Goal: Task Accomplishment & Management: Manage account settings

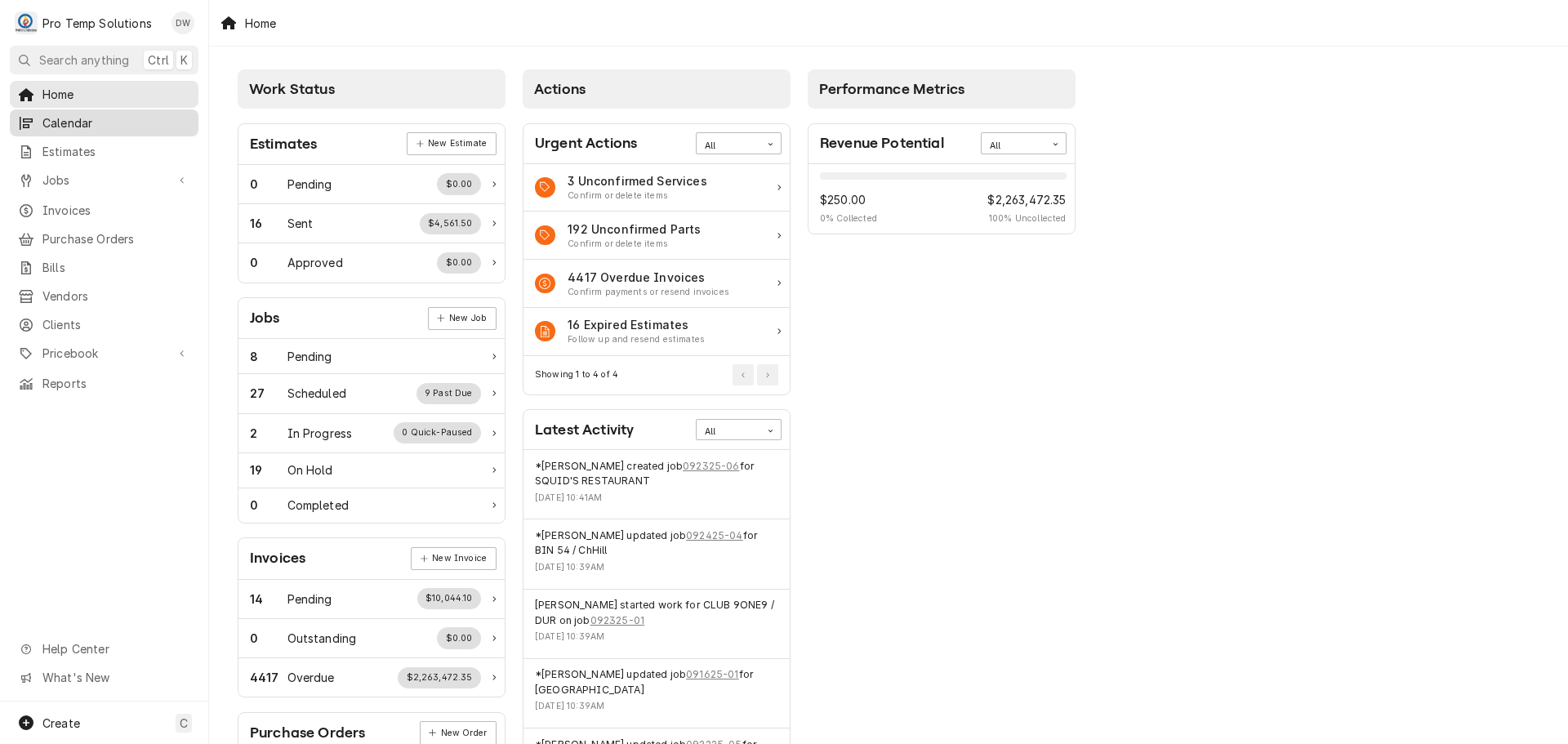
click at [66, 120] on span "Calendar" at bounding box center [116, 123] width 148 height 17
click at [52, 179] on span "Jobs" at bounding box center [104, 180] width 123 height 17
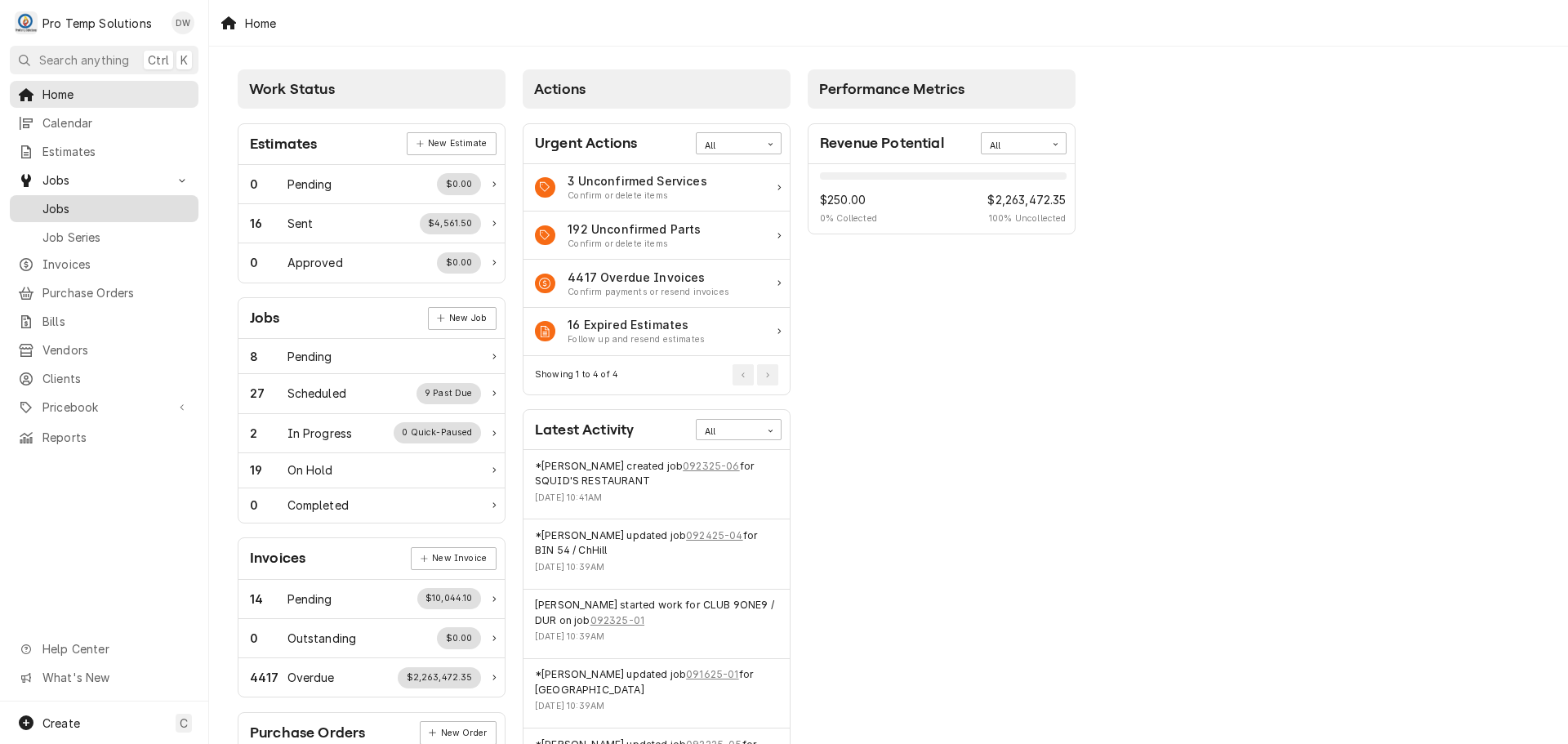
click at [49, 202] on span "Jobs" at bounding box center [116, 208] width 148 height 17
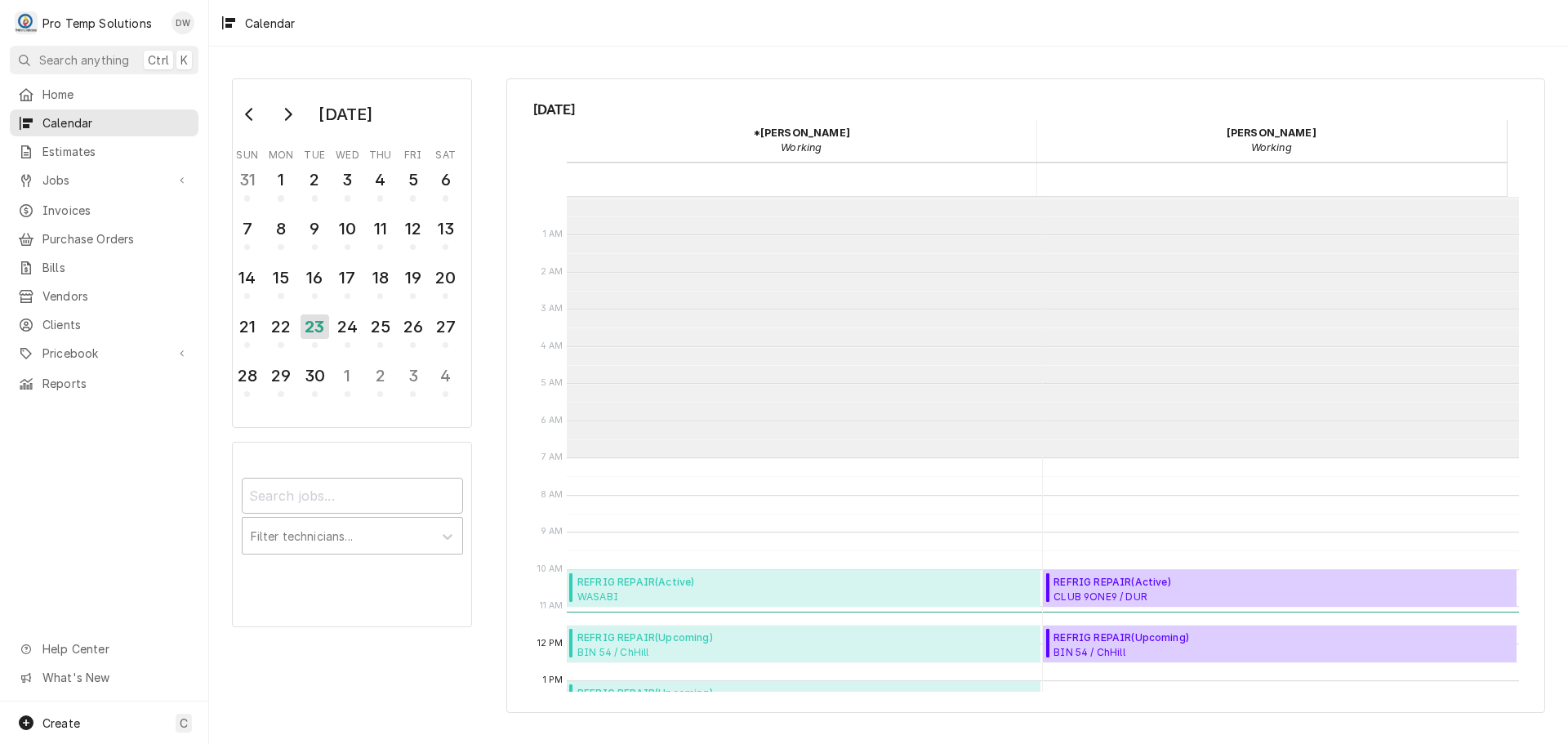
scroll to position [261, 0]
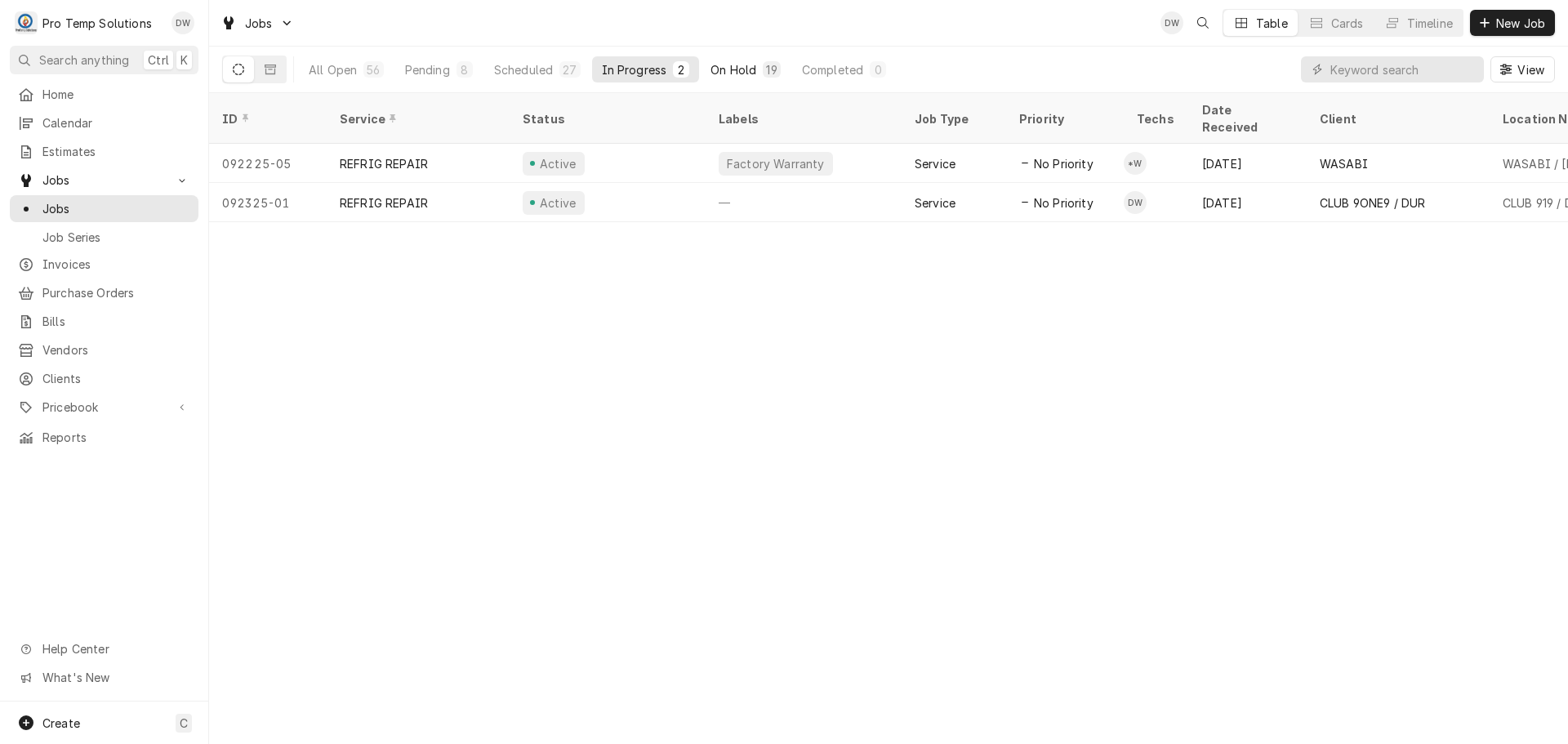
click at [737, 69] on div "On Hold" at bounding box center [733, 70] width 46 height 17
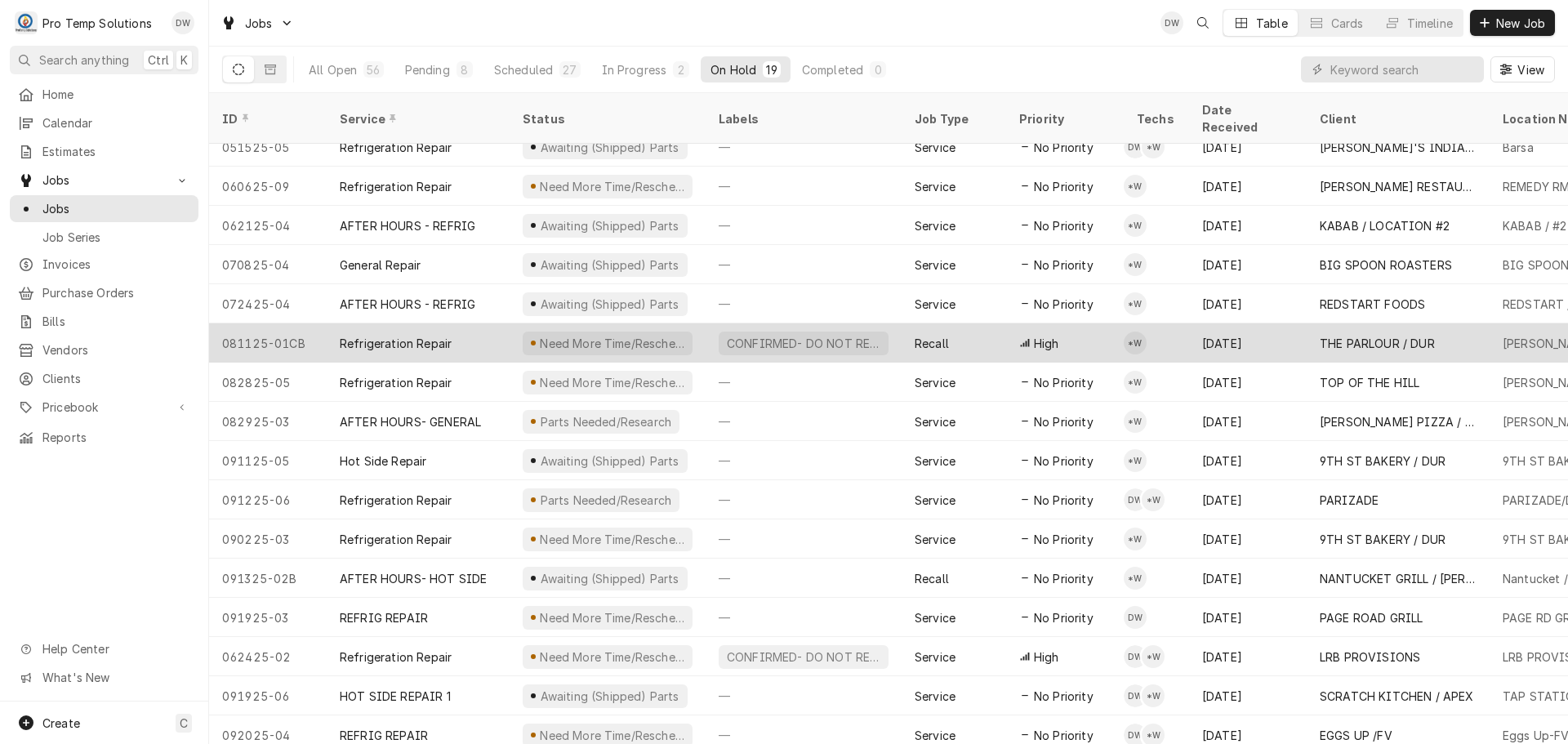
scroll to position [137, 0]
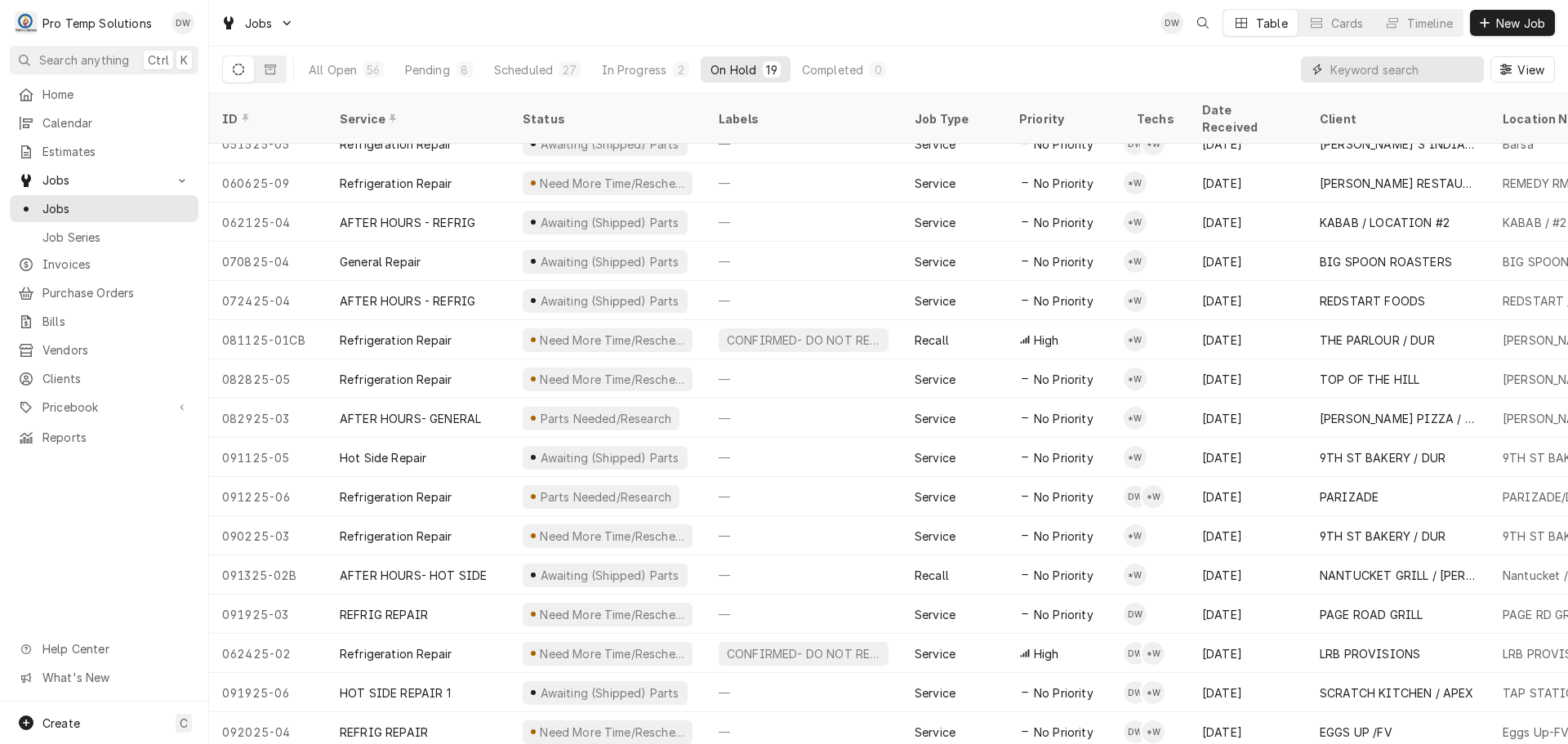
click at [1408, 71] on input "Dynamic Content Wrapper" at bounding box center [1402, 69] width 145 height 26
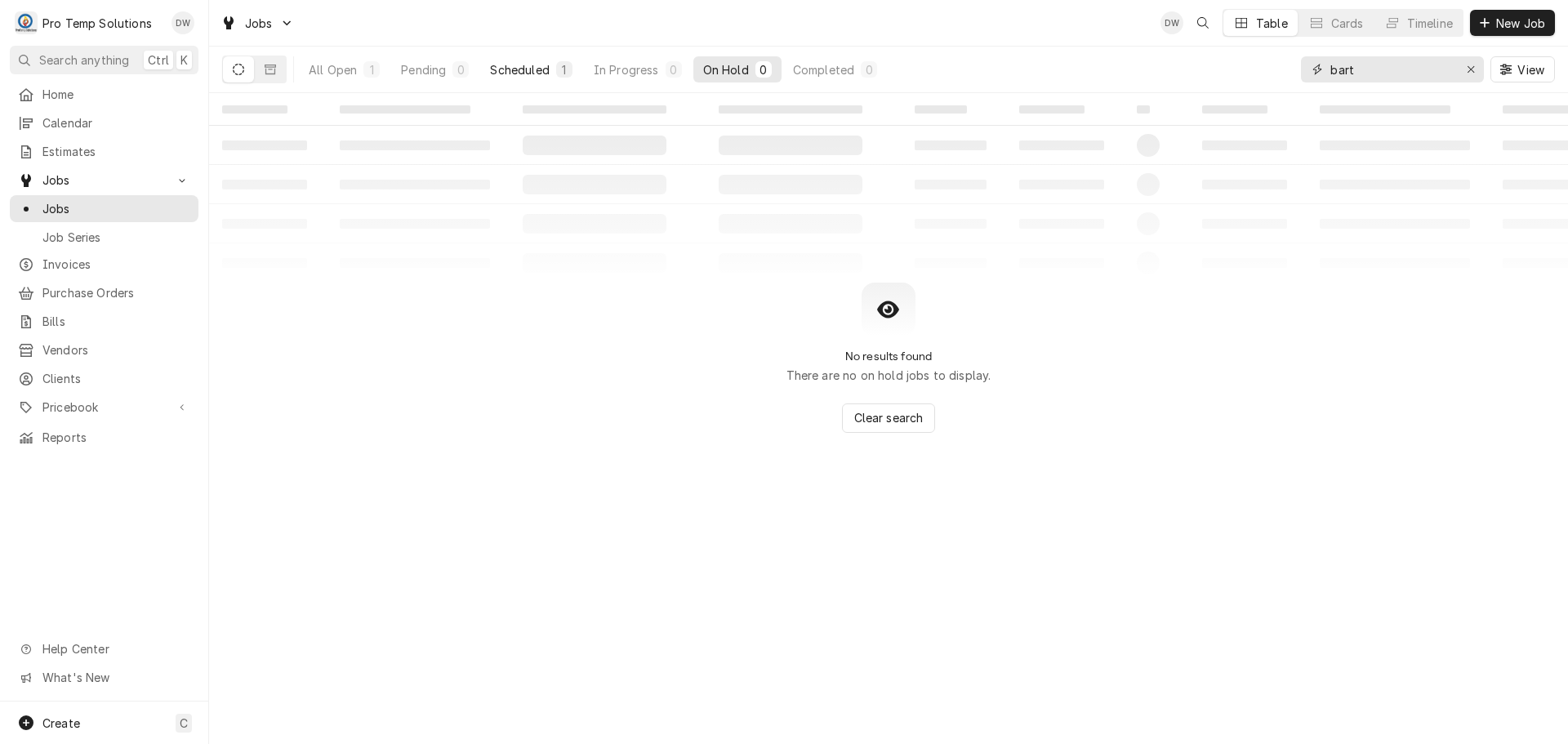
type input "bart"
click at [527, 69] on div "Scheduled" at bounding box center [519, 70] width 59 height 17
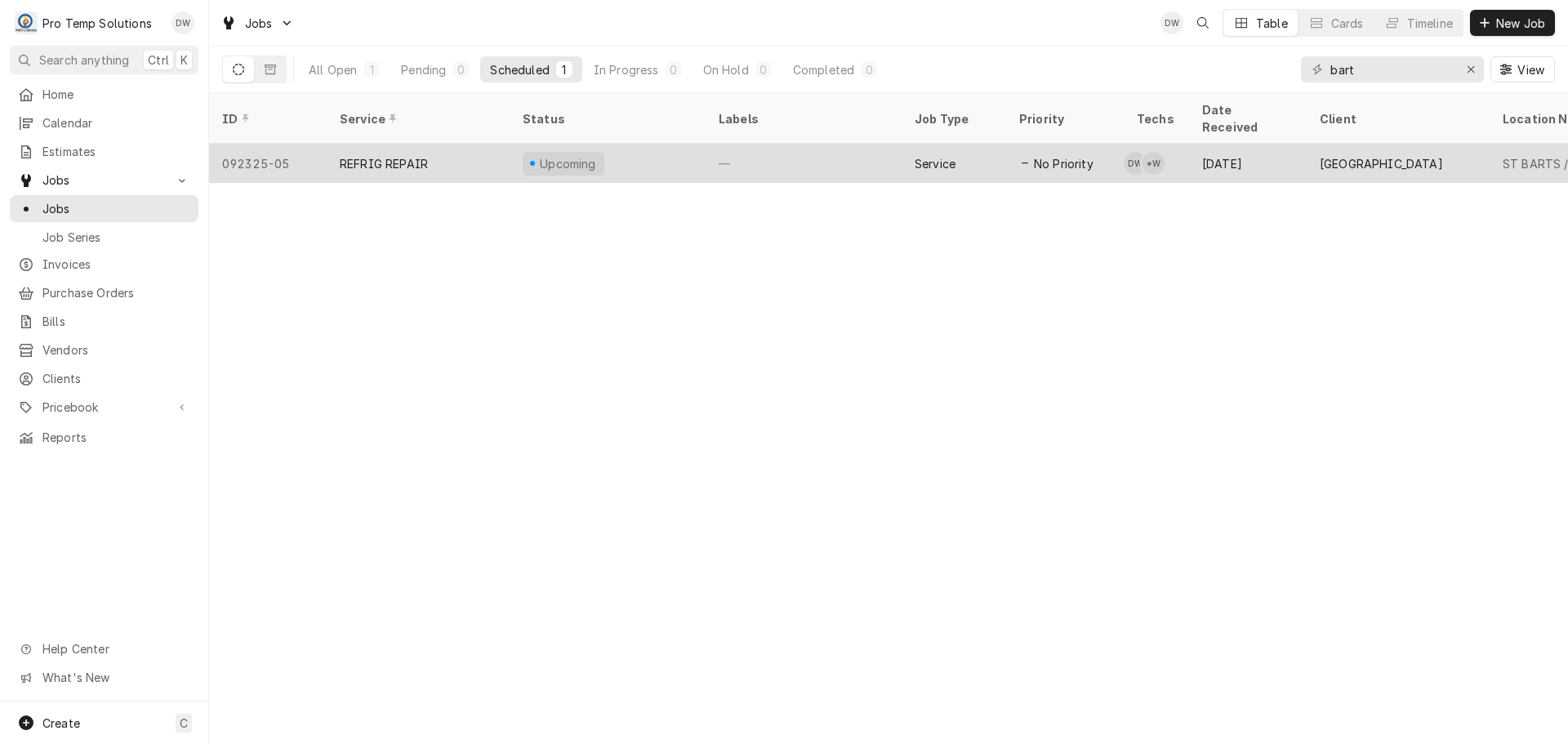
click at [795, 144] on div "—" at bounding box center [803, 163] width 196 height 39
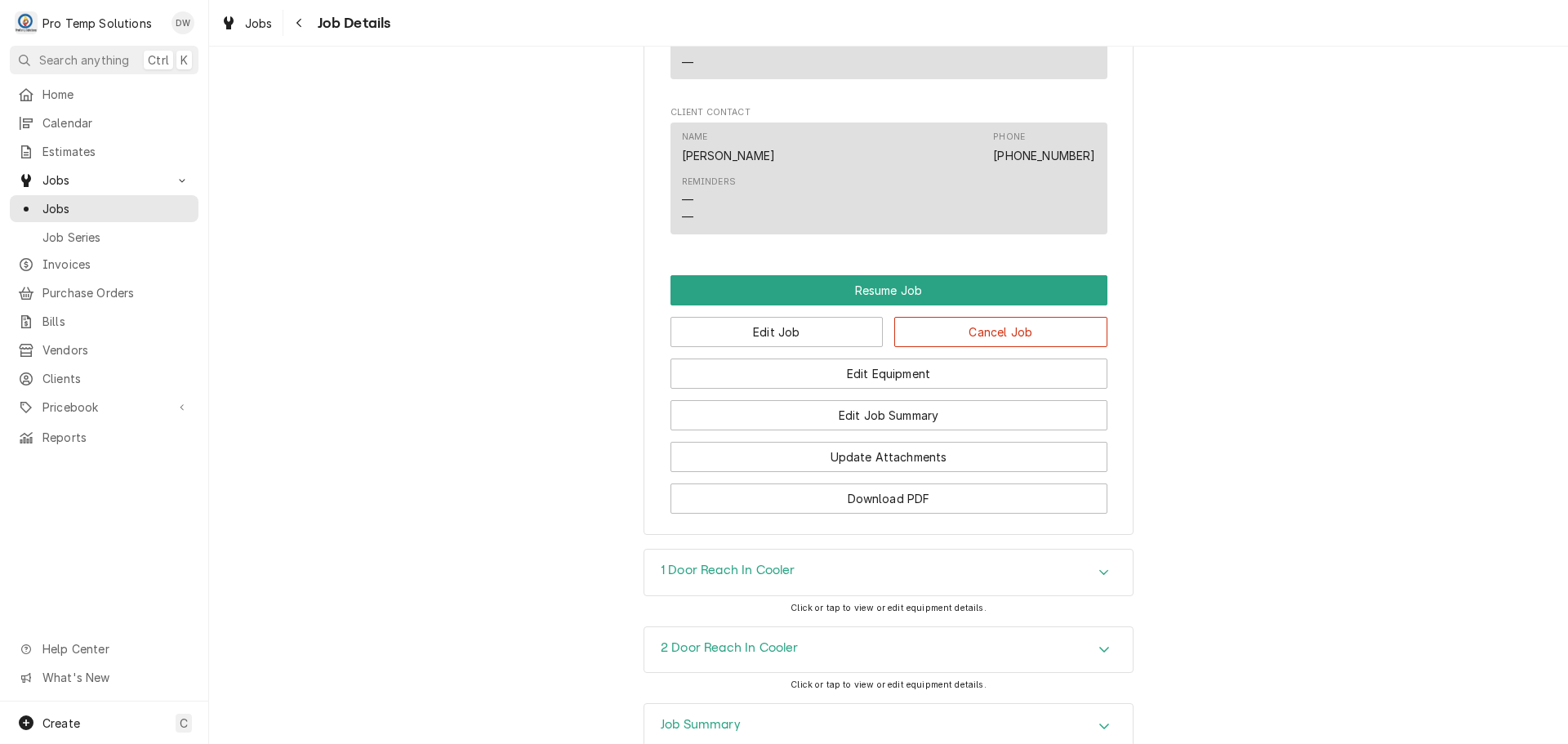
scroll to position [1389, 0]
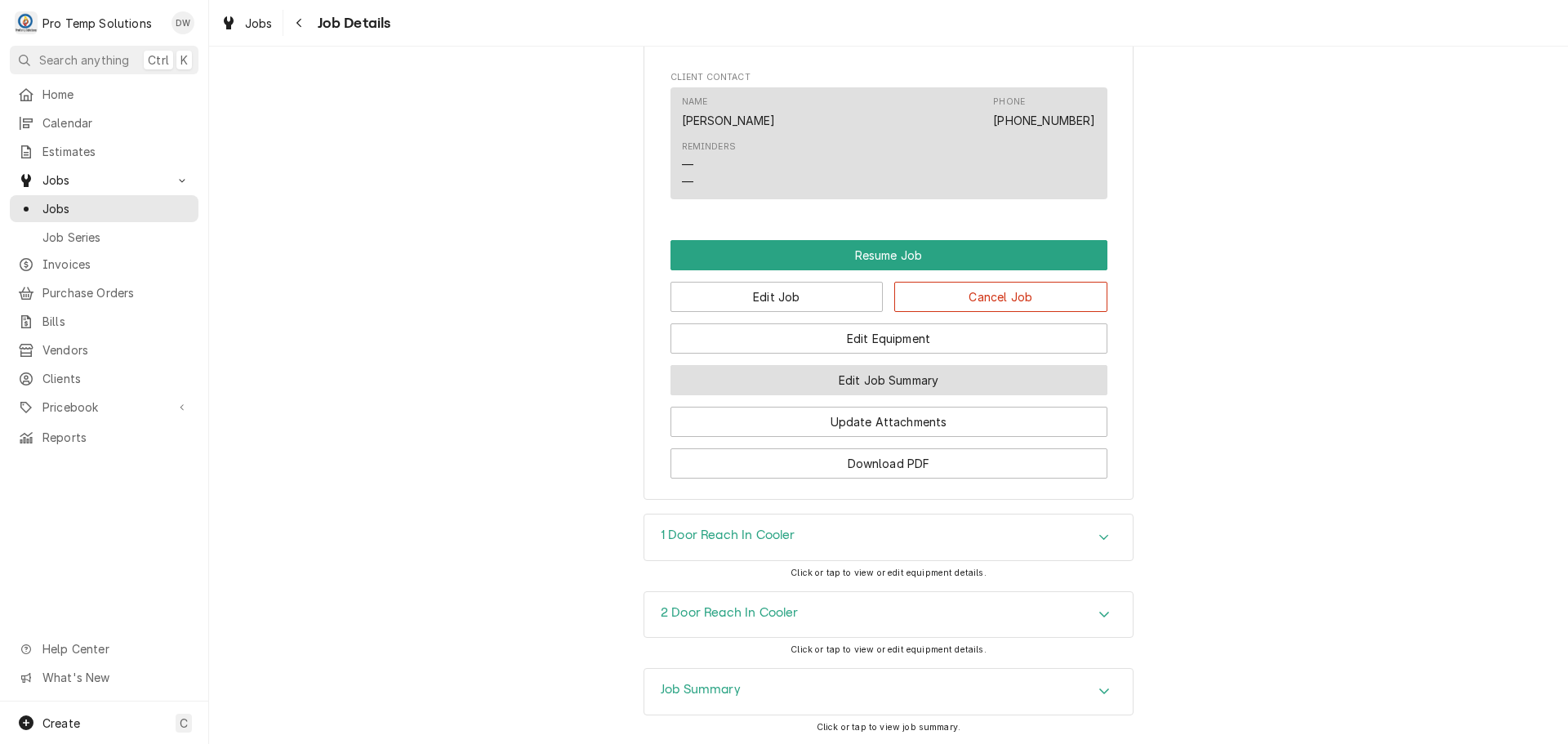
click at [887, 395] on button "Edit Job Summary" at bounding box center [889, 381] width 437 height 31
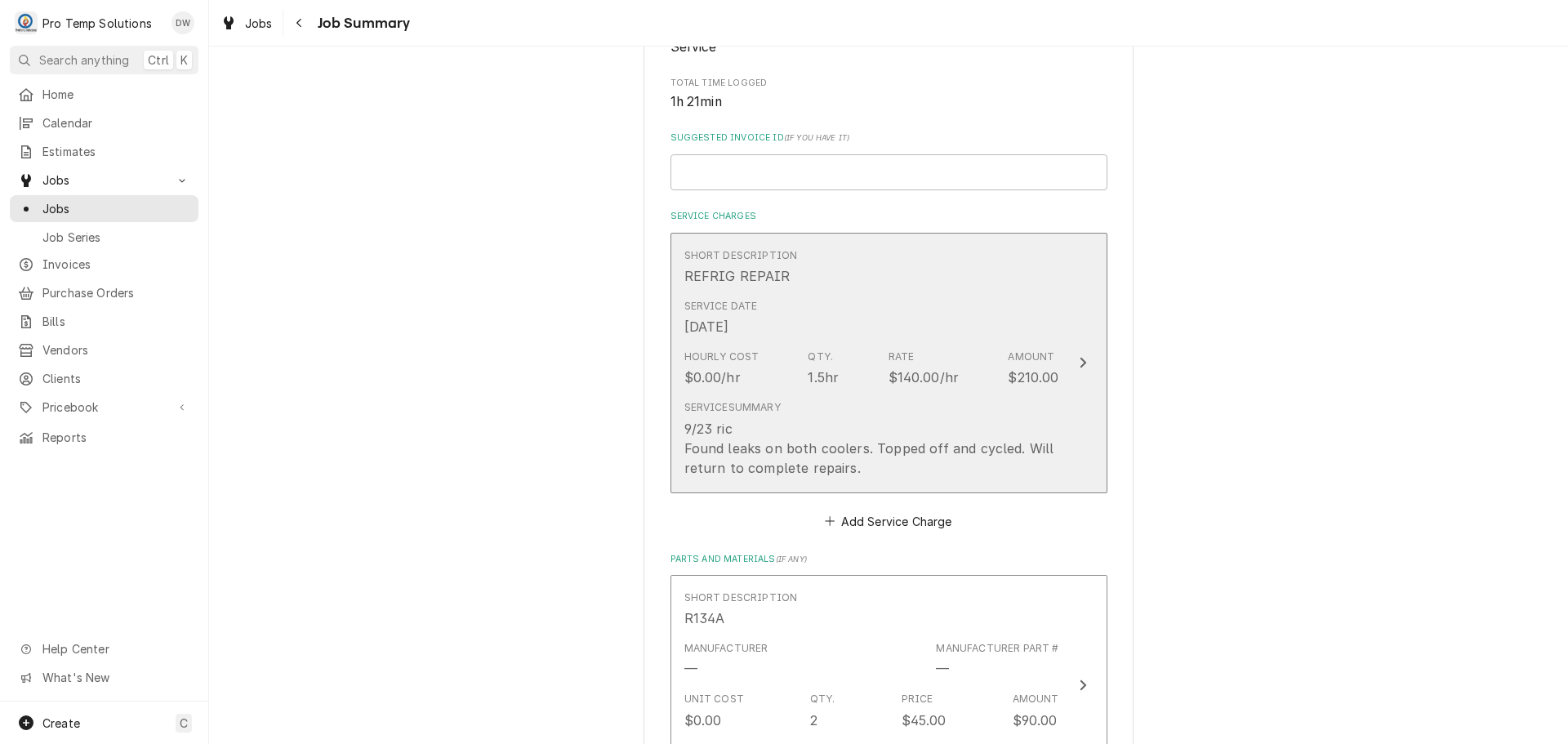
scroll to position [327, 0]
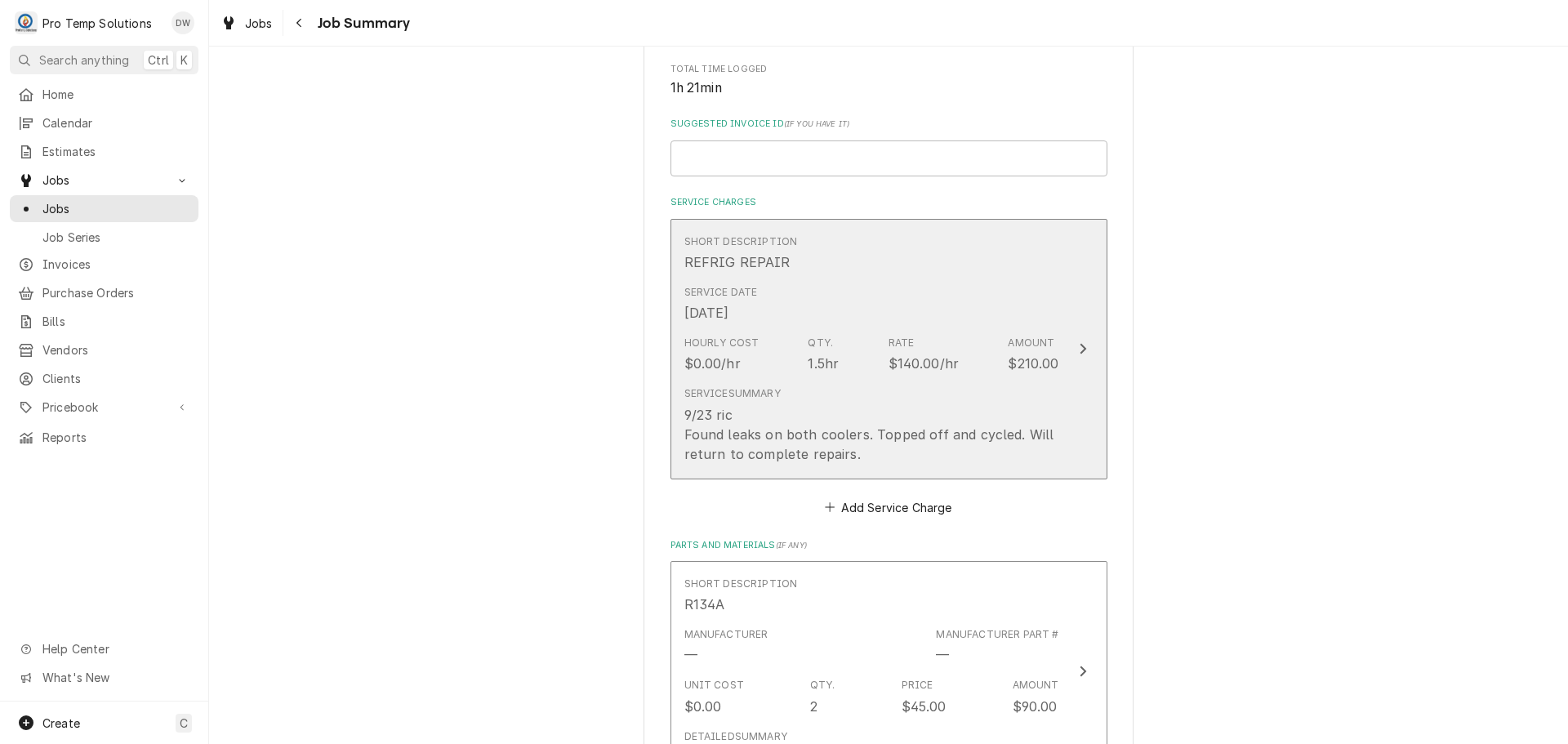
click at [1078, 347] on icon "Update Line Item" at bounding box center [1083, 349] width 8 height 13
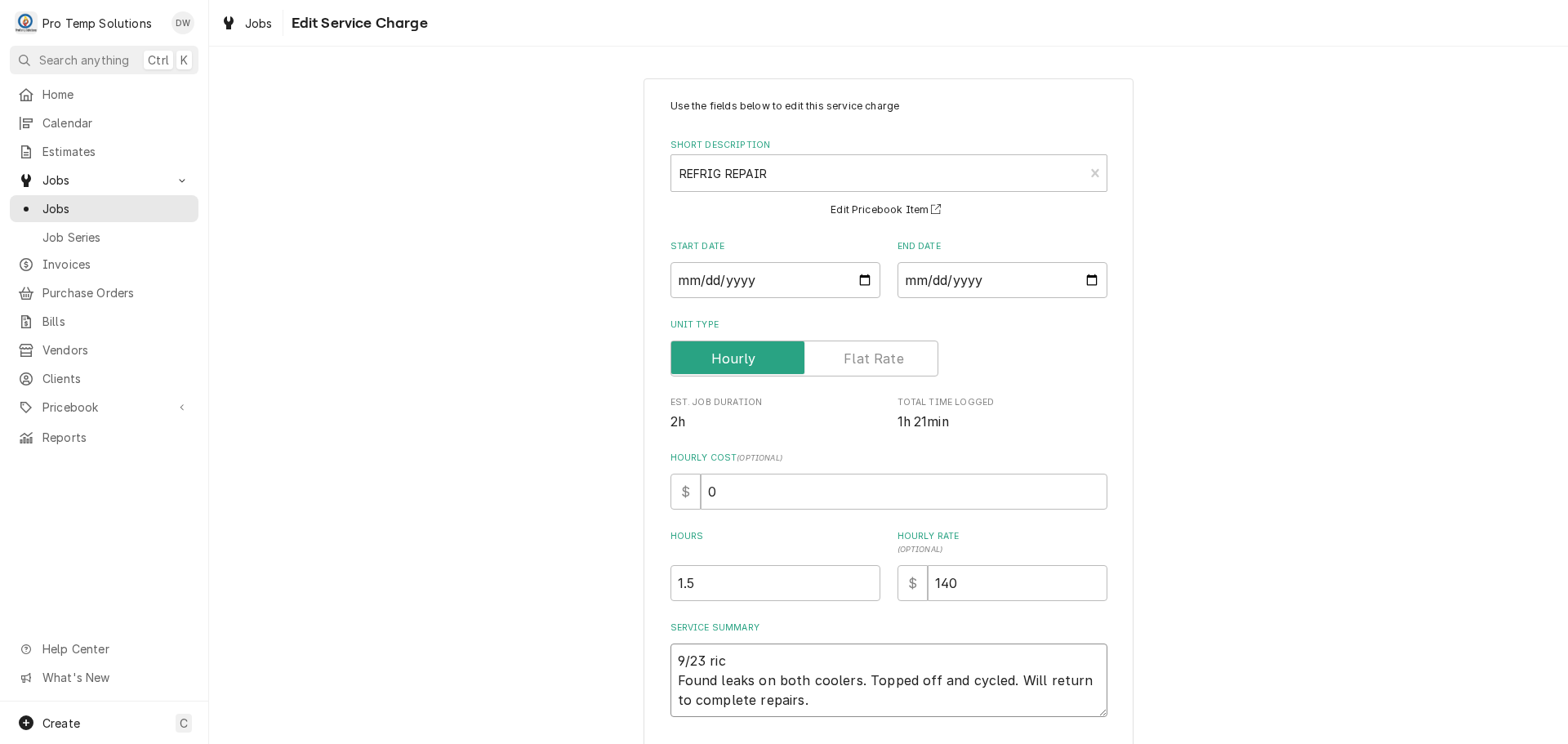
click at [727, 653] on textarea "9/23 ric Found leaks on both coolers. Topped off and cycled. Will return to com…" at bounding box center [889, 680] width 437 height 73
type textarea "x"
type textarea "9/23 ri Found leaks on both coolers. Topped off and cycled. Will return to comp…"
type textarea "x"
type textarea "9/23 r Found leaks on both coolers. Topped off and cycled. Will return to compl…"
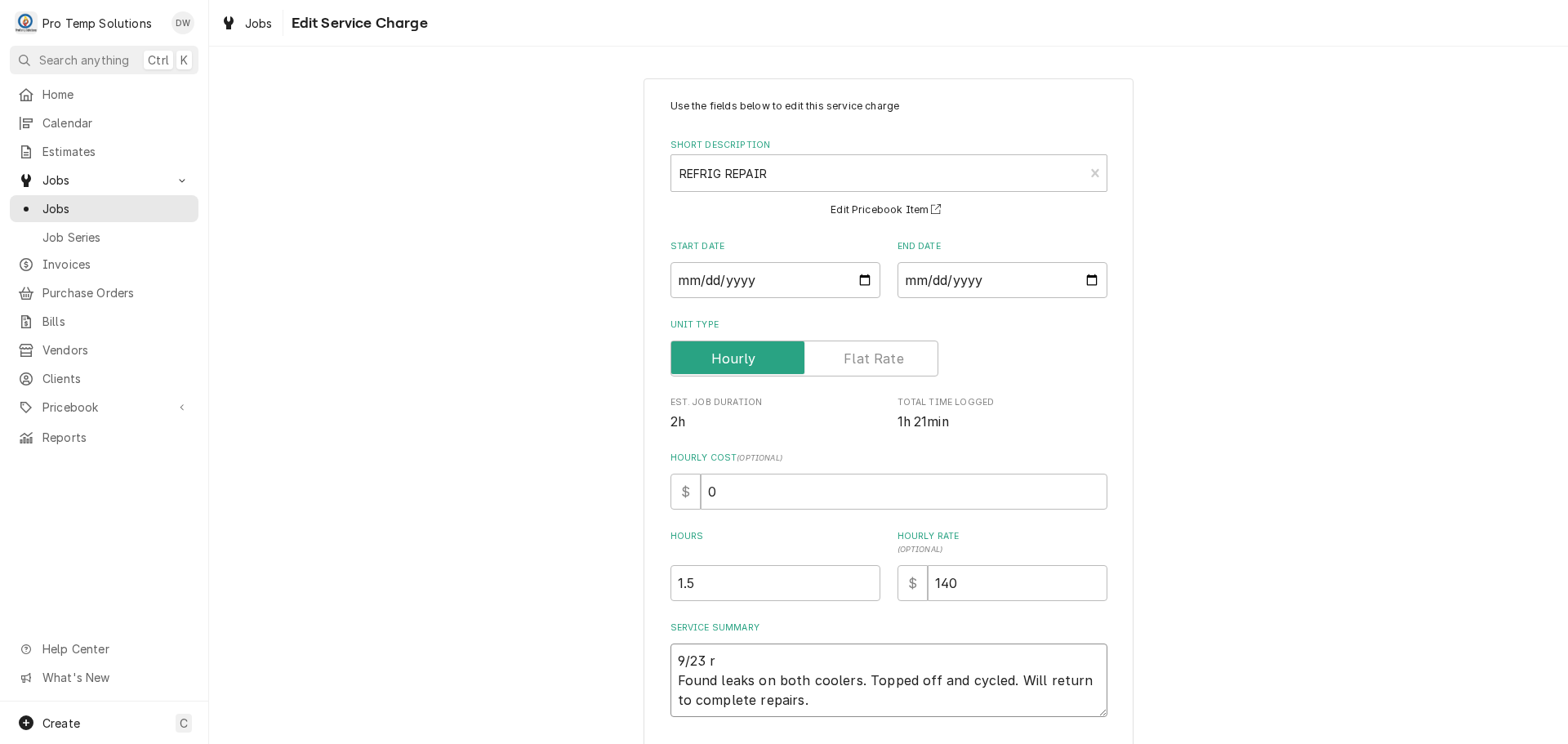
type textarea "x"
type textarea "9/23 Found leaks on both coolers. Topped off and cycled. Will return to complet…"
type textarea "x"
type textarea "9/23 r Found leaks on both coolers. Topped off and cycled. Will return to compl…"
type textarea "x"
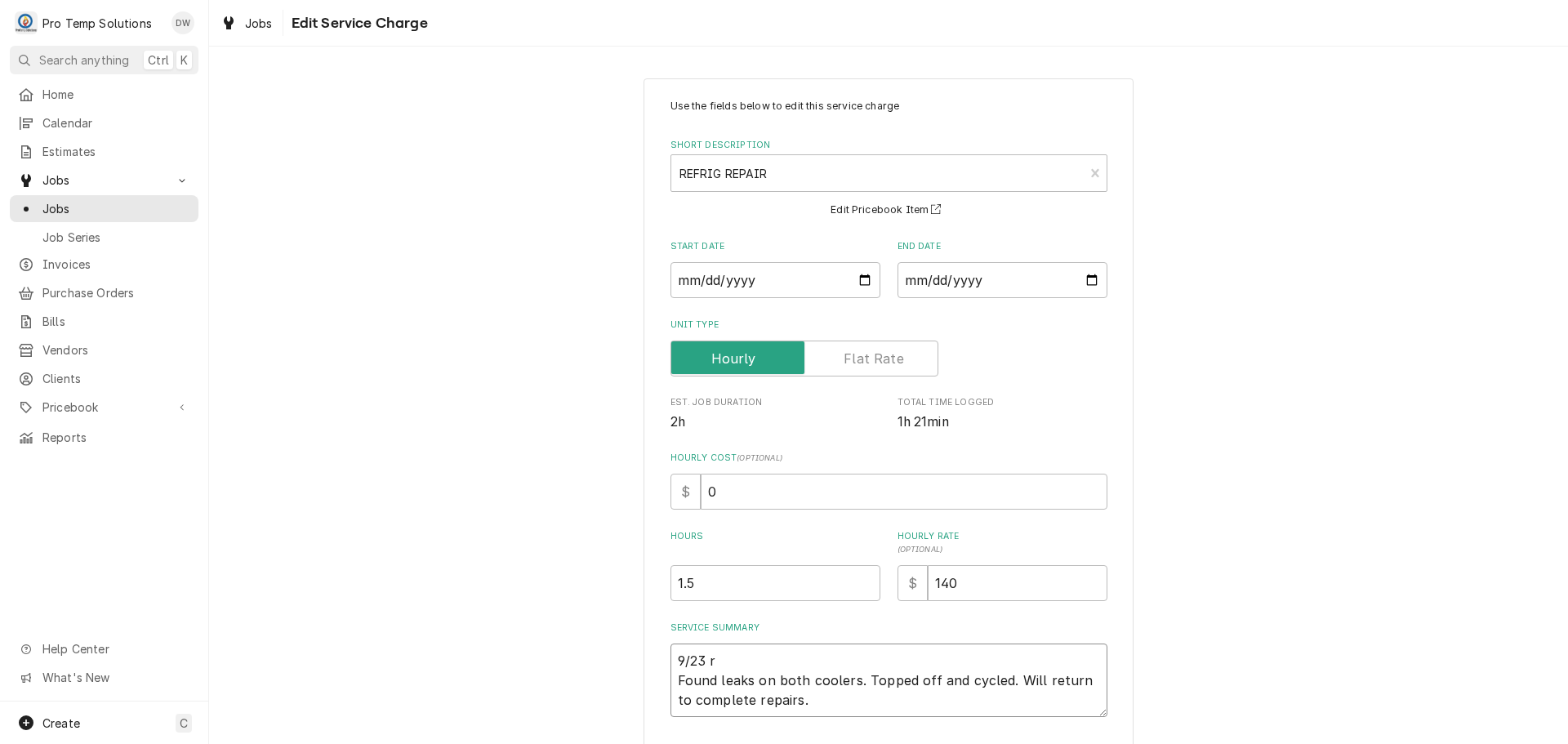
type textarea "9/23 ri Found leaks on both coolers. Topped off and cycled. Will return to comp…"
type textarea "x"
type textarea "9/23 ric Found leaks on both coolers. Topped off and cycled. Will return to com…"
type textarea "x"
type textarea "9/23 ric Found leaks on both coolers. Topped off and cycled. Will return to com…"
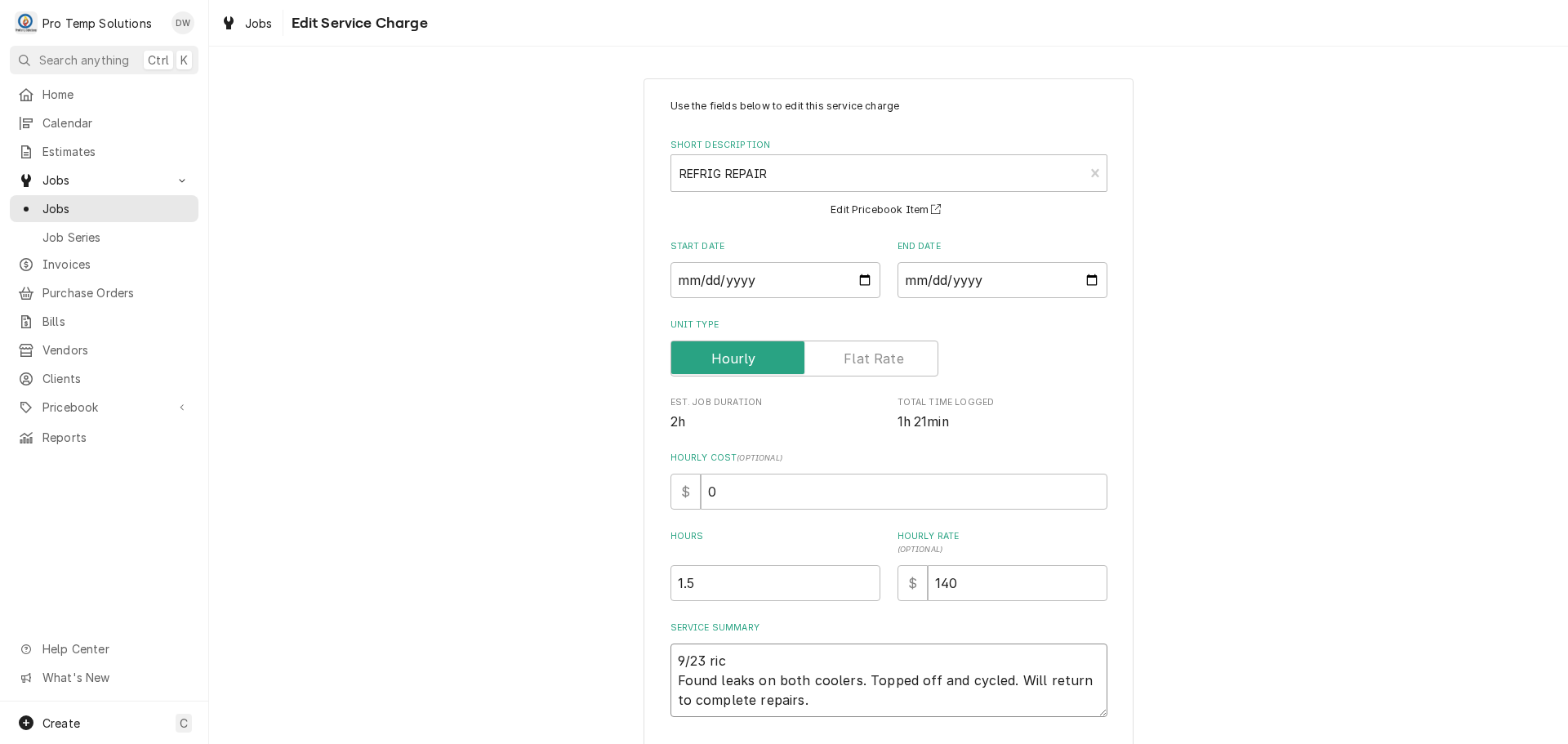
type textarea "x"
type textarea "9/23 ric Found leaks on both coolers. Topped off and cycled. Will return to com…"
type textarea "x"
type textarea "9/23 ri Found leaks on both coolers. Topped off and cycled. Will return to comp…"
type textarea "x"
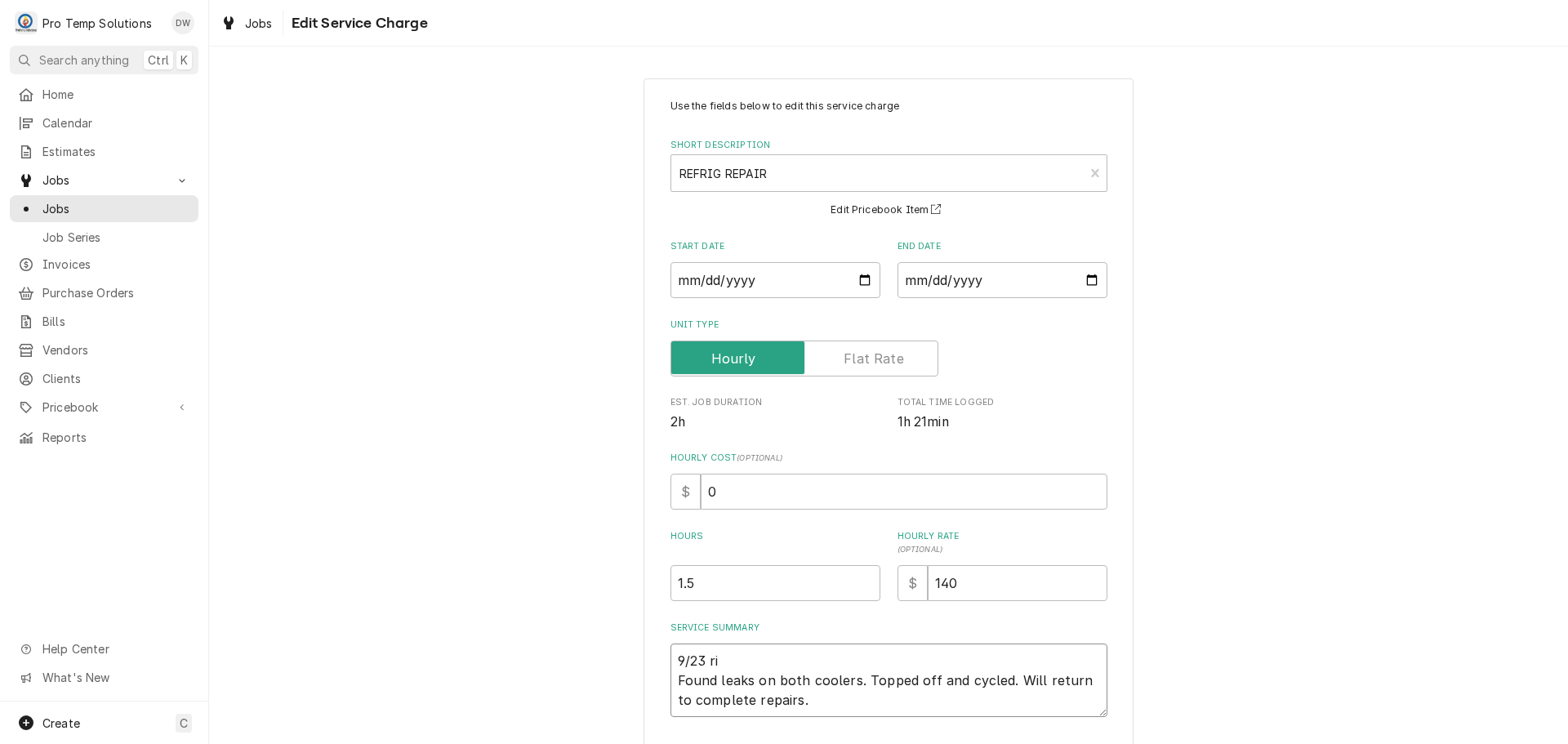
type textarea "9/23 r Found leaks on both coolers. Topped off and cycled. Will return to compl…"
type textarea "x"
type textarea "9/23 Found leaks on both coolers. Topped off and cycled. Will return to complet…"
type textarea "x"
type textarea "9/23 R Found leaks on both coolers. Topped off and cycled. Will return to compl…"
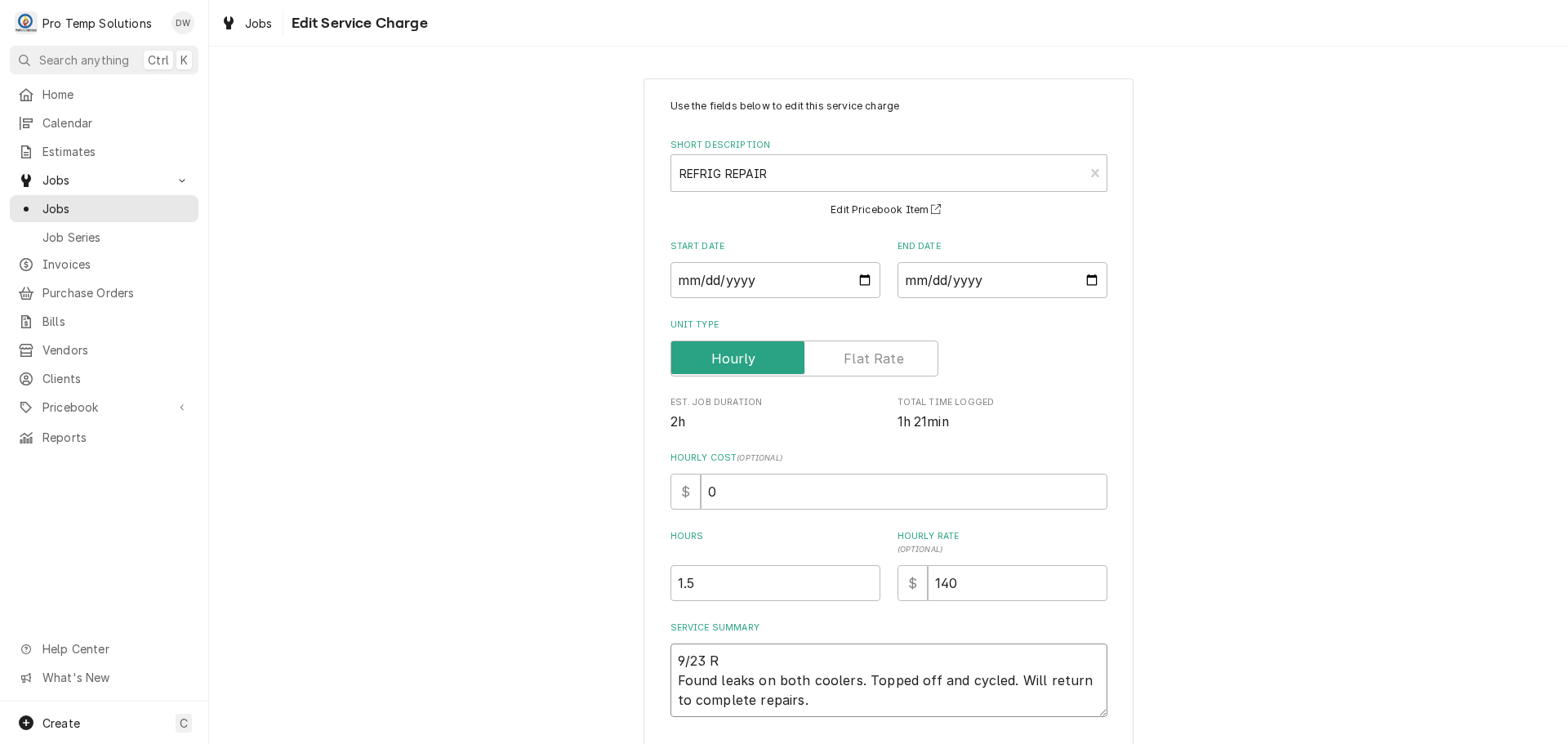
type textarea "x"
type textarea "9/23 RI Found leaks on both coolers. Topped off and cycled. Will return to comp…"
type textarea "x"
type textarea "9/23 RIC Found leaks on both coolers. Topped off and cycled. Will return to com…"
type textarea "x"
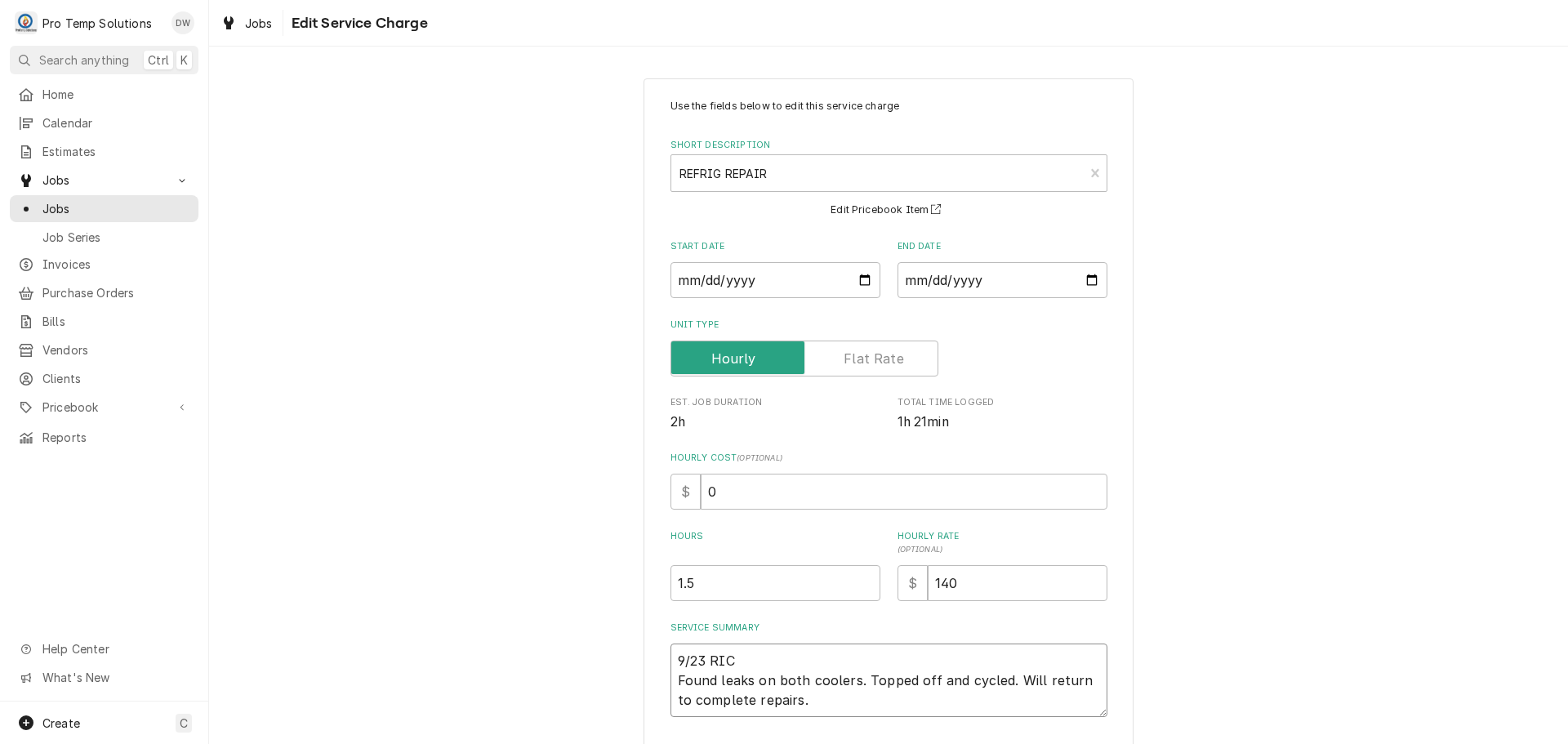
type textarea "9/23 RIC Found leaks on both coolers. Topped off and cycled. Will return to com…"
type textarea "x"
type textarea "9/23 RIC 8 Found leaks on both coolers. Topped off and cycled. Will return to c…"
type textarea "x"
type textarea "9/23 RIC 83 Found leaks on both coolers. Topped off and cycled. Will return to …"
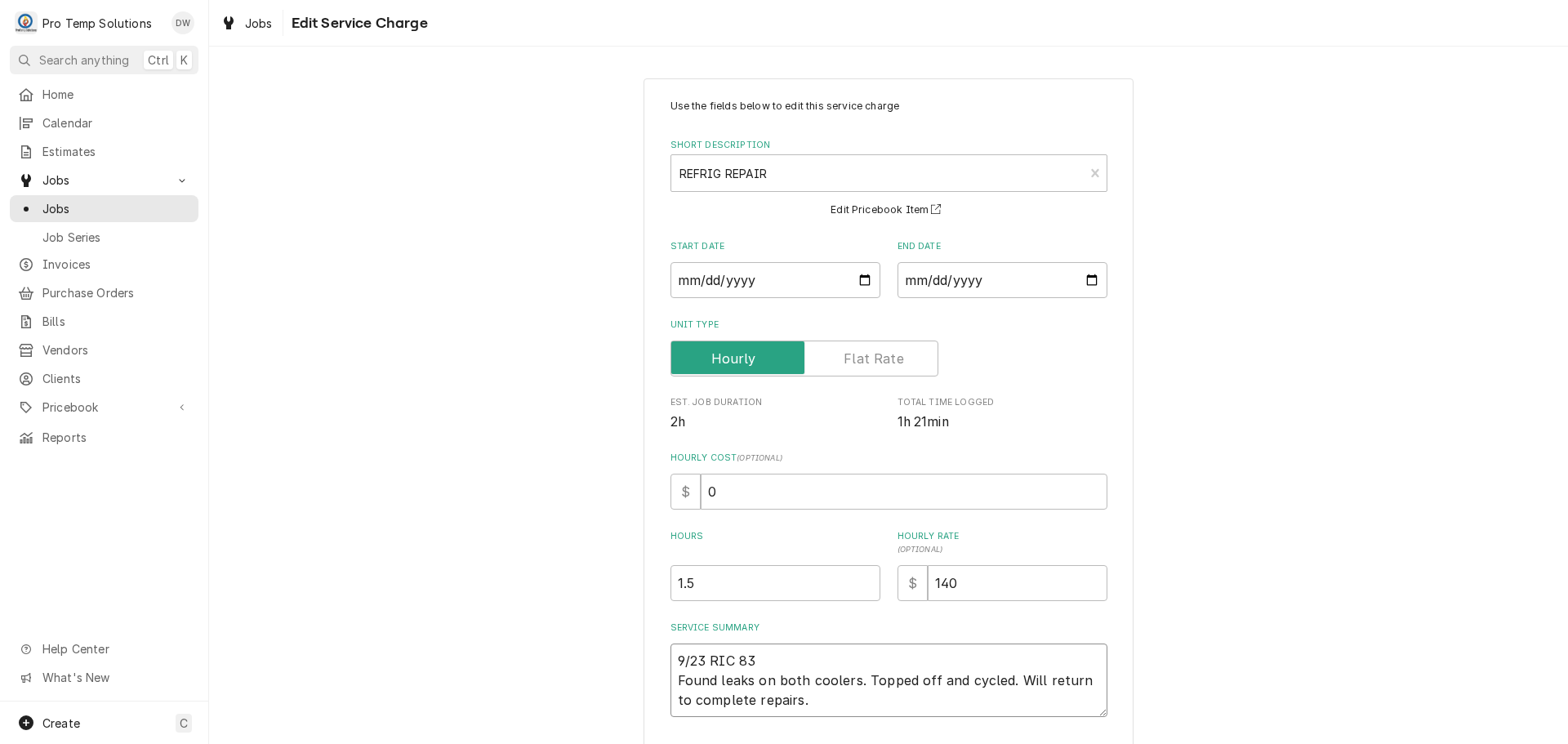
type textarea "x"
type textarea "9/23 RIC 830 Found leaks on both coolers. Topped off and cycled. Will return to…"
type textarea "x"
type textarea "9/23 RIC 830- Found leaks on both coolers. Topped off and cycled. Will return t…"
type textarea "x"
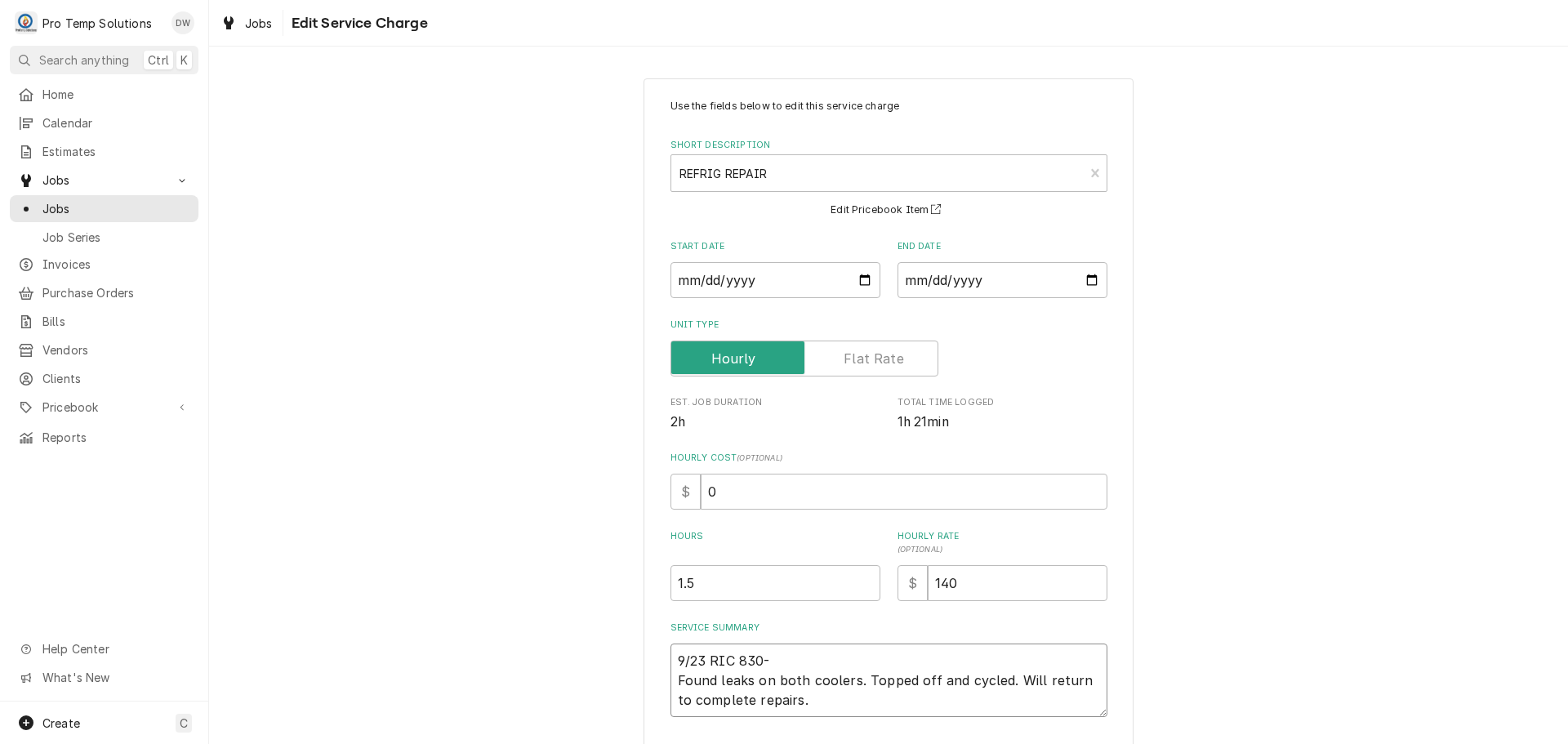
type textarea "9/23 RIC 830-1 Found leaks on both coolers. Topped off and cycled. Will return …"
type textarea "x"
type textarea "9/23 RIC 830-10 Found leaks on both coolers. Topped off and cycled. Will return…"
type textarea "x"
type textarea "9/23 RIC 830-100 Found leaks on both coolers. Topped off and cycled. Will retur…"
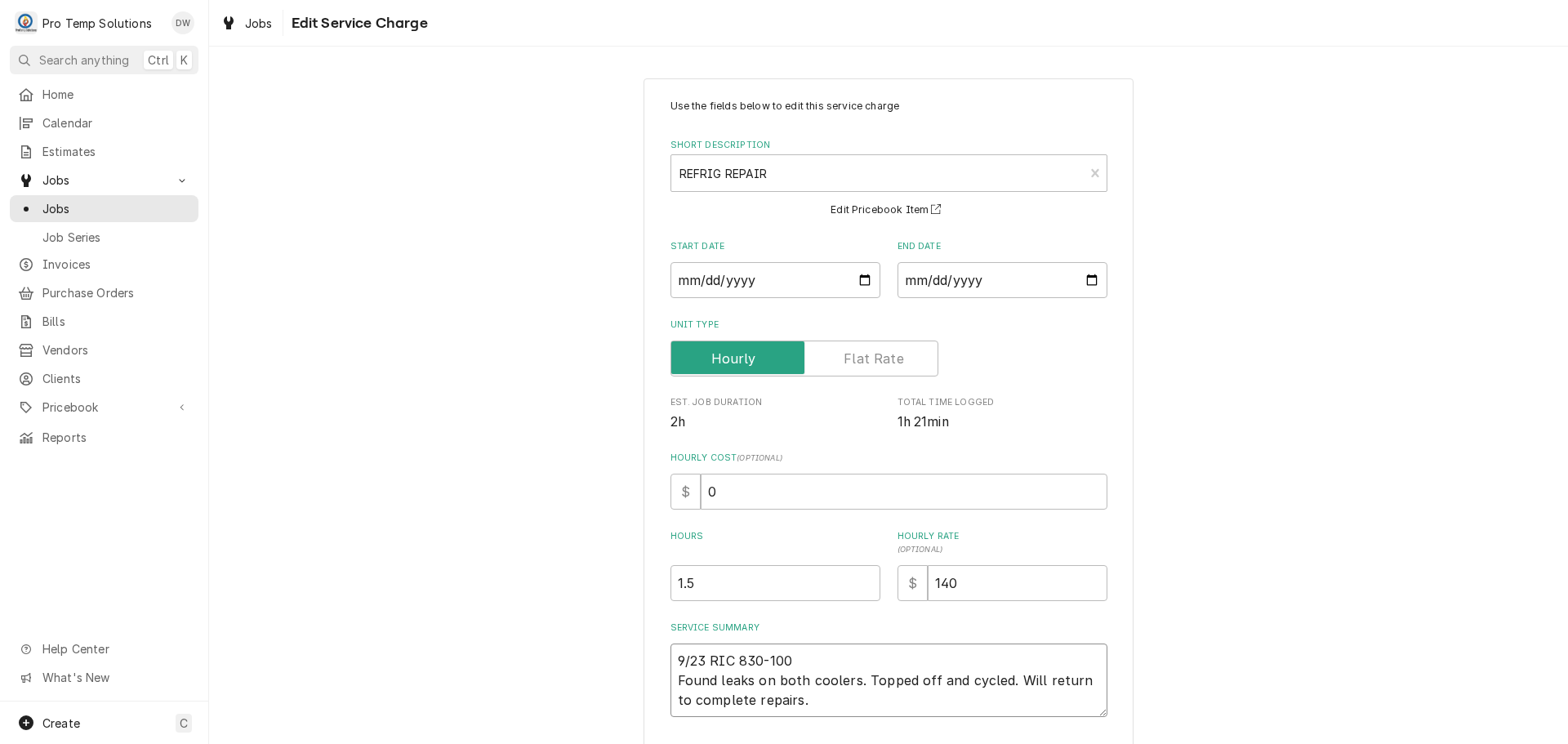
type textarea "x"
type textarea "9/23 RIC 830-1000 Found leaks on both coolers. Topped off and cycled. Will retu…"
type textarea "x"
type textarea "9/23 RIC 830-1000 Found leaks on both coolers. Topped off and cycled. Will retu…"
type textarea "x"
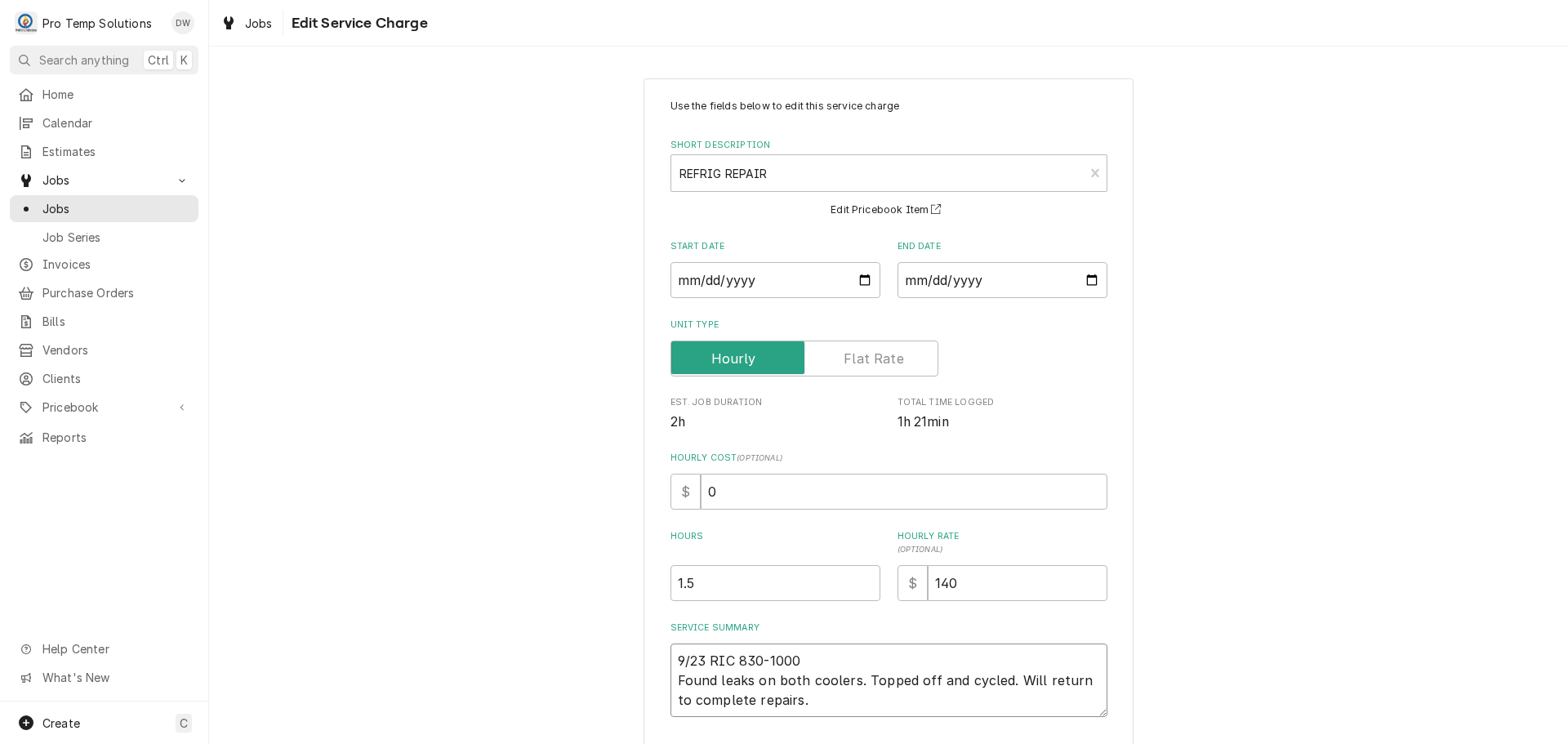
type textarea "9/23 RIC 830-1000 K Found leaks on both coolers. Topped off and cycled. Will re…"
type textarea "x"
type textarea "9/23 RIC 830-1000 KE Found leaks on both coolers. Topped off and cycled. Will r…"
type textarea "x"
type textarea "9/23 RIC 830-1000 KEV Found leaks on both coolers. Topped off and cycled. Will …"
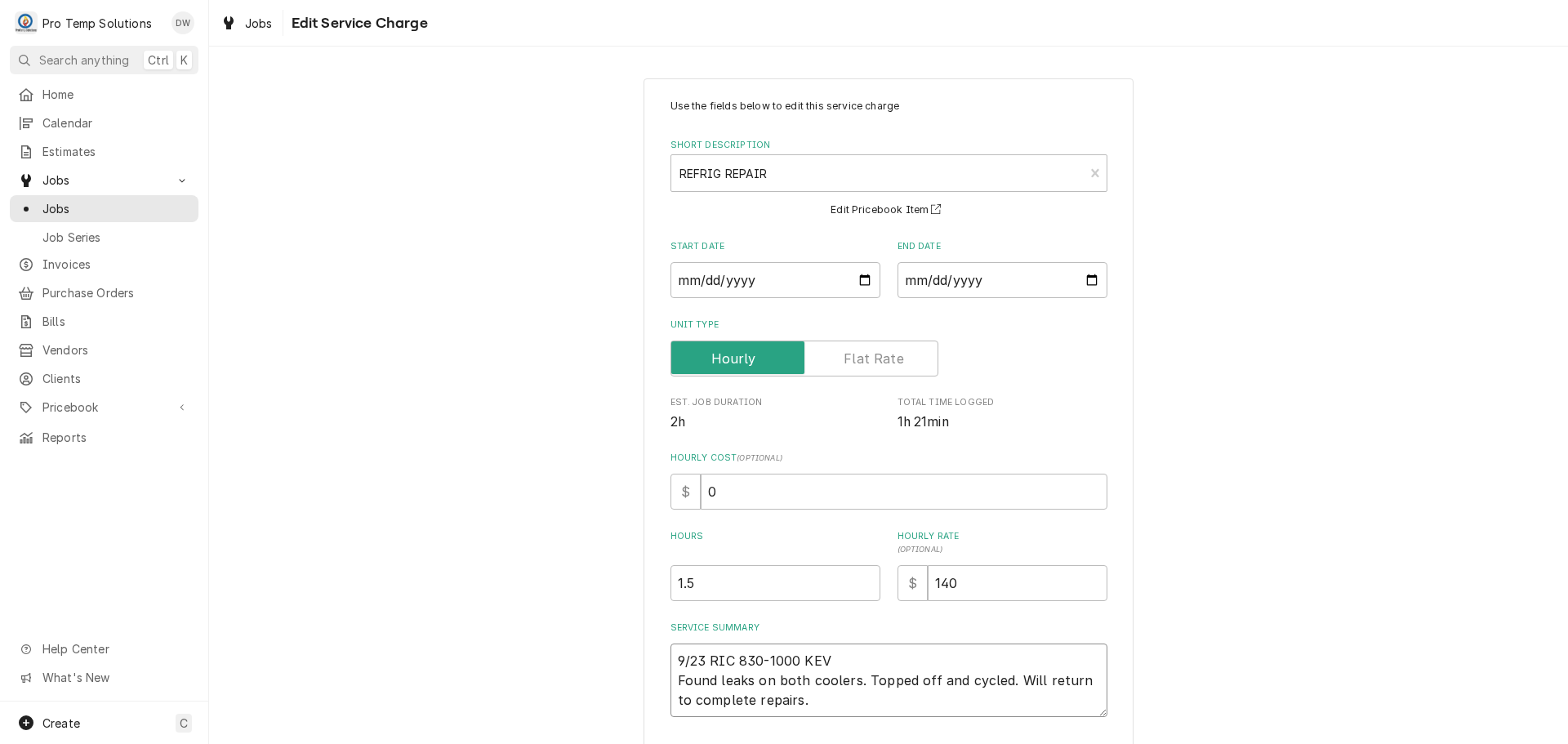
type textarea "x"
type textarea "9/23 RIC 830-1000 KEVI Found leaks on both coolers. Topped off and cycled. Will…"
type textarea "x"
type textarea "9/23 RIC 830-1000 KEVIN Found leaks on both coolers. Topped off and cycled. Wil…"
type textarea "x"
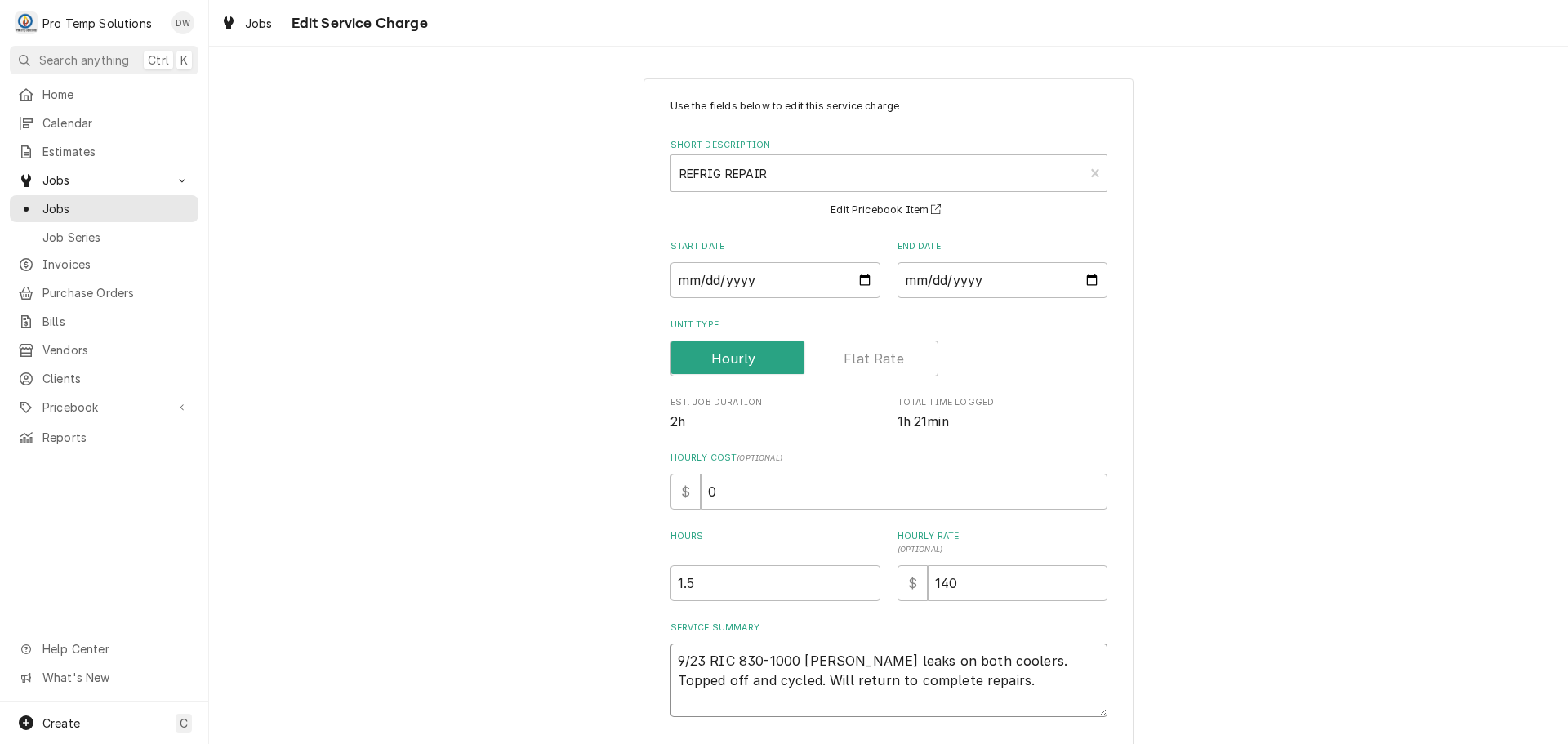
type textarea "9/23 RIC 830-1000 KEVIN Found leaks on both coolers. Topped off and cycled. Wil…"
type textarea "x"
type textarea "9/23 RIC 830-1000 KEVIN K Found leaks on both coolers. Topped off and cycled. W…"
type textarea "x"
type textarea "9/23 RIC 830-1000 KEVIN KO Found leaks on both coolers. Topped off and cycled. …"
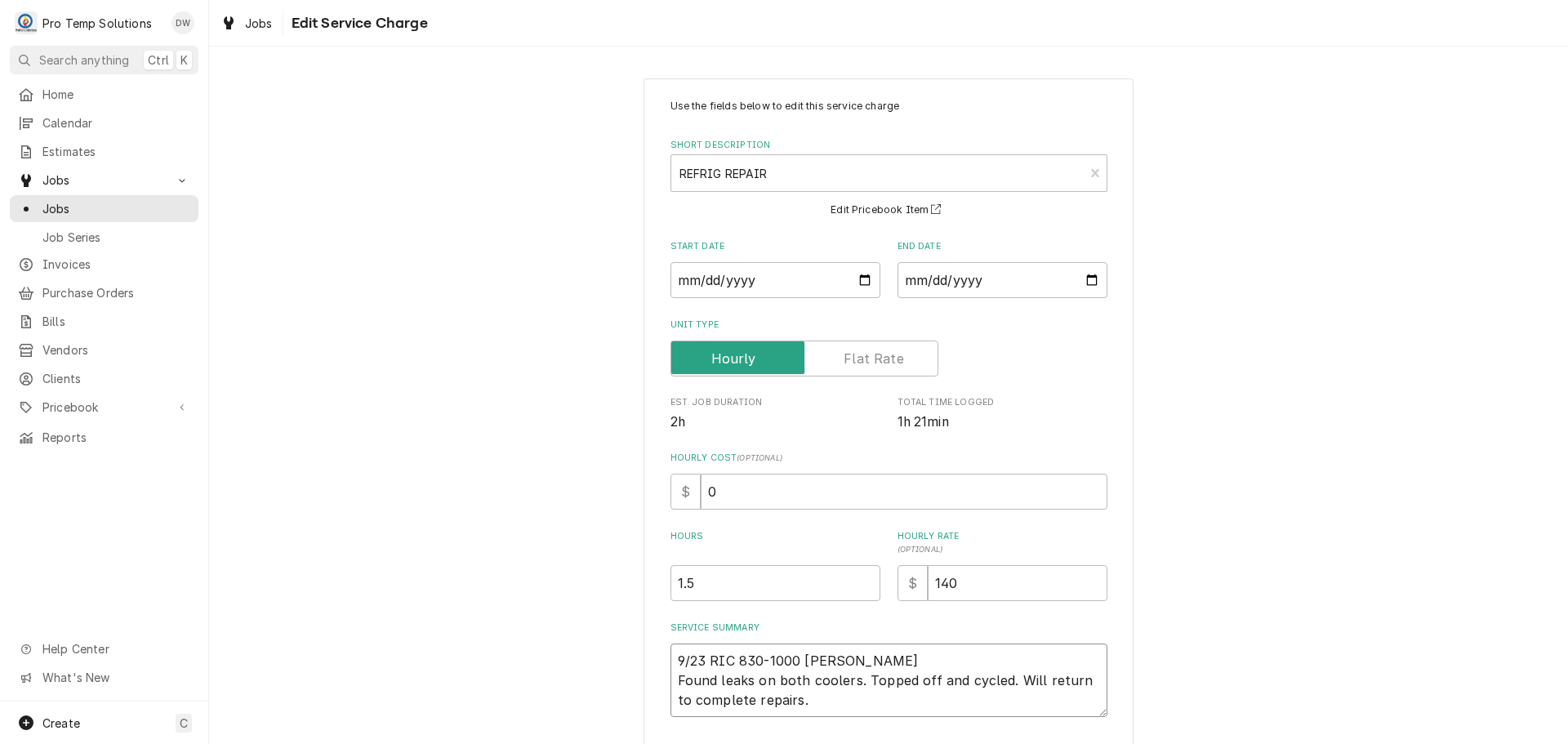
type textarea "x"
type textarea "9/23 RIC 830-1000 KEVIN KOT Found leaks on both coolers. Topped off and cycled.…"
type textarea "x"
type textarea "9/23 RIC 830-1000 KEVIN KOTY Found leaks on both coolers. Topped off and cycled…"
type textarea "x"
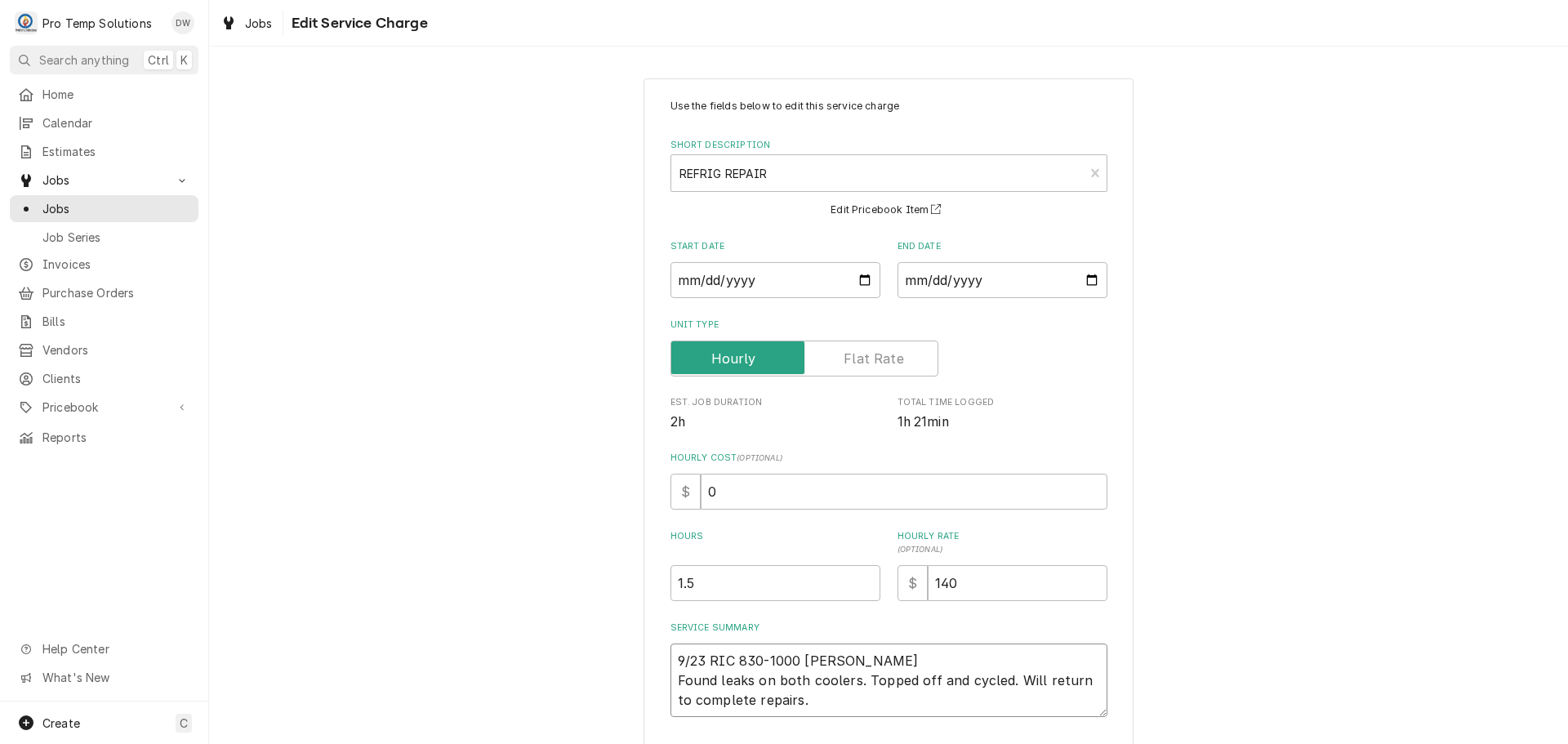
type textarea "9/23 RIC 830-1000 KEVIN KOTY Found leaks on both coolers. Topped off and cycled…"
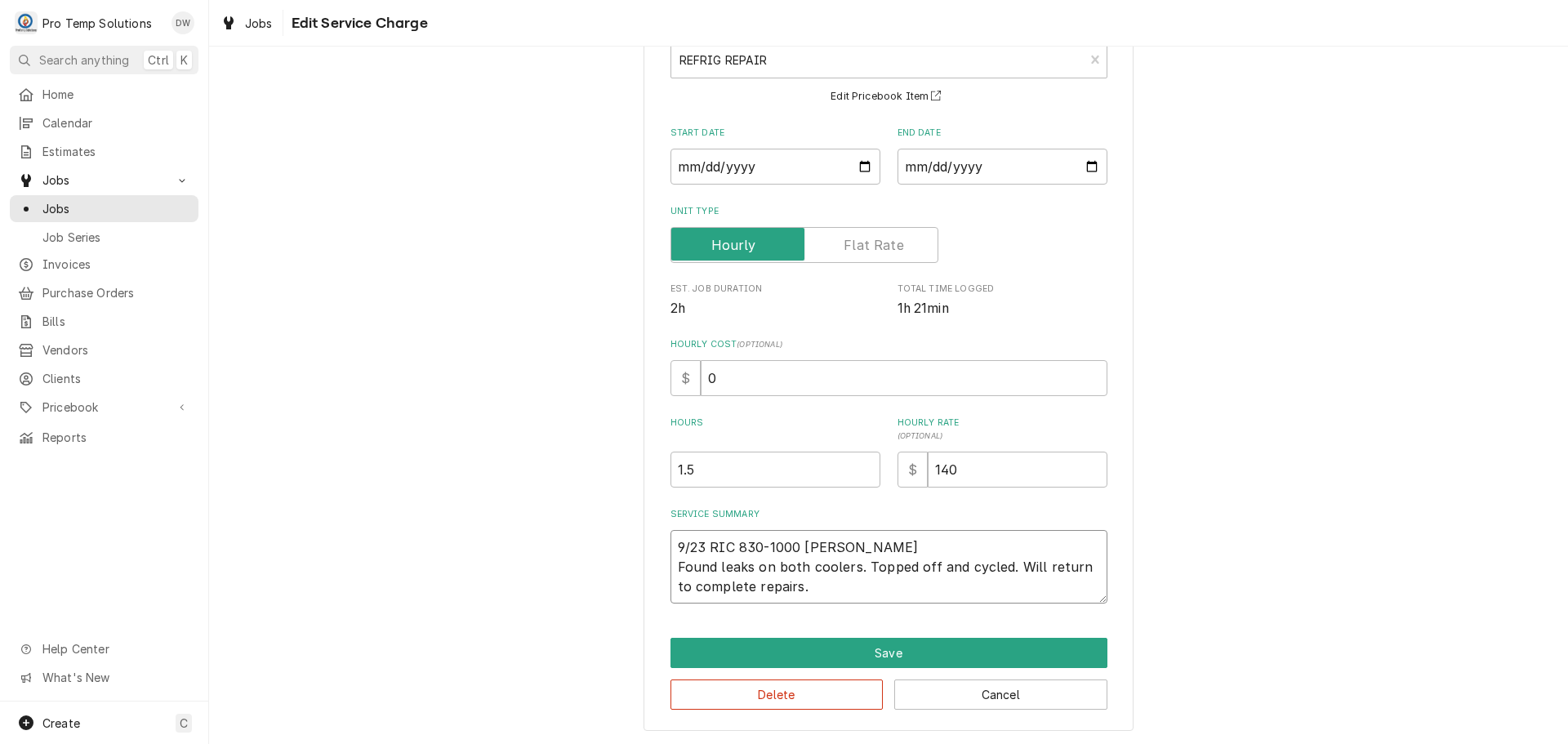
scroll to position [115, 0]
click at [810, 582] on textarea "9/23 RIC 830-1000 KEVIN KOTY Found leaks on both coolers. Topped off and cycled…" at bounding box center [889, 566] width 437 height 73
type textarea "x"
type textarea "9/23 RIC 830-1000 KEVIN KOTY Found leaks on both coolers. Topped off and cycled…"
type textarea "x"
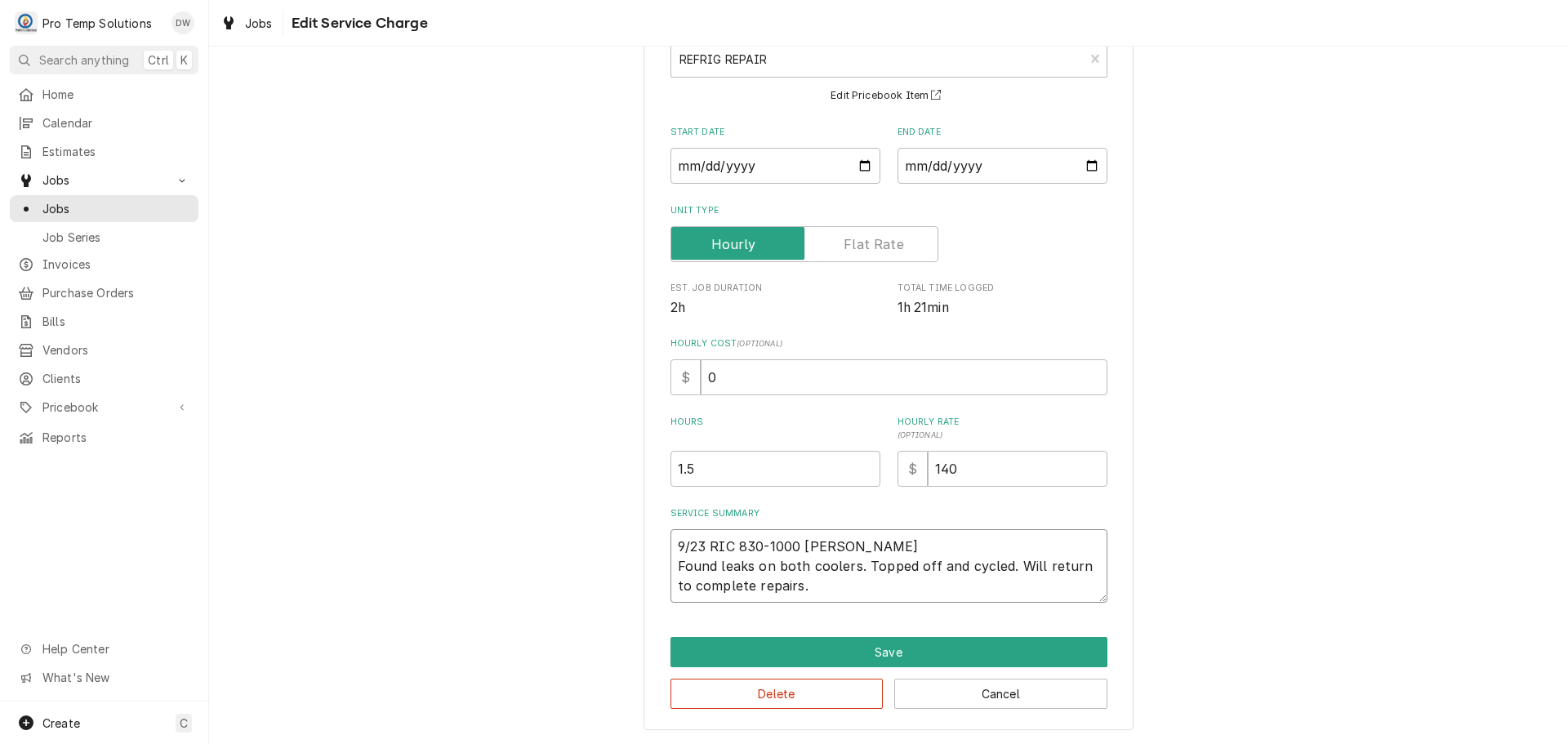
type textarea "9/23 RIC 830-1000 KEVIN KOTY Found leaks on both coolers. Topped off and cycled…"
type textarea "x"
type textarea "9/23 RIC 830-1000 KEVIN KOTY Found leaks on both coolers. Topped off and cycled…"
type textarea "x"
type textarea "9/23 RIC 830-1000 KEVIN KOTY Found leaks on both coolers. Topped off and cycled…"
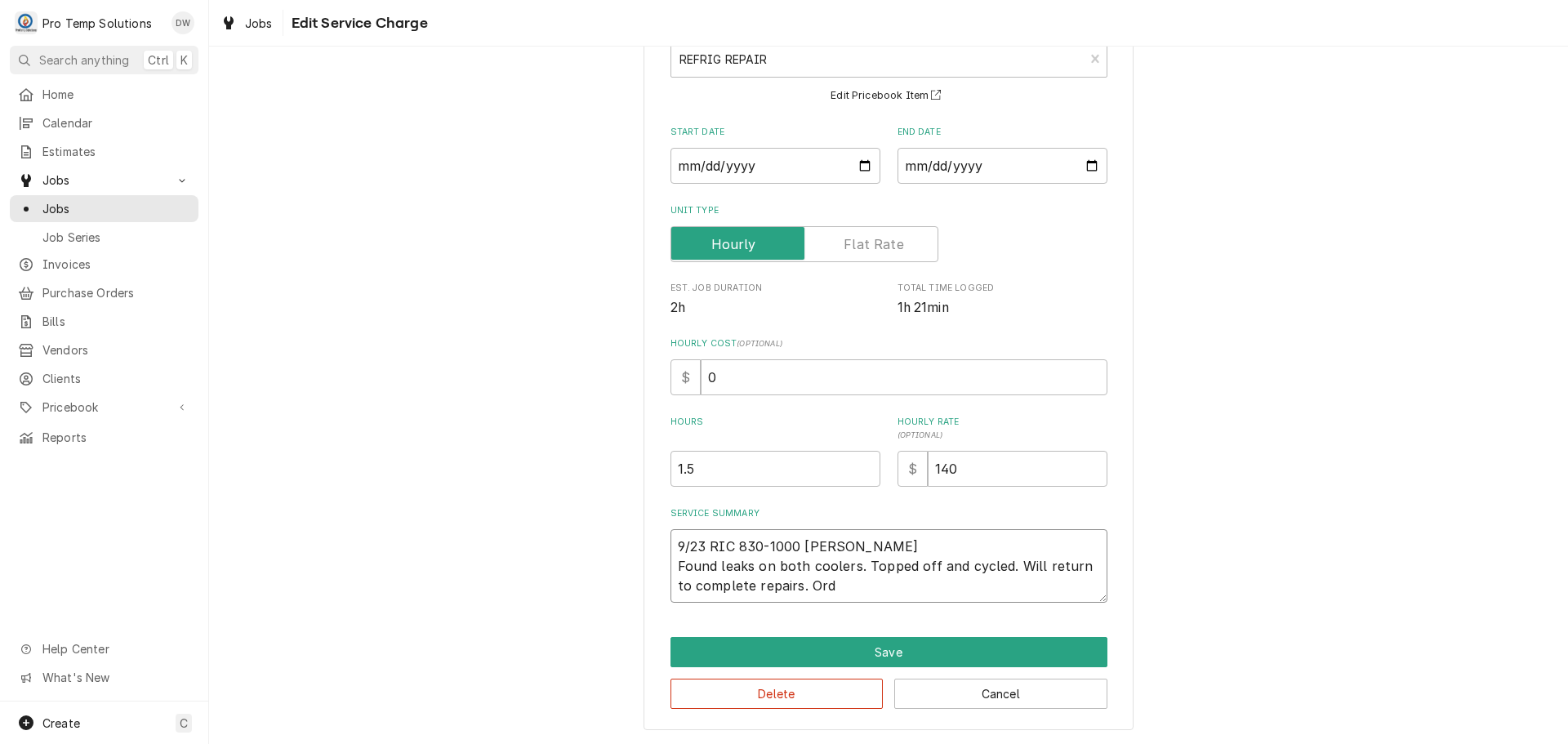
type textarea "x"
type textarea "9/23 RIC 830-1000 KEVIN KOTY Found leaks on both coolers. Topped off and cycled…"
type textarea "x"
type textarea "9/23 RIC 830-1000 KEVIN KOTY Found leaks on both coolers. Topped off and cycled…"
type textarea "x"
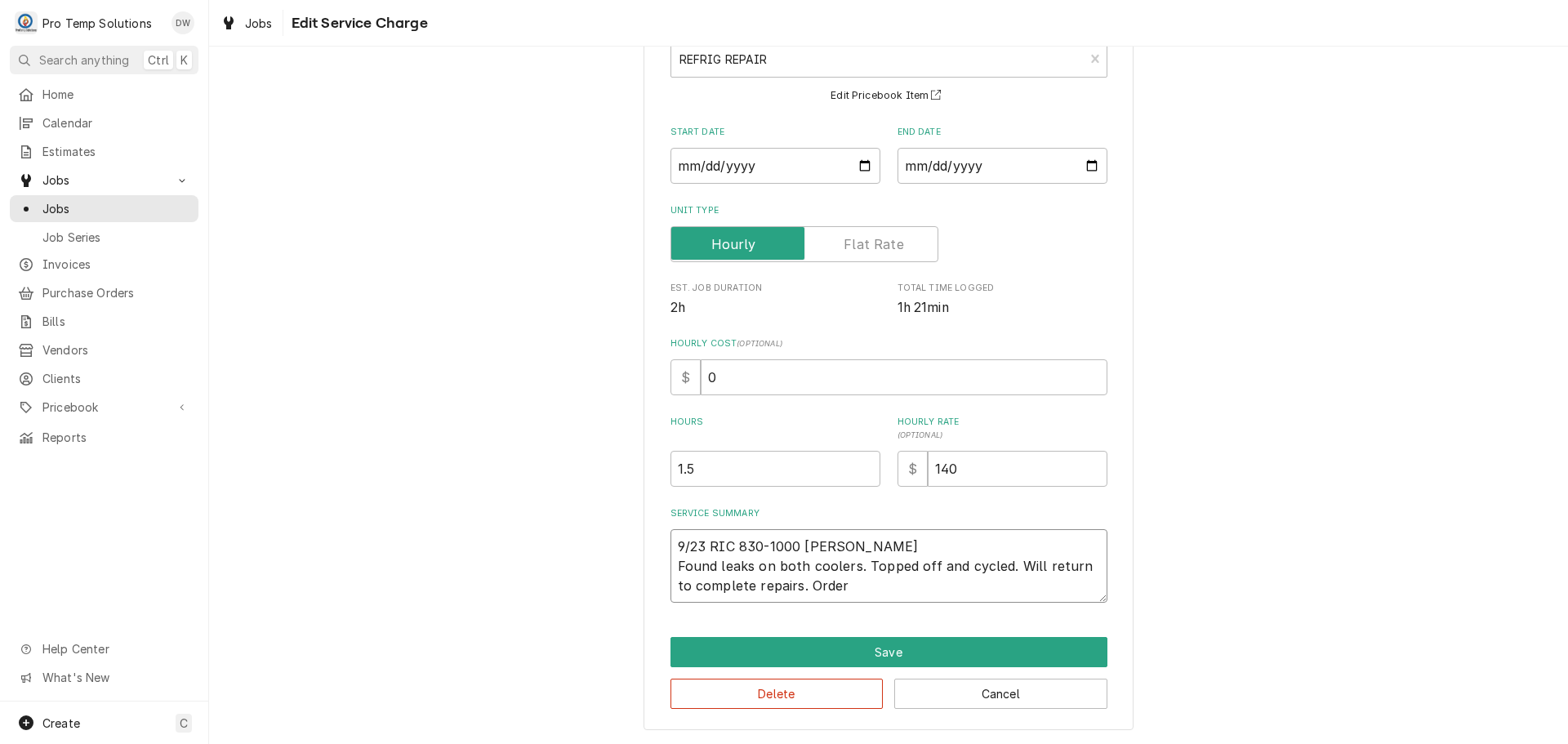
type textarea "9/23 RIC 830-1000 KEVIN KOTY Found leaks on both coolers. Topped off and cycled…"
type textarea "x"
type textarea "9/23 RIC 830-1000 KEVIN KOTY Found leaks on both coolers. Topped off and cycled…"
type textarea "x"
type textarea "9/23 RIC 830-1000 KEVIN KOTY Found leaks on both coolers. Topped off and cycled…"
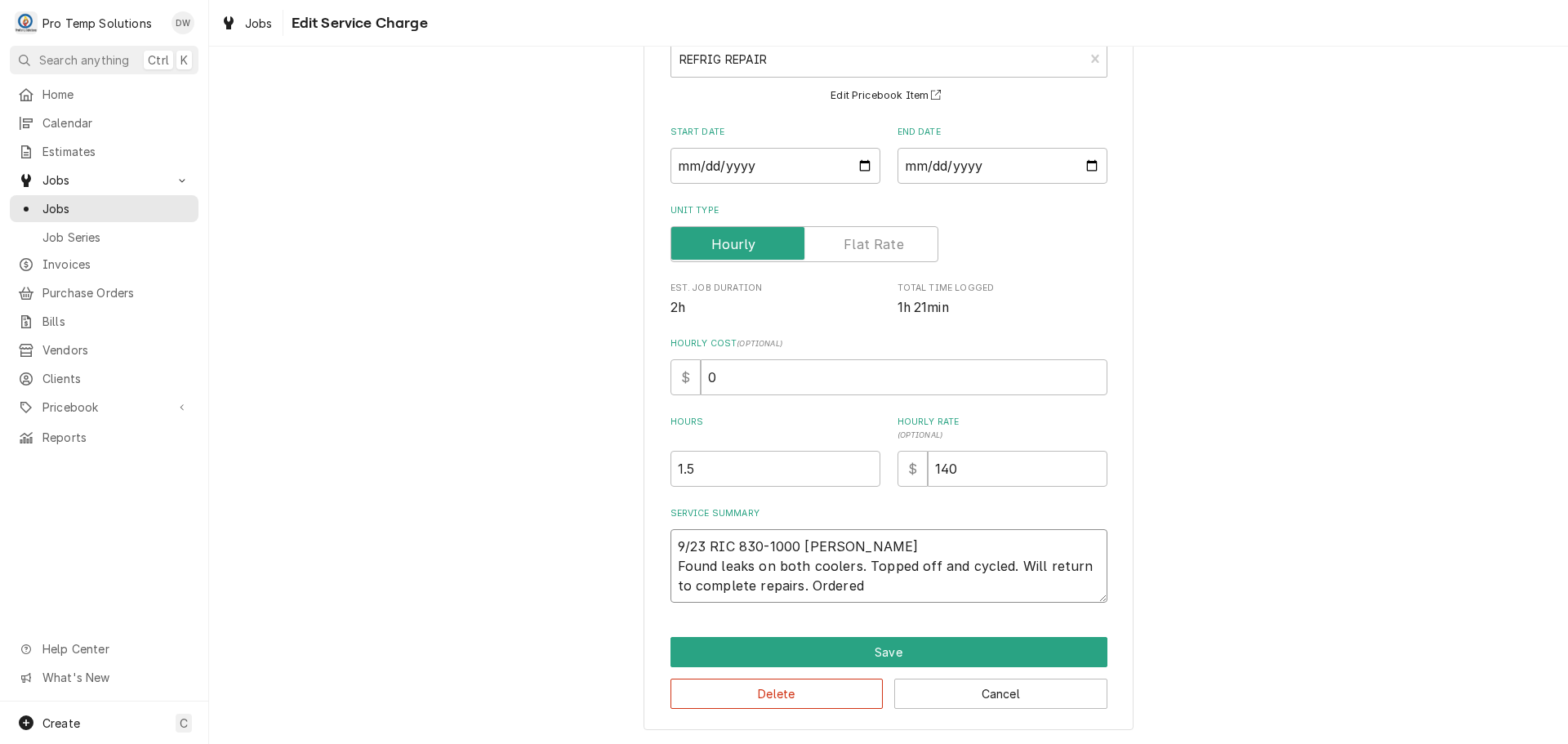
type textarea "x"
type textarea "9/23 RIC 830-1000 KEVIN KOTY Found leaks on both coolers. Topped off and cycled…"
type textarea "x"
type textarea "9/23 RIC 830-1000 KEVIN KOTY Found leaks on both coolers. Topped off and cycled…"
type textarea "x"
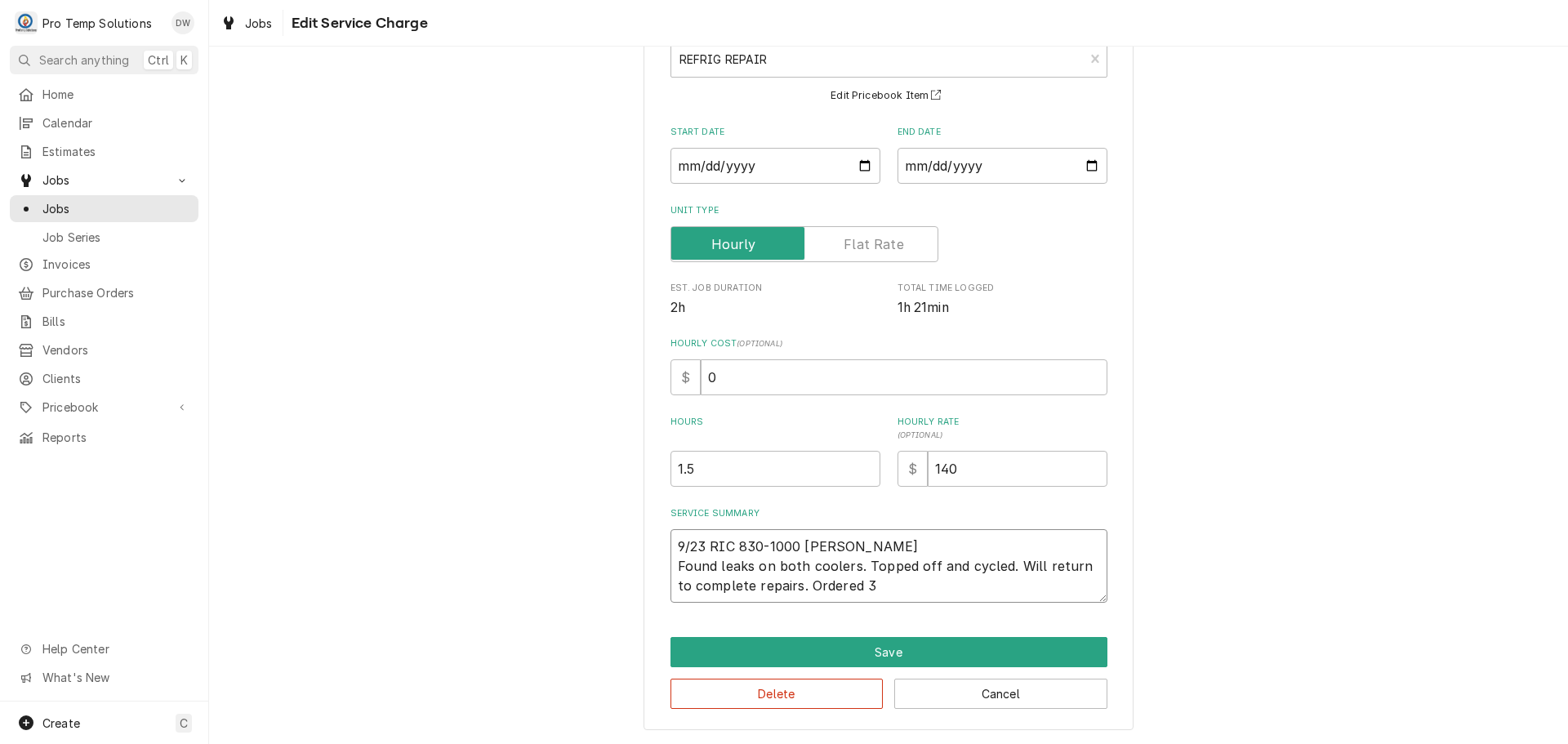
type textarea "9/23 RIC 830-1000 KEVIN KOTY Found leaks on both coolers. Topped off and cycled…"
type textarea "x"
type textarea "9/23 RIC 830-1000 KEVIN KOTY Found leaks on both coolers. Topped off and cycled…"
type textarea "x"
type textarea "9/23 RIC 830-1000 KEVIN KOTY Found leaks on both coolers. Topped off and cycled…"
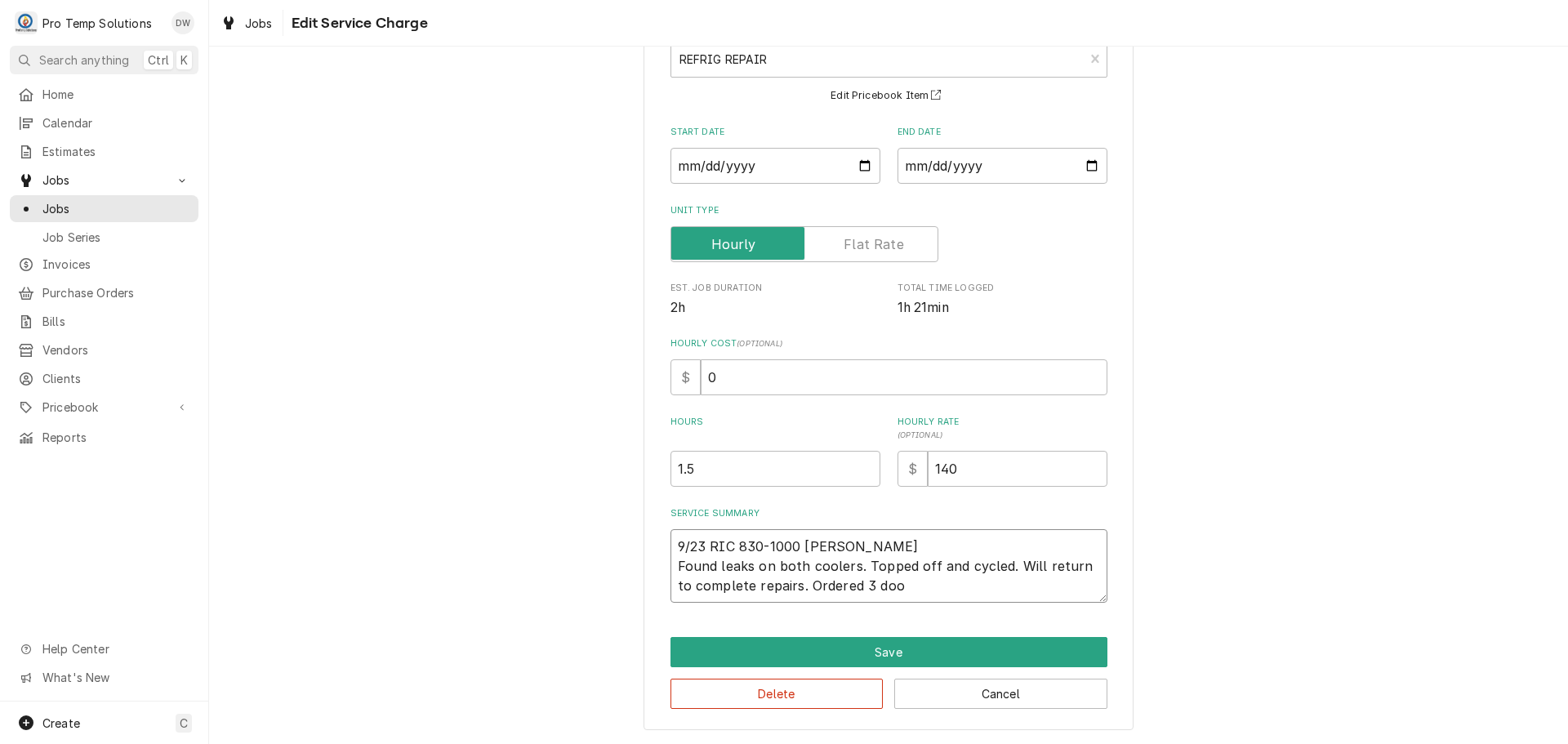
type textarea "x"
type textarea "9/23 RIC 830-1000 KEVIN KOTY Found leaks on both coolers. Topped off and cycled…"
type textarea "x"
type textarea "9/23 RIC 830-1000 KEVIN KOTY Found leaks on both coolers. Topped off and cycled…"
type textarea "x"
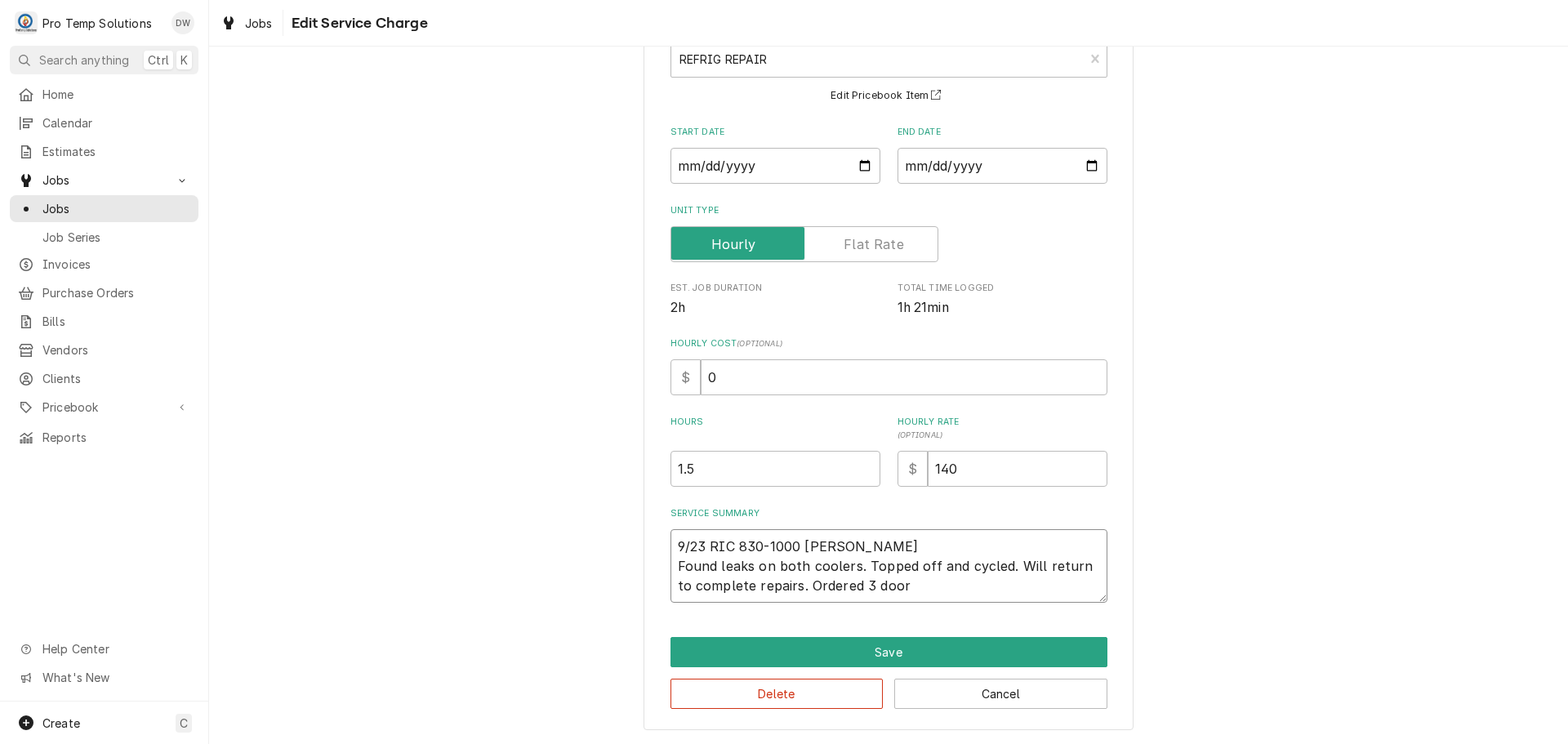
type textarea "9/23 RIC 830-1000 KEVIN KOTY Found leaks on both coolers. Topped off and cycled…"
type textarea "x"
type textarea "9/23 RIC 830-1000 KEVIN KOTY Found leaks on both coolers. Topped off and cycled…"
type textarea "x"
type textarea "9/23 RIC 830-1000 KEVIN KOTY Found leaks on both coolers. Topped off and cycled…"
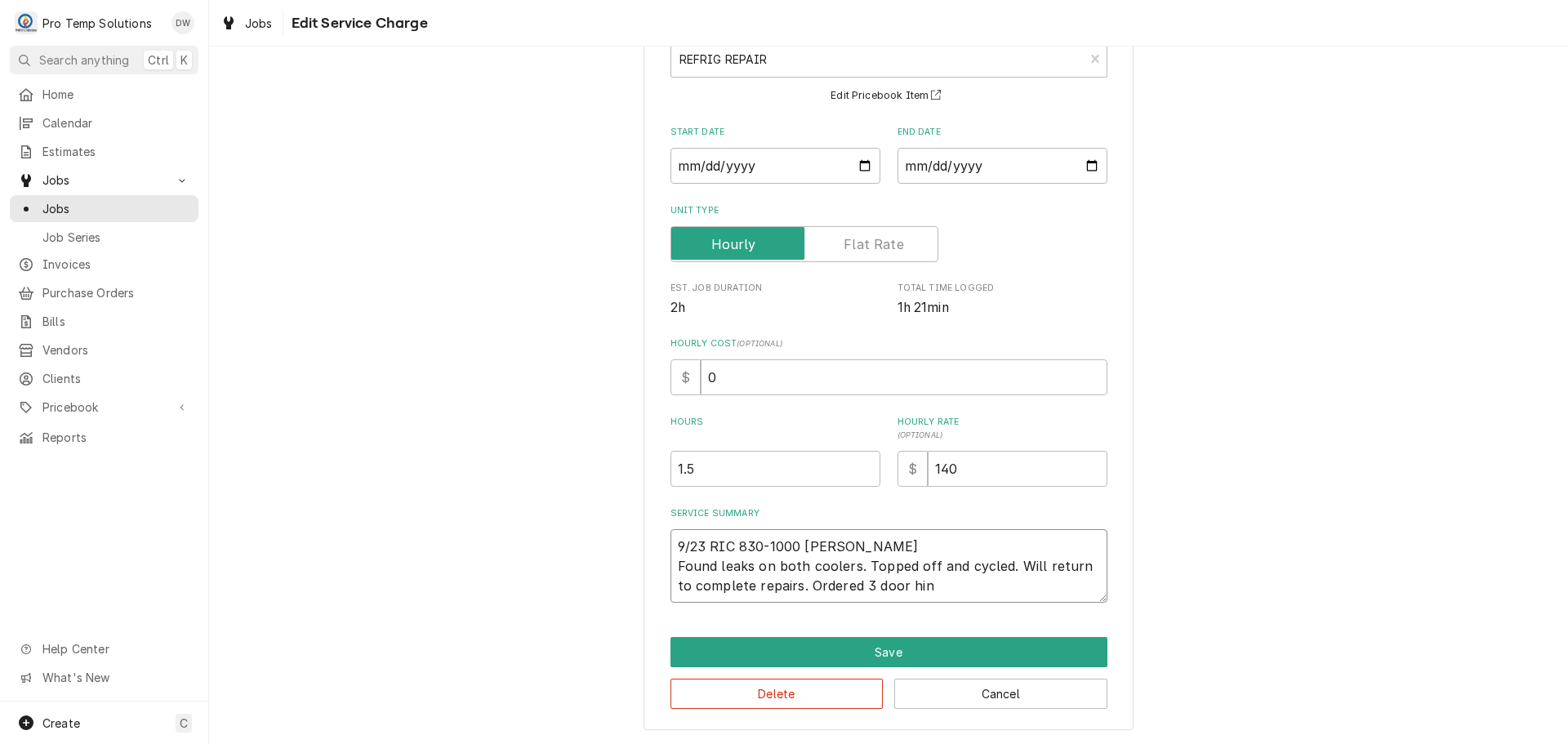
type textarea "x"
type textarea "9/23 RIC 830-1000 KEVIN KOTY Found leaks on both coolers. Topped off and cycled…"
type textarea "x"
type textarea "9/23 RIC 830-1000 KEVIN KOTY Found leaks on both coolers. Topped off and cycled…"
type textarea "x"
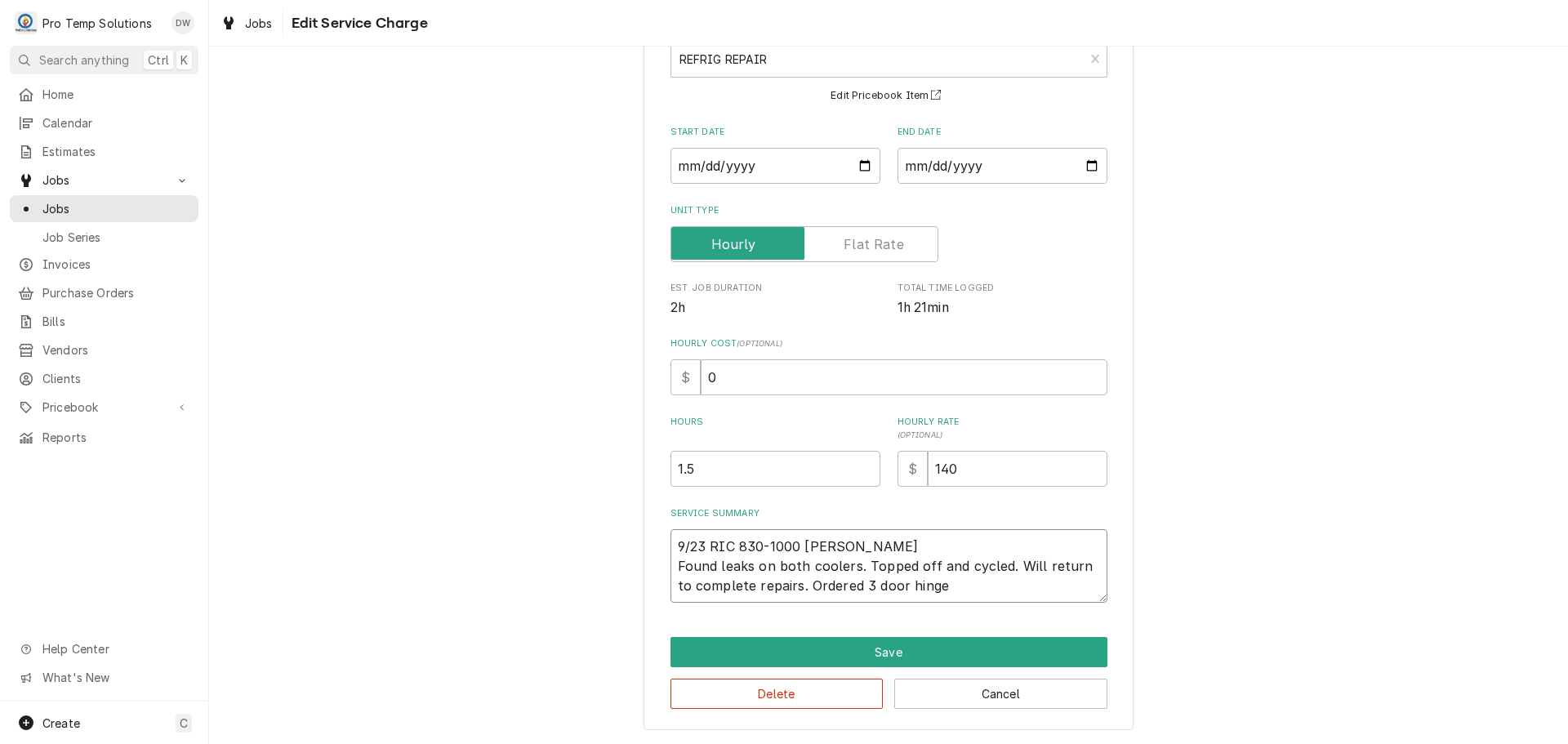
type textarea "9/23 RIC 830-1000 KEVIN KOTY Found leaks on both coolers. Topped off and cycled…"
type textarea "x"
type textarea "9/23 RIC 830-1000 KEVIN KOTY Found leaks on both coolers. Topped off and cycled…"
type textarea "x"
type textarea "9/23 RIC 830-1000 KEVIN KOTY Found leaks on both coolers. Topped off and cycled…"
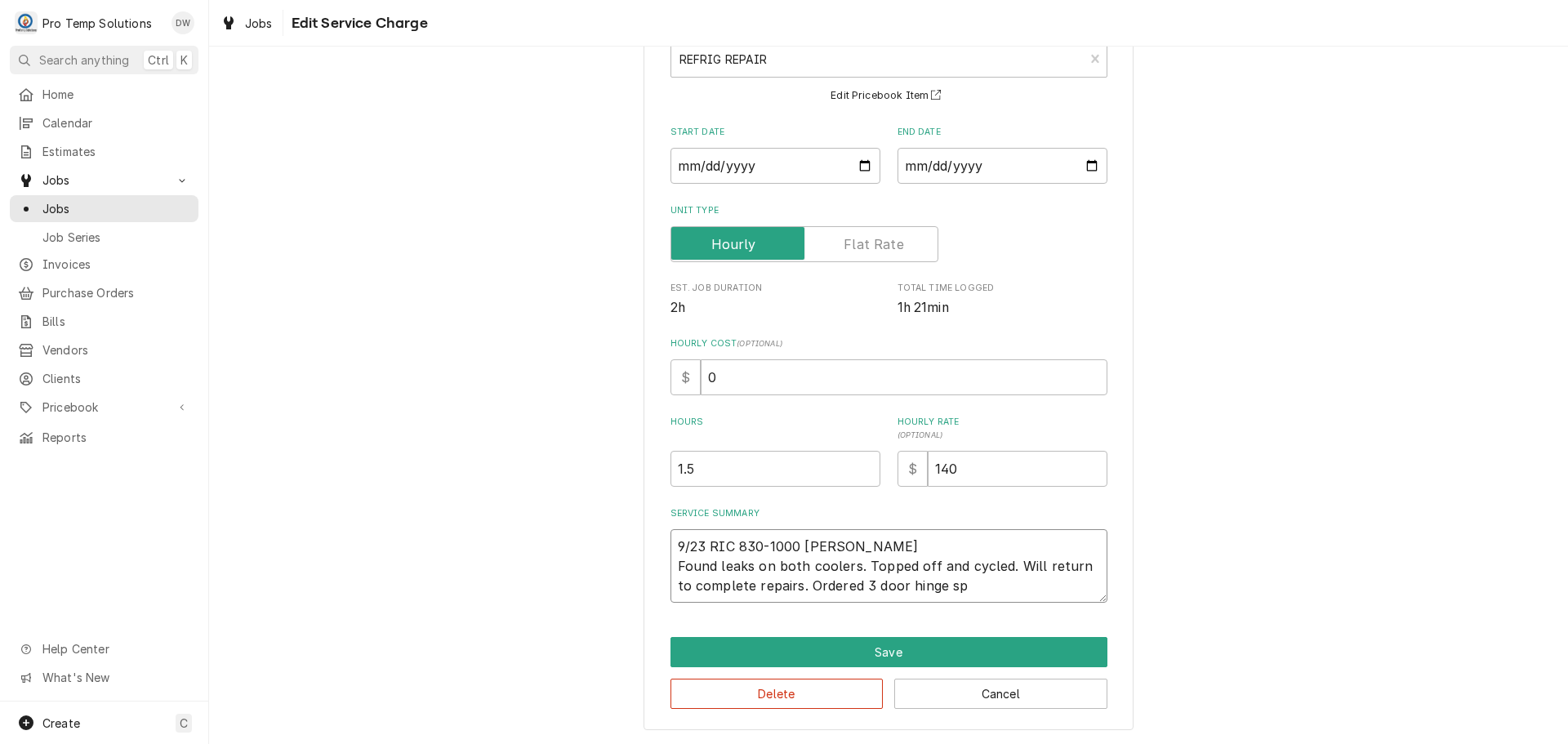
type textarea "x"
type textarea "9/23 RIC 830-1000 KEVIN KOTY Found leaks on both coolers. Topped off and cycled…"
type textarea "x"
type textarea "9/23 RIC 830-1000 KEVIN KOTY Found leaks on both coolers. Topped off and cycled…"
type textarea "x"
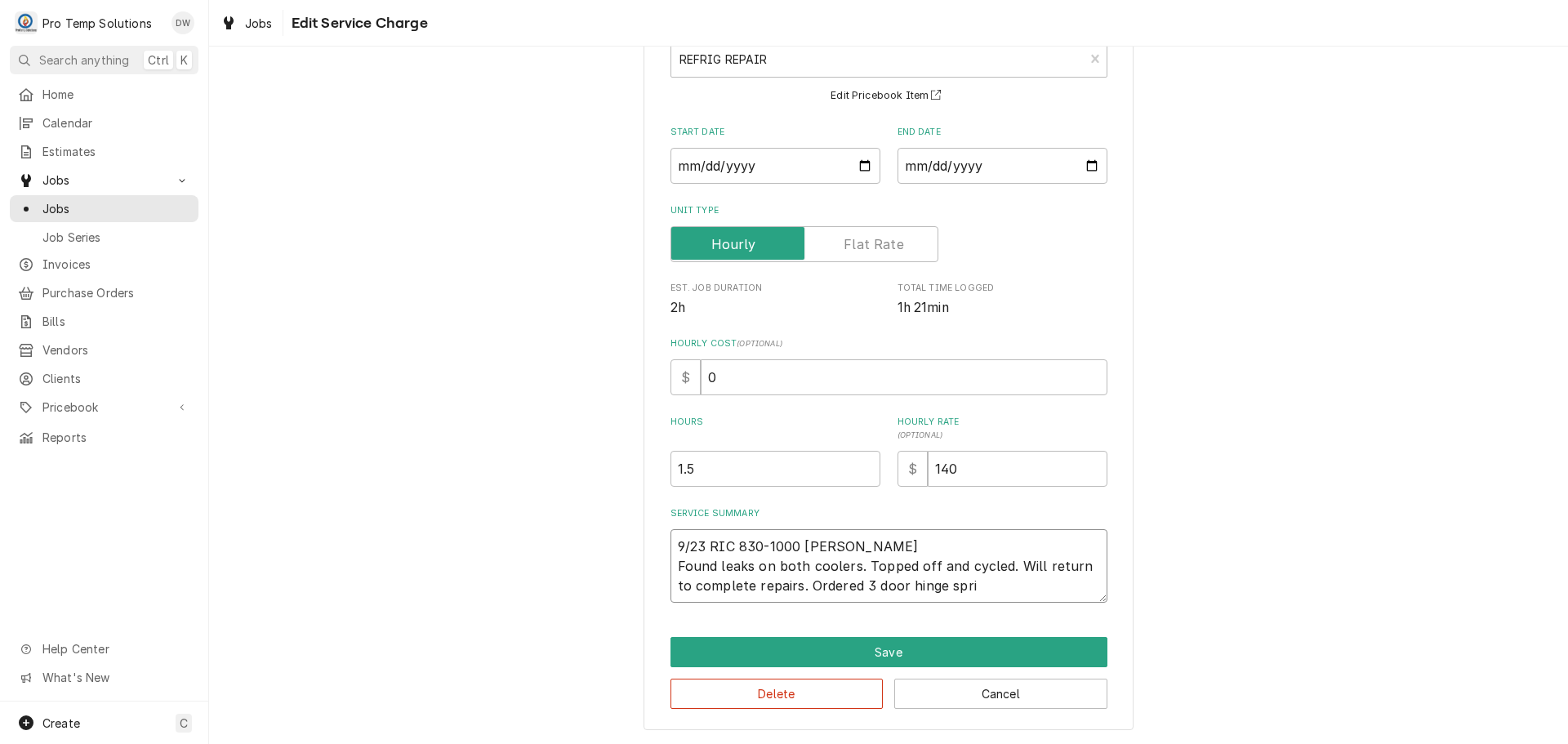
type textarea "9/23 RIC 830-1000 KEVIN KOTY Found leaks on both coolers. Topped off and cycled…"
type textarea "x"
type textarea "9/23 RIC 830-1000 KEVIN KOTY Found leaks on both coolers. Topped off and cycled…"
type textarea "x"
type textarea "9/23 RIC 830-1000 KEVIN KOTY Found leaks on both coolers. Topped off and cycled…"
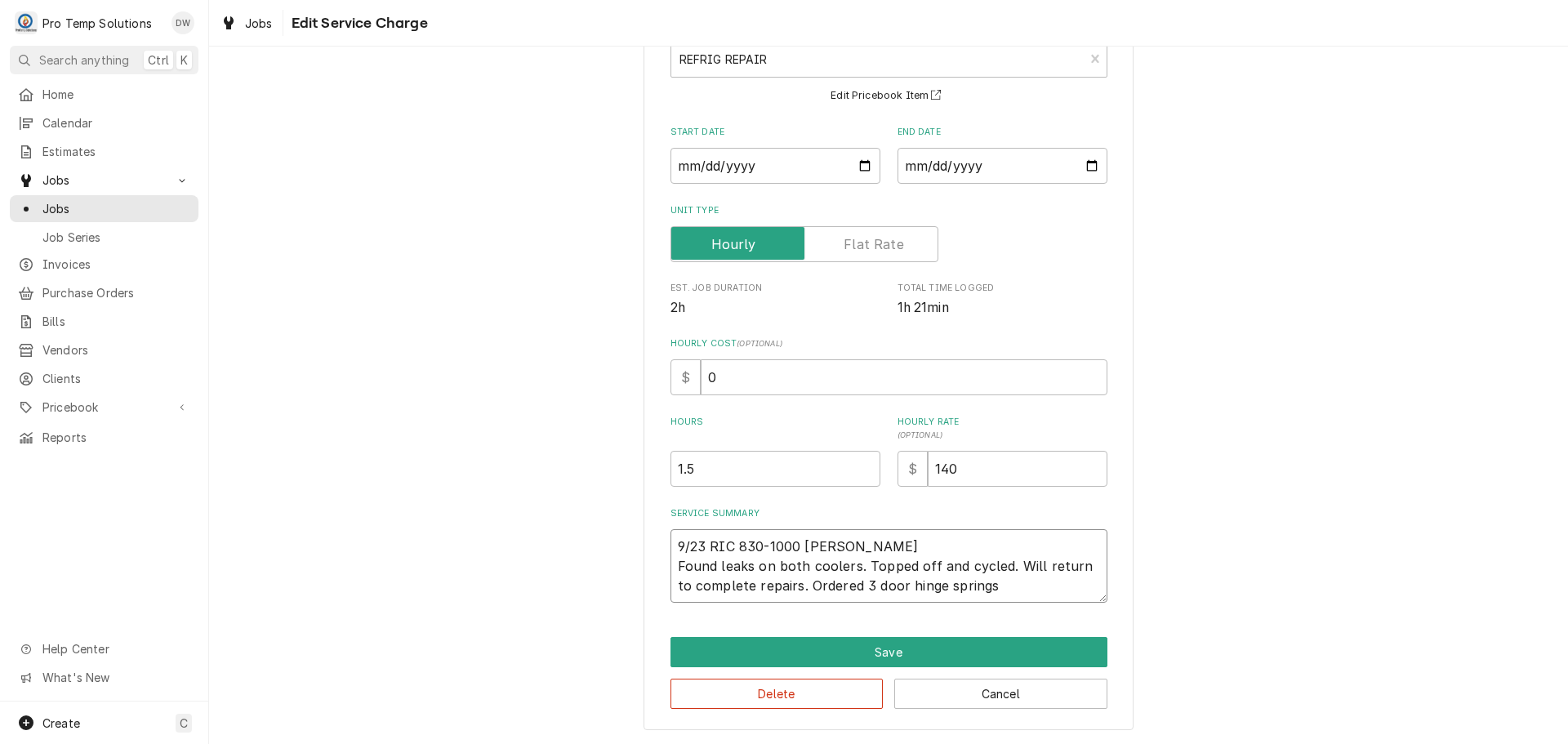
type textarea "x"
type textarea "9/23 RIC 830-1000 KEVIN KOTY Found leaks on both coolers. Topped off and cycled…"
type textarea "x"
type textarea "9/23 RIC 830-1000 KEVIN KOTY Found leaks on both coolers. Topped off and cycled…"
type textarea "x"
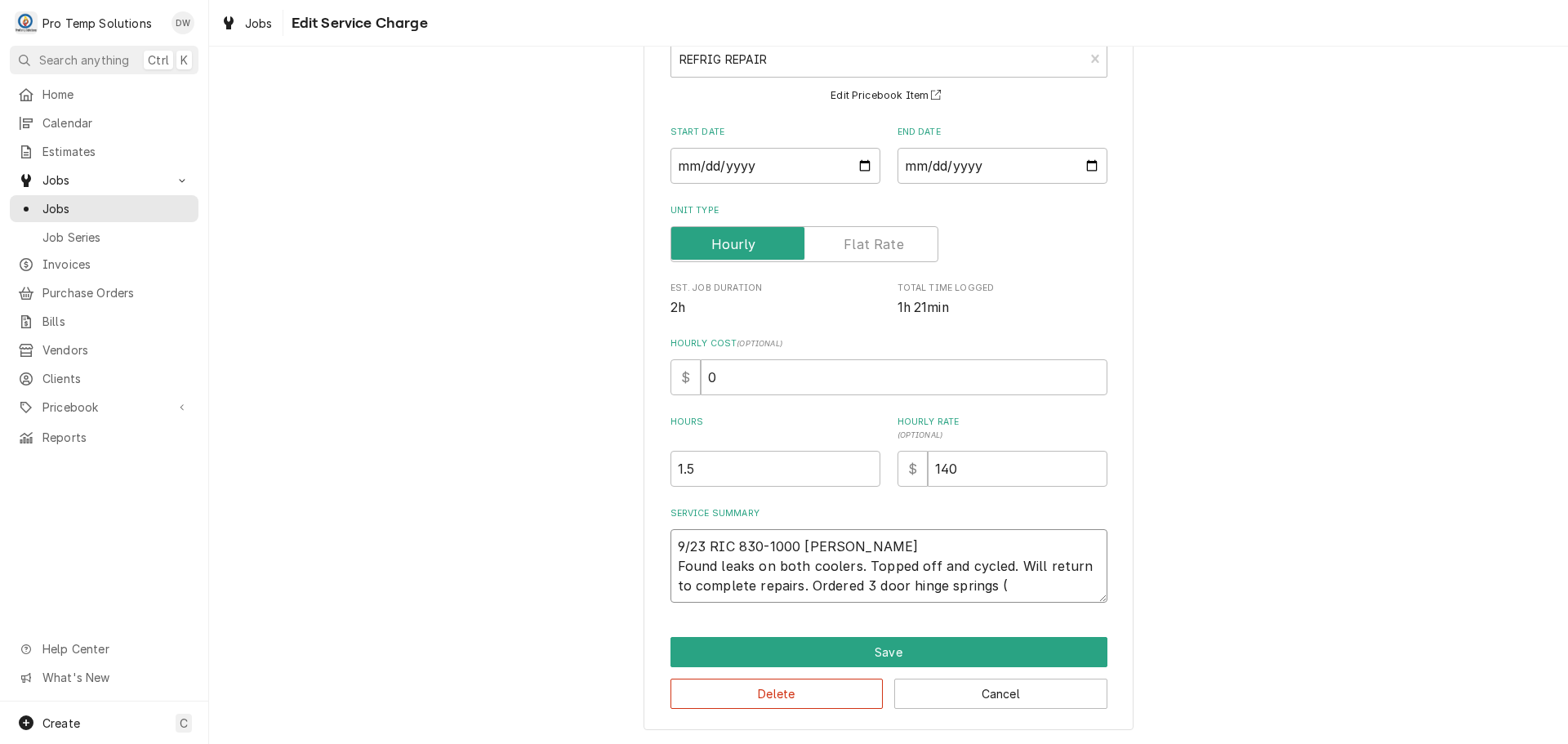
type textarea "9/23 RIC 830-1000 KEVIN KOTY Found leaks on both coolers. Topped off and cycled…"
type textarea "x"
type textarea "9/23 RIC 830-1000 KEVIN KOTY Found leaks on both coolers. Topped off and cycled…"
type textarea "x"
type textarea "9/23 RIC 830-1000 KEVIN KOTY Found leaks on both coolers. Topped off and cycled…"
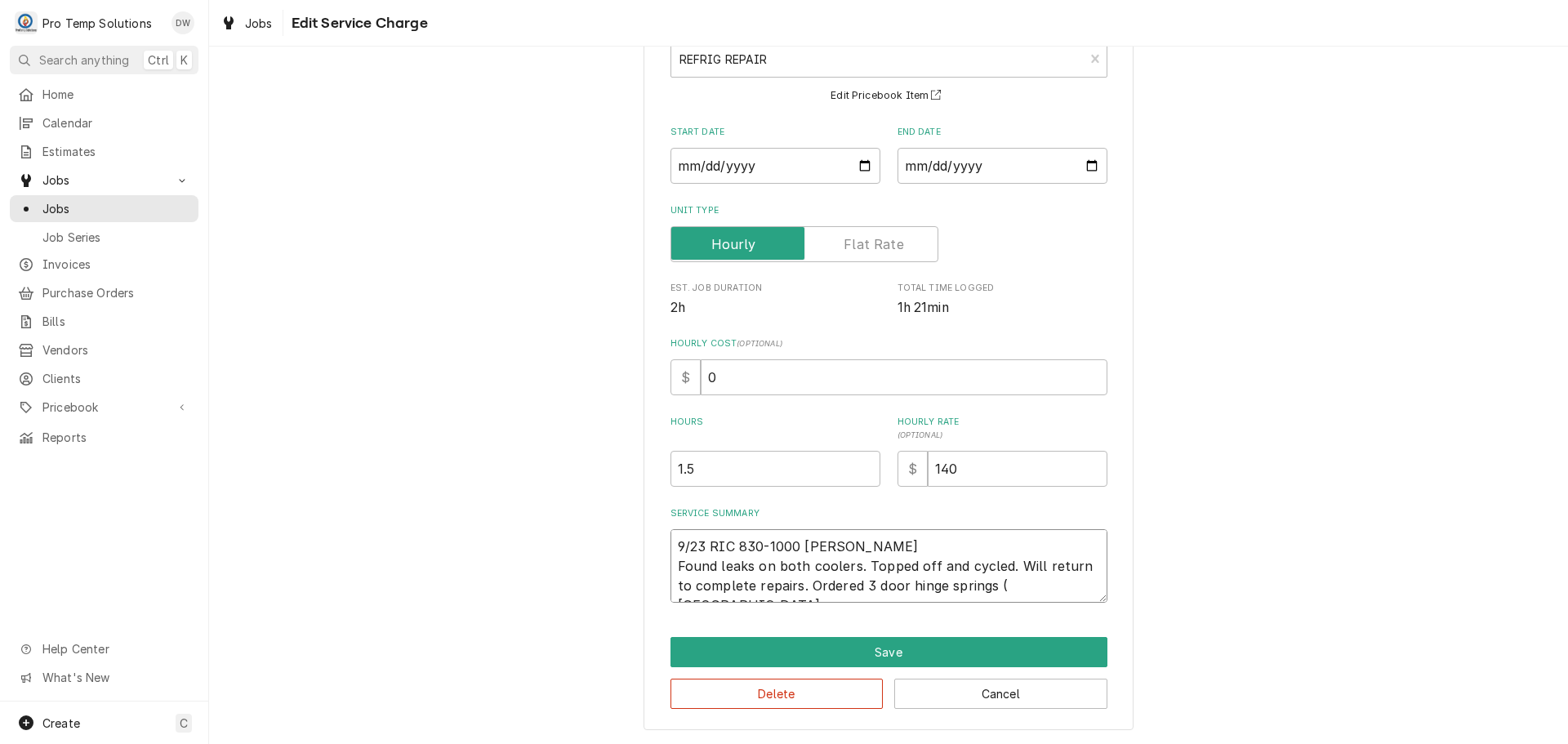
type textarea "x"
type textarea "9/23 RIC 830-1000 KEVIN KOTY Found leaks on both coolers. Topped off and cycled…"
type textarea "x"
type textarea "9/23 RIC 830-1000 KEVIN KOTY Found leaks on both coolers. Topped off and cycled…"
type textarea "x"
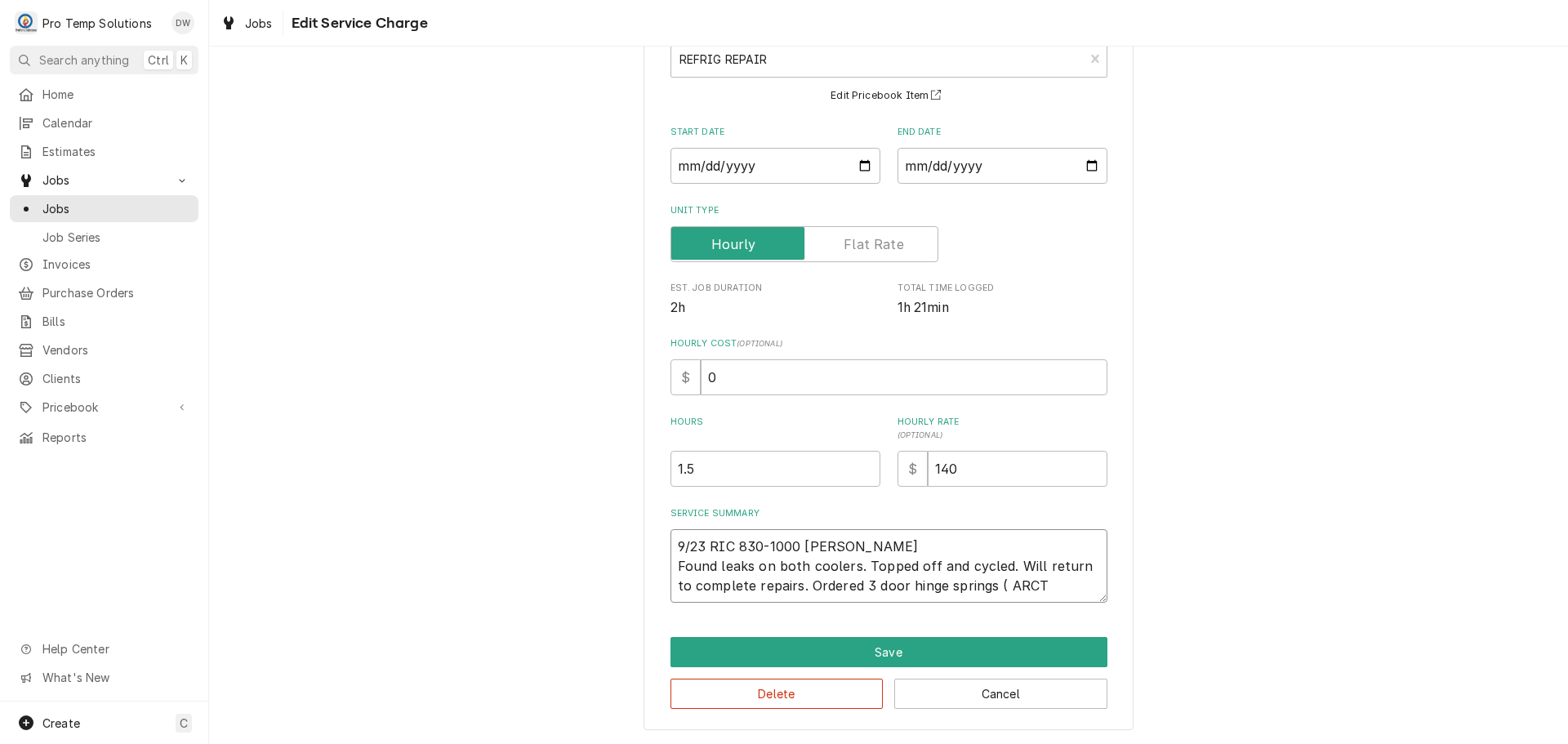
type textarea "9/23 RIC 830-1000 KEVIN KOTY Found leaks on both coolers. Topped off and cycled…"
type textarea "x"
type textarea "9/23 RIC 830-1000 KEVIN KOTY Found leaks on both coolers. Topped off and cycled…"
type textarea "x"
type textarea "9/23 RIC 830-1000 KEVIN KOTY Found leaks on both coolers. Topped off and cycled…"
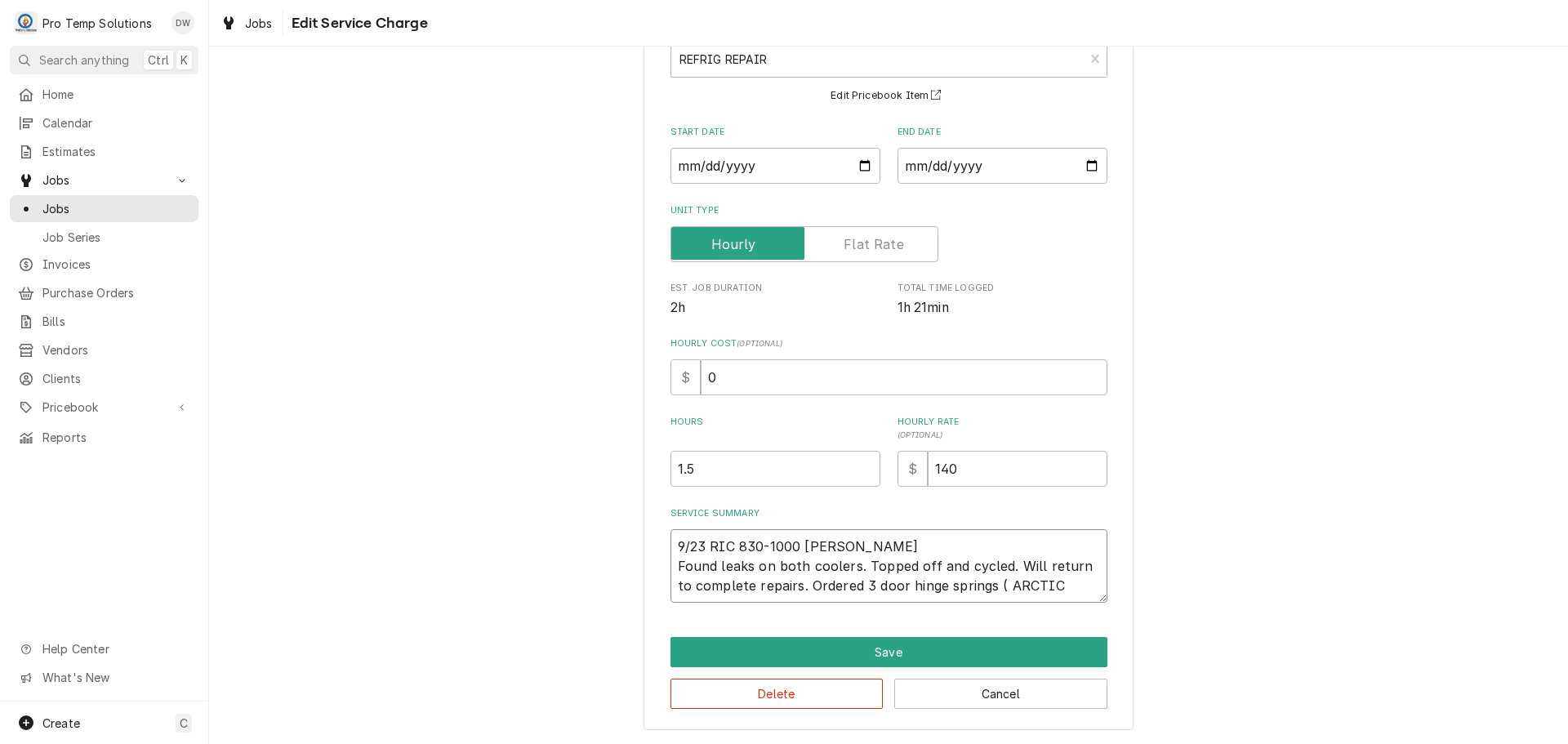
type textarea "x"
type textarea "9/23 RIC 830-1000 KEVIN KOTY Found leaks on both coolers. Topped off and cycled…"
type textarea "x"
type textarea "9/23 RIC 830-1000 KEVIN KOTY Found leaks on both coolers. Topped off and cycled…"
type textarea "x"
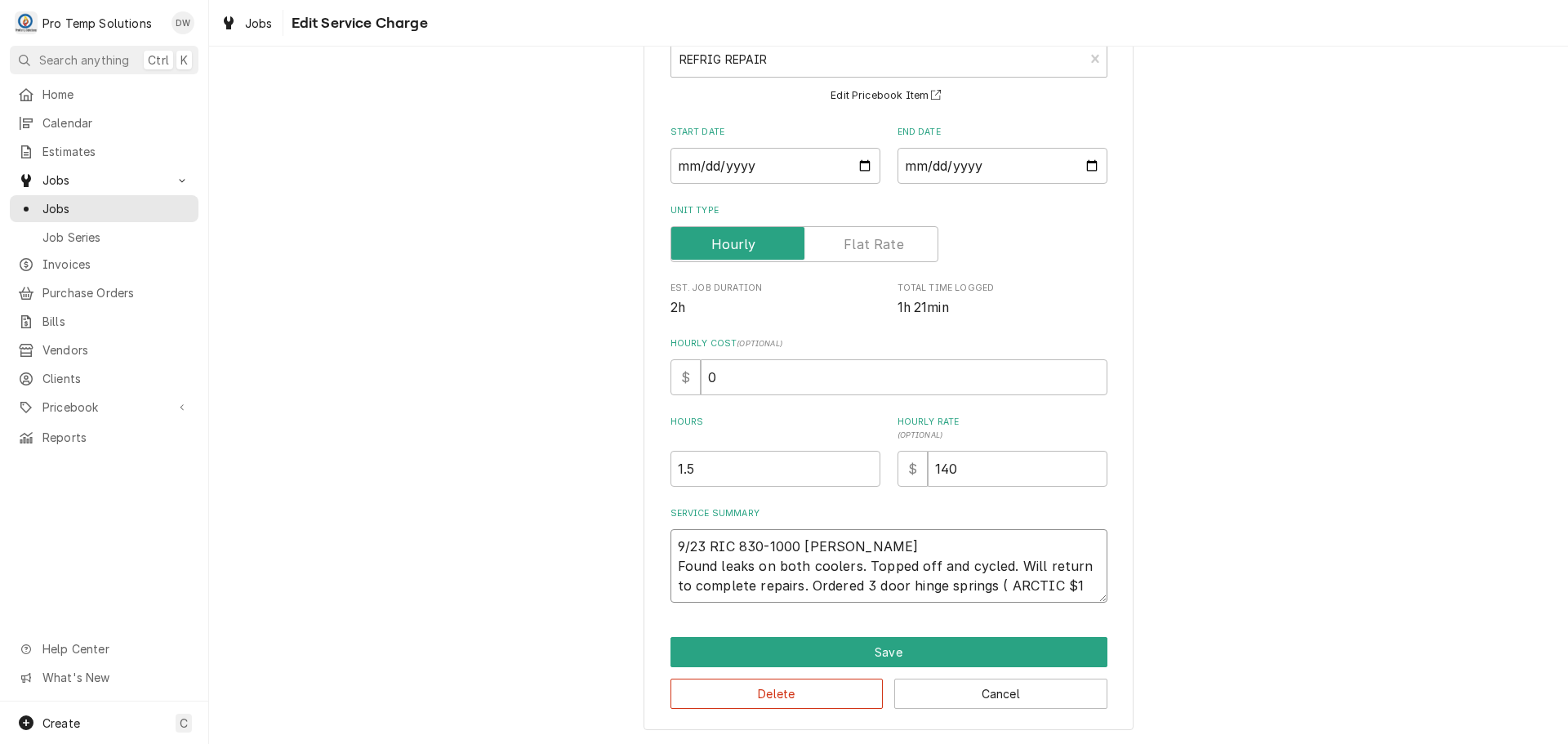
type textarea "9/23 RIC 830-1000 KEVIN KOTY Found leaks on both coolers. Topped off and cycled…"
type textarea "x"
type textarea "9/23 RIC 830-1000 KEVIN KOTY Found leaks on both coolers. Topped off and cycled…"
type textarea "x"
type textarea "9/23 RIC 830-1000 KEVIN KOTY Found leaks on both coolers. Topped off and cycled…"
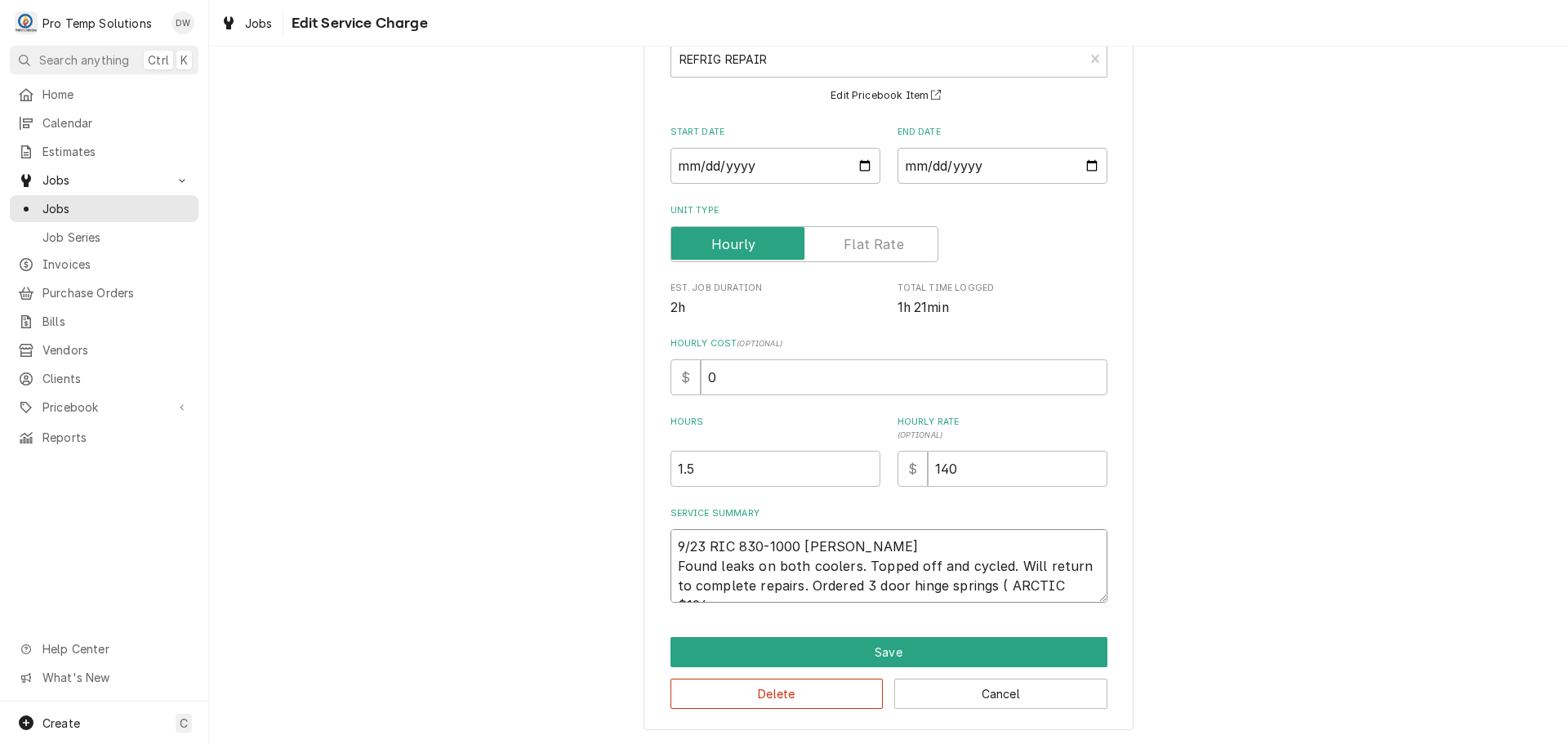
type textarea "x"
type textarea "9/23 RIC 830-1000 KEVIN KOTY Found leaks on both coolers. Topped off and cycled…"
type textarea "x"
type textarea "9/23 RIC 830-1000 KEVIN KOTY Found leaks on both coolers. Topped off and cycled…"
type textarea "x"
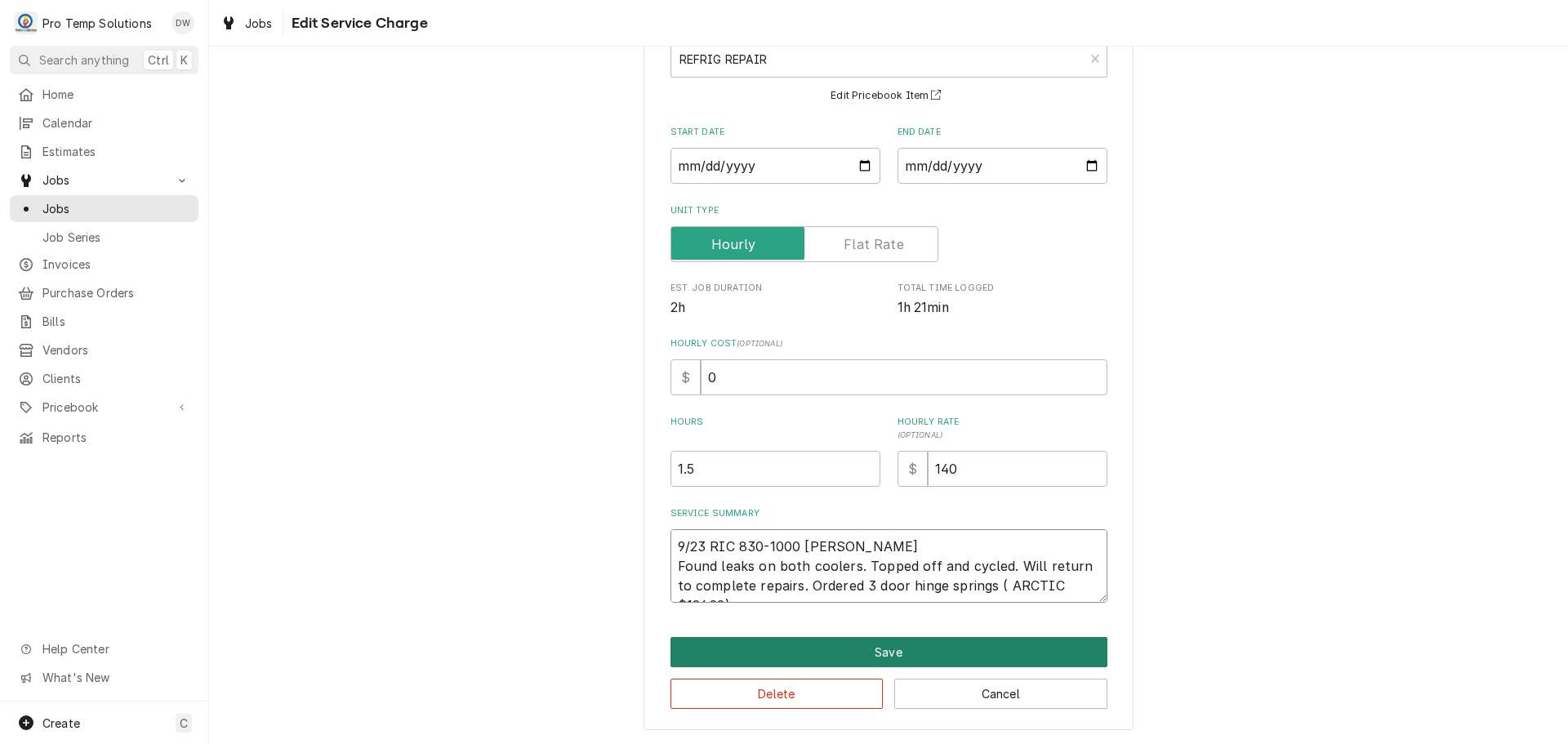
type textarea "9/23 RIC 830-1000 KEVIN KOTY Found leaks on both coolers. Topped off and cycled…"
click at [882, 656] on button "Save" at bounding box center [889, 653] width 437 height 31
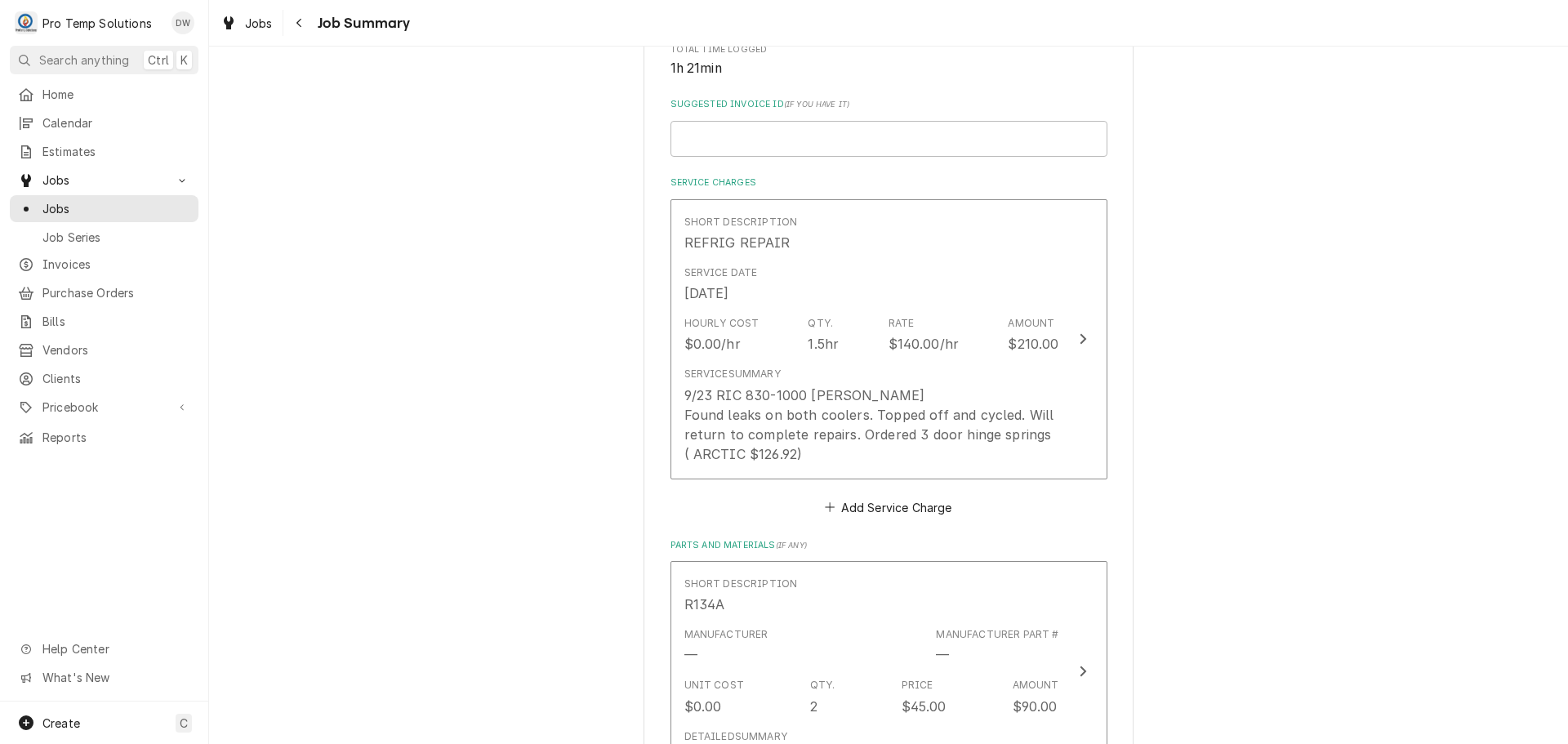
scroll to position [264, 0]
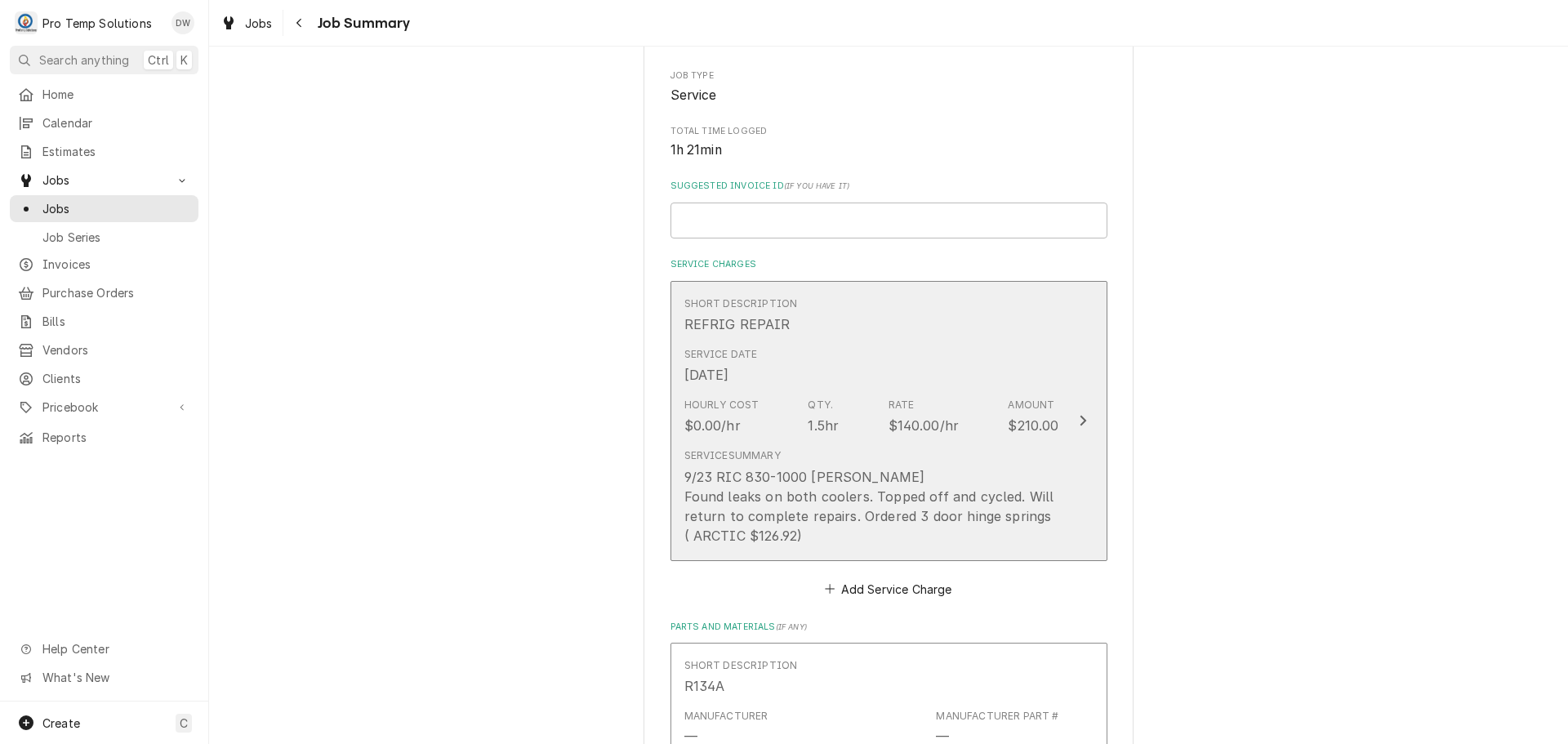
click at [1079, 419] on icon "Update Line Item" at bounding box center [1083, 421] width 7 height 10
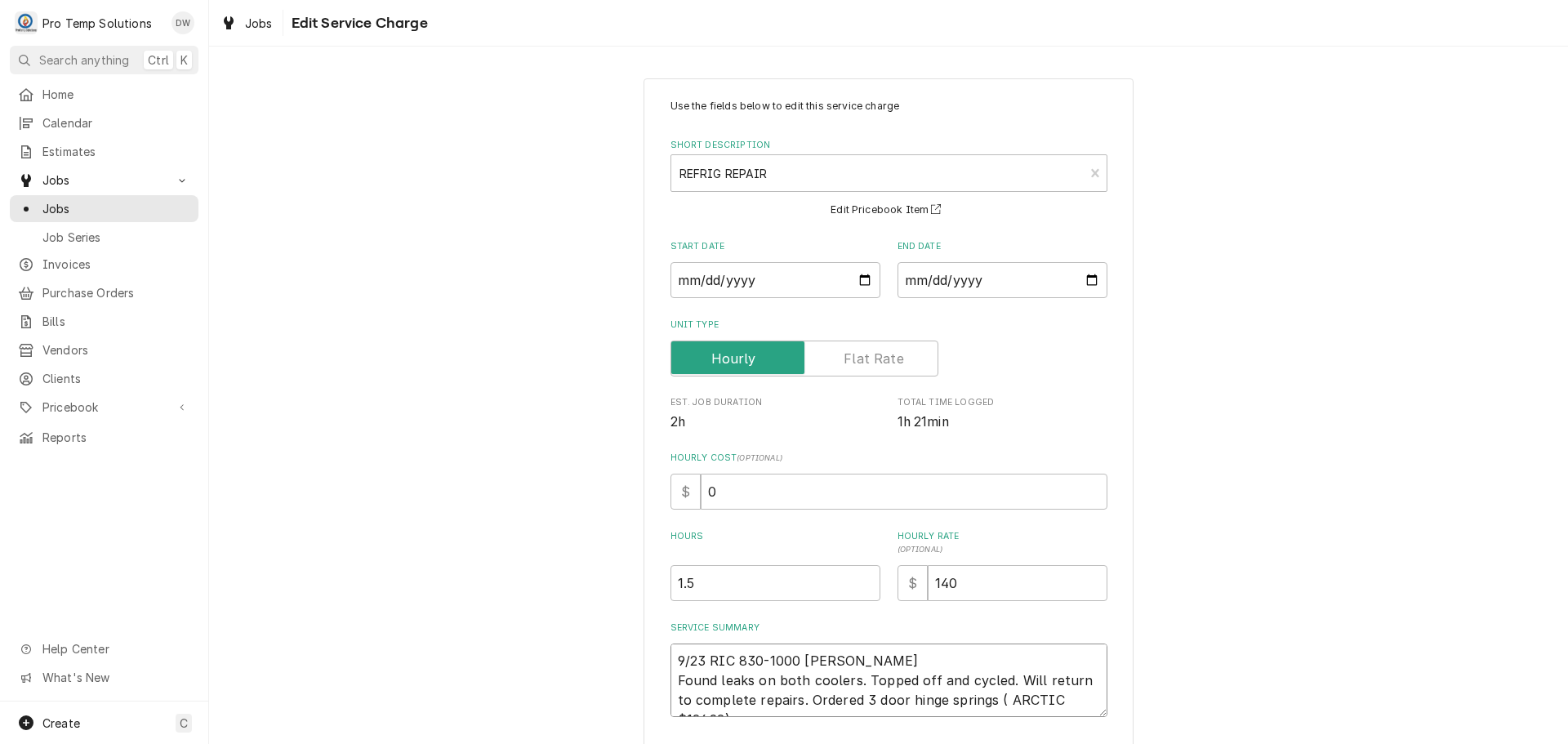
click at [703, 659] on textarea "9/23 RIC 830-1000 KEVIN KOTY Found leaks on both coolers. Topped off and cycled…" at bounding box center [889, 680] width 437 height 73
type textarea "x"
type textarea "9/23 1RIC 830-1000 KEVIN KOTY Found leaks on both coolers. Topped off and cycle…"
type textarea "x"
type textarea "9/23 1DRIC 830-1000 KEVIN KOTY Found leaks on both coolers. Topped off and cycl…"
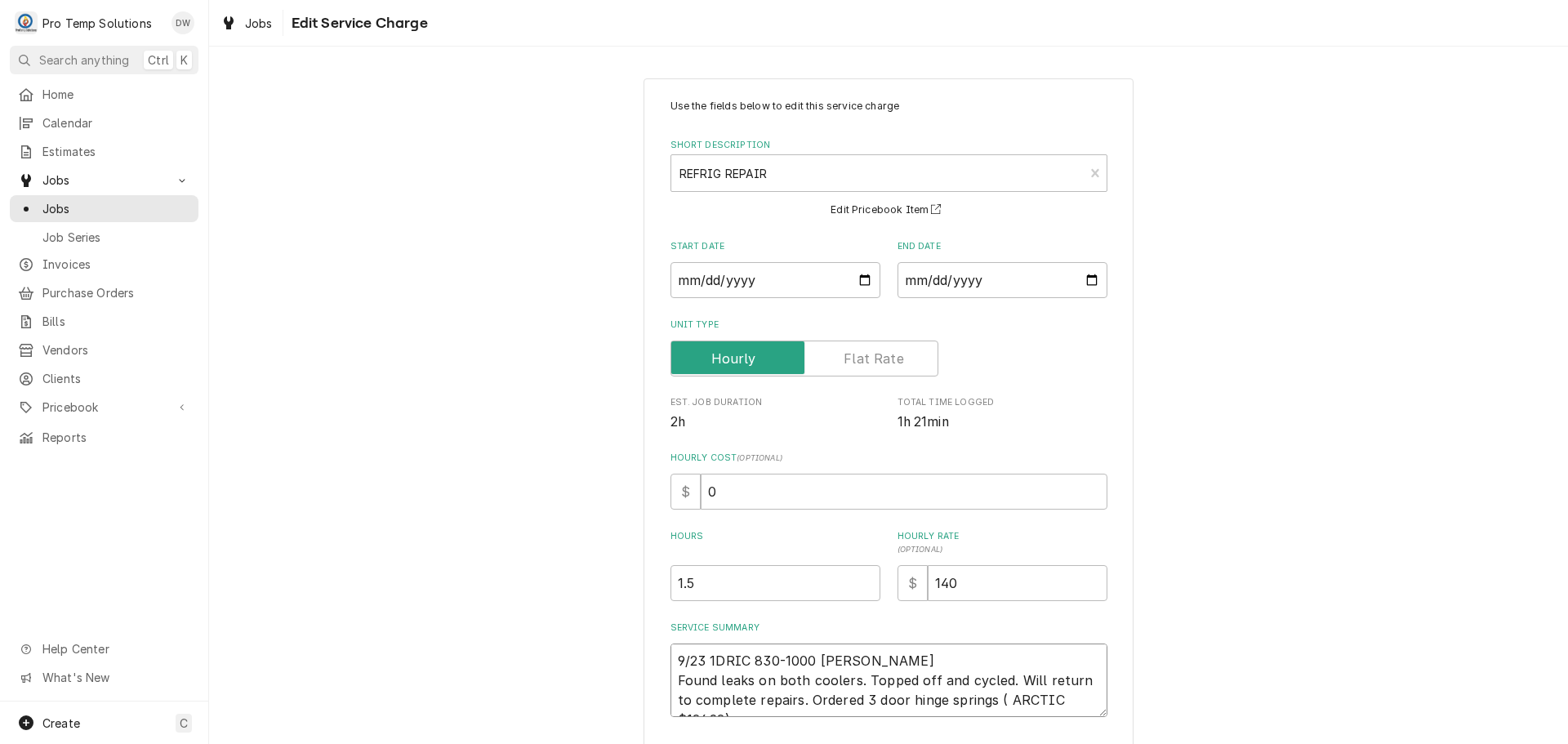
type textarea "x"
type textarea "9/23 1DRRIC 830-1000 KEVIN KOTY Found leaks on both coolers. Topped off and cyc…"
type textarea "x"
type textarea "9/23 1DR RIC 830-1000 KEVIN KOTY Found leaks on both coolers. Topped off and cy…"
click at [756, 655] on textarea "9/23 1DR RIC 830-1000 KEVIN KOTY Found leaks on both coolers. Topped off and cy…" at bounding box center [889, 680] width 437 height 73
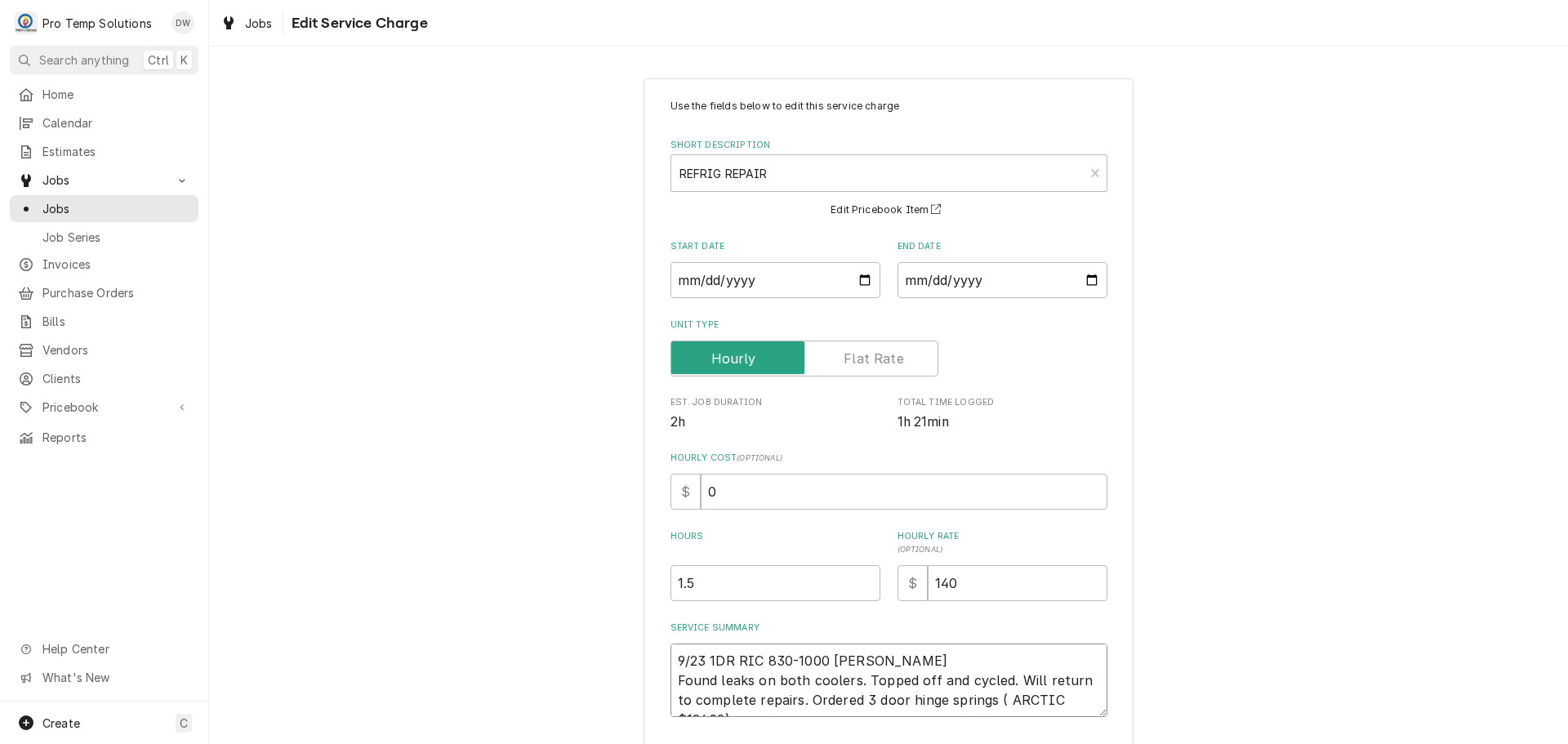
type textarea "x"
type textarea "9/23 1DR RIC/ 830-1000 KEVIN KOTY Found leaks on both coolers. Topped off and c…"
type textarea "x"
type textarea "9/23 1DR RIC/ 830-1000 KEVIN KOTY Found leaks on both coolers. Topped off and c…"
type textarea "x"
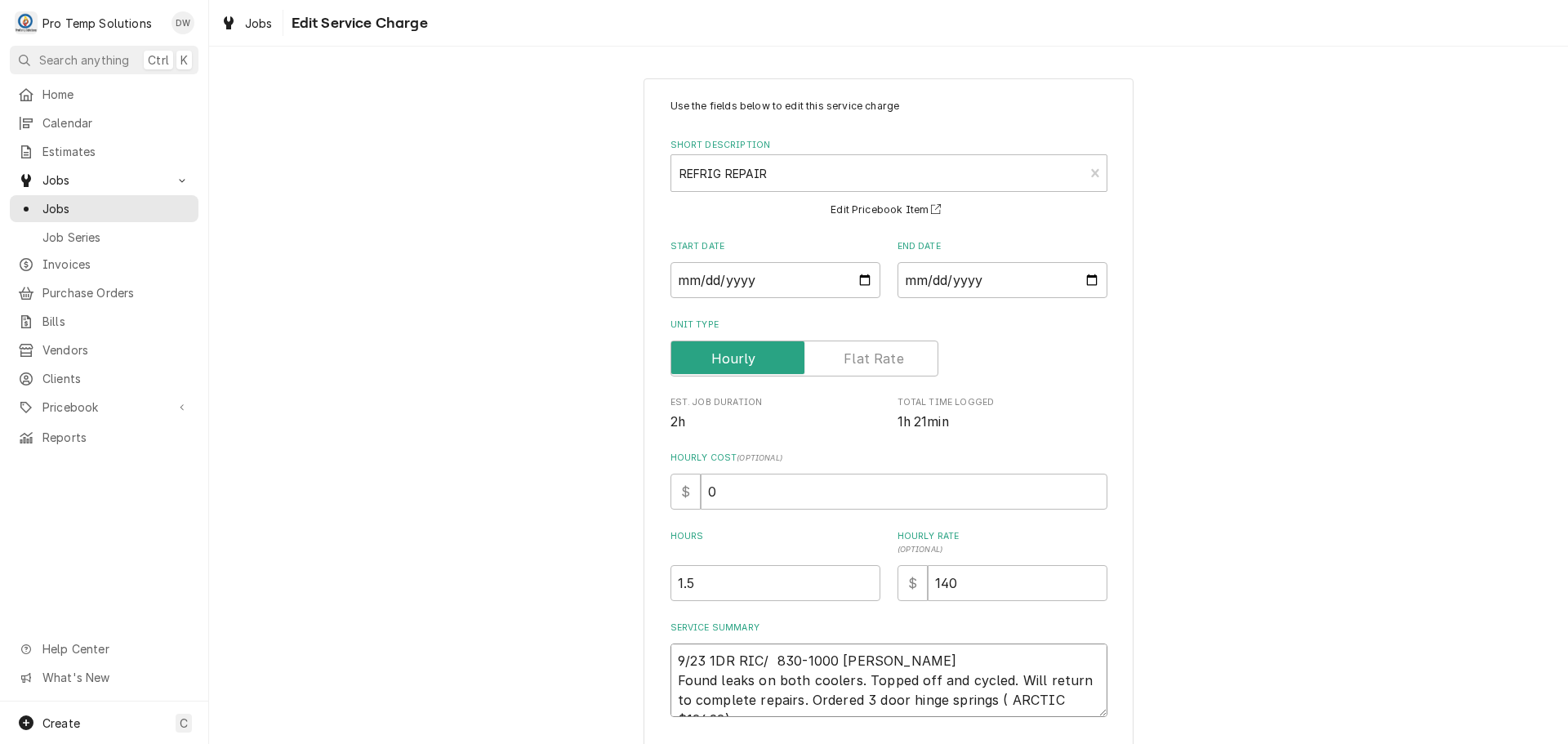
type textarea "9/23 1DR RIC/ 2 830-1000 KEVIN KOTY Found leaks on both coolers. Topped off and…"
type textarea "x"
type textarea "9/23 1DR RIC/ 2D 830-1000 KEVIN KOTY Found leaks on both coolers. Topped off an…"
type textarea "x"
type textarea "9/23 1DR RIC/ 2DR 830-1000 KEVIN KOTY Found leaks on both coolers. Topped off a…"
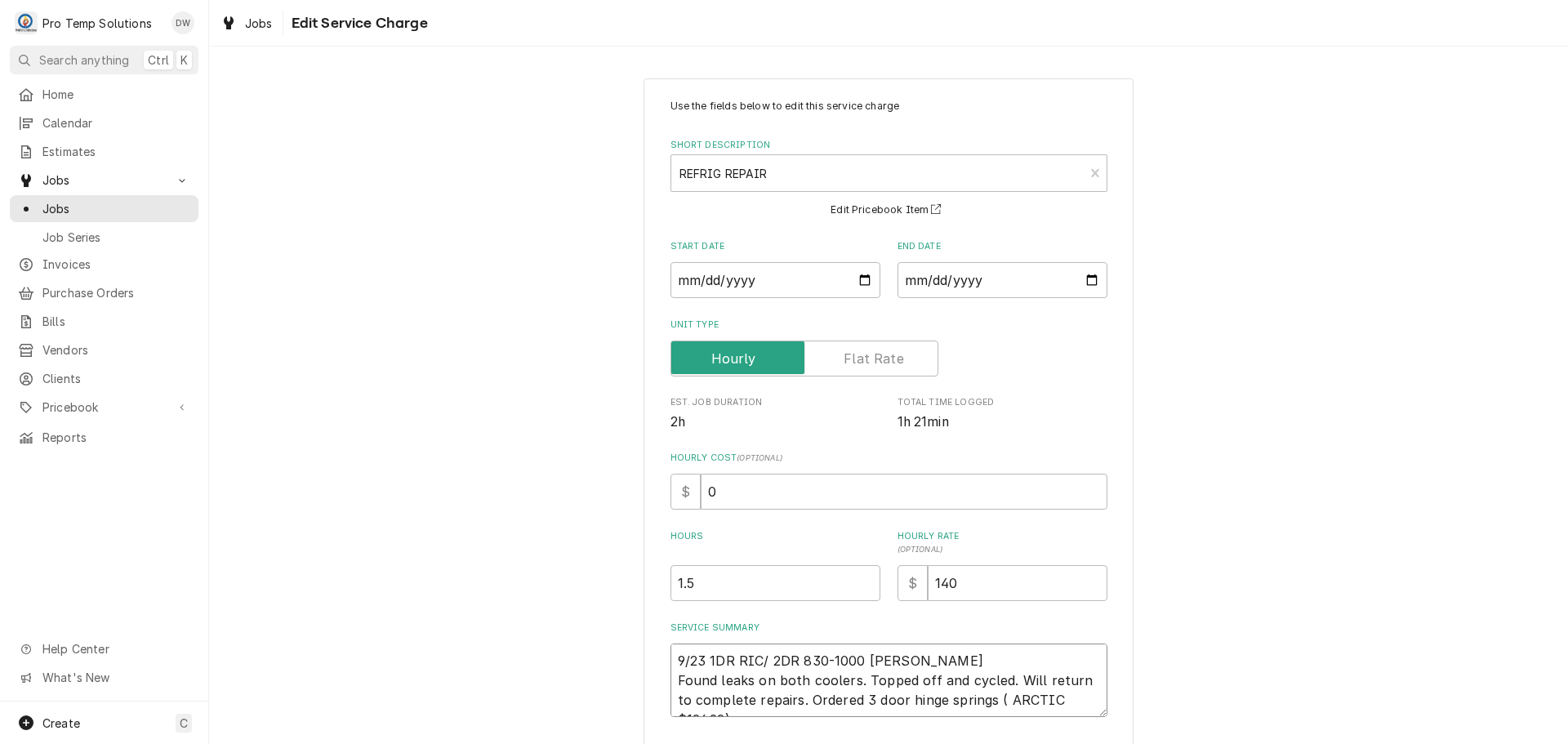
type textarea "x"
type textarea "9/23 1DR RIC/ 2DR 830-1000 KEVIN KOTY Found leaks on both coolers. Topped off a…"
type textarea "x"
type textarea "9/23 1DR RIC/ 2DR R 830-1000 KEVIN KOTY Found leaks on both coolers. Topped off…"
type textarea "x"
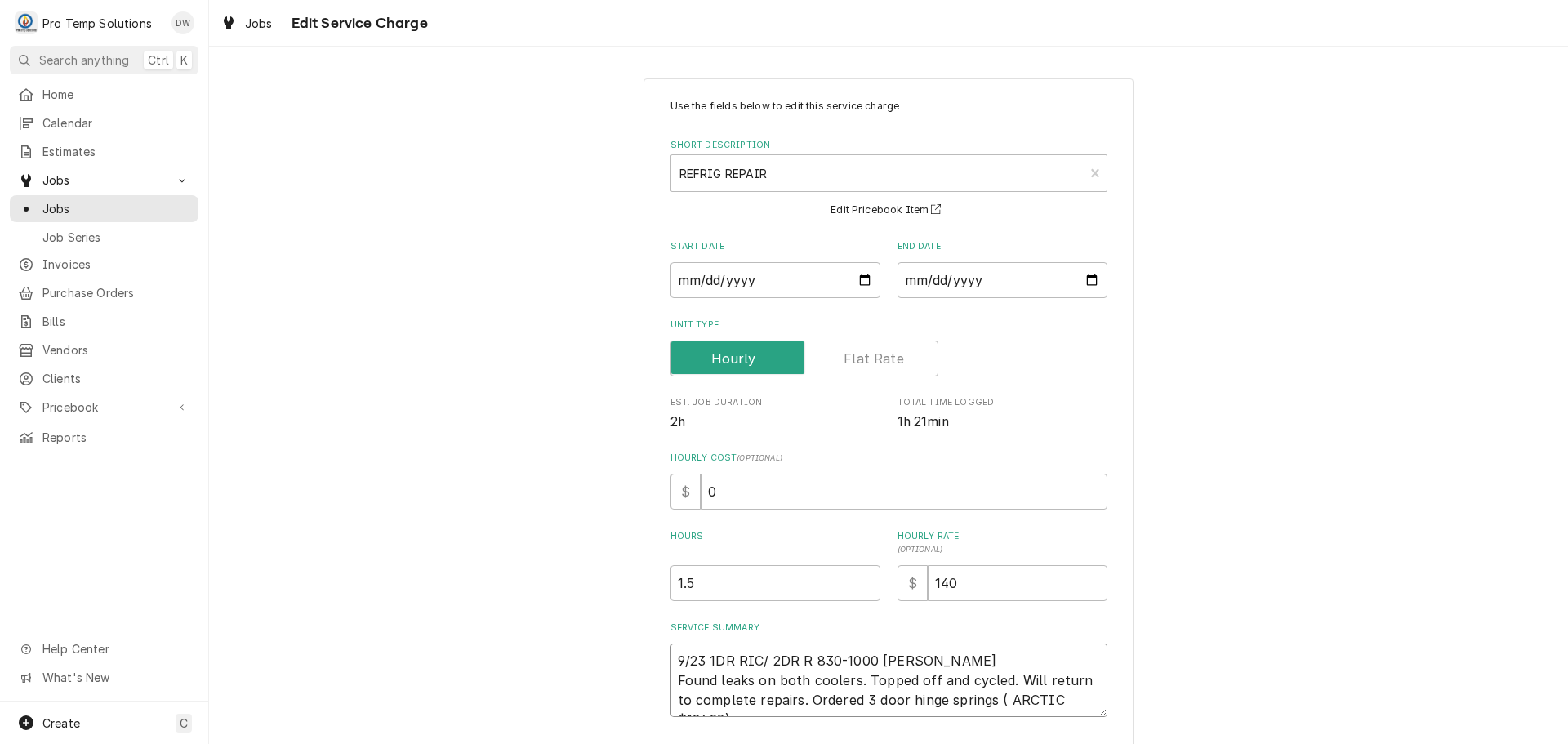
type textarea "9/23 1DR RIC/ 2DR RI 830-1000 KEVIN KOTY Found leaks on both coolers. Topped of…"
type textarea "x"
type textarea "9/23 1DR RIC/ 2DR RIC 830-1000 KEVIN KOTY Found leaks on both coolers. Topped o…"
type textarea "x"
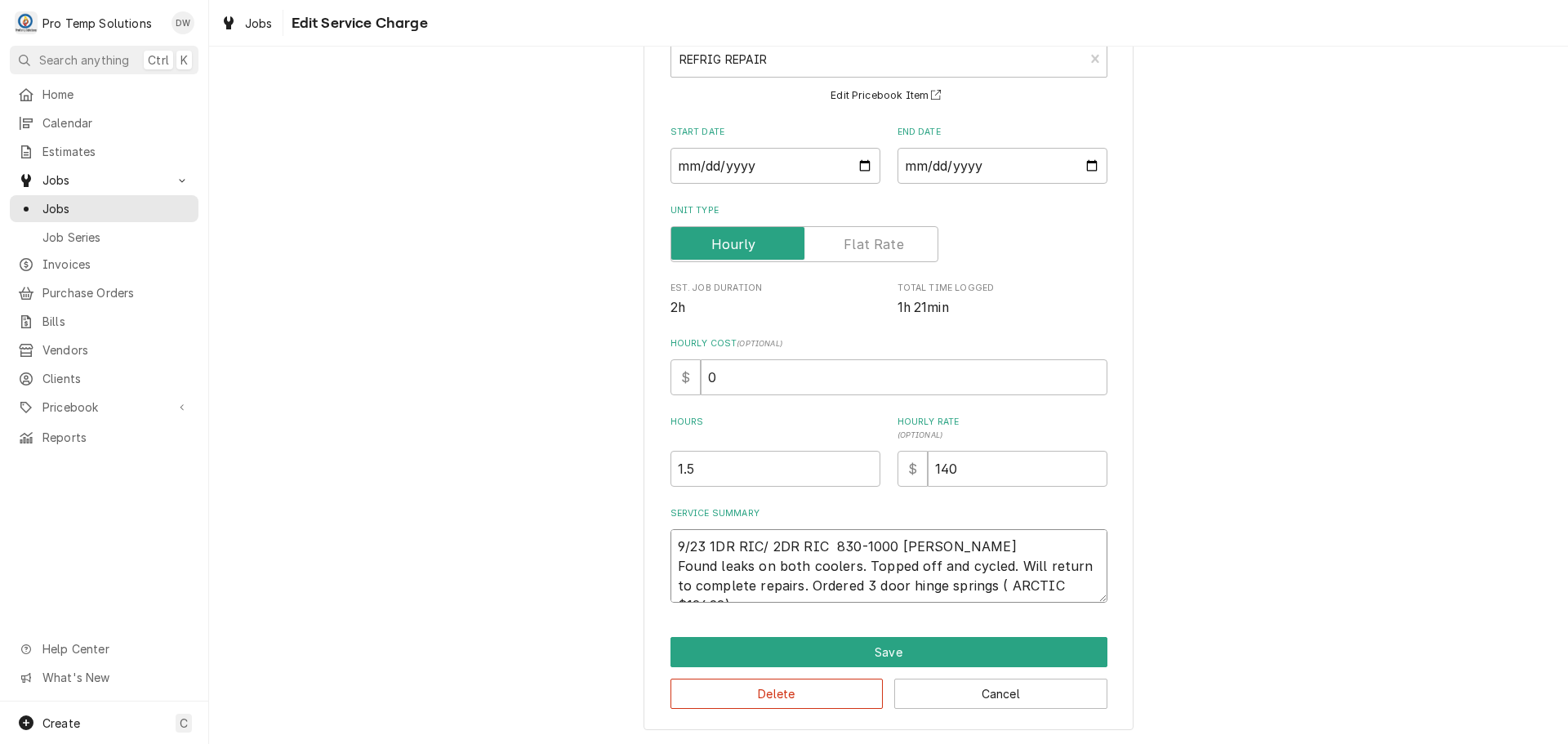
scroll to position [20, 0]
type textarea "9/23 1DR RIC/ 2DR RIC 830-1000 KEVIN KOTY Found leaks on both coolers. Topped o…"
click at [710, 370] on input "0" at bounding box center [903, 378] width 407 height 36
type textarea "x"
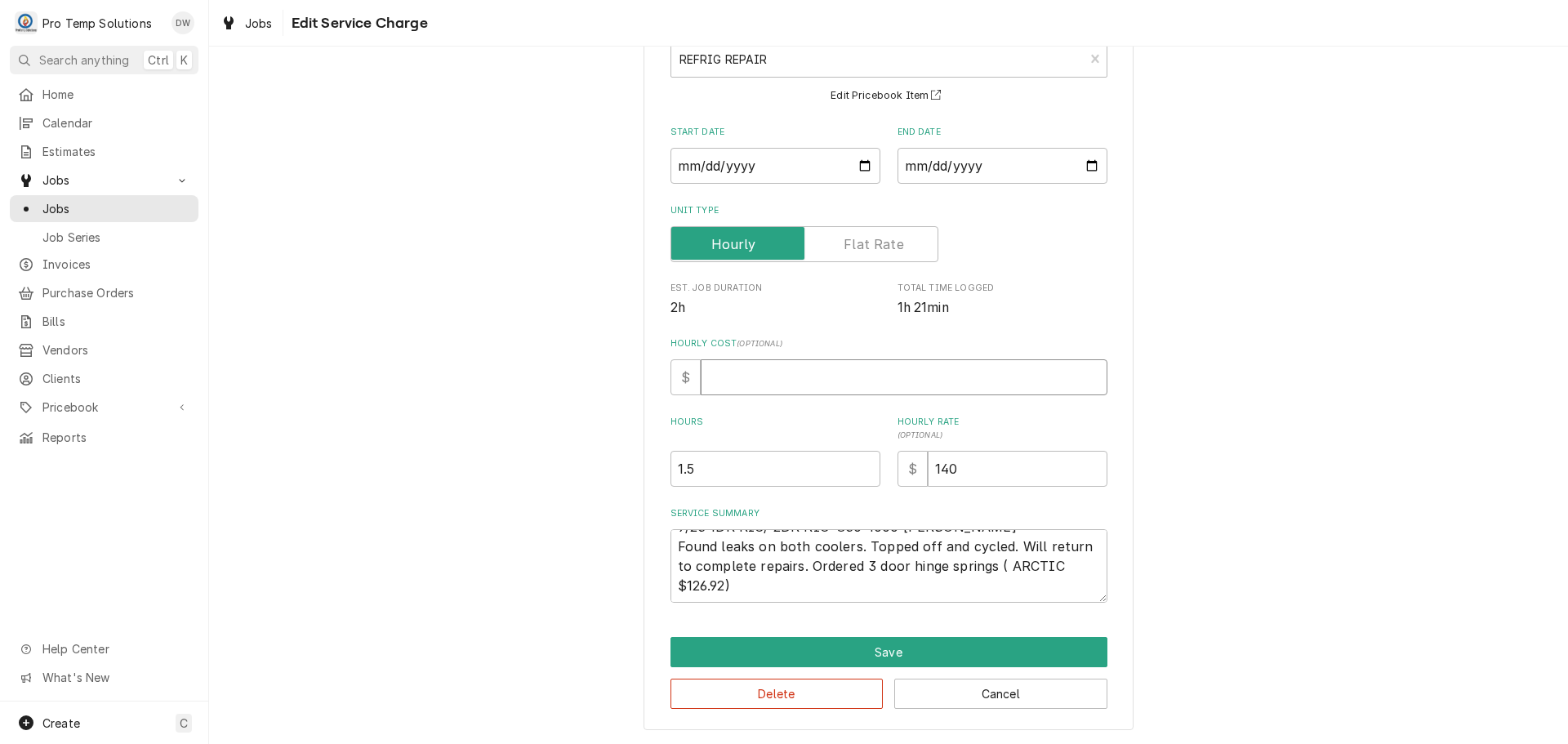
type input "1"
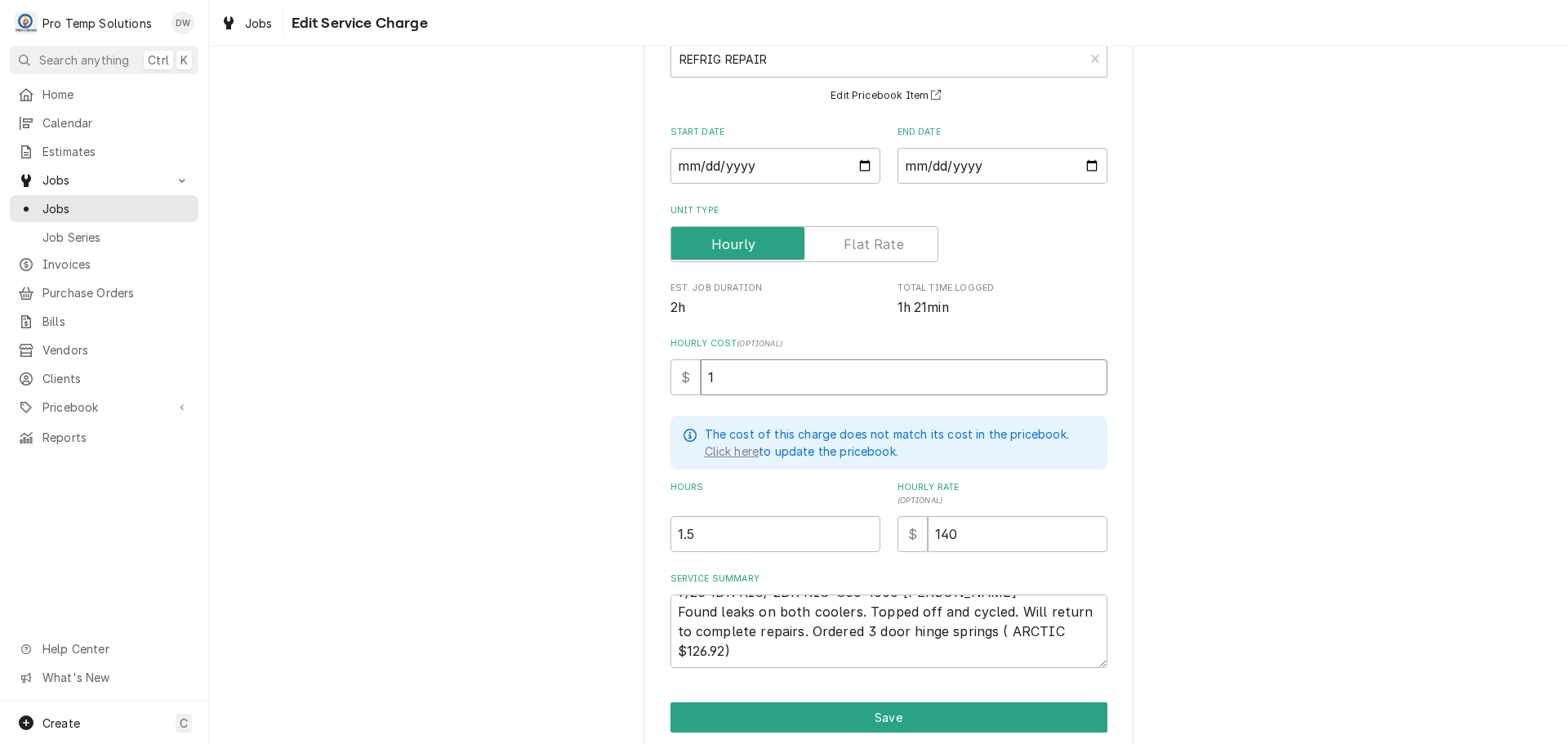
type textarea "x"
type input "18"
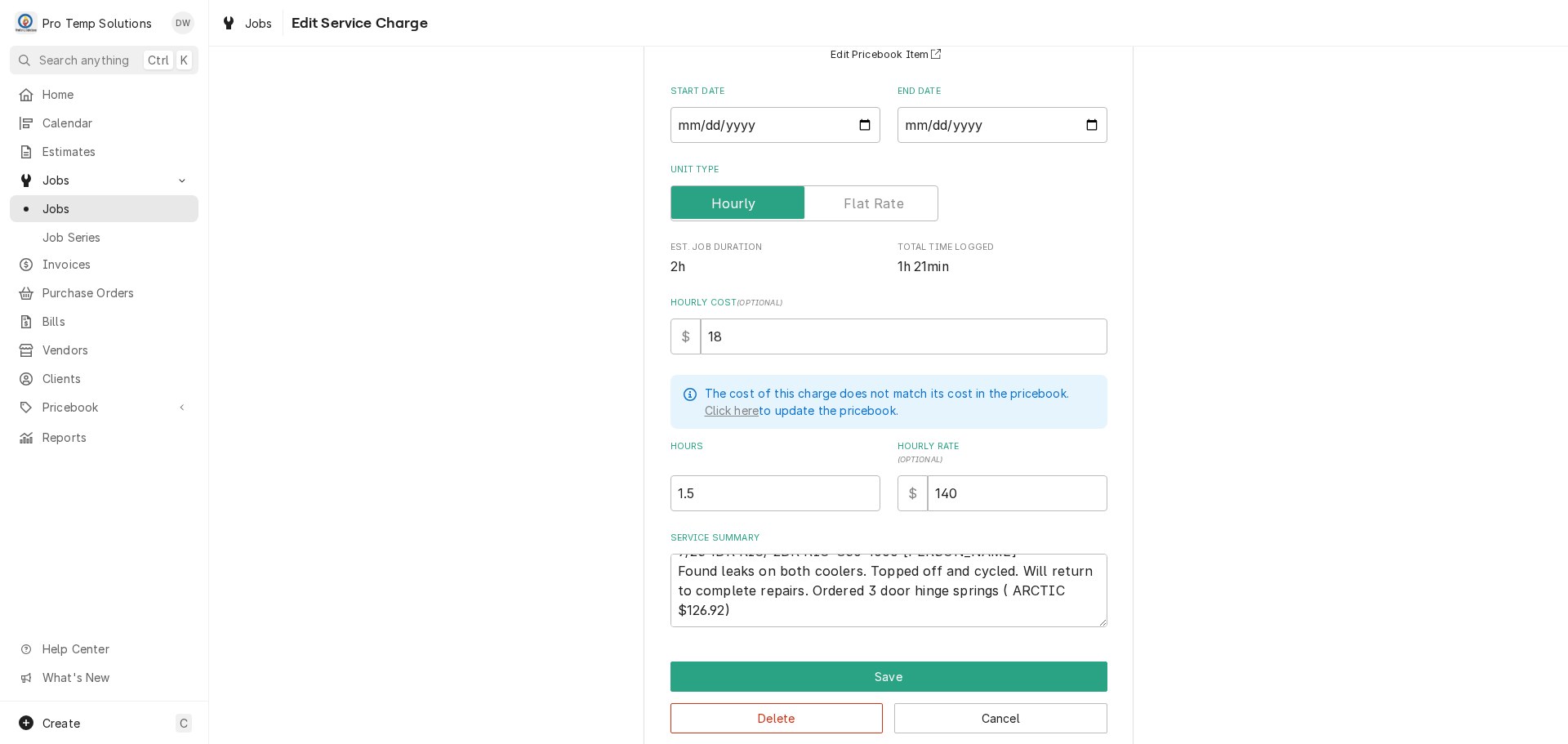
scroll to position [178, 0]
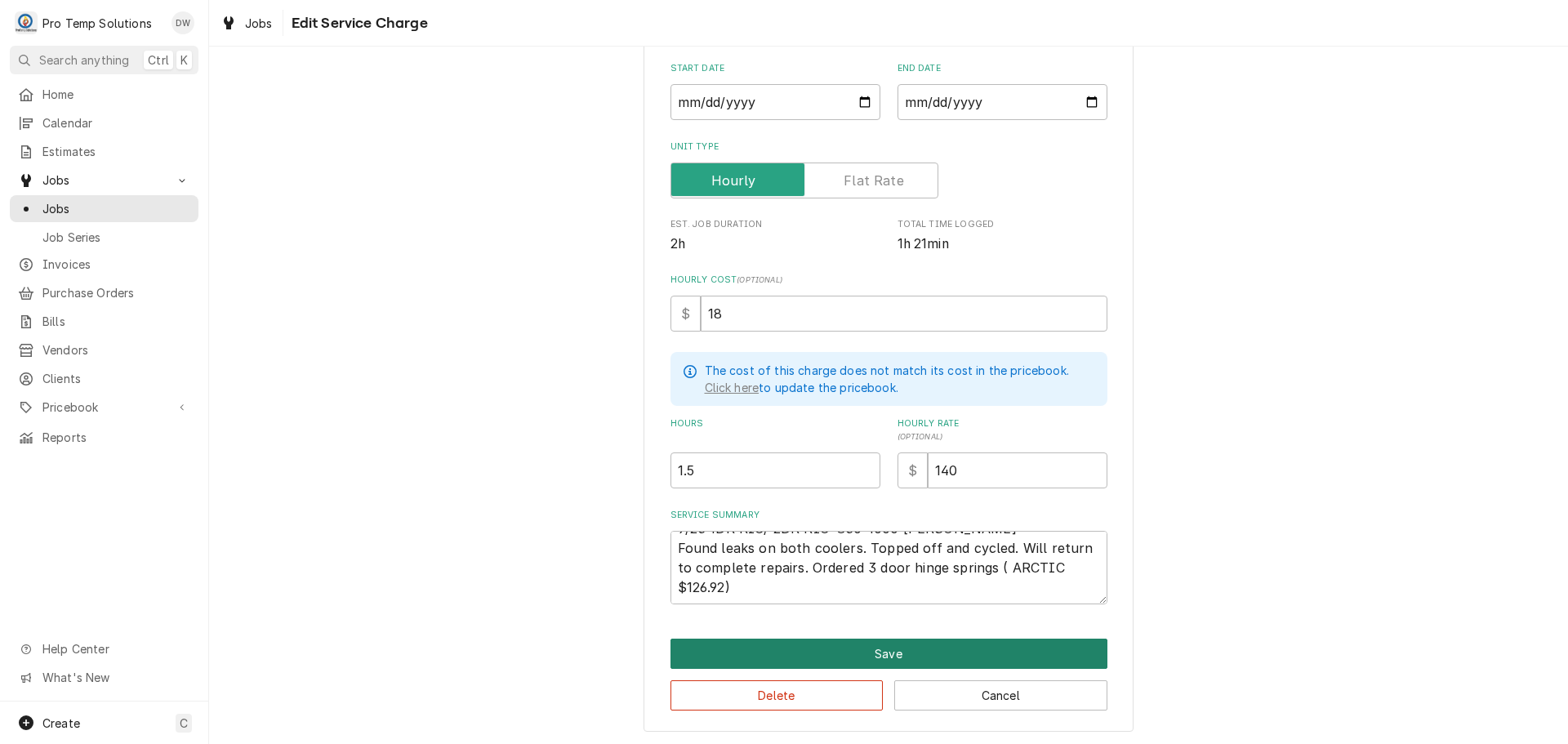
click at [881, 653] on button "Save" at bounding box center [889, 654] width 437 height 31
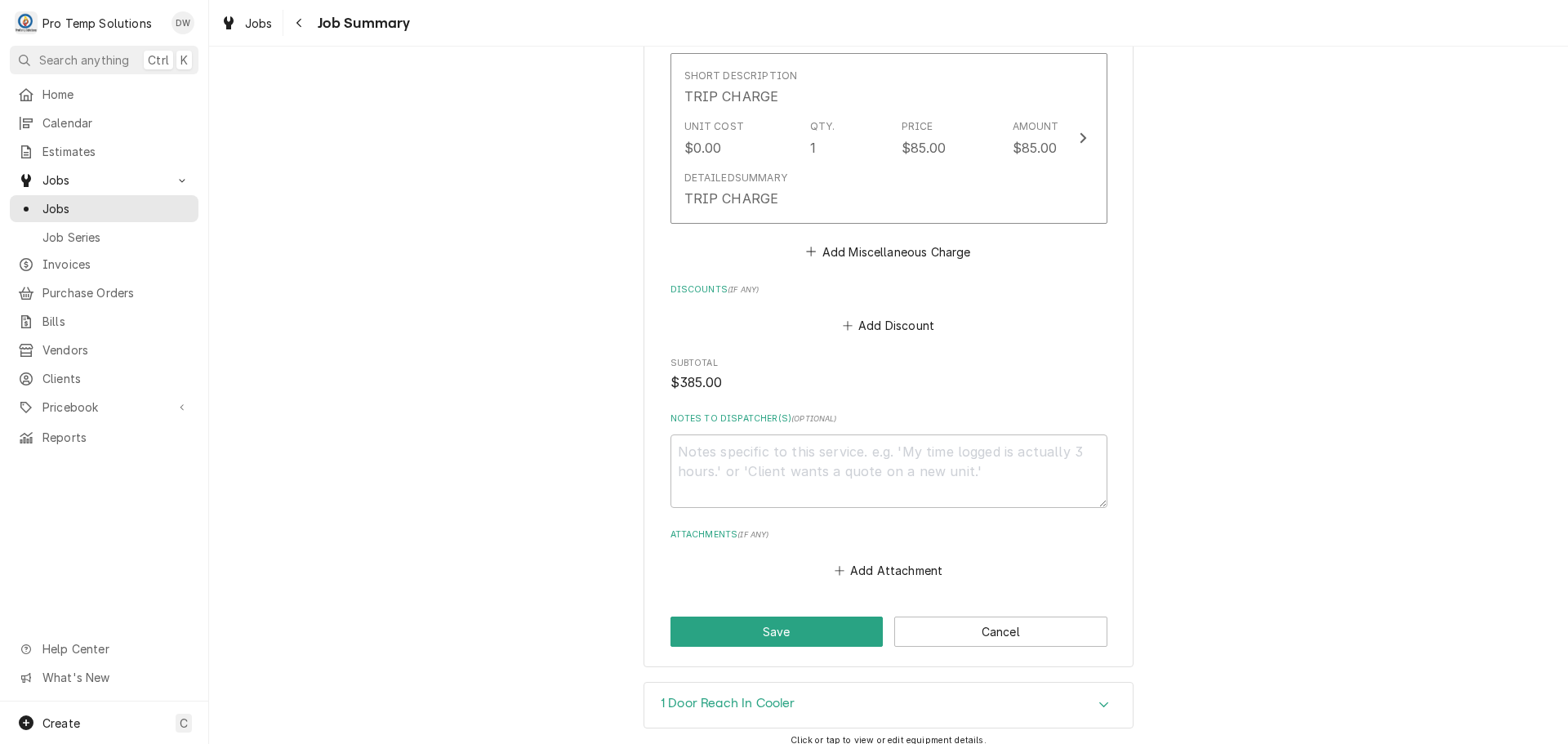
scroll to position [1327, 0]
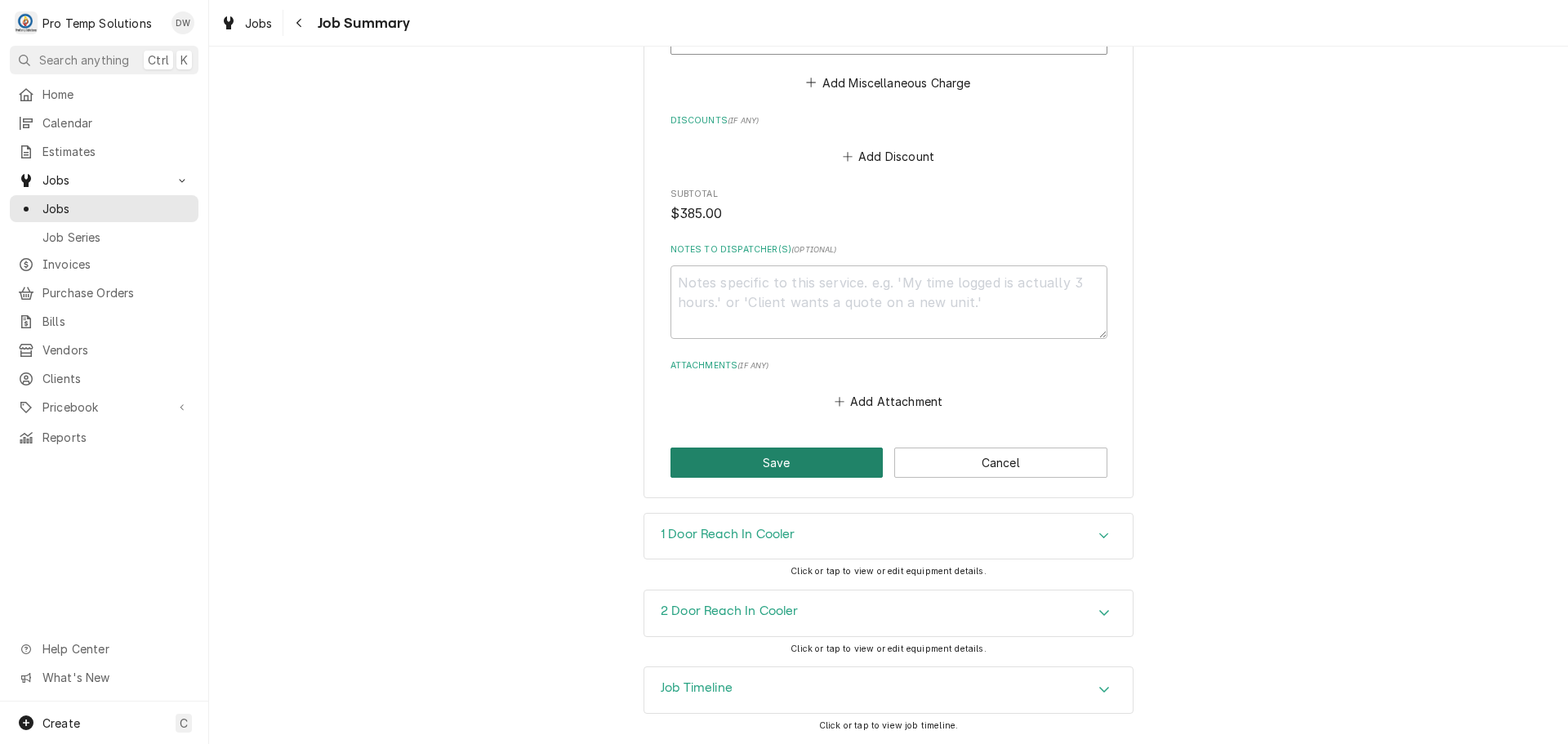
click at [770, 458] on button "Save" at bounding box center [777, 463] width 213 height 31
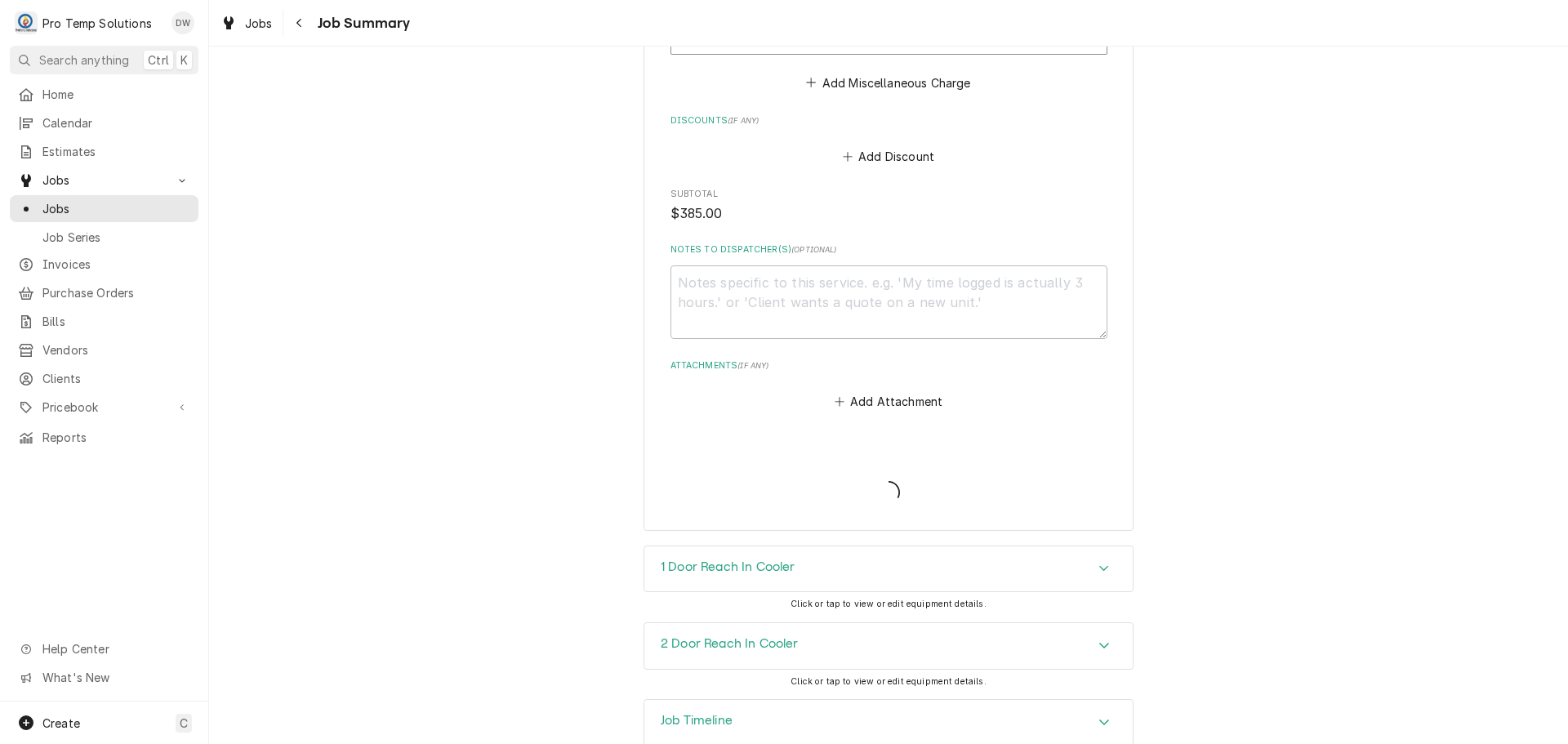
type textarea "x"
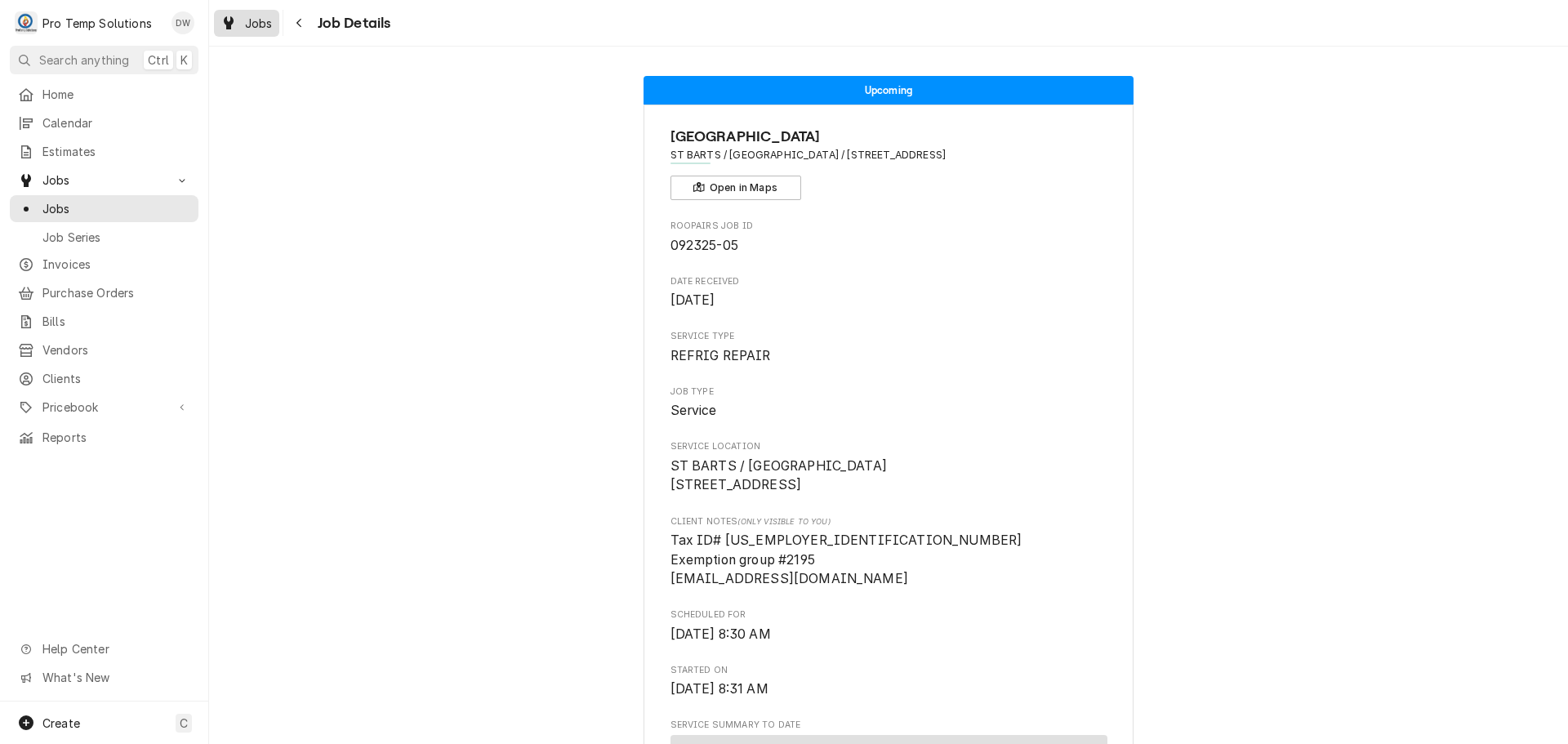
click at [262, 23] on span "Jobs" at bounding box center [258, 23] width 28 height 17
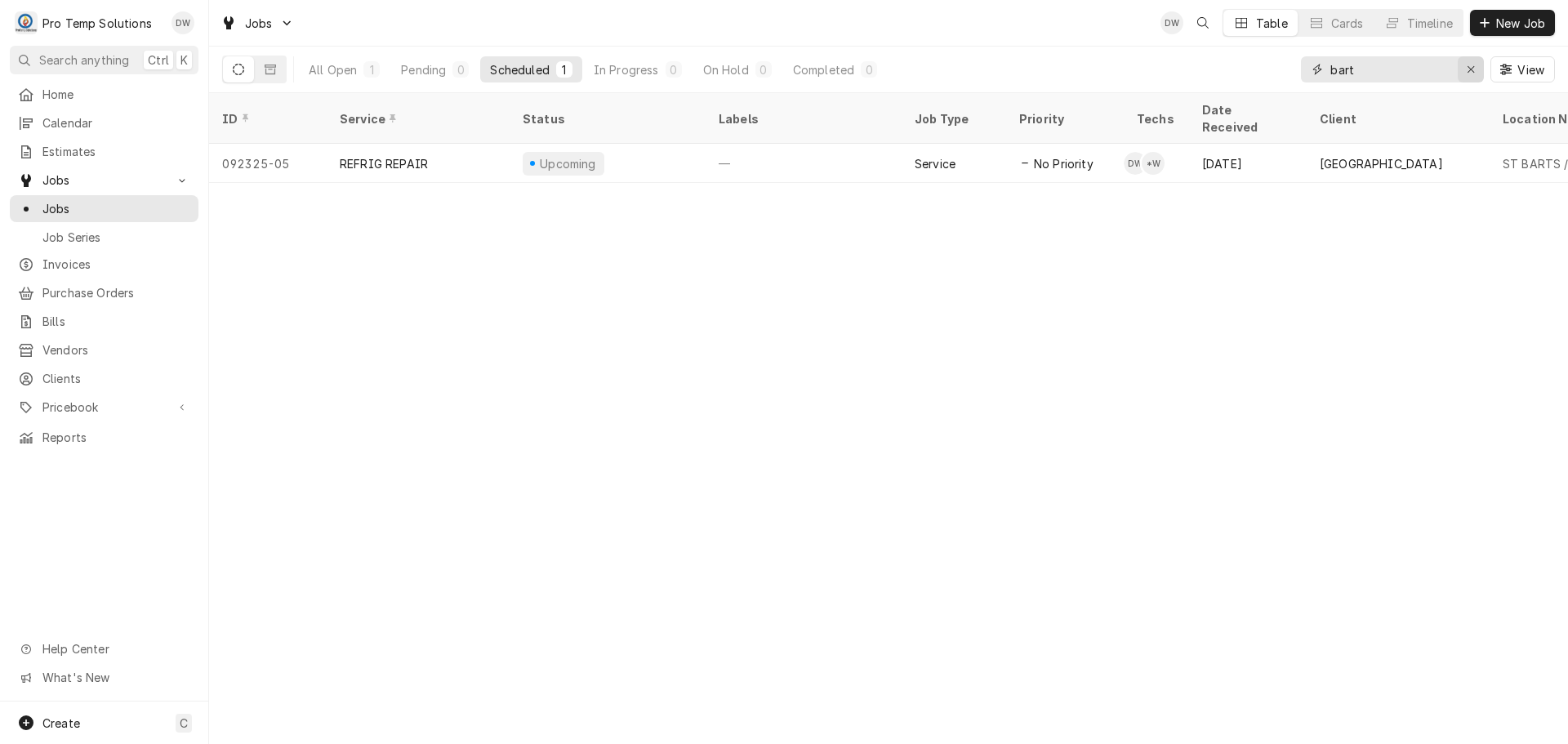
click at [1472, 70] on icon "Erase input" at bounding box center [1471, 69] width 9 height 11
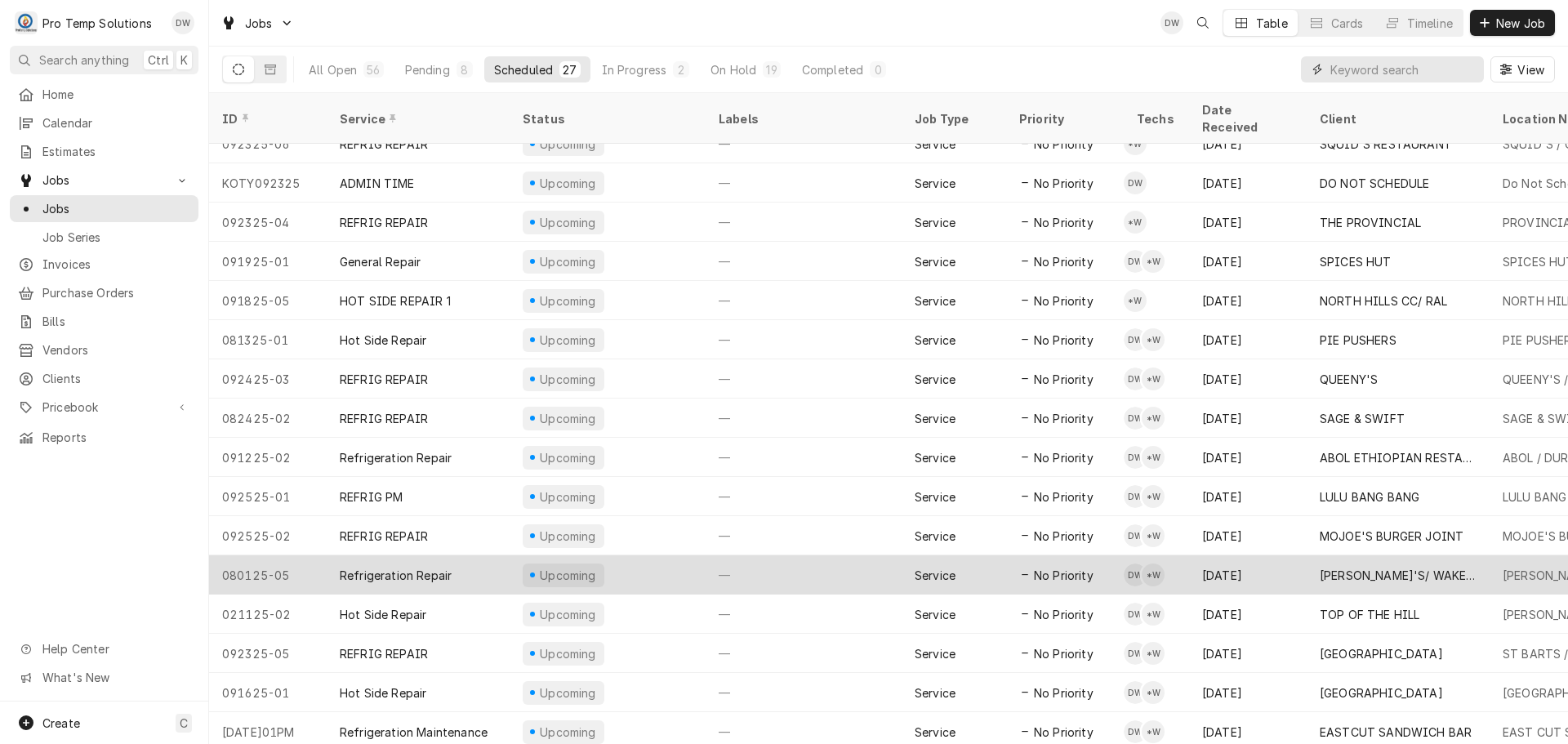
scroll to position [451, 0]
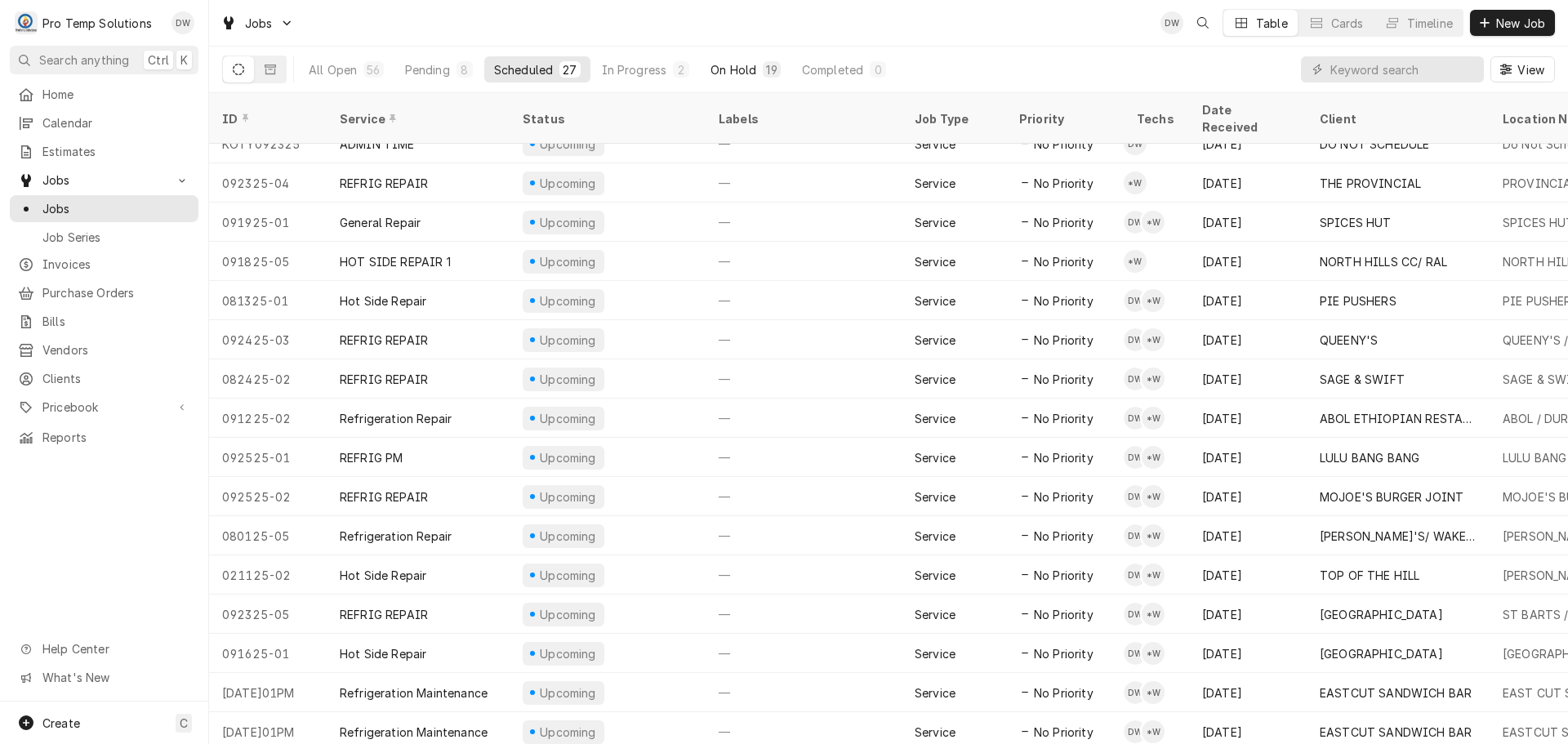
click at [740, 69] on div "On Hold" at bounding box center [733, 70] width 46 height 17
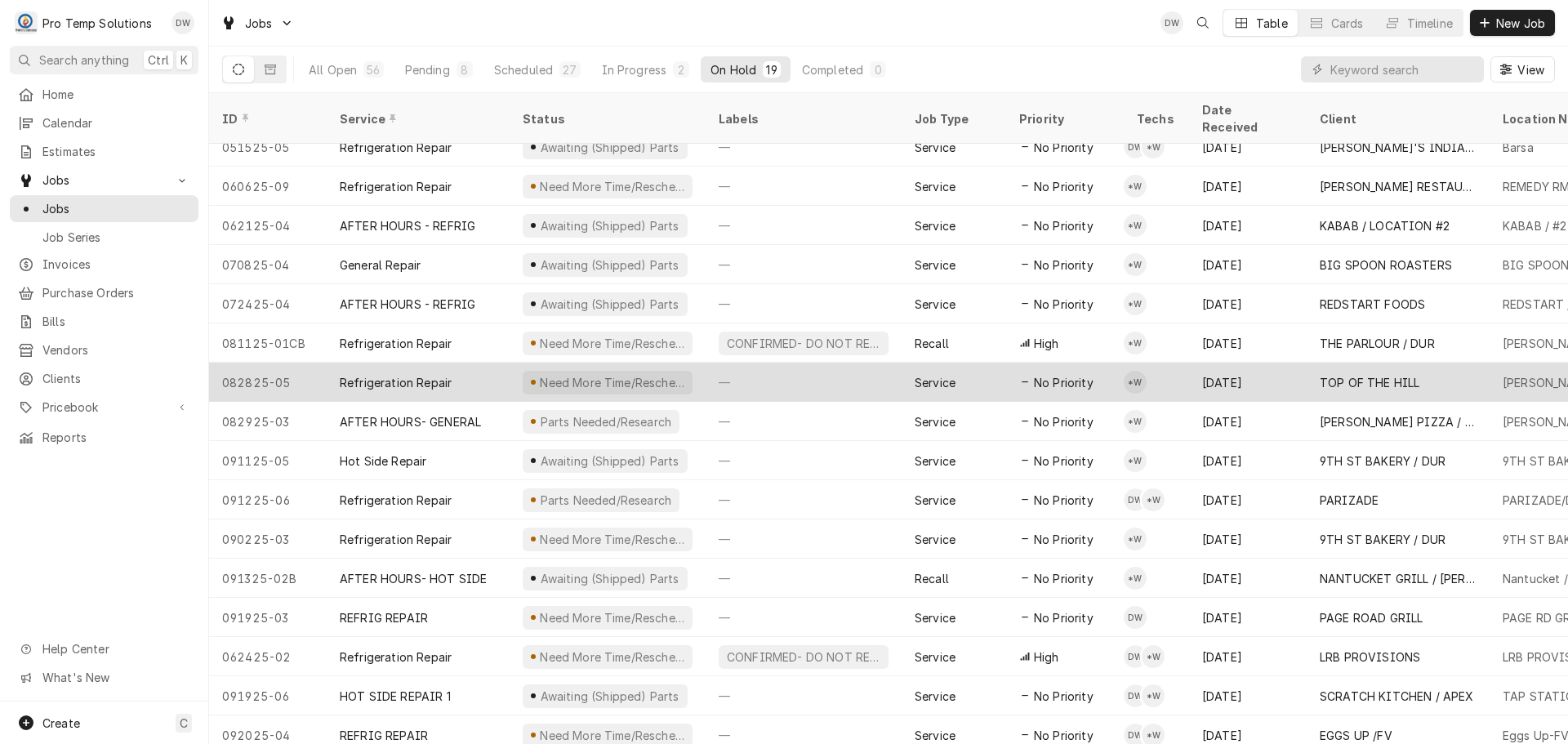
scroll to position [137, 0]
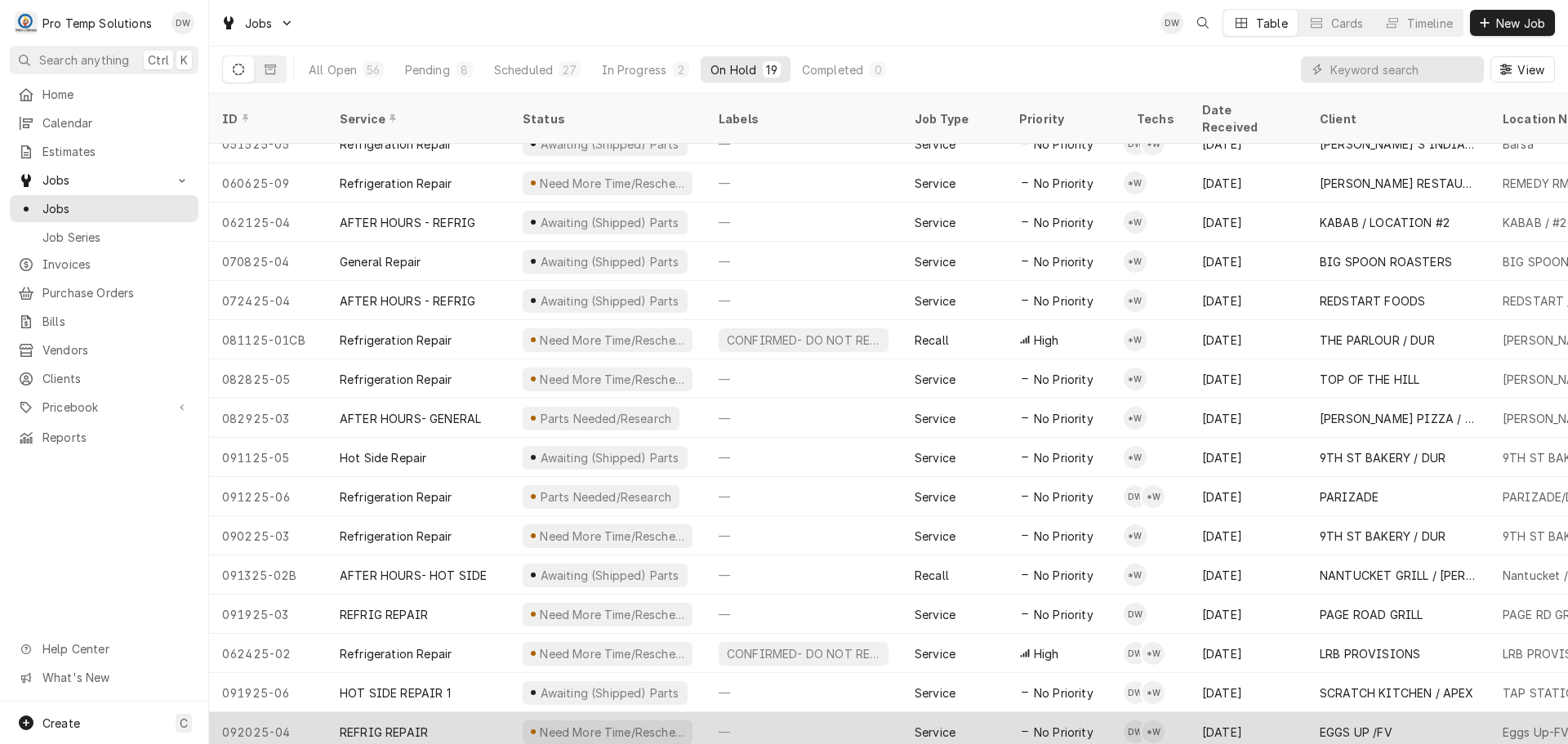
click at [788, 713] on div "—" at bounding box center [803, 732] width 196 height 39
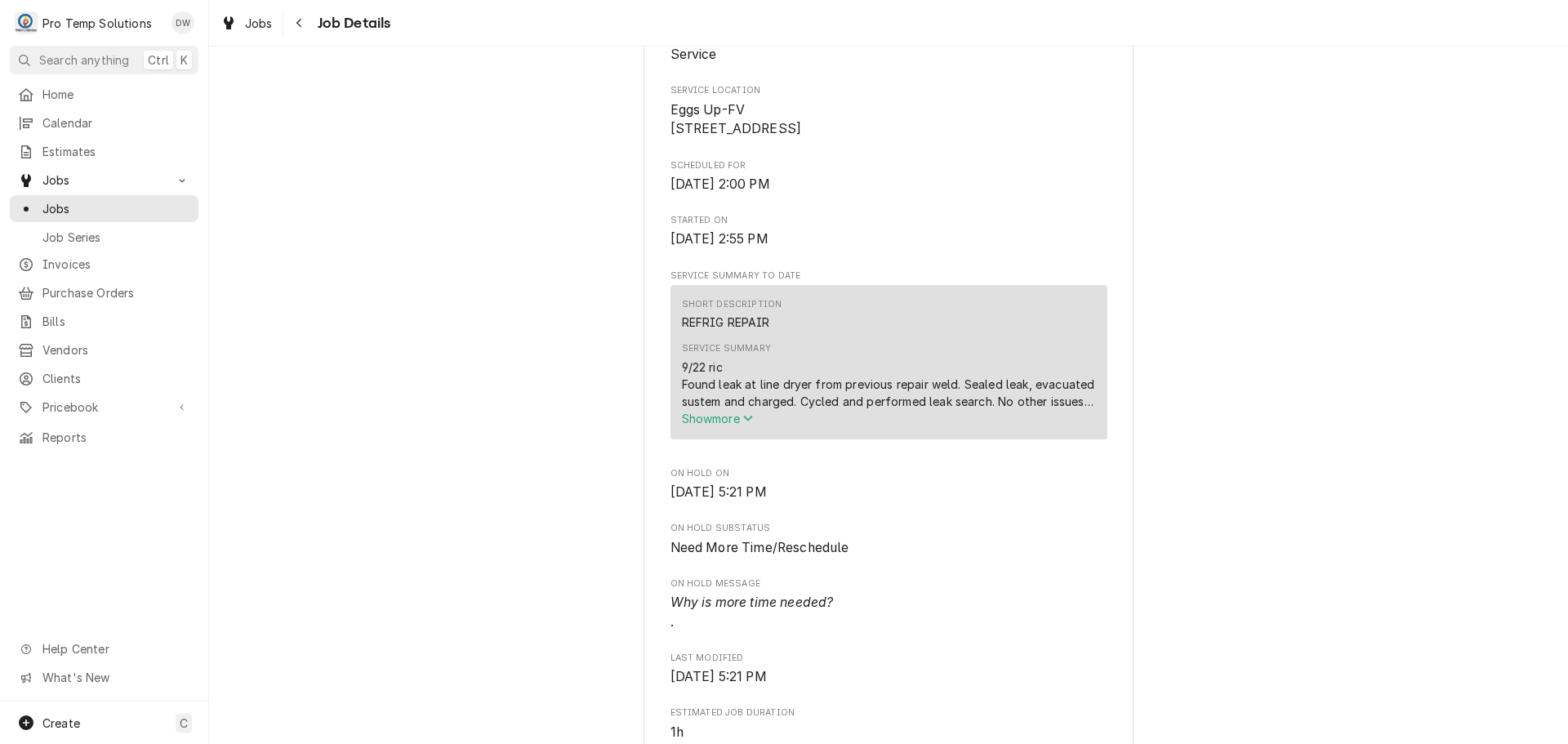
scroll to position [408, 0]
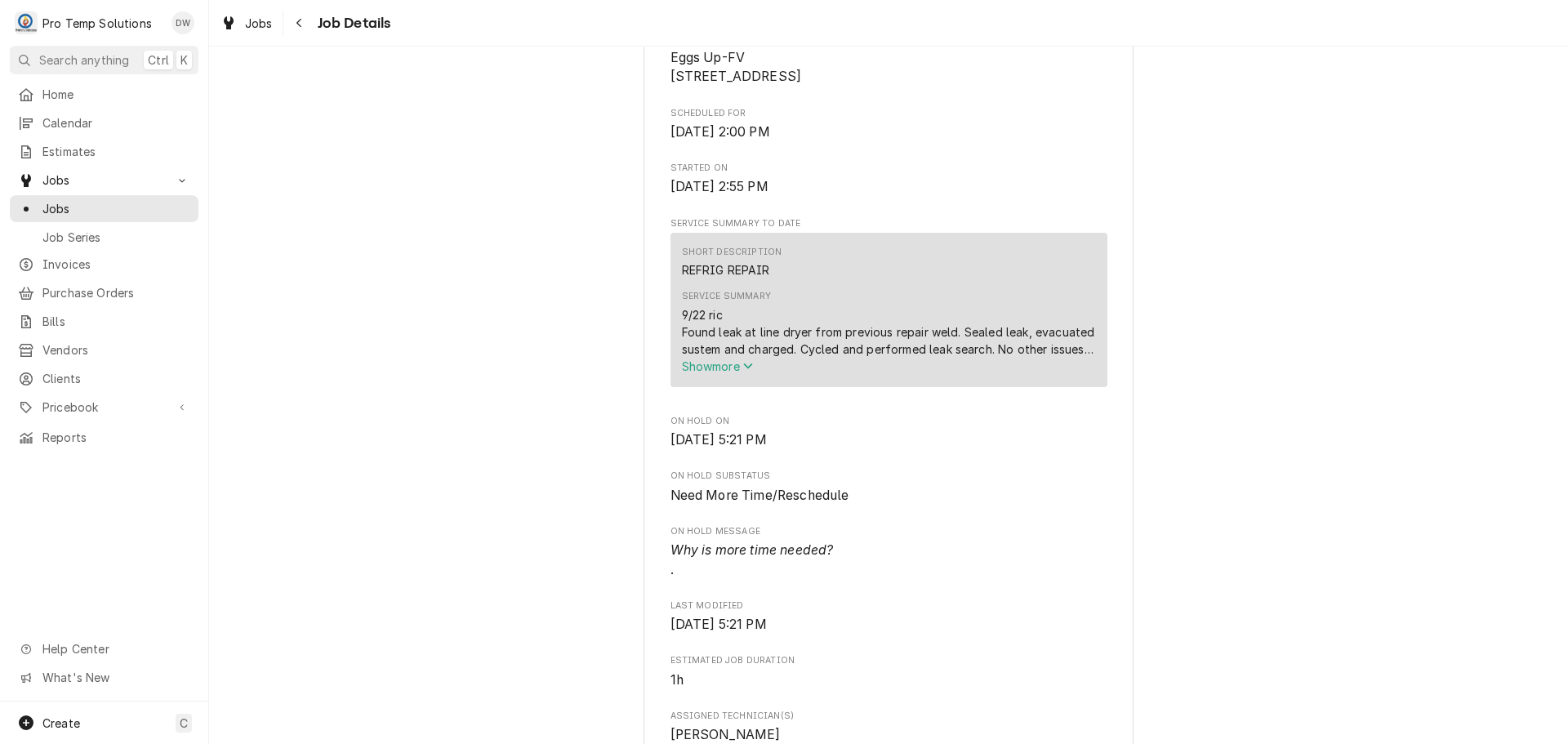
click at [956, 347] on div "9/22 ric Found leak at line dryer from previous repair weld. Sealed leak, evacu…" at bounding box center [888, 332] width 414 height 52
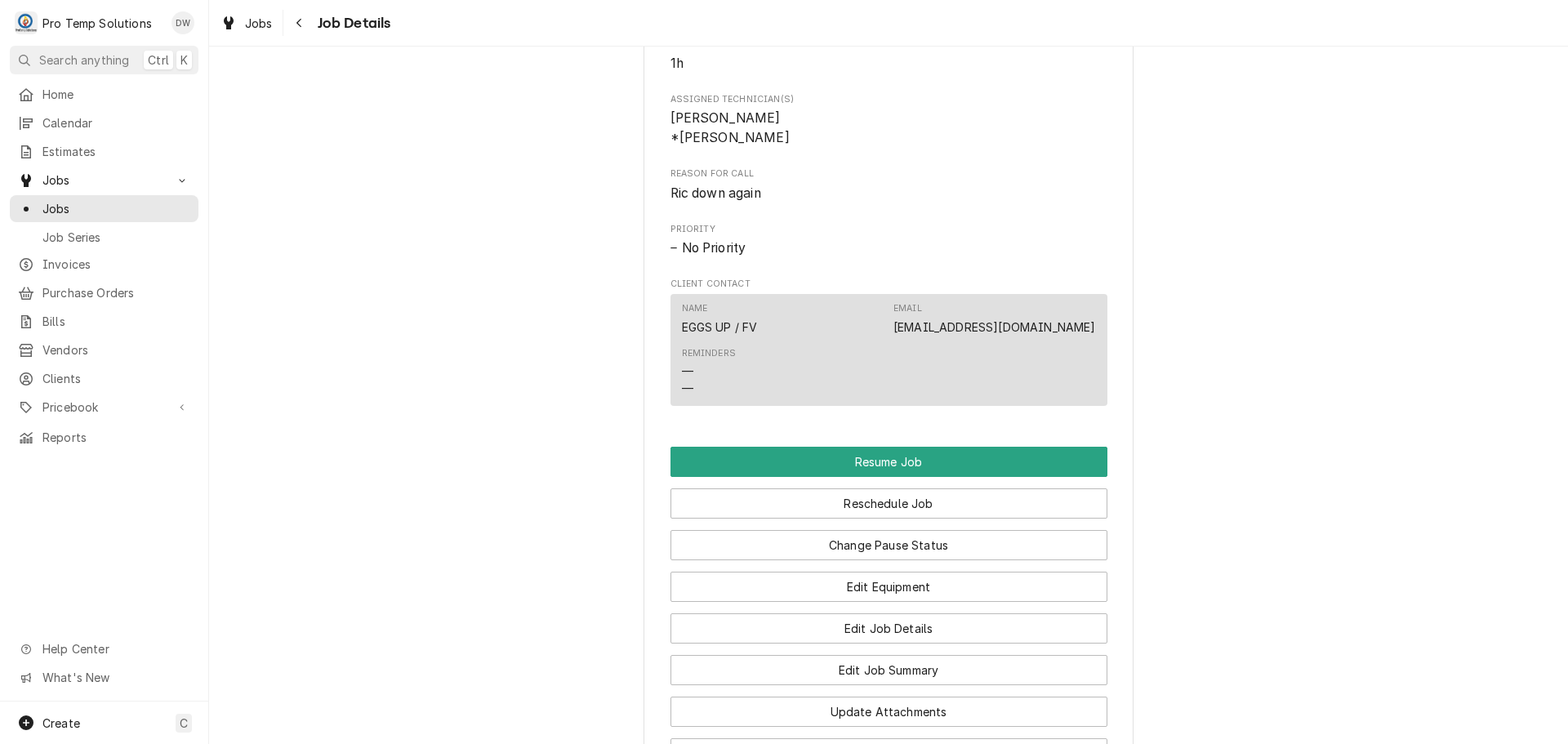
scroll to position [1308, 0]
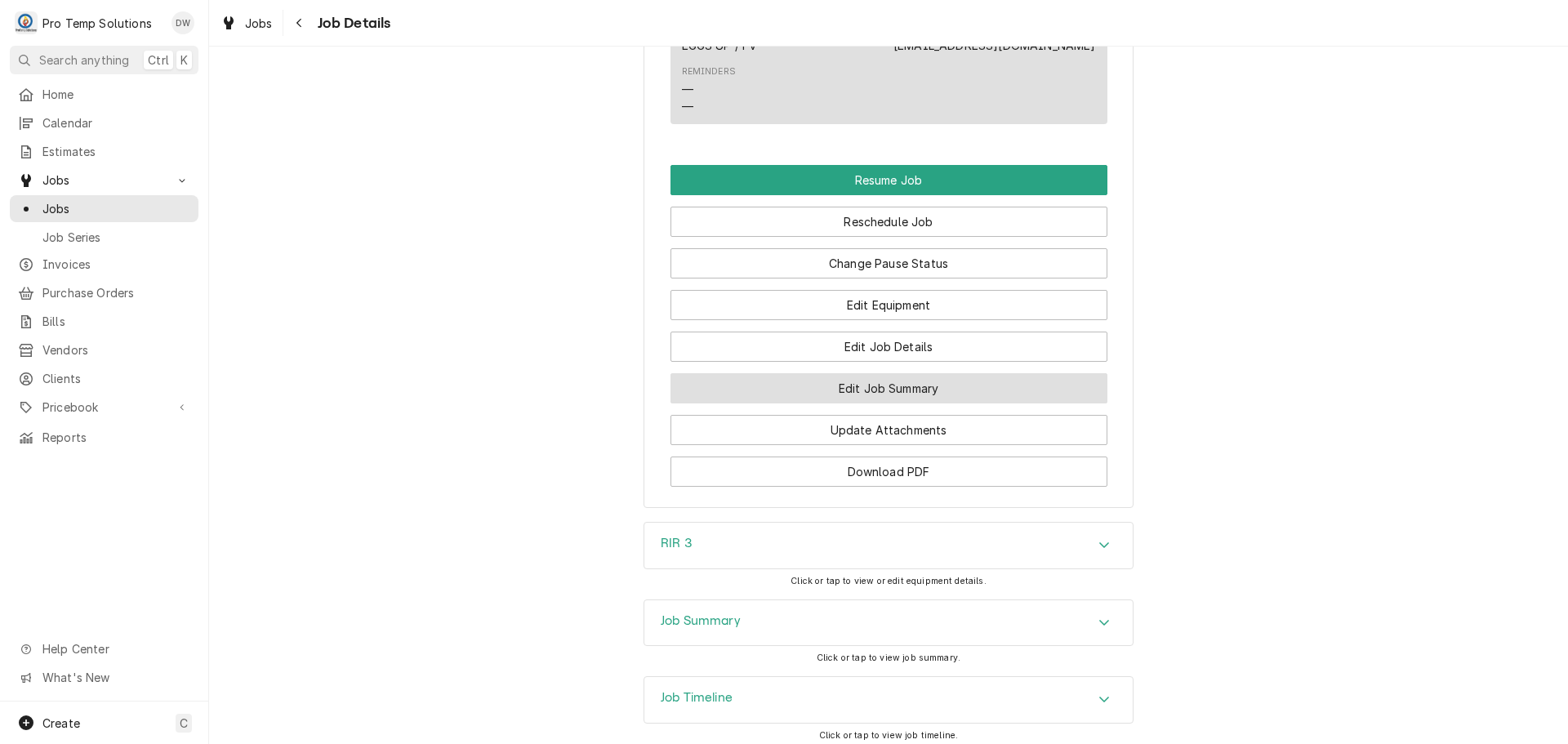
click at [880, 404] on button "Edit Job Summary" at bounding box center [889, 389] width 437 height 31
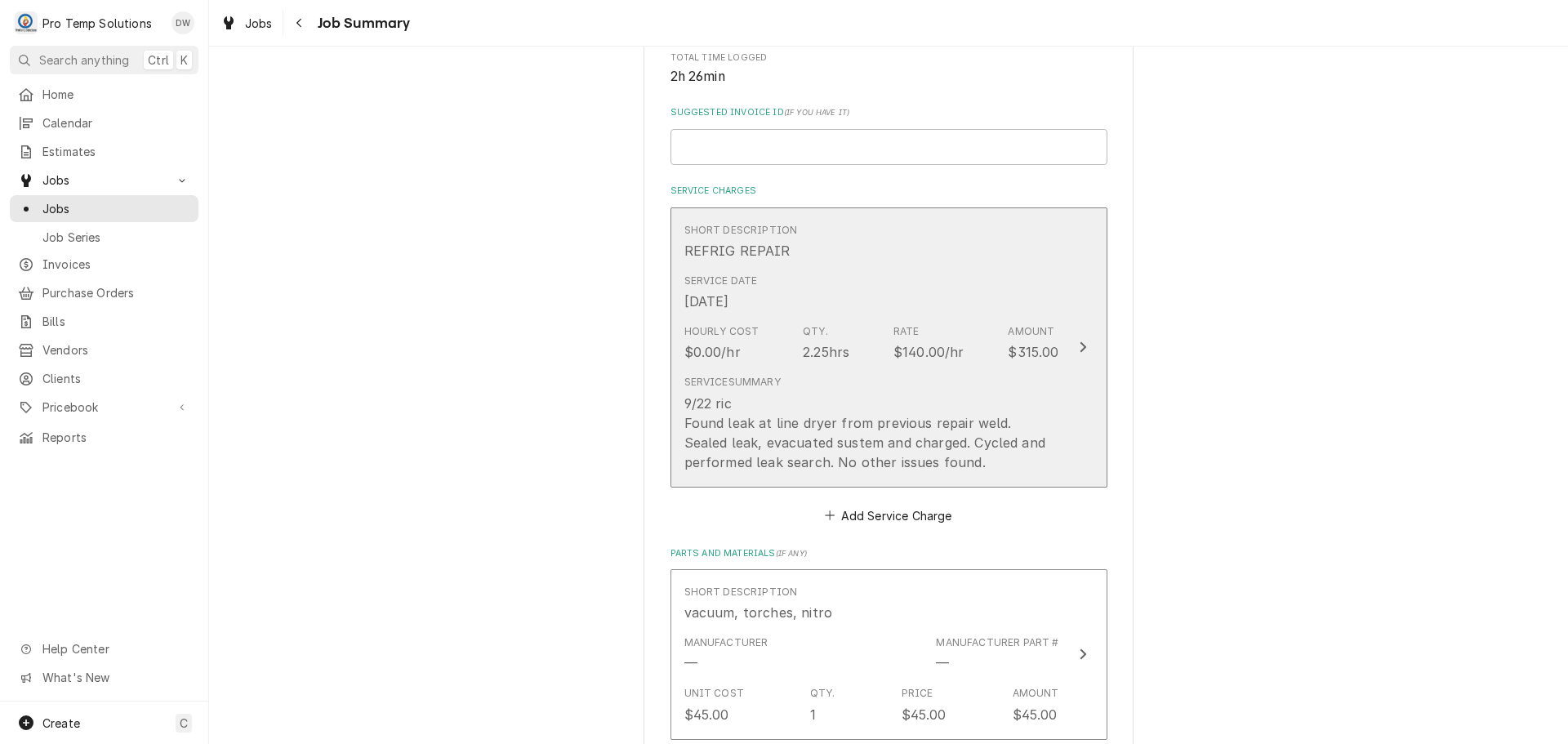
scroll to position [408, 0]
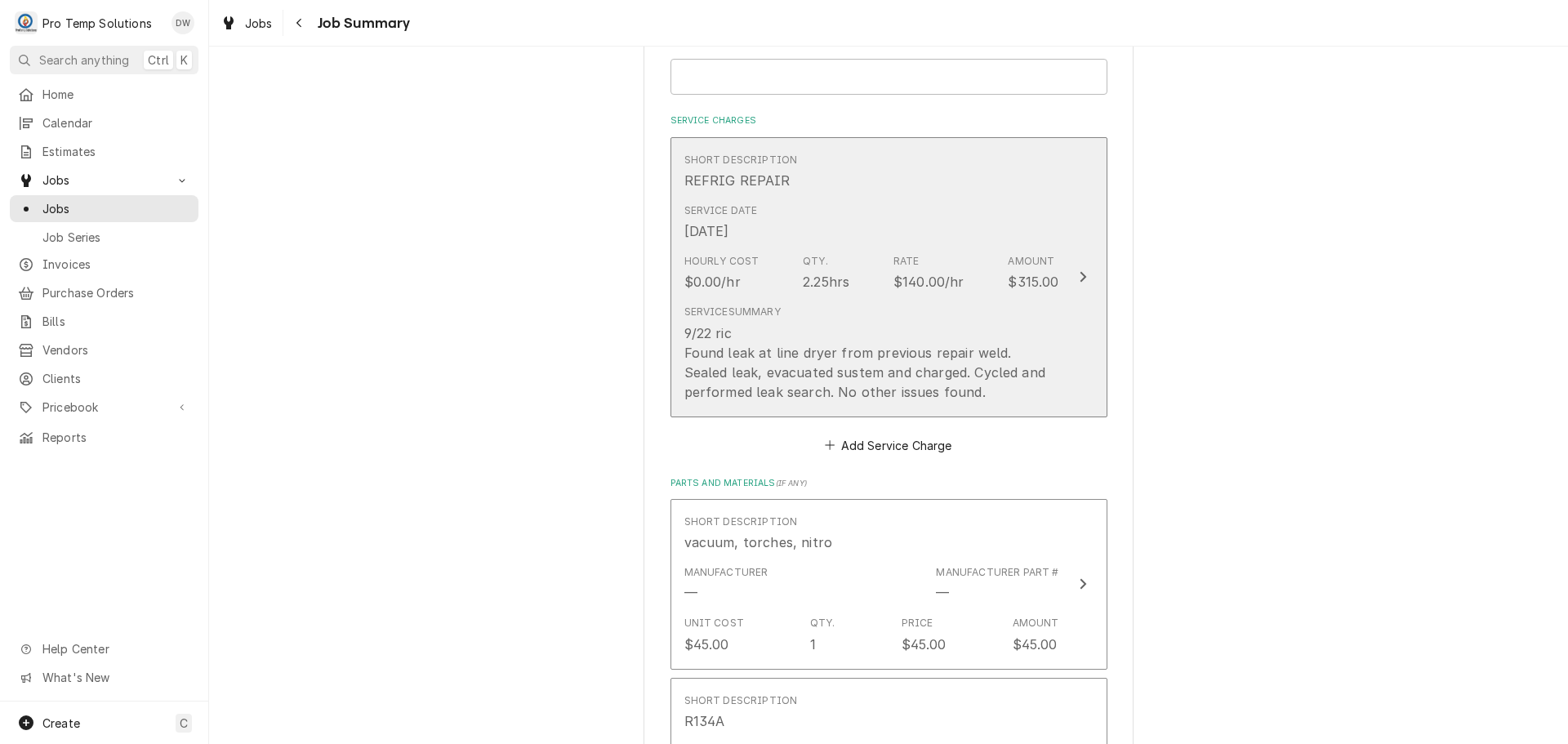
click at [1078, 276] on icon "Update Line Item" at bounding box center [1083, 276] width 8 height 13
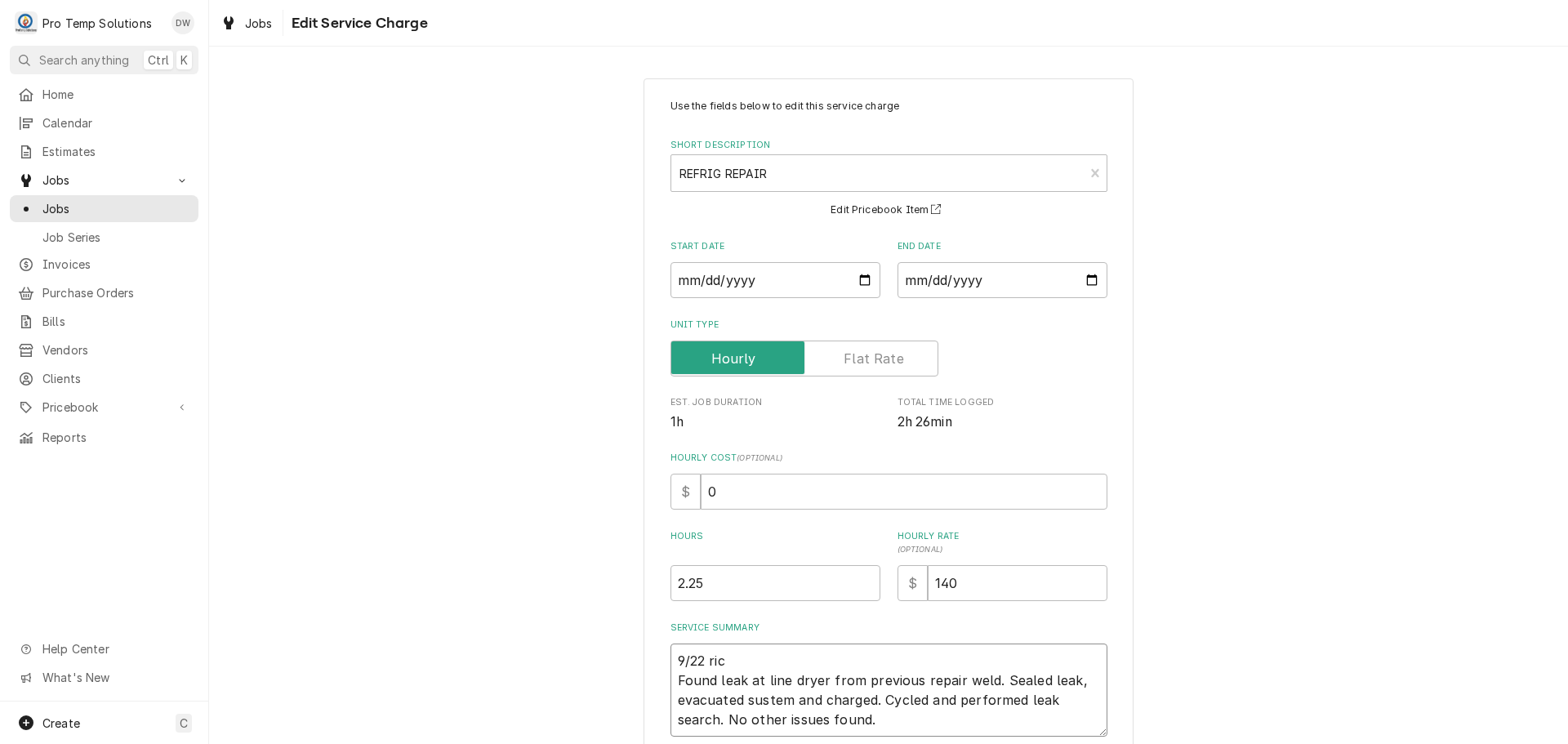
click at [726, 659] on textarea "9/22 ric Found leak at line dryer from previous repair weld. Sealed leak, evacu…" at bounding box center [889, 690] width 437 height 94
type textarea "x"
type textarea "9/22 ri Found leak at line dryer from previous repair weld. Sealed leak, evacua…"
type textarea "x"
type textarea "9/22 r Found leak at line dryer from previous repair weld. Sealed leak, evacuat…"
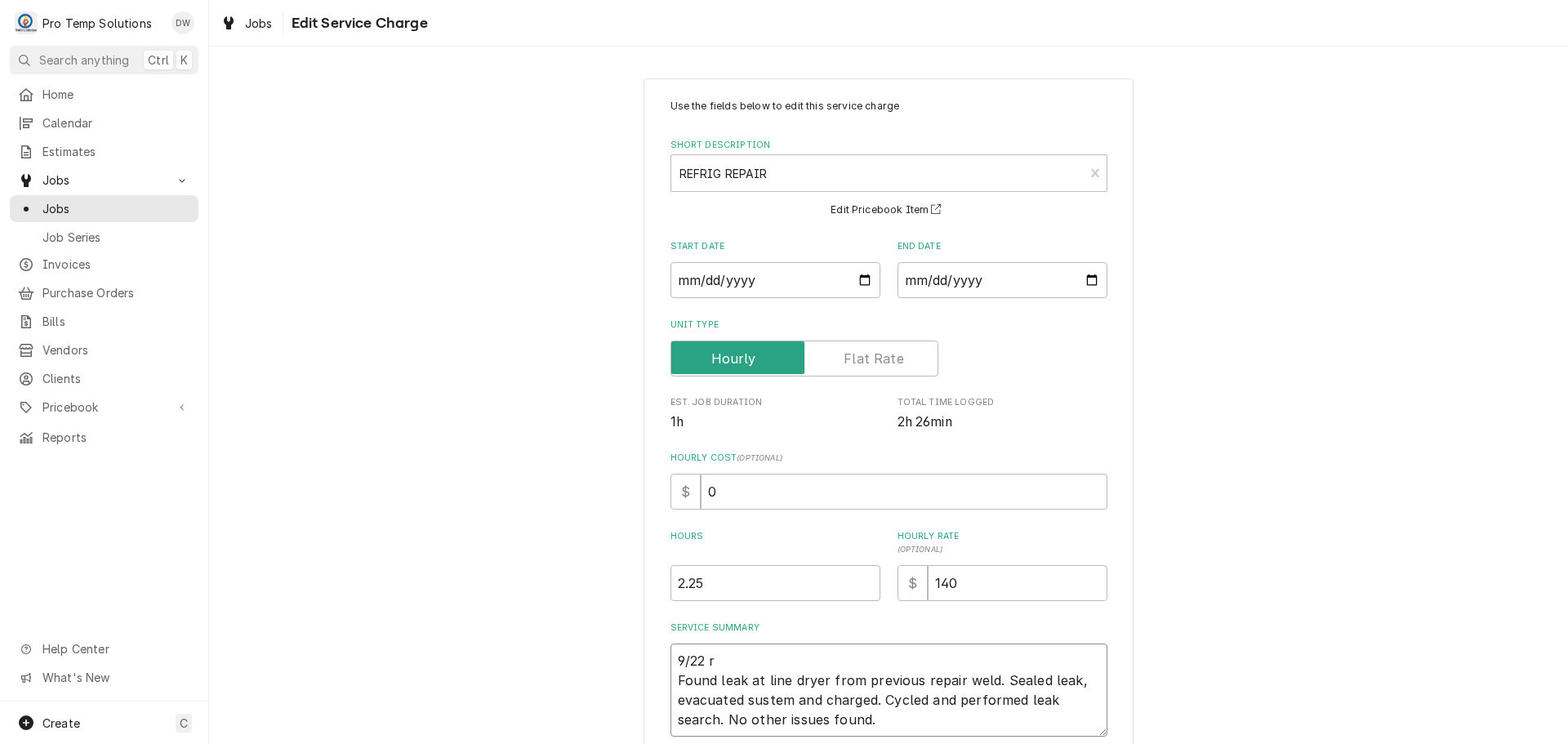
type textarea "x"
type textarea "9/22 Found leak at line dryer from previous repair weld. Sealed leak, evacuated…"
type textarea "x"
type textarea "9/22 R Found leak at line dryer from previous repair weld. Sealed leak, evacuat…"
type textarea "x"
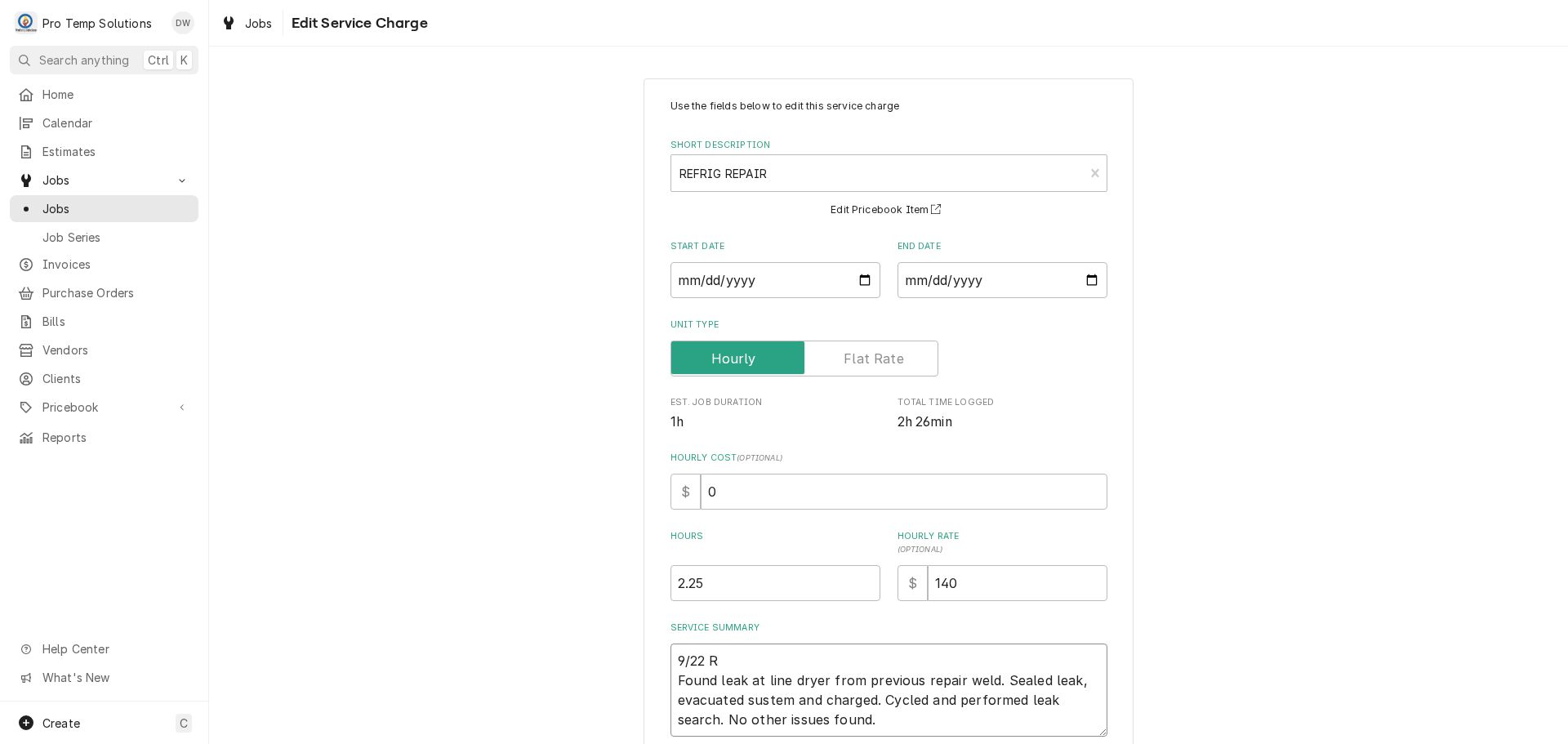
type textarea "9/22 RI Found leak at line dryer from previous repair weld. Sealed leak, evacua…"
type textarea "x"
type textarea "9/22 RIC Found leak at line dryer from previous repair weld. Sealed leak, evacu…"
type textarea "x"
type textarea "9/22 RIC Found leak at line dryer from previous repair weld. Sealed leak, evacu…"
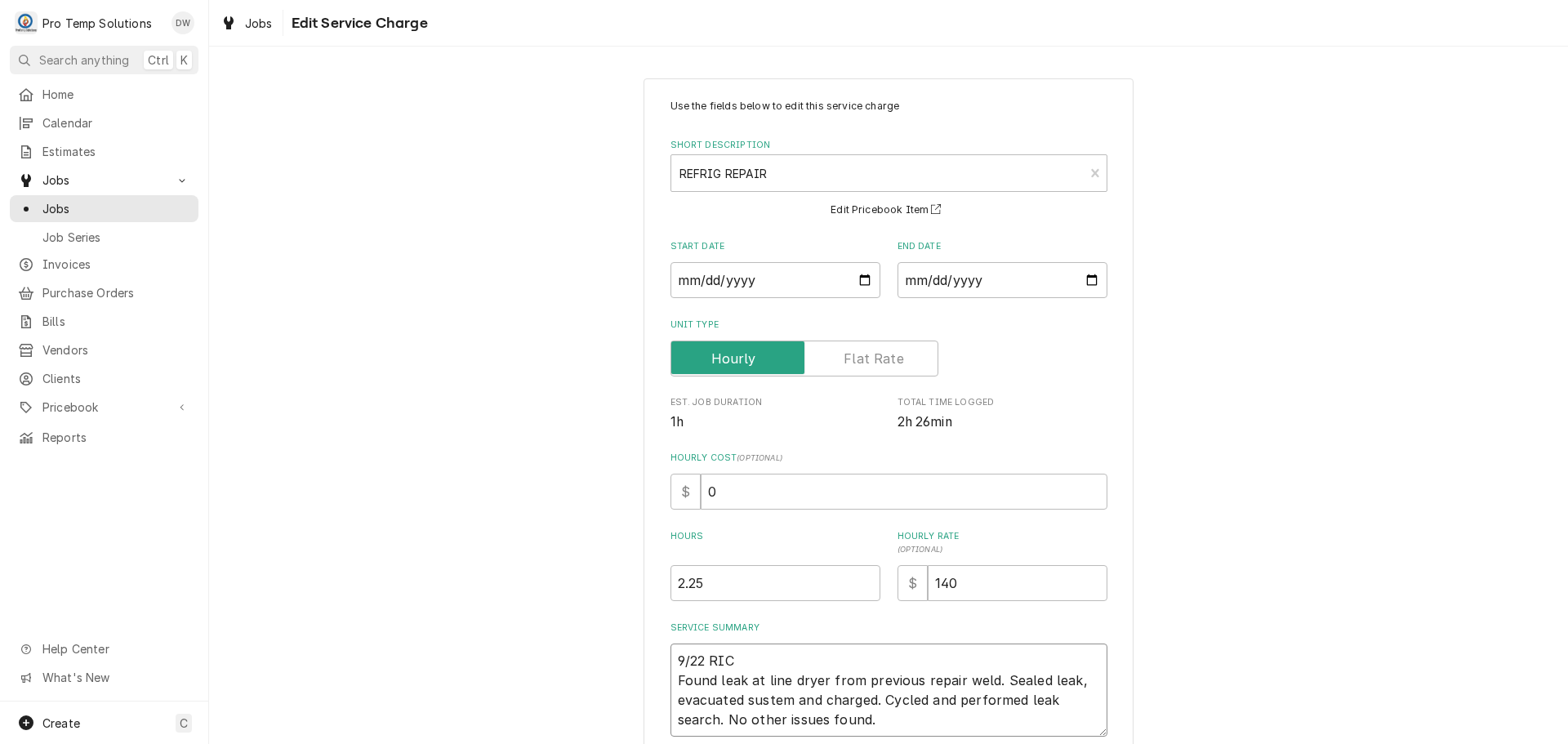
type textarea "x"
type textarea "9/22 RIC 2 Found leak at line dryer from previous repair weld. Sealed leak, eva…"
type textarea "x"
type textarea "9/22 RIC 25 Found leak at line dryer from previous repair weld. Sealed leak, ev…"
type textarea "x"
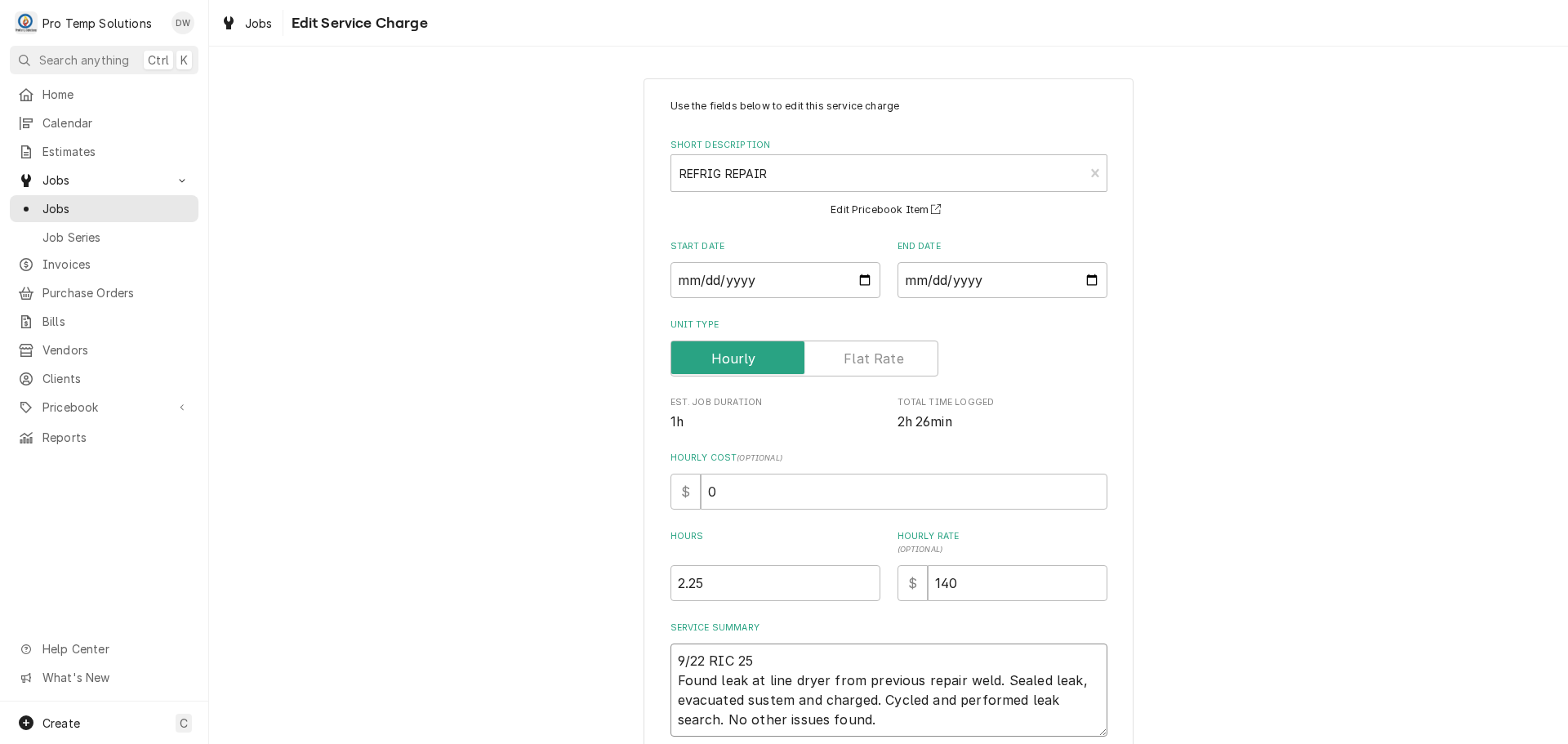
type textarea "9/22 RIC 255 Found leak at line dryer from previous repair weld. Sealed leak, e…"
type textarea "x"
type textarea "9/22 RIC 255- Found leak at line dryer from previous repair weld. Sealed leak, …"
type textarea "x"
type textarea "9/22 RIC 255-5 Found leak at line dryer from previous repair weld. Sealed leak,…"
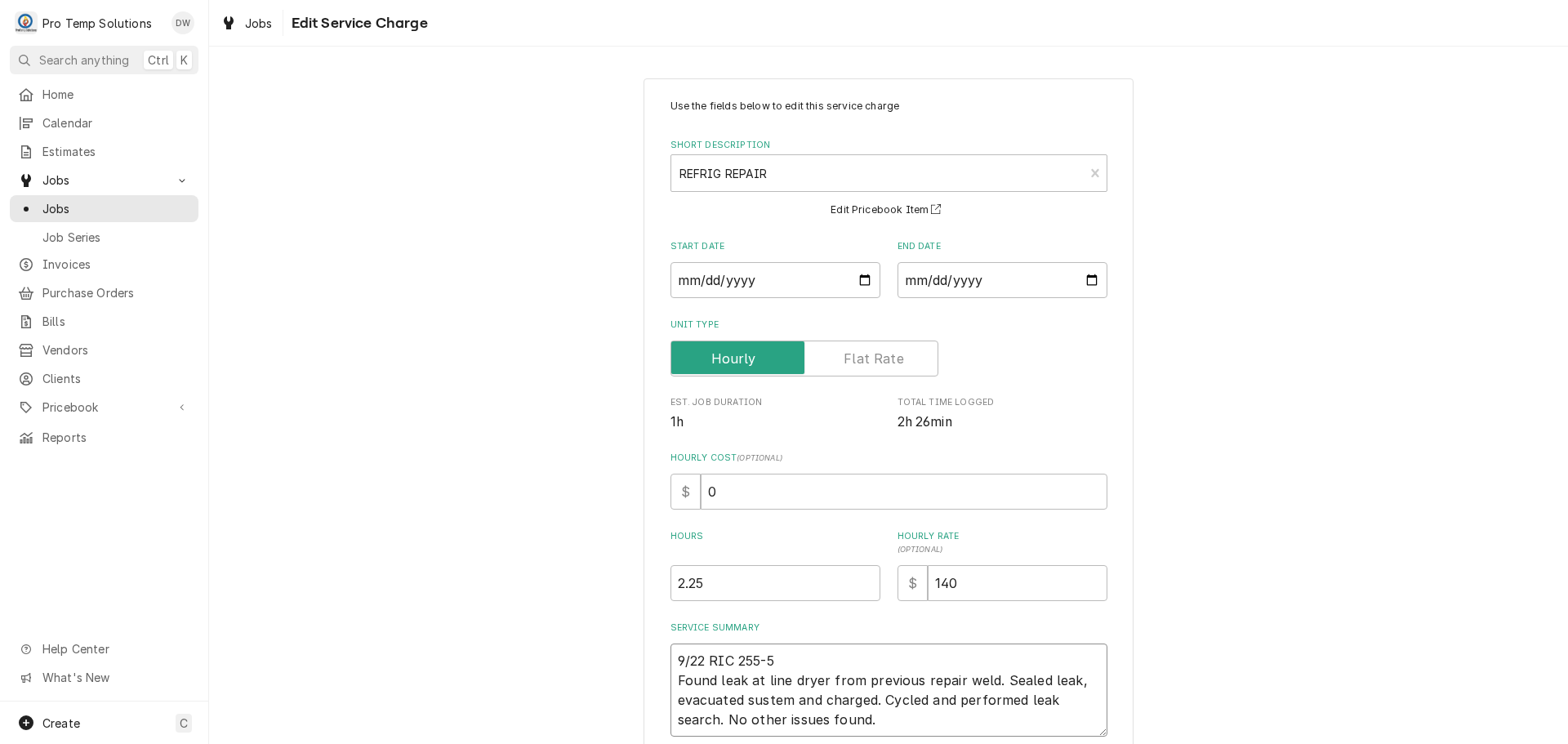
type textarea "x"
type textarea "9/22 RIC 255-52 Found leak at line dryer from previous repair weld. Sealed leak…"
type textarea "x"
type textarea "9/22 RIC 255-520 Found leak at line dryer from previous repair weld. Sealed lea…"
type textarea "x"
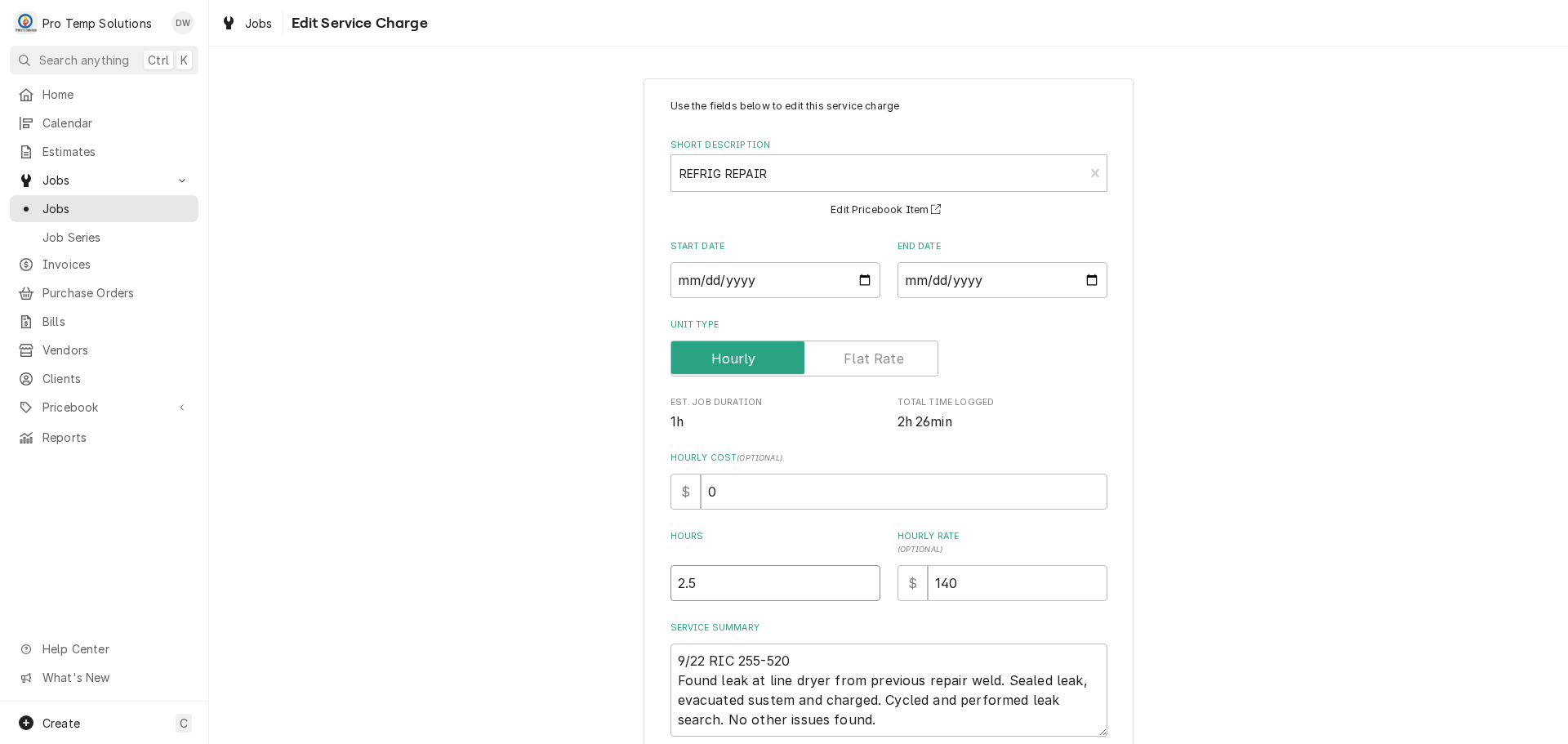
type input "2.5"
click at [857, 578] on input "2.5" at bounding box center [775, 583] width 210 height 36
click at [839, 660] on textarea "9/22 RIC 255-520 Found leak at line dryer from previous repair weld. Sealed lea…" at bounding box center [889, 690] width 437 height 94
type textarea "x"
type textarea "9/22 RIC 255-520 Found leak at line dryer from previous repair weld. Sealed lea…"
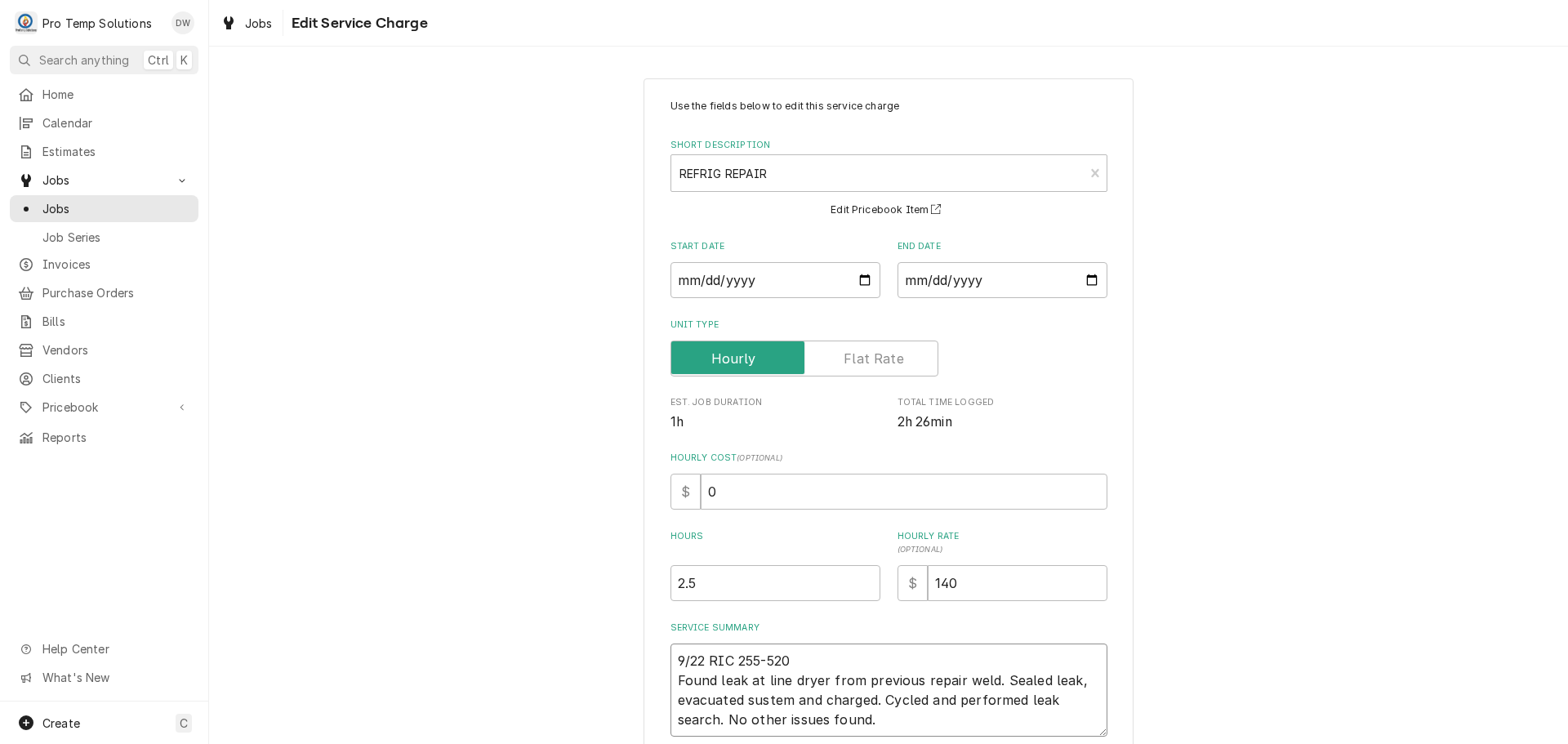
type textarea "x"
type textarea "9/22 RIC 255-520 K Found leak at line dryer from previous repair weld. Sealed l…"
type textarea "x"
type textarea "9/22 RIC 255-520 KE Found leak at line dryer from previous repair weld. Sealed …"
type textarea "x"
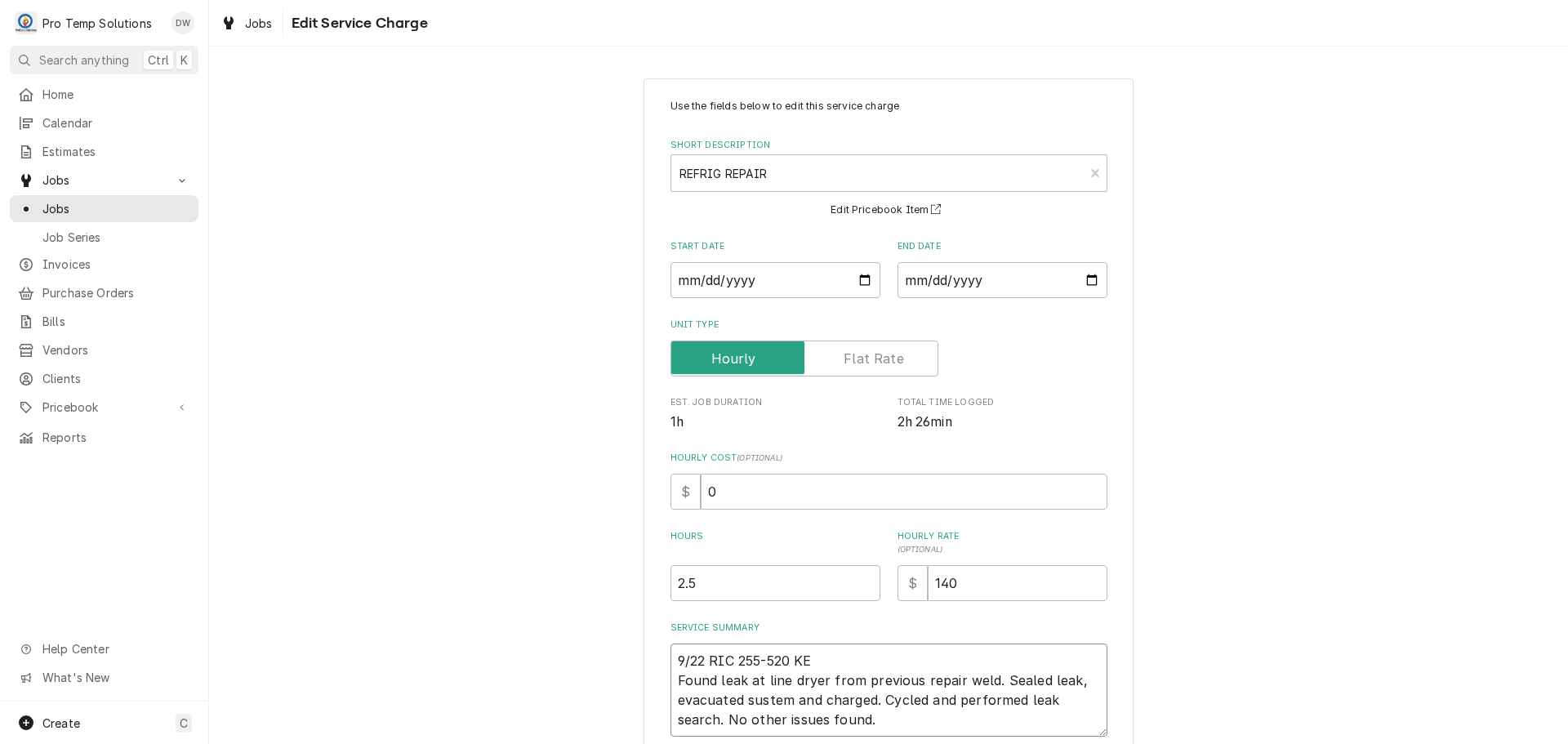
type textarea "9/22 RIC 255-520 KEV Found leak at line dryer from previous repair weld. Sealed…"
type textarea "x"
type textarea "9/22 RIC 255-520 KEVI Found leak at line dryer from previous repair weld. Seale…"
type textarea "x"
type textarea "9/22 RIC 255-520 KEVIN Found leak at line dryer from previous repair weld. Seal…"
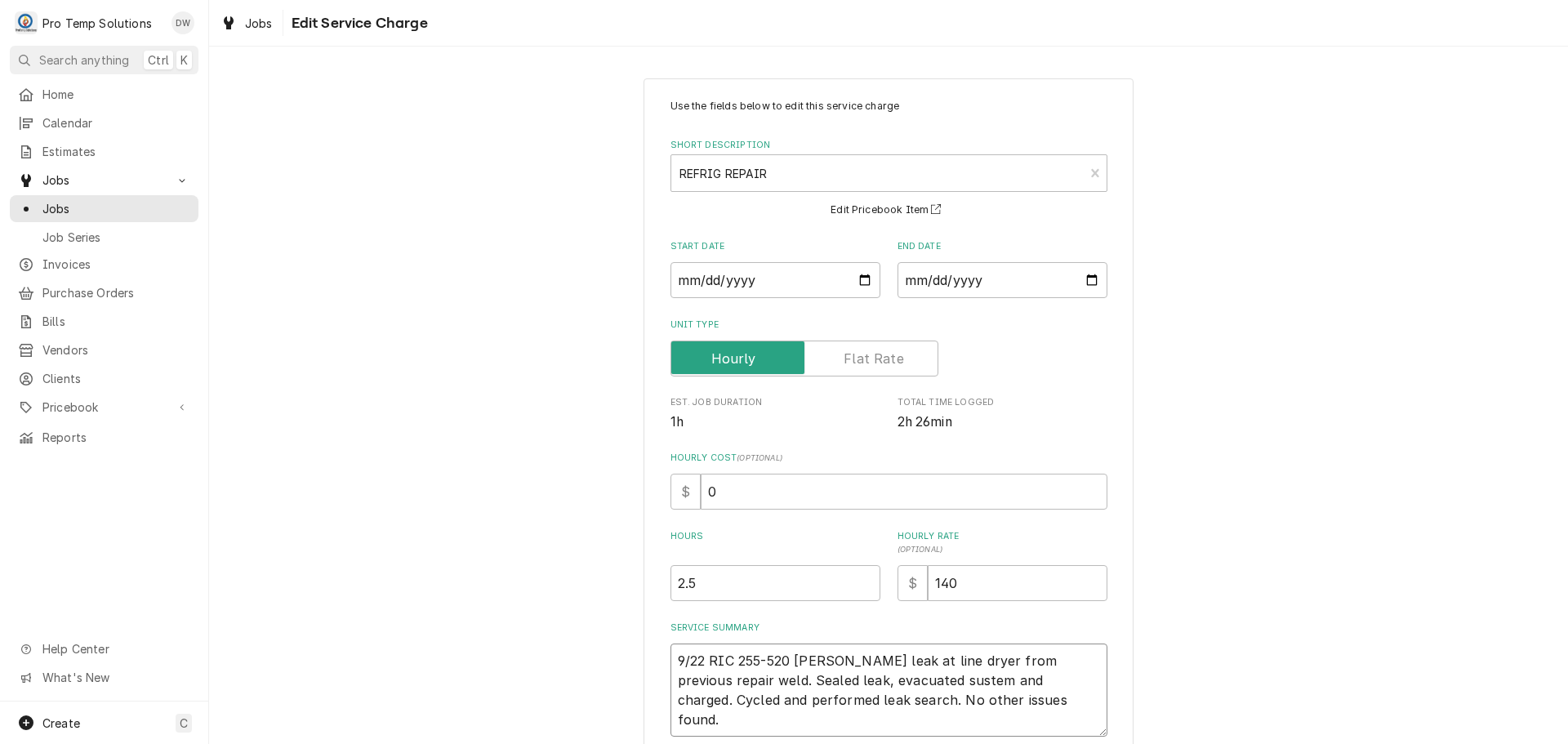
type textarea "x"
type textarea "9/22 RIC 255-520 KEVIN Found leak at line dryer from previous repair weld. Seal…"
click at [989, 680] on textarea "9/22 RIC 255-520 KEVIN Found leak at line dryer from previous repair weld. Seal…" at bounding box center [889, 690] width 437 height 94
type textarea "x"
type textarea "9/22 RIC 255-520 KEVIN Found leak at line dryer from previous repair weld.( Sea…"
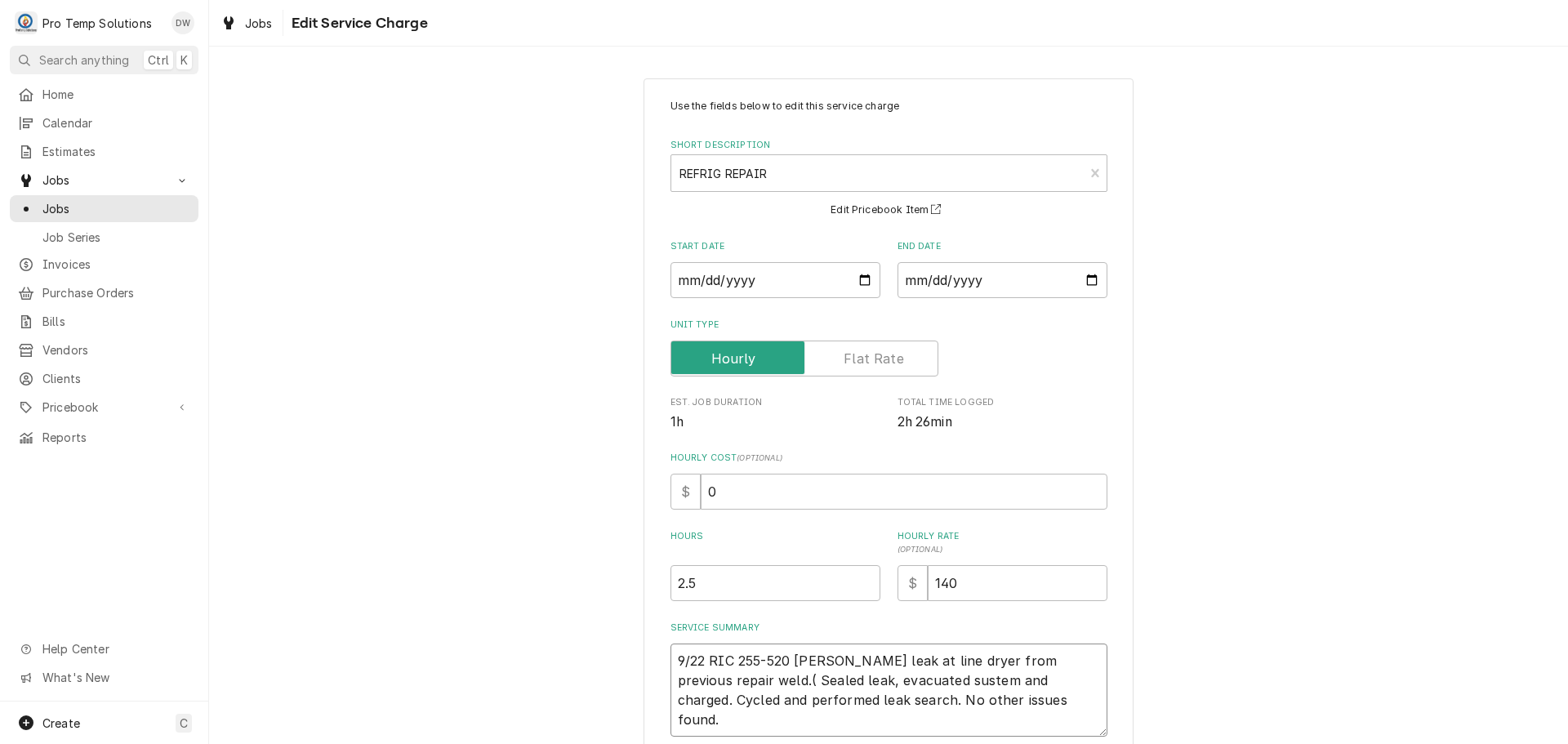
type textarea "x"
type textarea "9/22 RIC 255-520 KEVIN Found leak at line dryer from previous repair weld.( Sea…"
type textarea "x"
type textarea "9/22 RIC 255-520 KEVIN Found leak at line dryer from previous repair weld.( # S…"
type textarea "x"
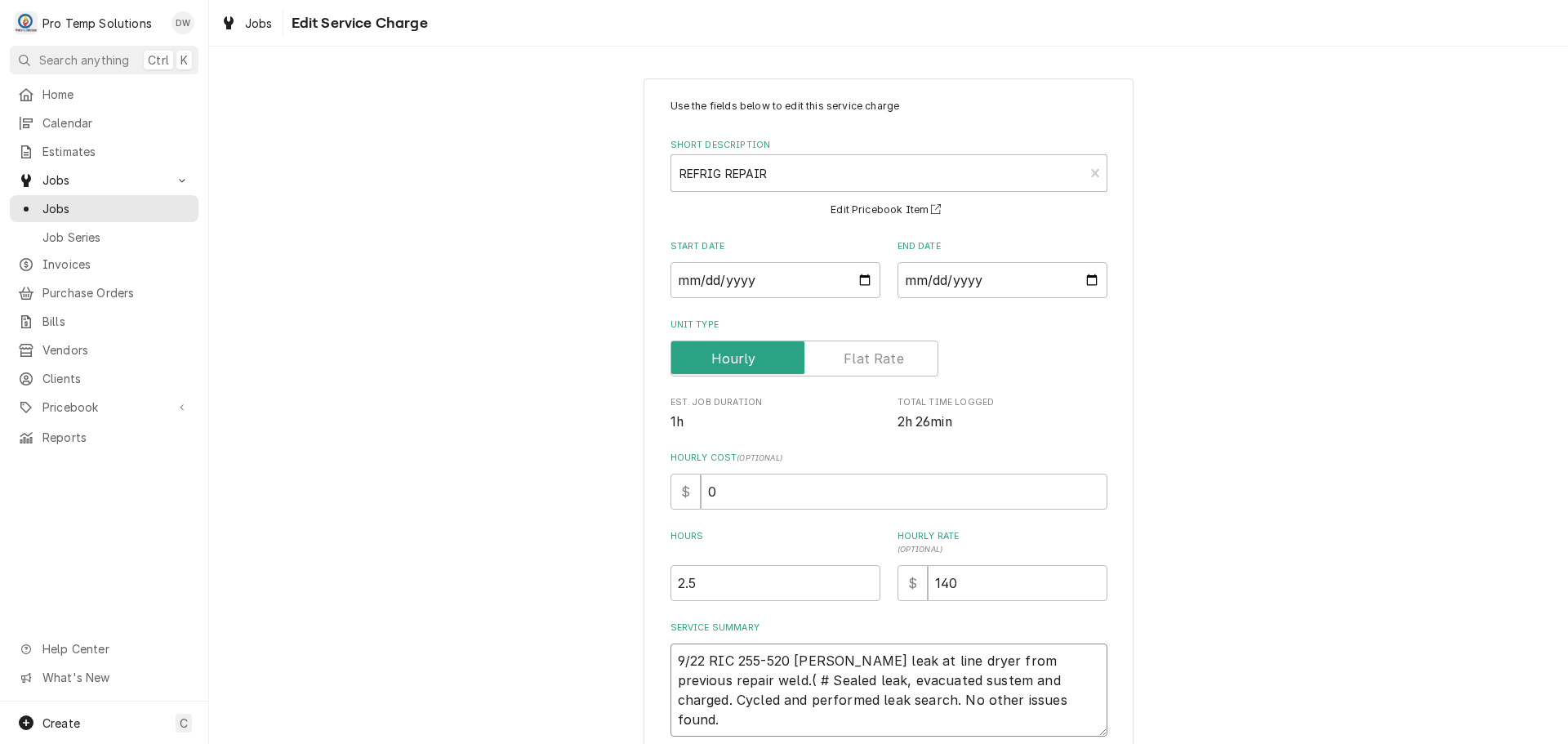
type textarea "9/22 RIC 255-520 KEVIN Found leak at line dryer from previous repair weld.( #0 …"
type textarea "x"
type textarea "9/22 RIC 255-520 KEVIN Found leak at line dryer from previous repair weld.( #09…"
type textarea "x"
type textarea "9/22 RIC 255-520 KEVIN Found leak at line dryer from previous repair weld.( #09…"
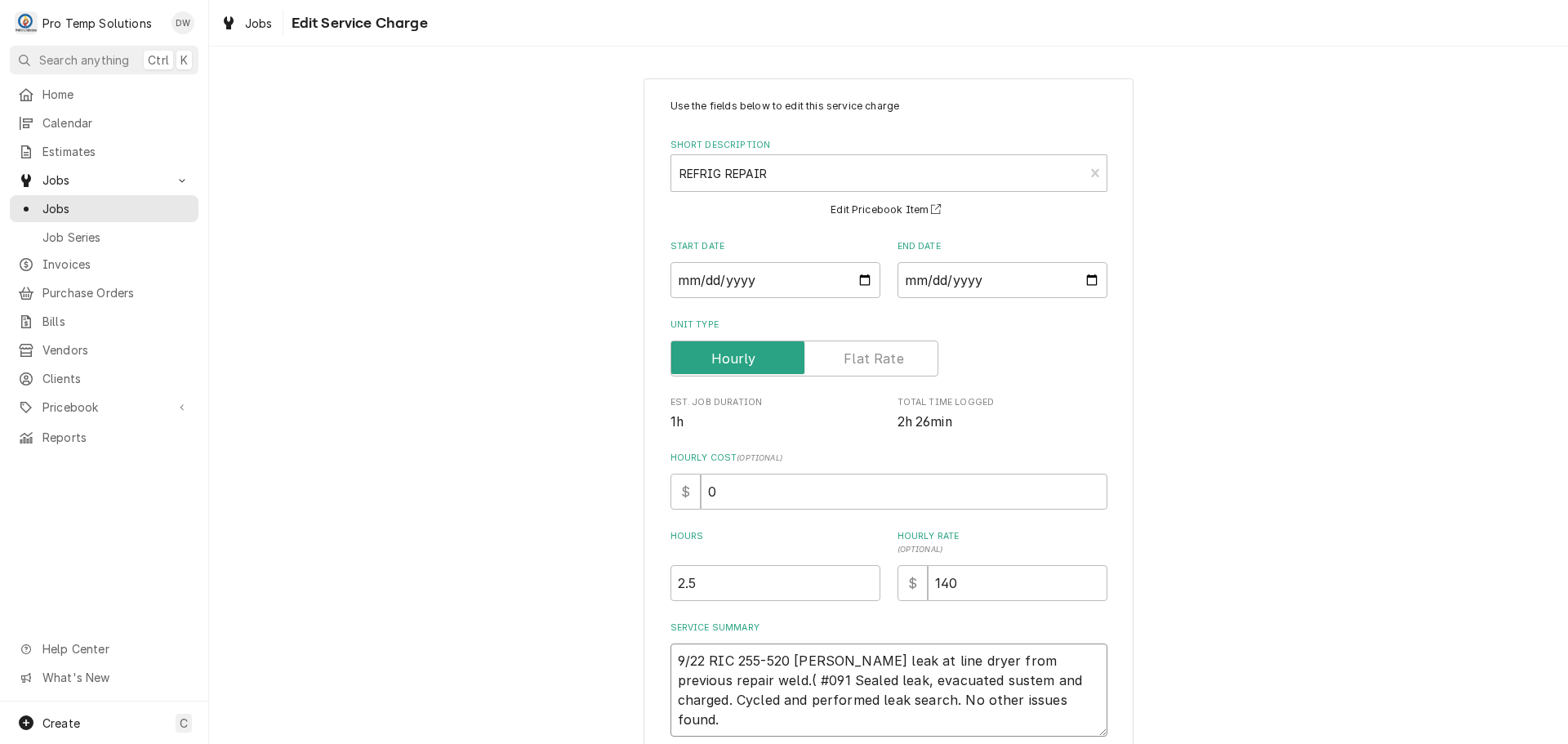
type textarea "x"
type textarea "9/22 RIC 255-520 KEVIN Found leak at line dryer from previous repair weld.( #09…"
type textarea "x"
type textarea "9/22 RIC 255-520 KEVIN Found leak at line dryer from previous repair weld.( #09…"
type textarea "x"
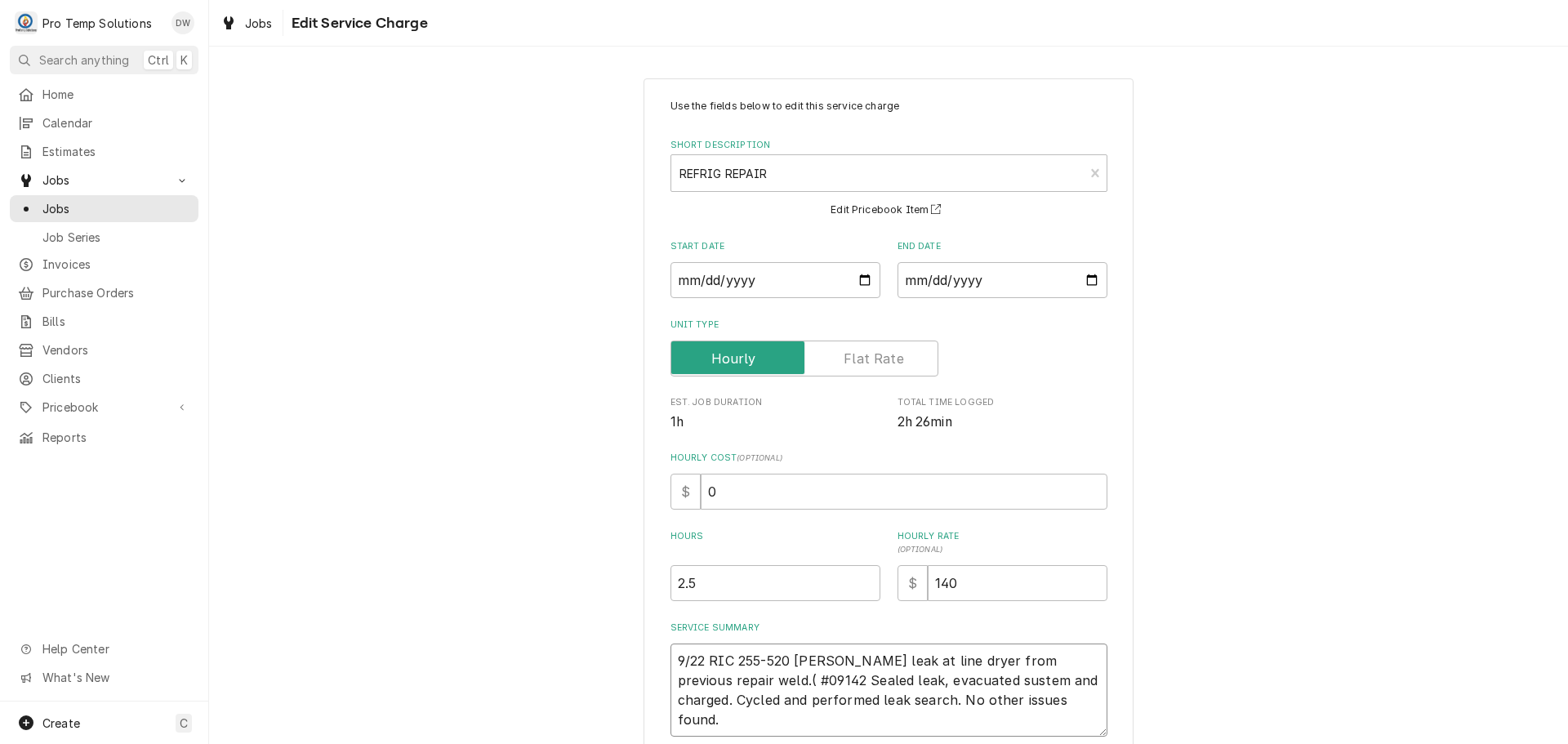
type textarea "9/22 RIC 255-520 KEVIN Found leak at line dryer from previous repair weld.( #09…"
type textarea "x"
type textarea "9/22 RIC 255-520 KEVIN Found leak at line dryer from previous repair weld.( #09…"
type textarea "x"
type textarea "9/22 RIC 255-520 KEVIN Found leak at line dryer from previous repair weld.( #09…"
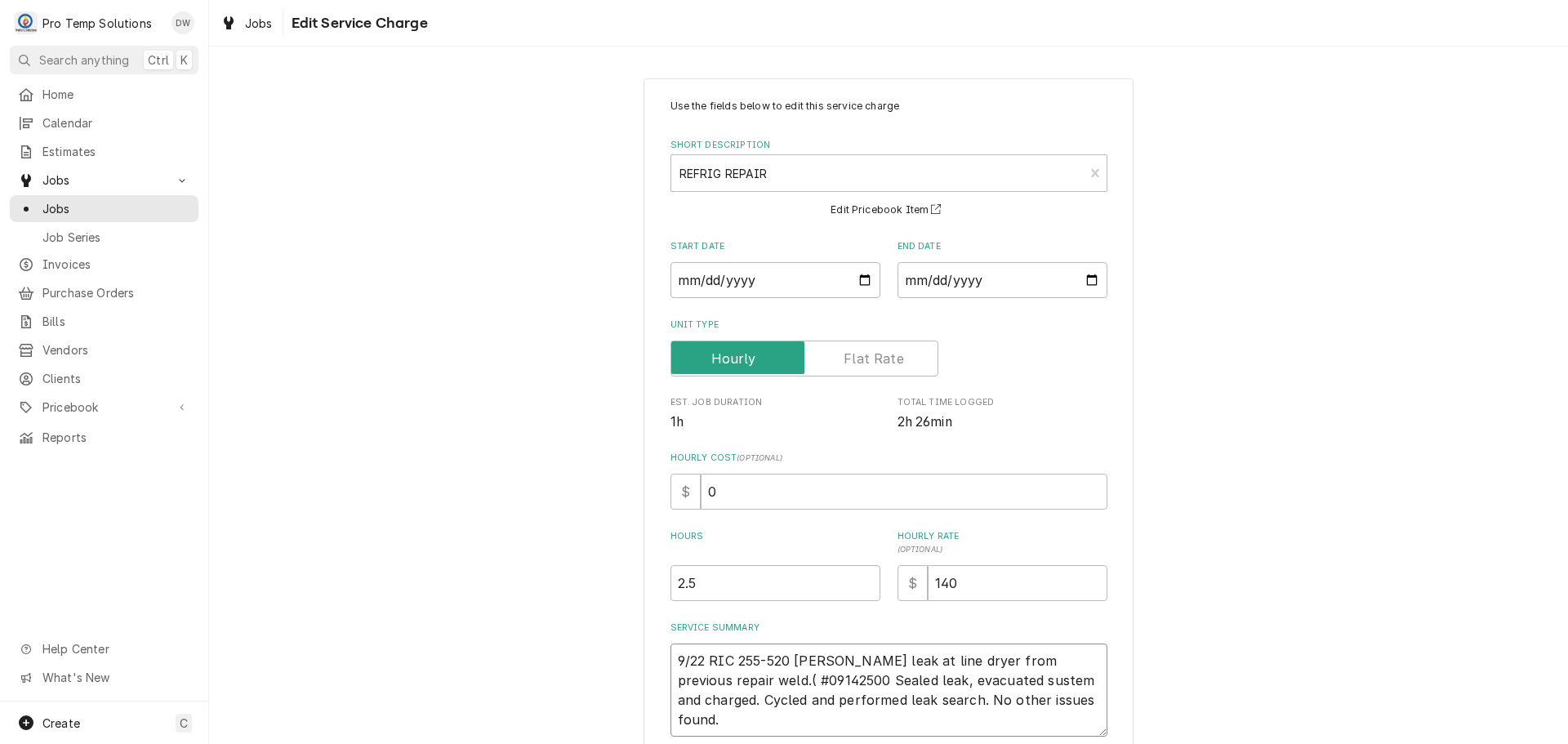
type textarea "x"
type textarea "9/22 RIC 255-520 KEVIN Found leak at line dryer from previous repair weld.( #09…"
type textarea "x"
type textarea "9/22 RIC 255-520 KEVIN Found leak at line dryer from previous repair weld.( #09…"
type textarea "x"
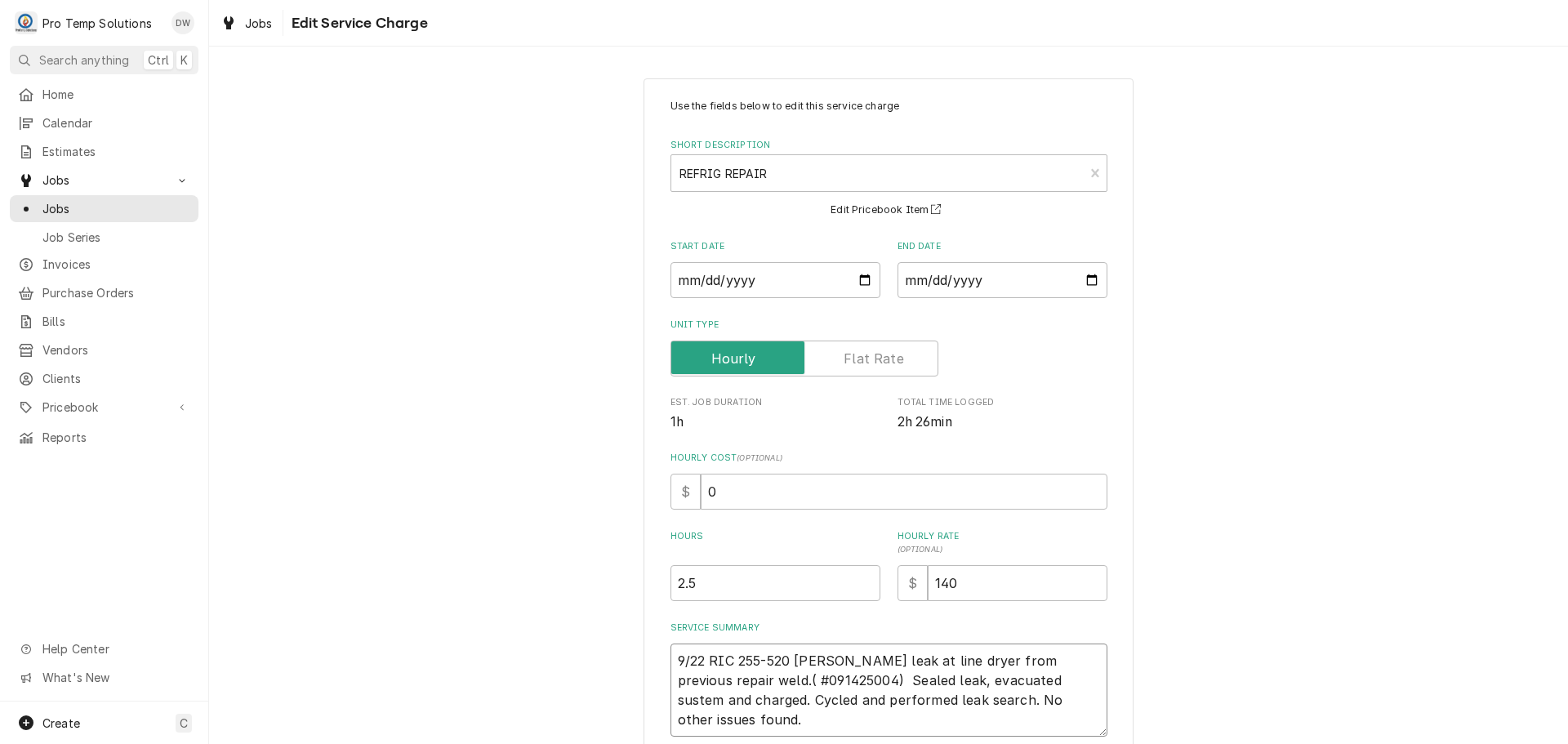
type textarea "9/22 RIC 255-520 KEVIN Found leak at line dryer from previous repair weld.( #09…"
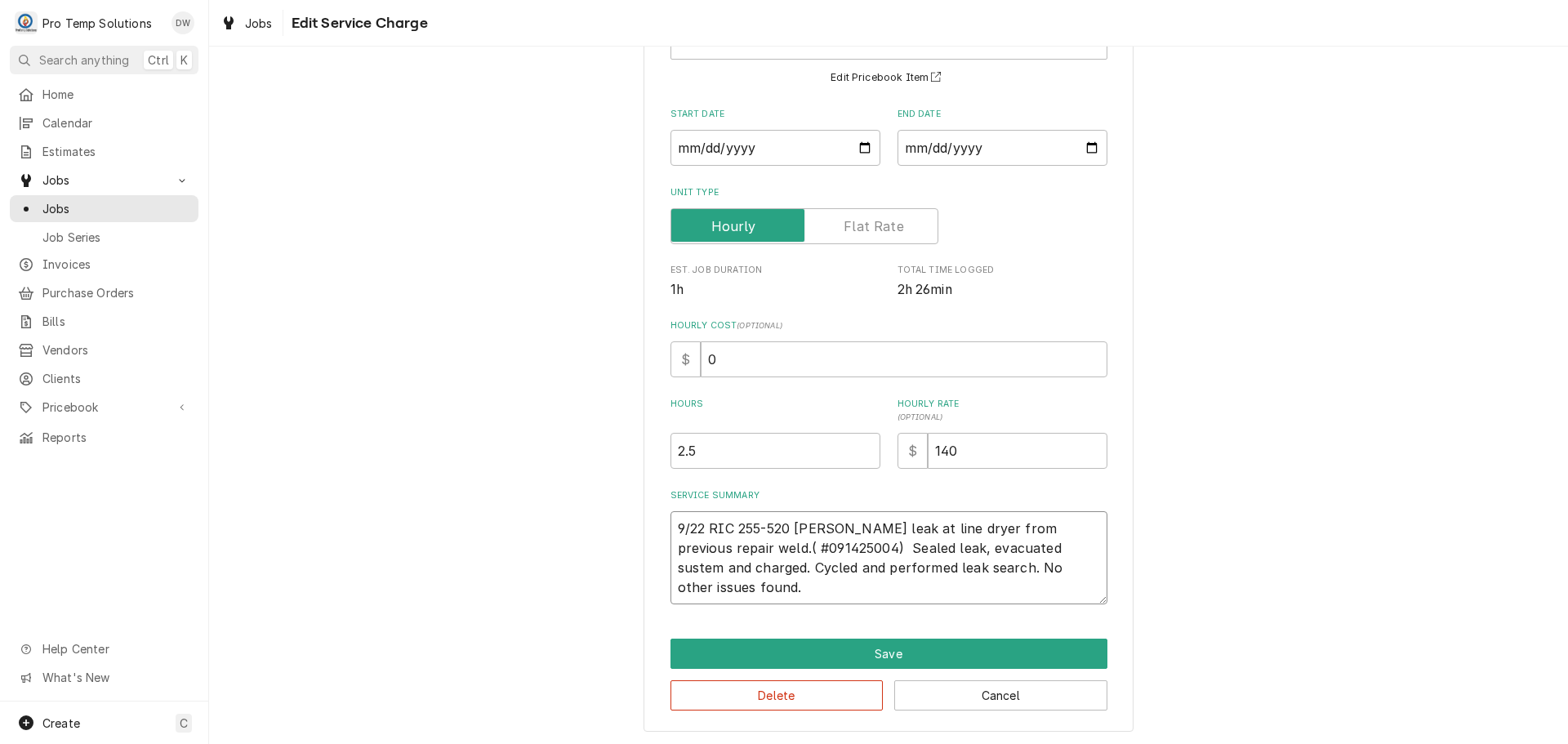
scroll to position [134, 0]
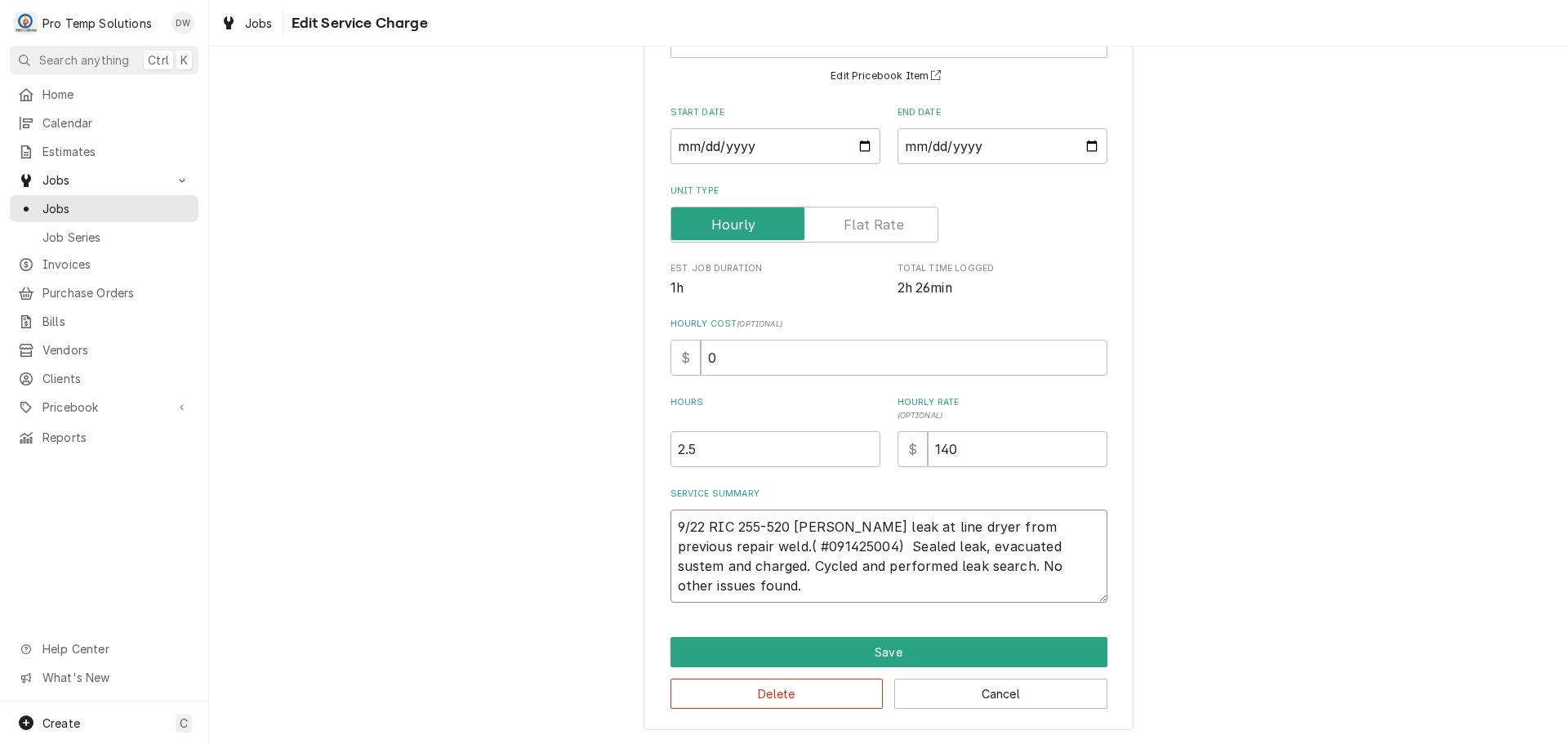
click at [988, 544] on textarea "9/22 RIC 255-520 KEVIN Found leak at line dryer from previous repair weld.( #09…" at bounding box center [889, 557] width 437 height 94
type textarea "x"
type textarea "9/22 RIC 255-520 KEVIN Found leak at line dryer from previous repair weld( #091…"
type textarea "x"
type textarea "9/22 RIC 255-520 KEVIN Found leak at line dryer from previous repair weldo( #09…"
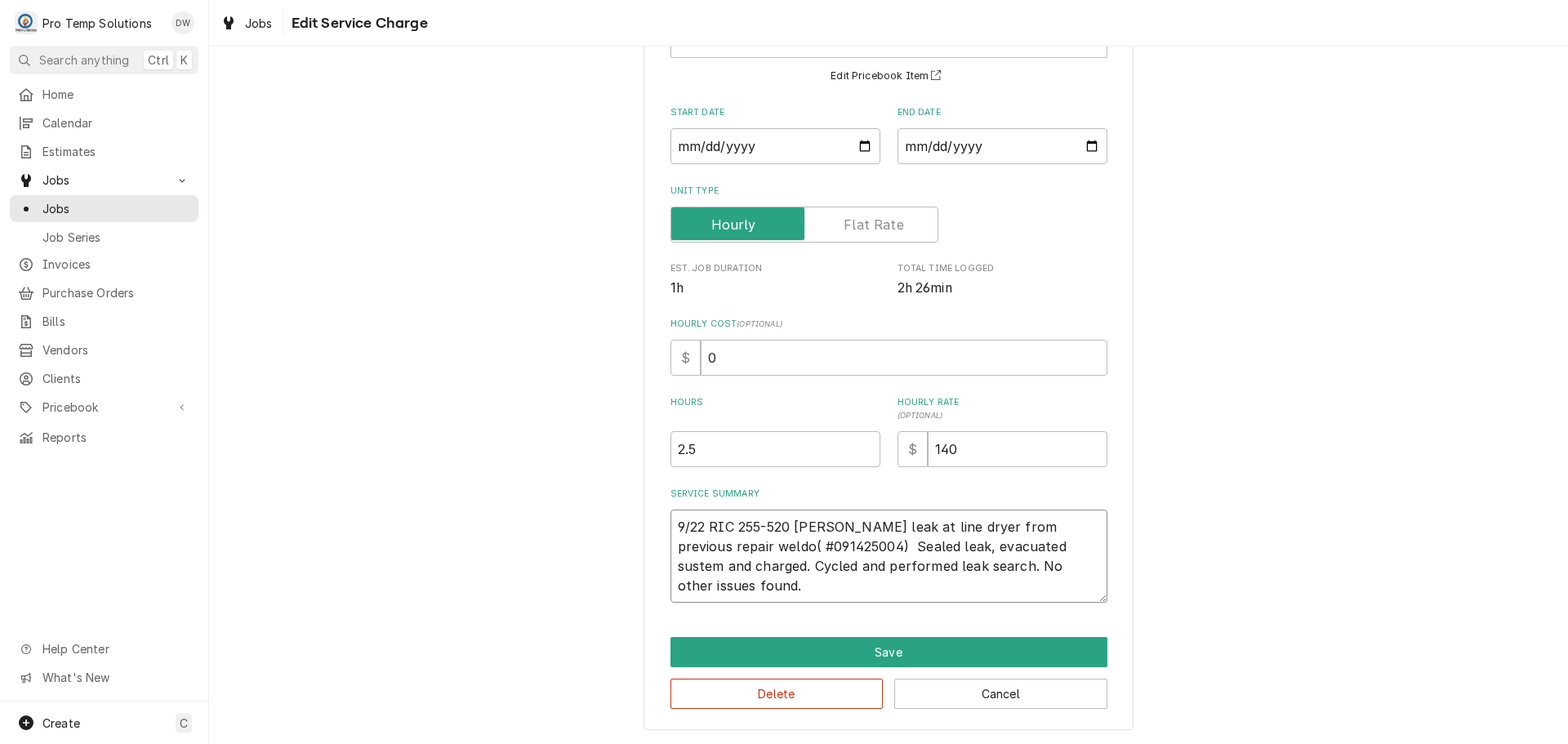
type textarea "x"
type textarea "9/22 RIC 255-520 KEVIN Found leak at line dryer from previous repair weldon( #0…"
type textarea "x"
type textarea "9/22 RIC 255-520 KEVIN Found leak at line dryer from previous repair weldon ( #…"
type textarea "x"
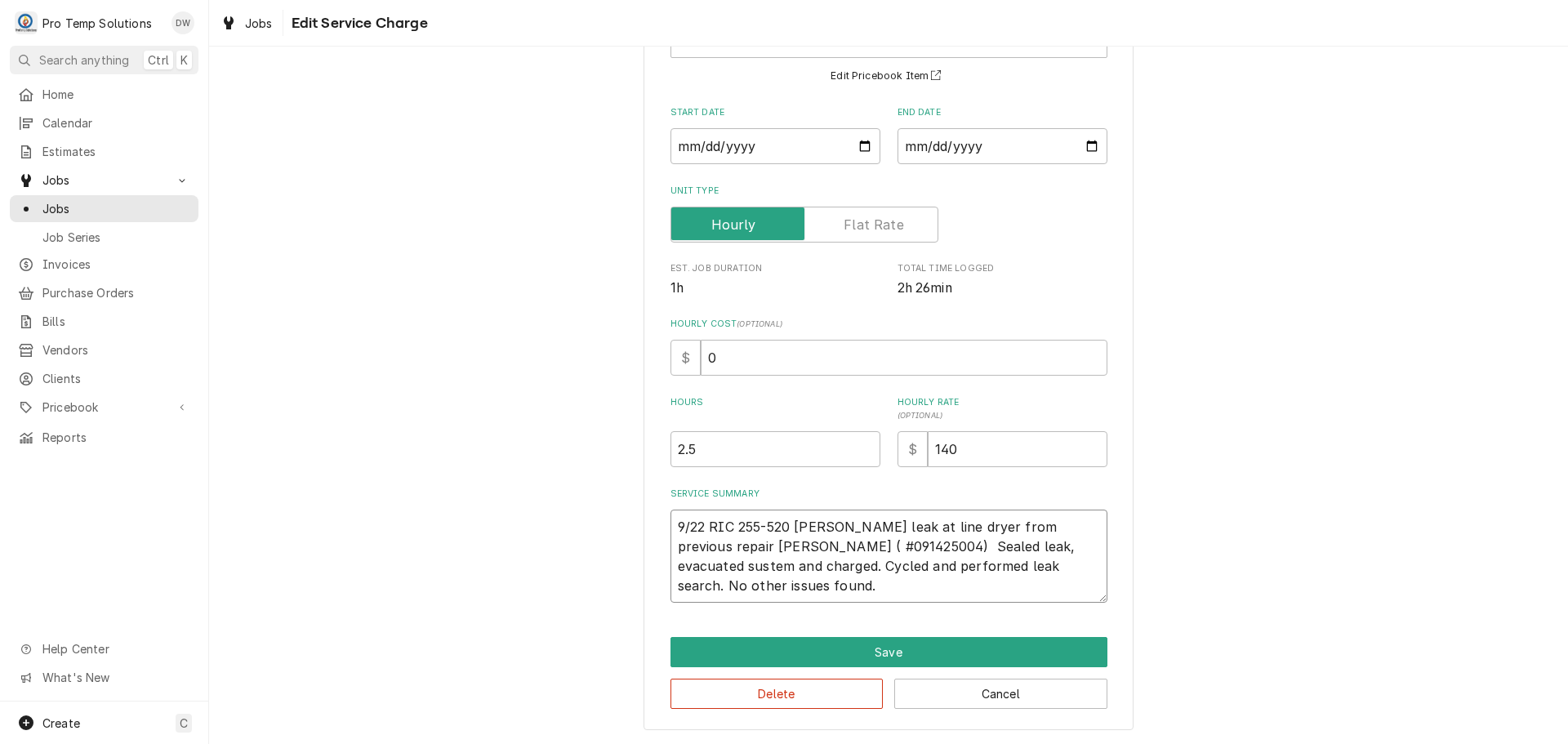
type textarea "9/22 RIC 255-520 KEVIN Found leak at line dryer from previous repair weldon 0( …"
type textarea "x"
type textarea "9/22 RIC 255-520 KEVIN Found leak at line dryer from previous repair weldon 09(…"
type textarea "x"
type textarea "9/22 RIC 255-520 KEVIN Found leak at line dryer from previous repair weldon 09/…"
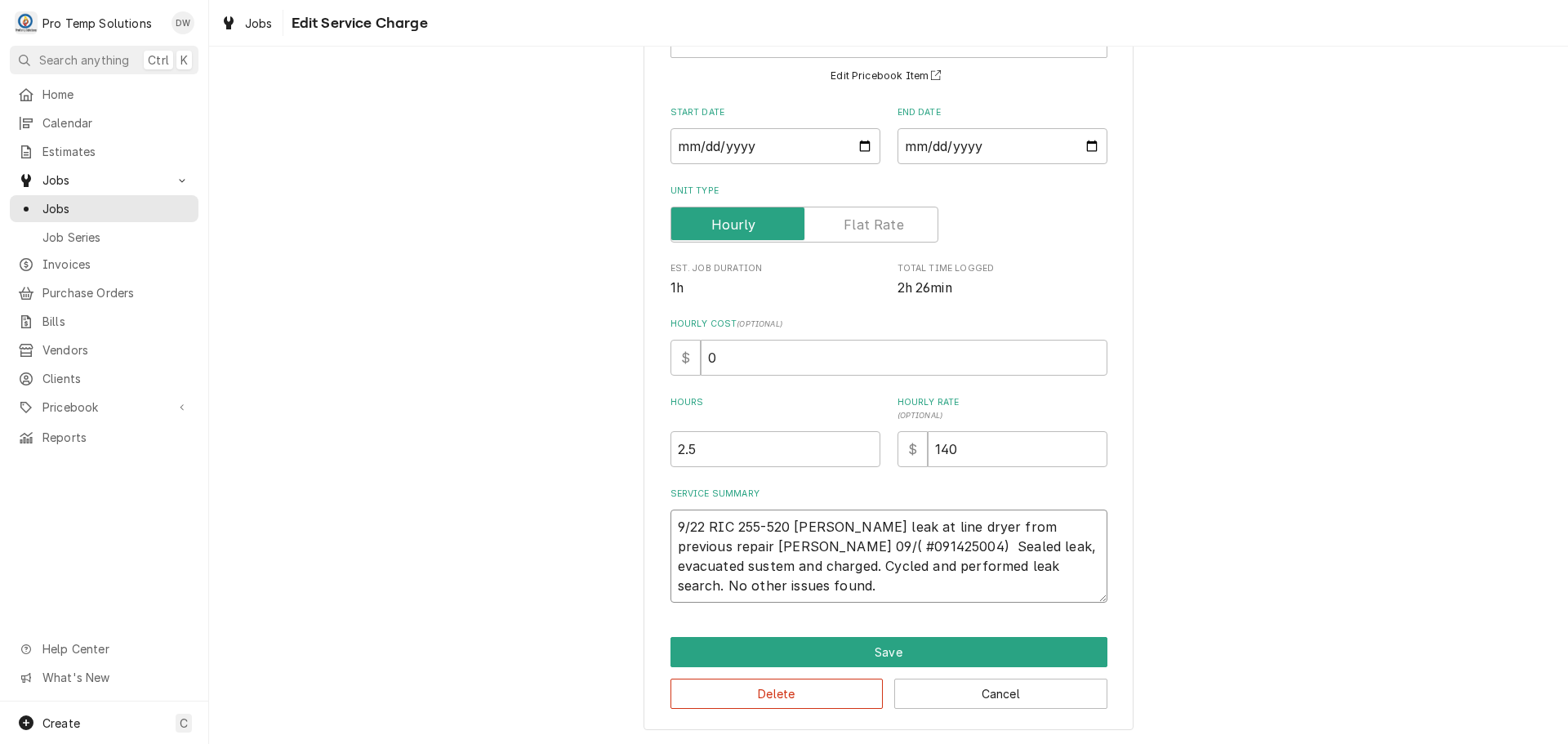
type textarea "x"
type textarea "9/22 RIC 255-520 KEVIN Found leak at line dryer from previous repair weldon 09/…"
type textarea "x"
type textarea "9/22 RIC 255-520 KEVIN Found leak at line dryer from previous repair weldon 09/…"
type textarea "x"
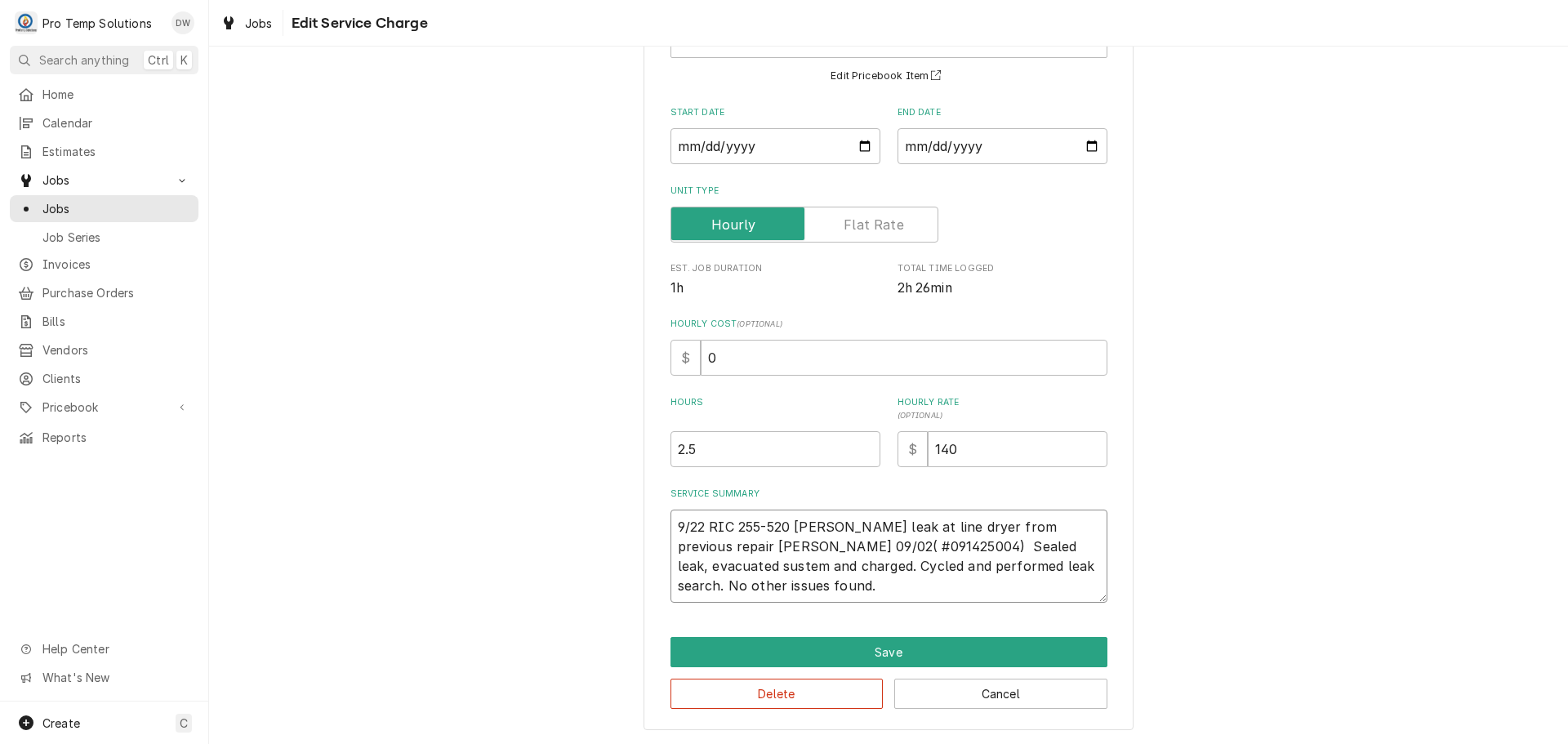
type textarea "9/22 RIC 255-520 KEVIN Found leak at line dryer from previous repair weldon 09/…"
type textarea "x"
type textarea "9/22 RIC 255-520 KEVIN Found leak at line dryer from previous repair weldon 09/…"
type textarea "x"
type textarea "9/22 RIC 255-520 KEVIN Found leak at line dryer from previous repair weldon 09/…"
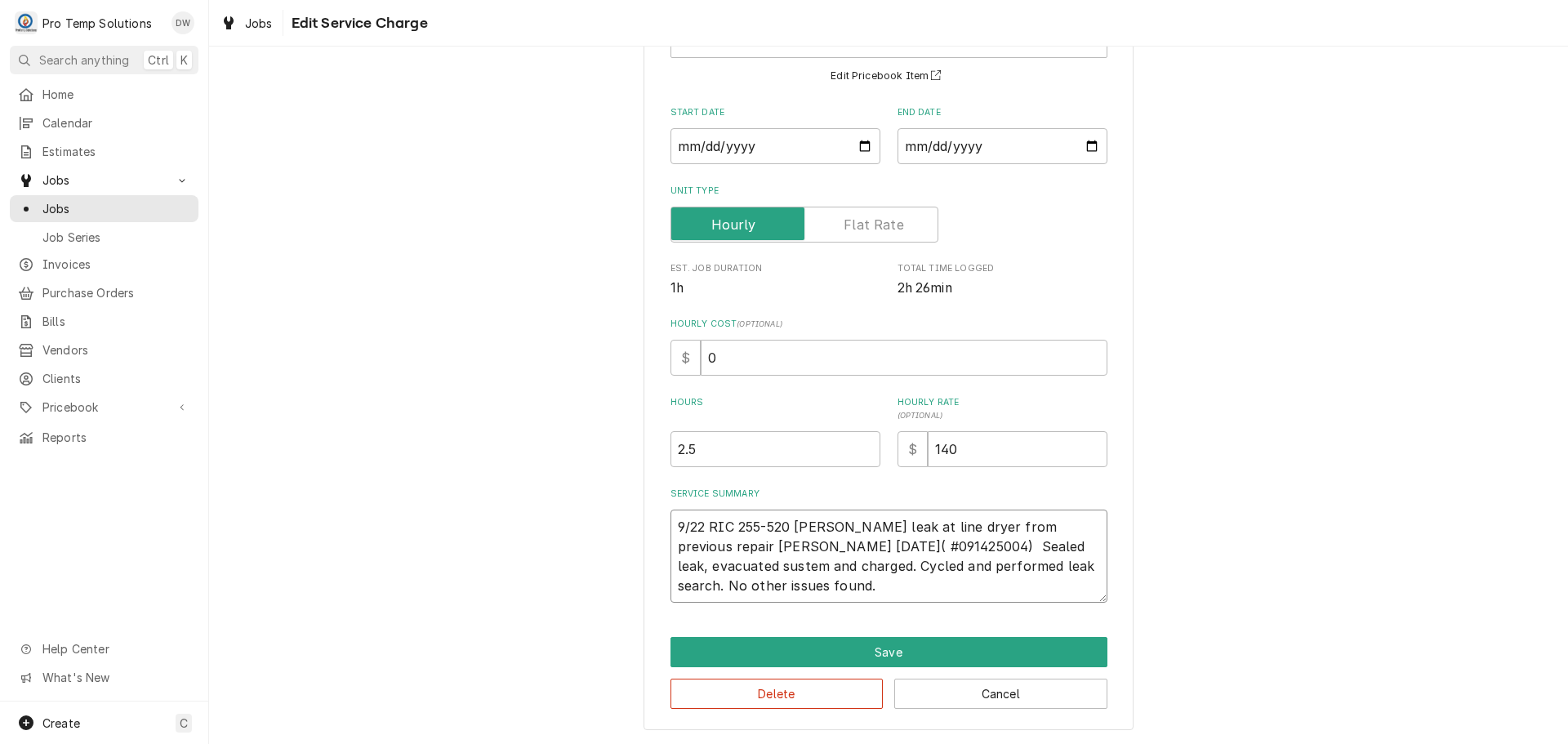
type textarea "x"
type textarea "9/22 RIC 255-520 KEVIN Found leak at line dryer from previous repair weldon 09/…"
click at [1002, 568] on textarea "9/22 RIC 255-520 KEVIN Found leak at line dryer from previous repair weldon 09/…" at bounding box center [889, 557] width 437 height 94
type textarea "x"
type textarea "9/22 RIC 255-520 KEVIN Found leak at line dryer from previous repair weldon 09/…"
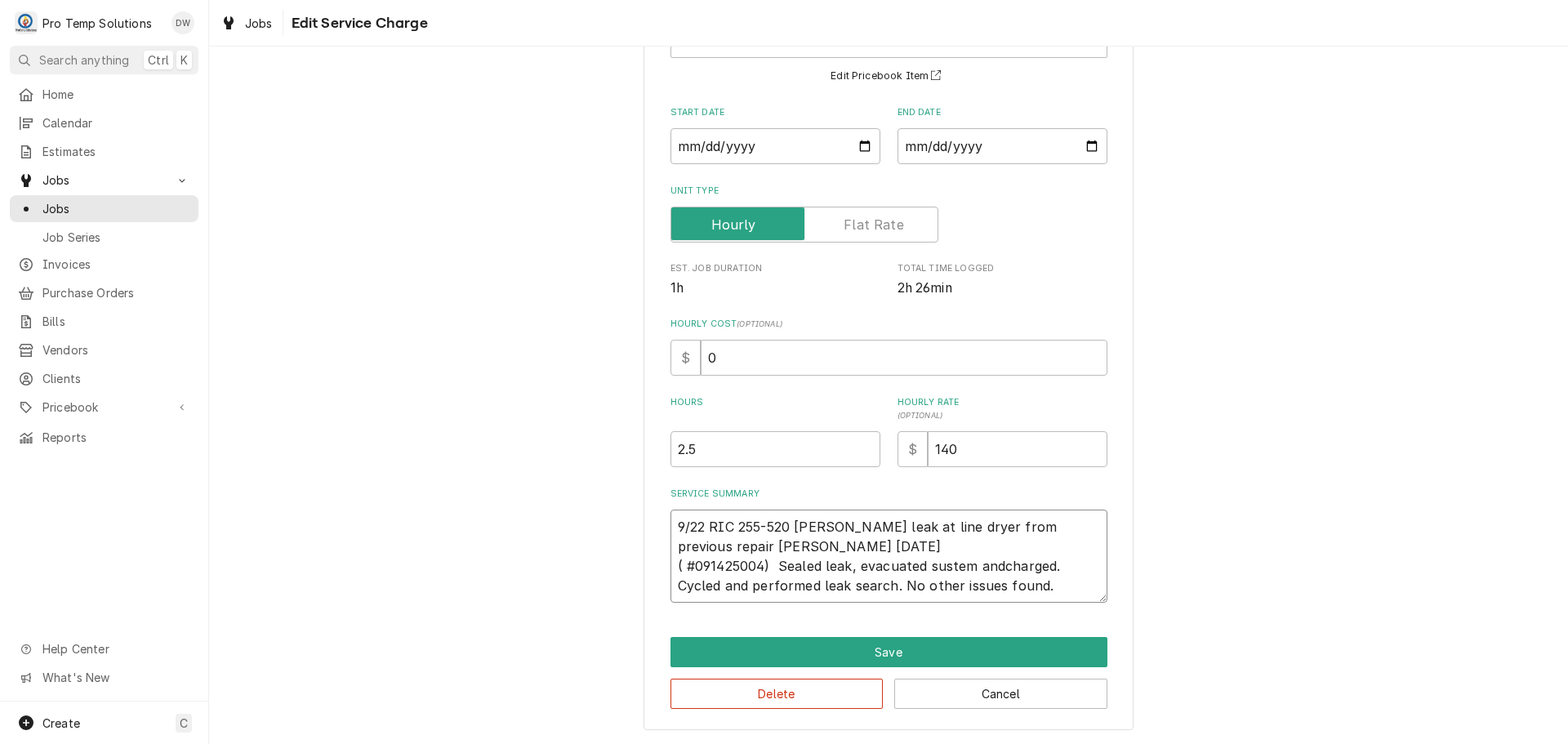
type textarea "x"
type textarea "9/22 RIC 255-520 KEVIN Found leak at line dryer from previous repair weldon 09/…"
type textarea "x"
type textarea "9/22 RIC 255-520 KEVIN Found leak at line dryer from previous repair weldon 09/…"
type textarea "x"
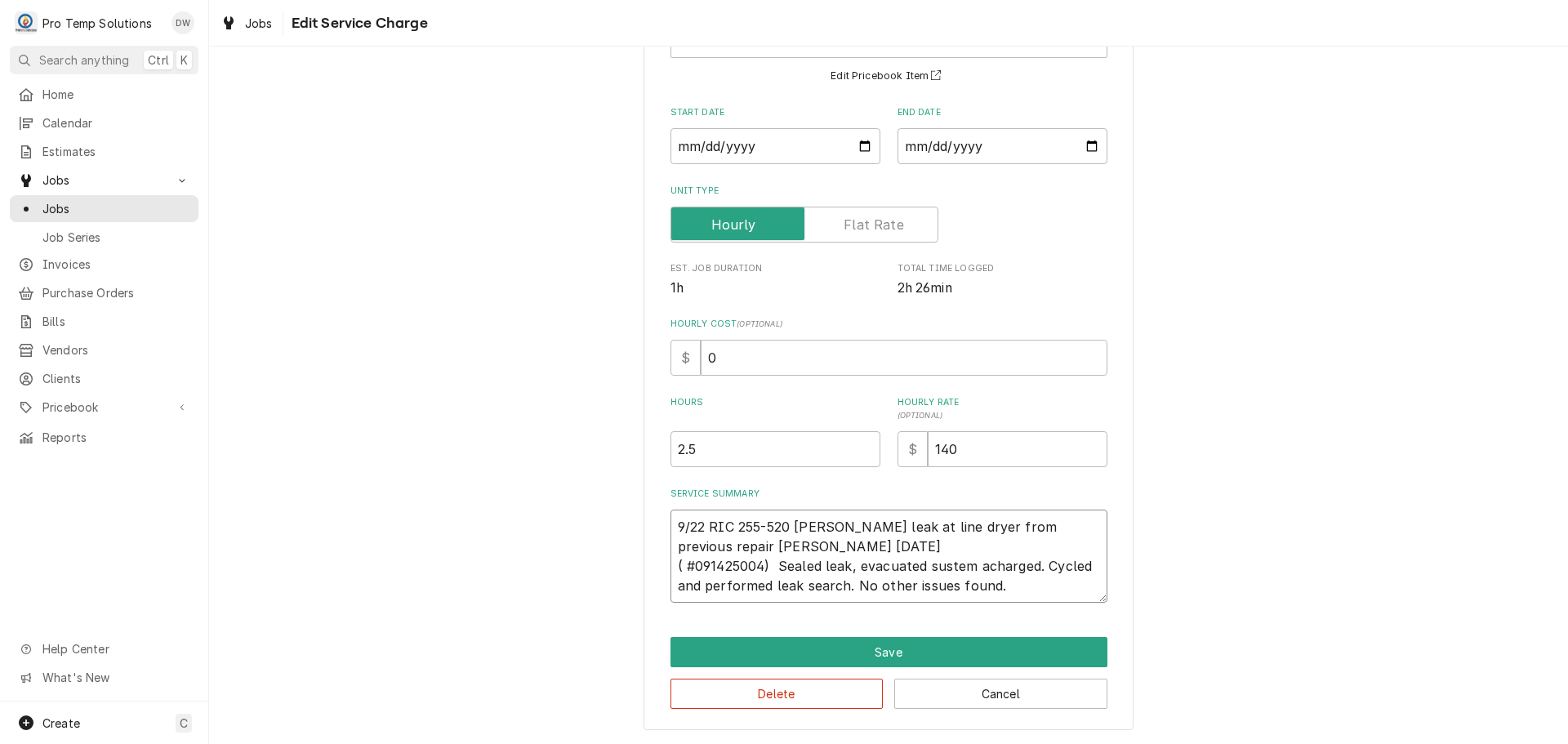
type textarea "9/22 RIC 255-520 KEVIN Found leak at line dryer from previous repair weldon 09/…"
type textarea "x"
type textarea "9/22 RIC 255-520 KEVIN Found leak at line dryer from previous repair weldon 09/…"
type textarea "x"
type textarea "9/22 RIC 255-520 KEVIN Found leak at line dryer from previous repair weldon 09/…"
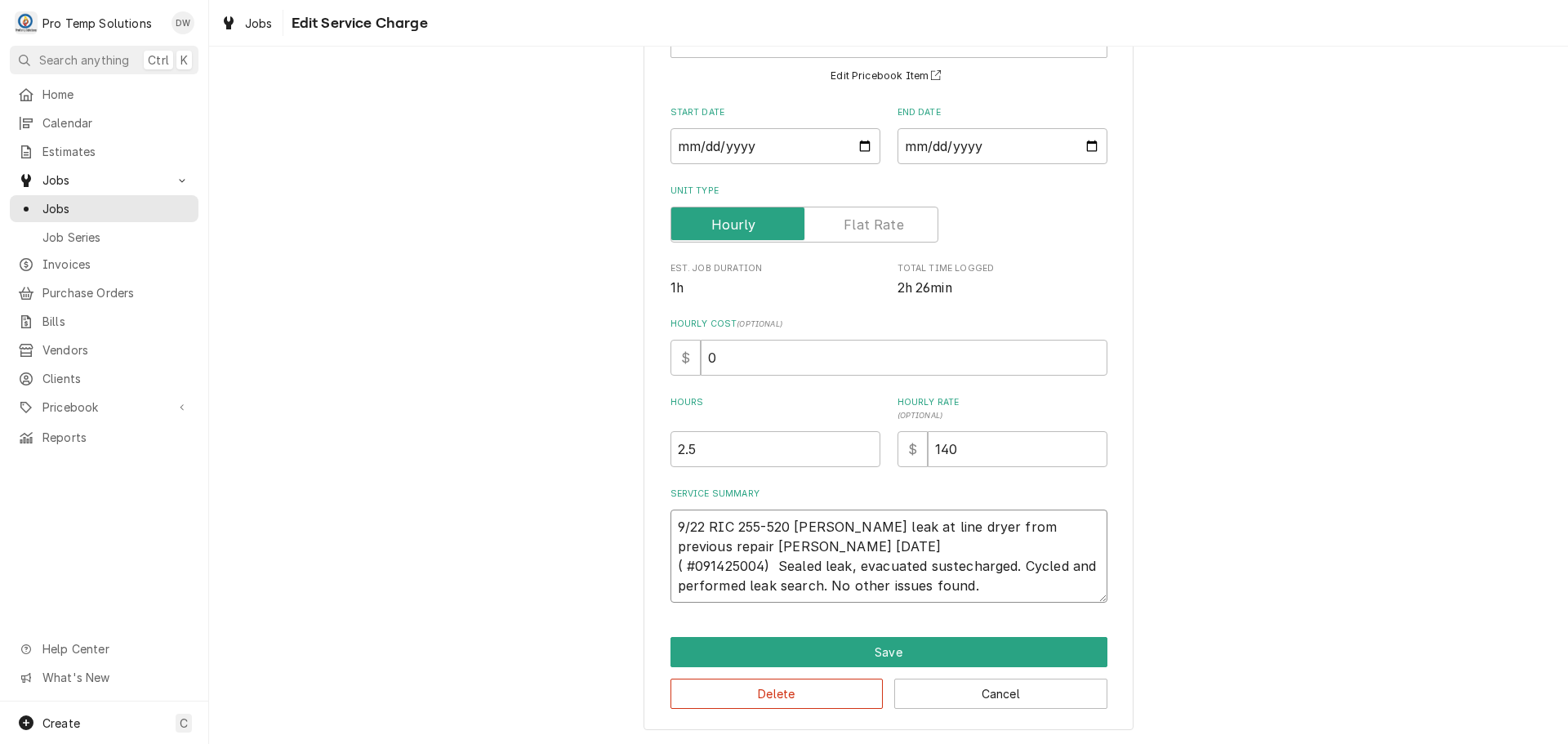
type textarea "x"
type textarea "9/22 RIC 255-520 KEVIN Found leak at line dryer from previous repair weldon 09/…"
type textarea "x"
type textarea "9/22 RIC 255-520 KEVIN Found leak at line dryer from previous repair weldon 09/…"
type textarea "x"
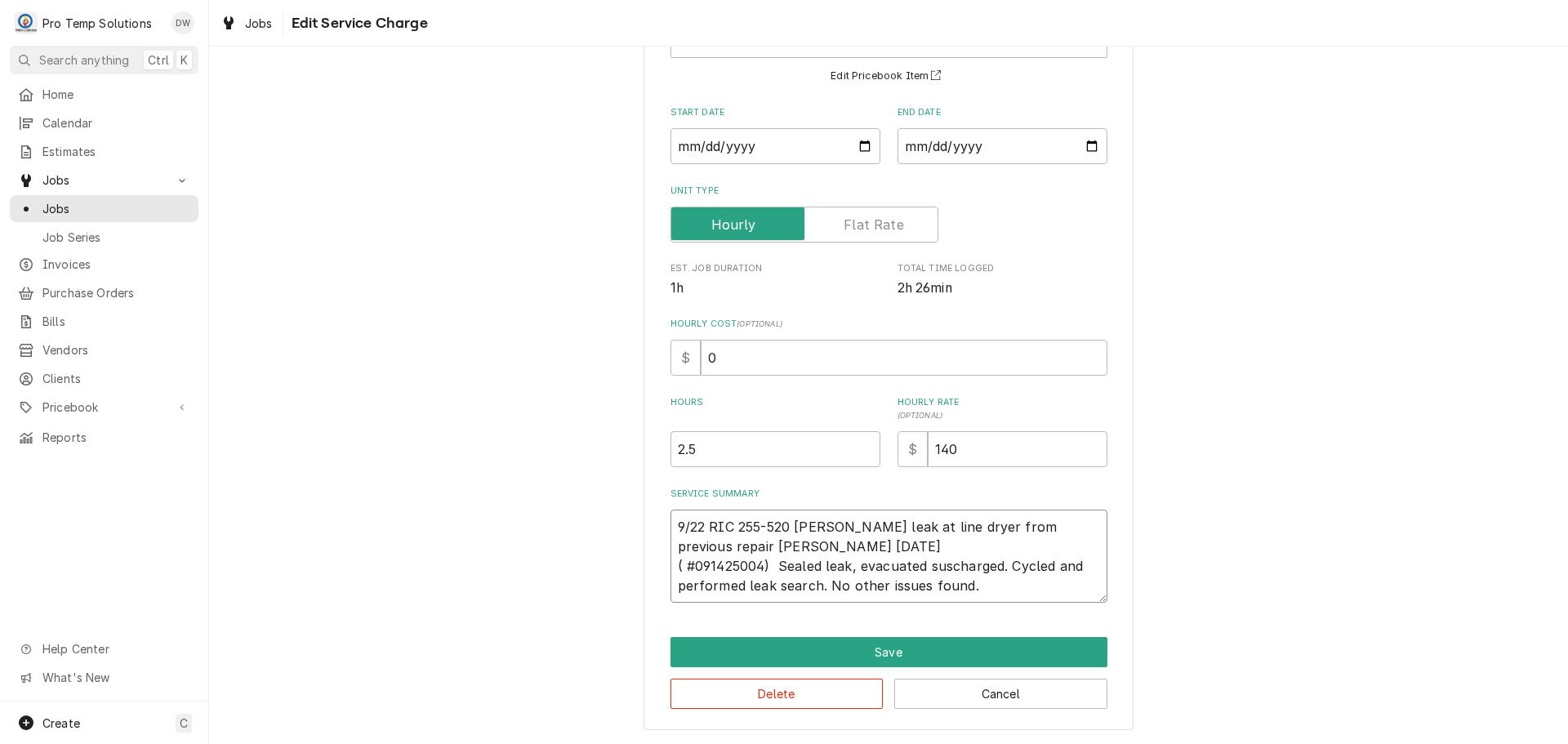
type textarea "9/22 RIC 255-520 KEVIN Found leak at line dryer from previous repair weldon 09/…"
type textarea "x"
type textarea "9/22 RIC 255-520 KEVIN Found leak at line dryer from previous repair weldon 09/…"
type textarea "x"
type textarea "9/22 RIC 255-520 KEVIN Found leak at line dryer from previous repair weldon 09/…"
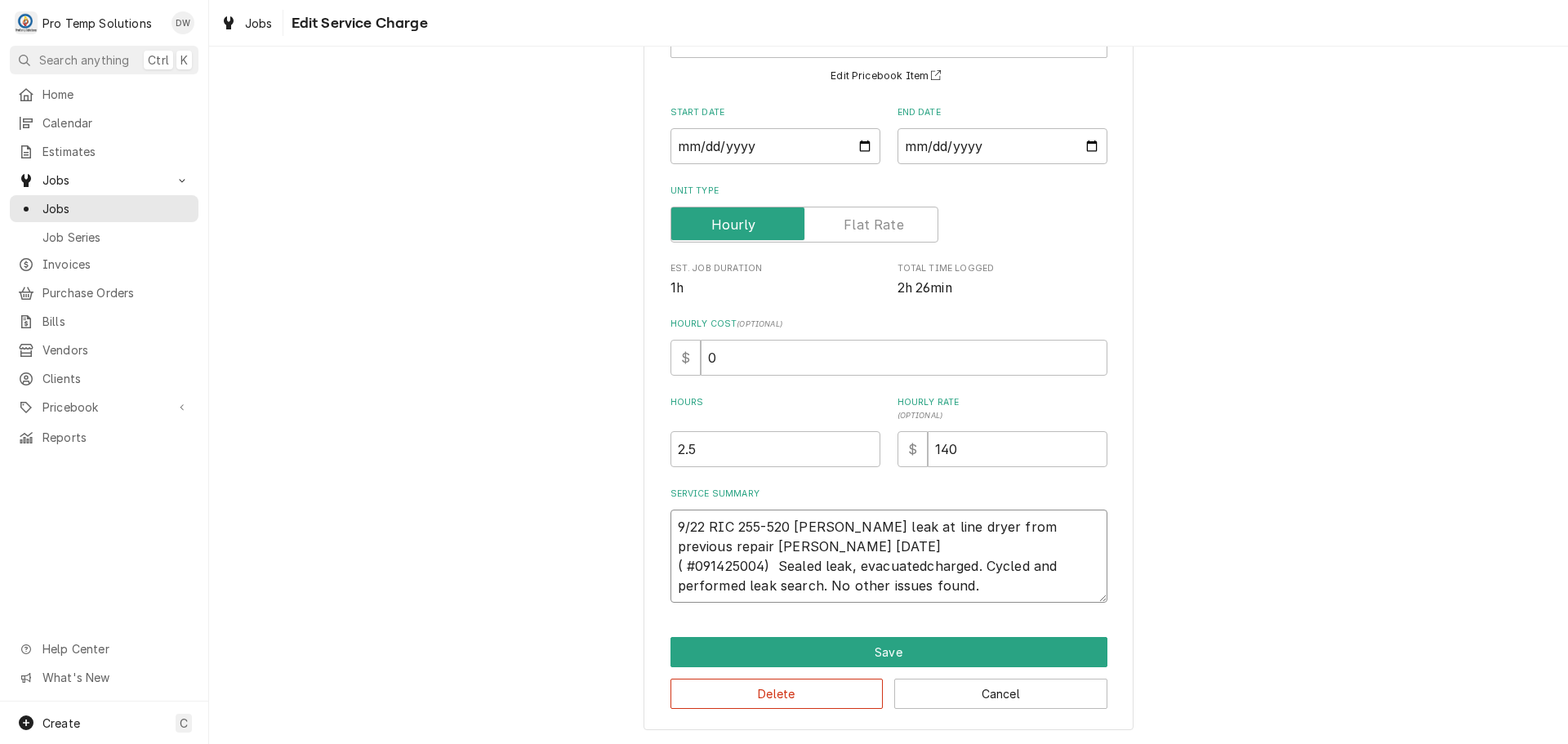
type textarea "x"
type textarea "9/22 RIC 255-520 KEVIN Found leak at line dryer from previous repair weldon 09/…"
type textarea "x"
type textarea "9/22 RIC 255-520 KEVIN Found leak at line dryer from previous repair weldon 09/…"
type textarea "x"
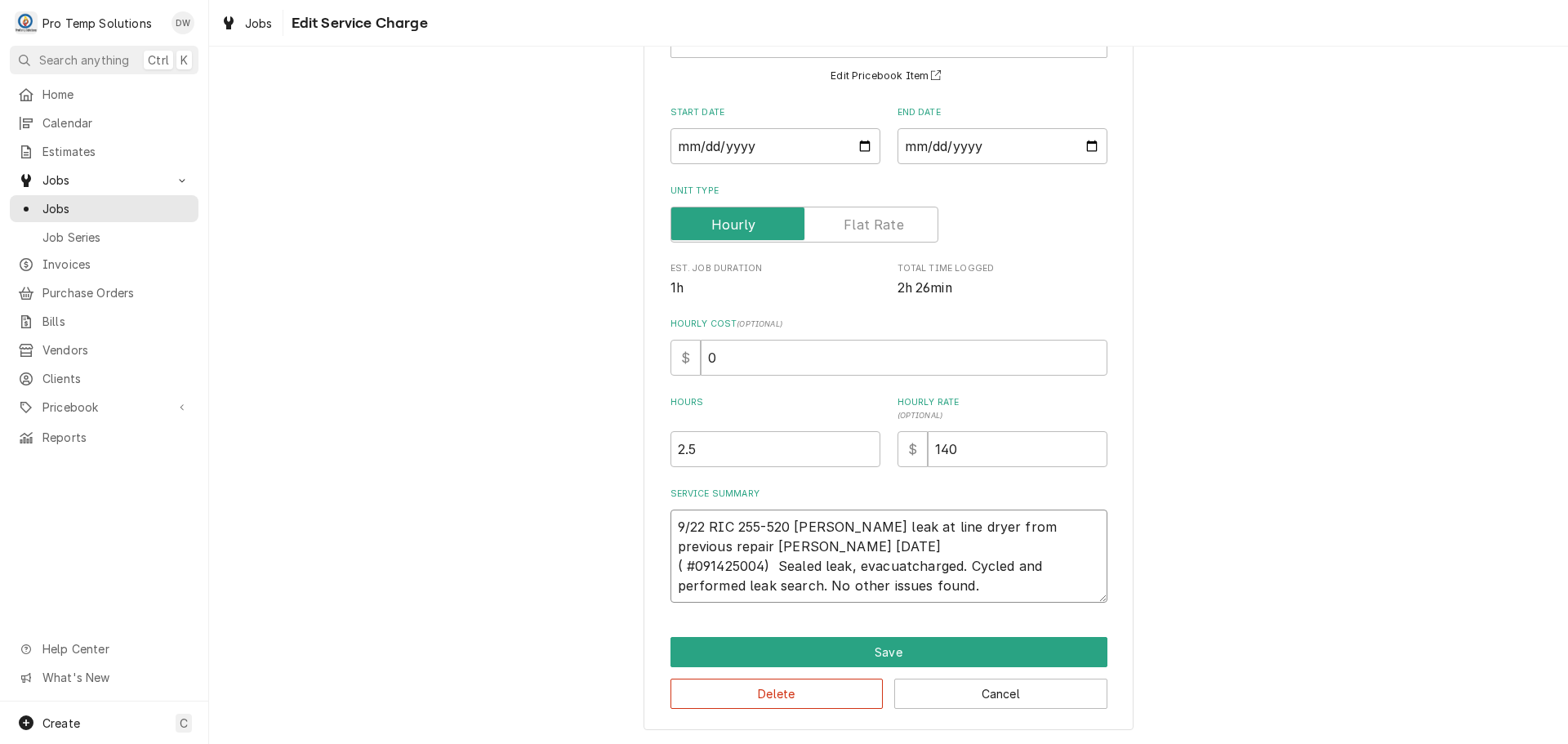
type textarea "9/22 RIC 255-520 KEVIN Found leak at line dryer from previous repair weldon 09/…"
type textarea "x"
type textarea "9/22 RIC 255-520 KEVIN Found leak at line dryer from previous repair weldon 09/…"
type textarea "x"
type textarea "9/22 RIC 255-520 KEVIN Found leak at line dryer from previous repair weldon 09/…"
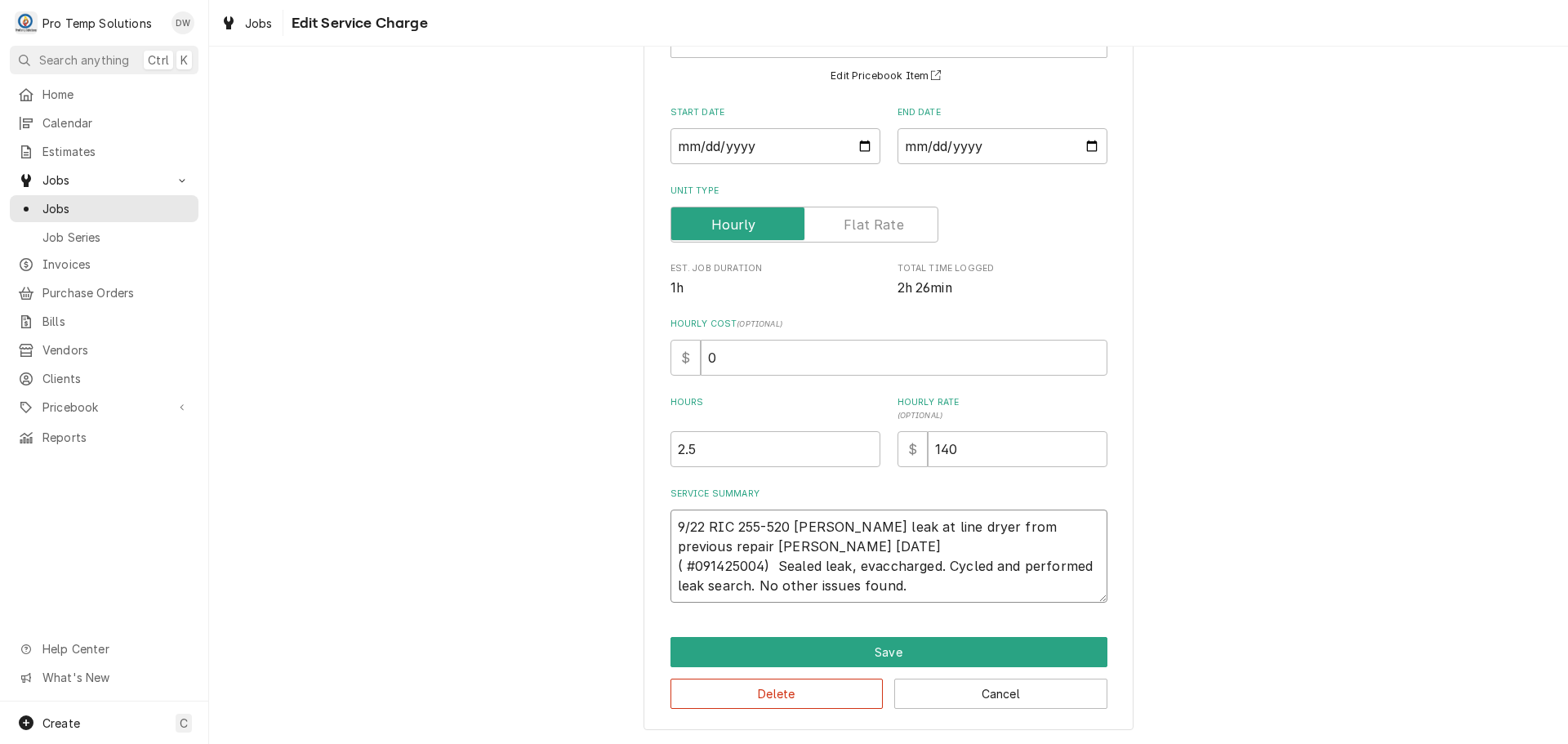
type textarea "x"
type textarea "9/22 RIC 255-520 KEVIN Found leak at line dryer from previous repair weldon 09/…"
type textarea "x"
type textarea "9/22 RIC 255-520 KEVIN Found leak at line dryer from previous repair weldon 09/…"
type textarea "x"
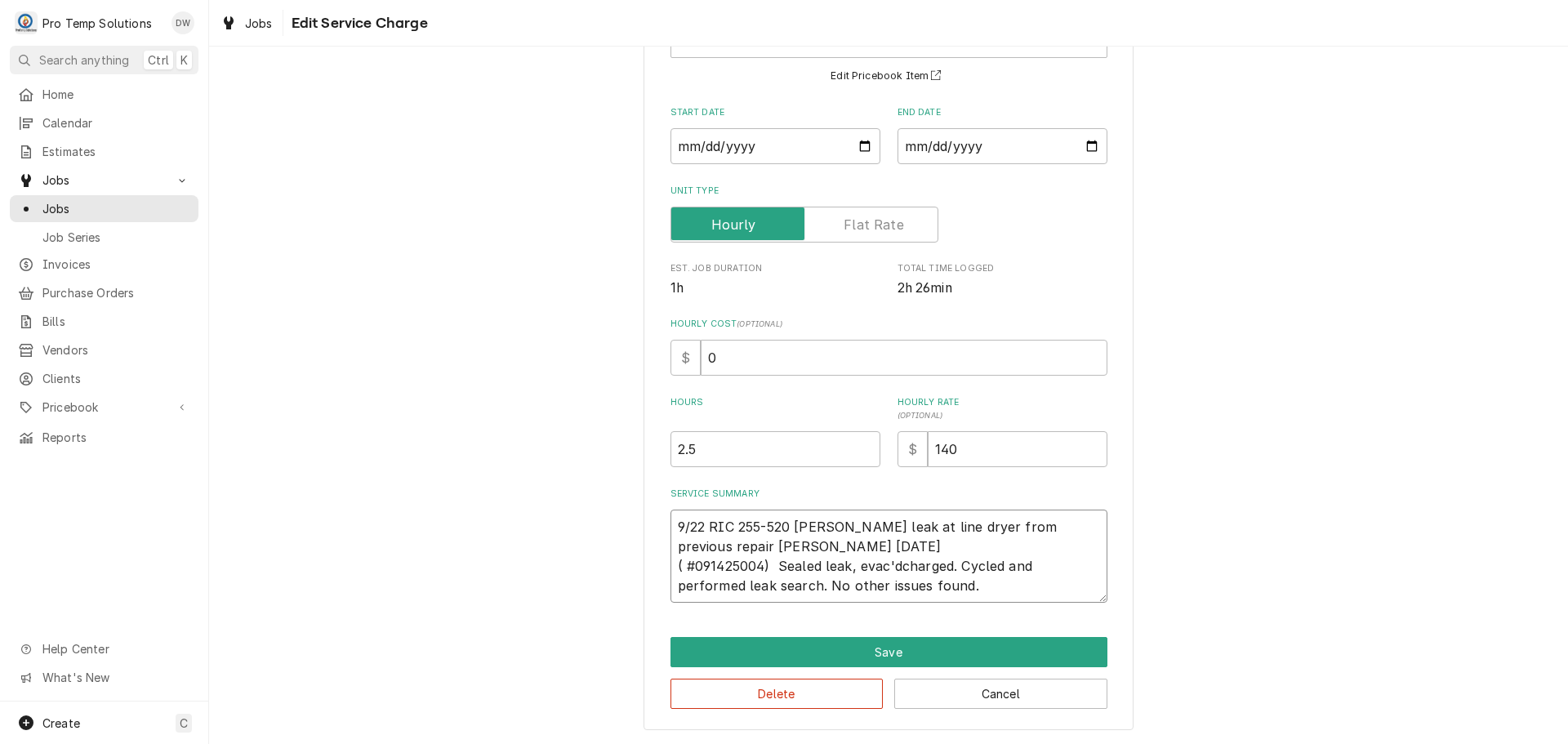
type textarea "9/22 RIC 255-520 KEVIN Found leak at line dryer from previous repair weldon 09/…"
type textarea "x"
type textarea "9/22 RIC 255-520 KEVIN Found leak at line dryer from previous repair weldon 09/…"
type textarea "x"
type textarea "9/22 RIC 255-520 KEVIN Found leak at line dryer from previous repair weldon 09/…"
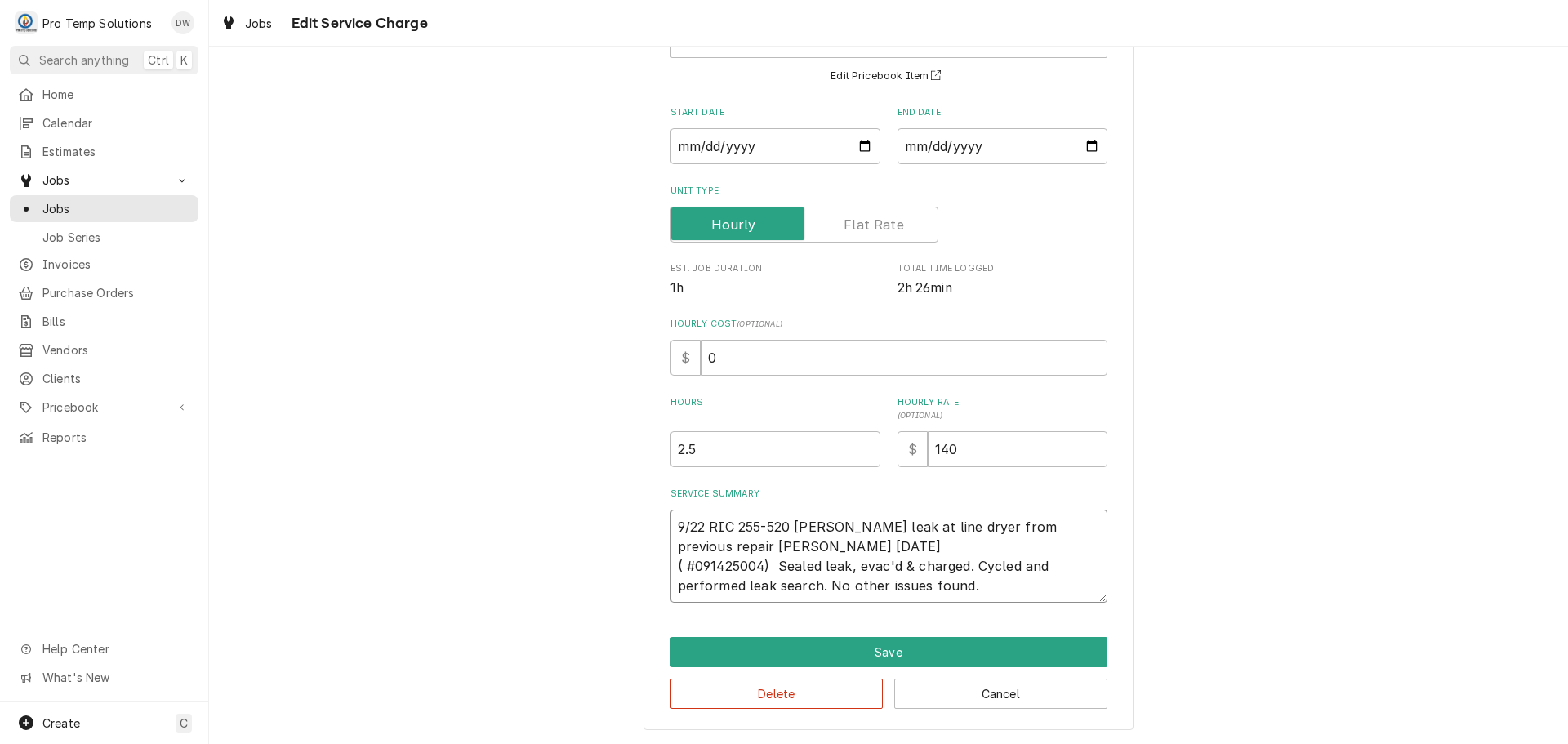
click at [818, 586] on textarea "9/22 RIC 255-520 KEVIN Found leak at line dryer from previous repair weldon 09/…" at bounding box center [889, 557] width 437 height 94
type textarea "x"
type textarea "9/22 RIC 255-520 KEVIN Found leak at line dryer from previous repair weldon 09/…"
type textarea "x"
type textarea "9/22 RIC 255-520 KEVIN Found leak at line dryer from previous repair weldon 09/…"
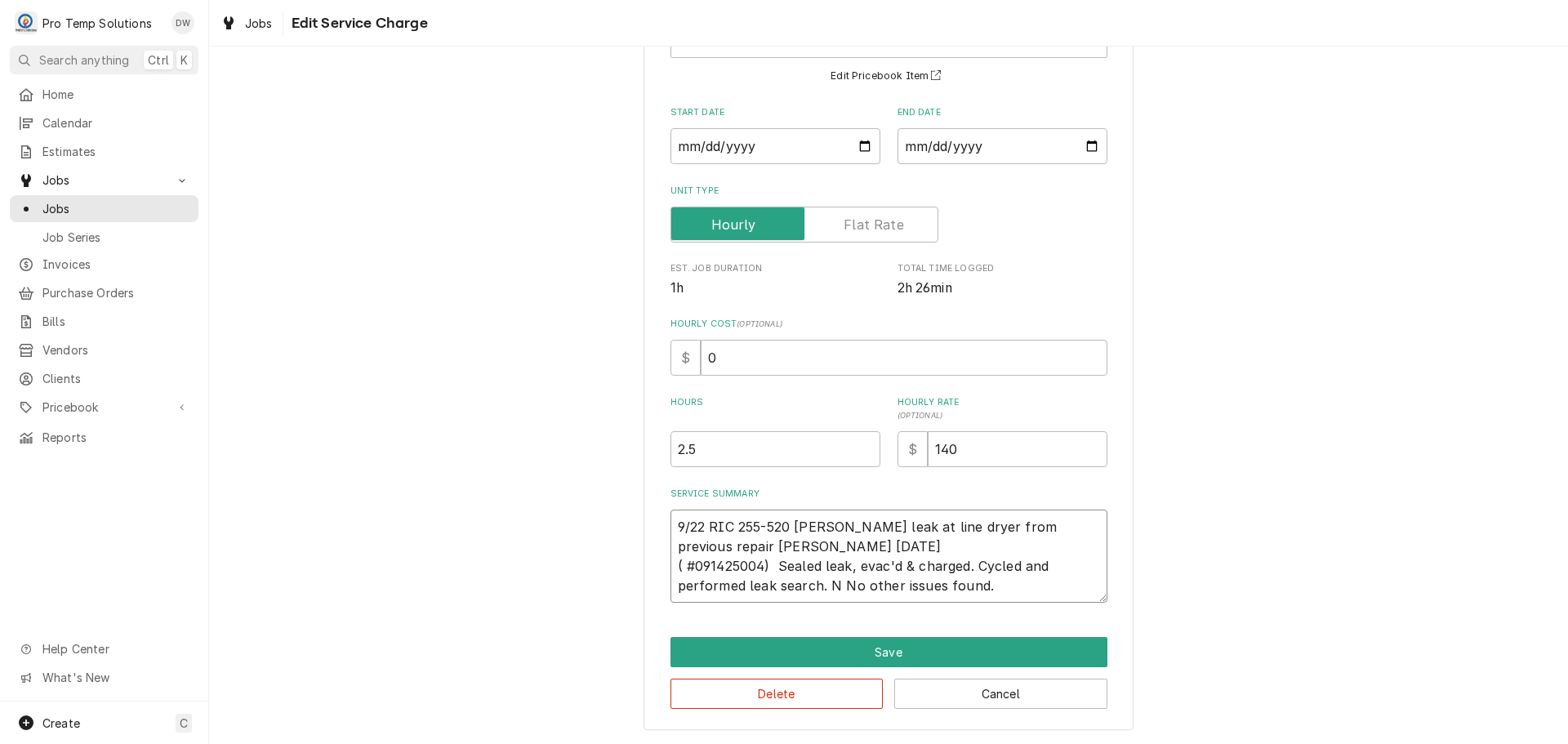
type textarea "x"
type textarea "9/22 RIC 255-520 KEVIN Found leak at line dryer from previous repair weldon 09/…"
type textarea "x"
type textarea "9/22 RIC 255-520 KEVIN Found leak at line dryer from previous repair weldon 09/…"
type textarea "x"
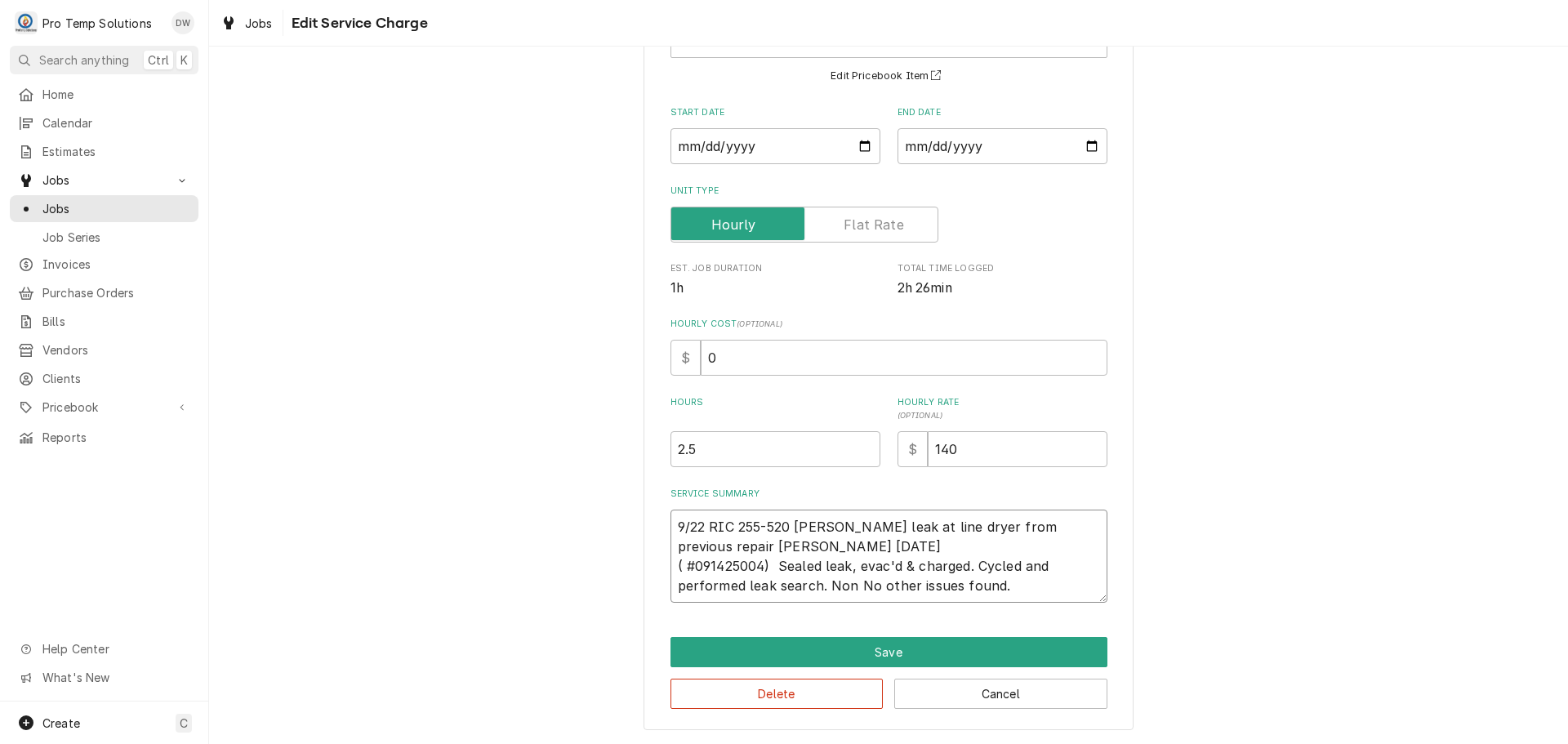
type textarea "9/22 RIC 255-520 KEVIN Found leak at line dryer from previous repair weldon 09/…"
type textarea "x"
type textarea "9/22 RIC 255-520 KEVIN Found leak at line dryer from previous repair weldon 09/…"
type textarea "x"
type textarea "9/22 RIC 255-520 KEVIN Found leak at line dryer from previous repair weldon 09/…"
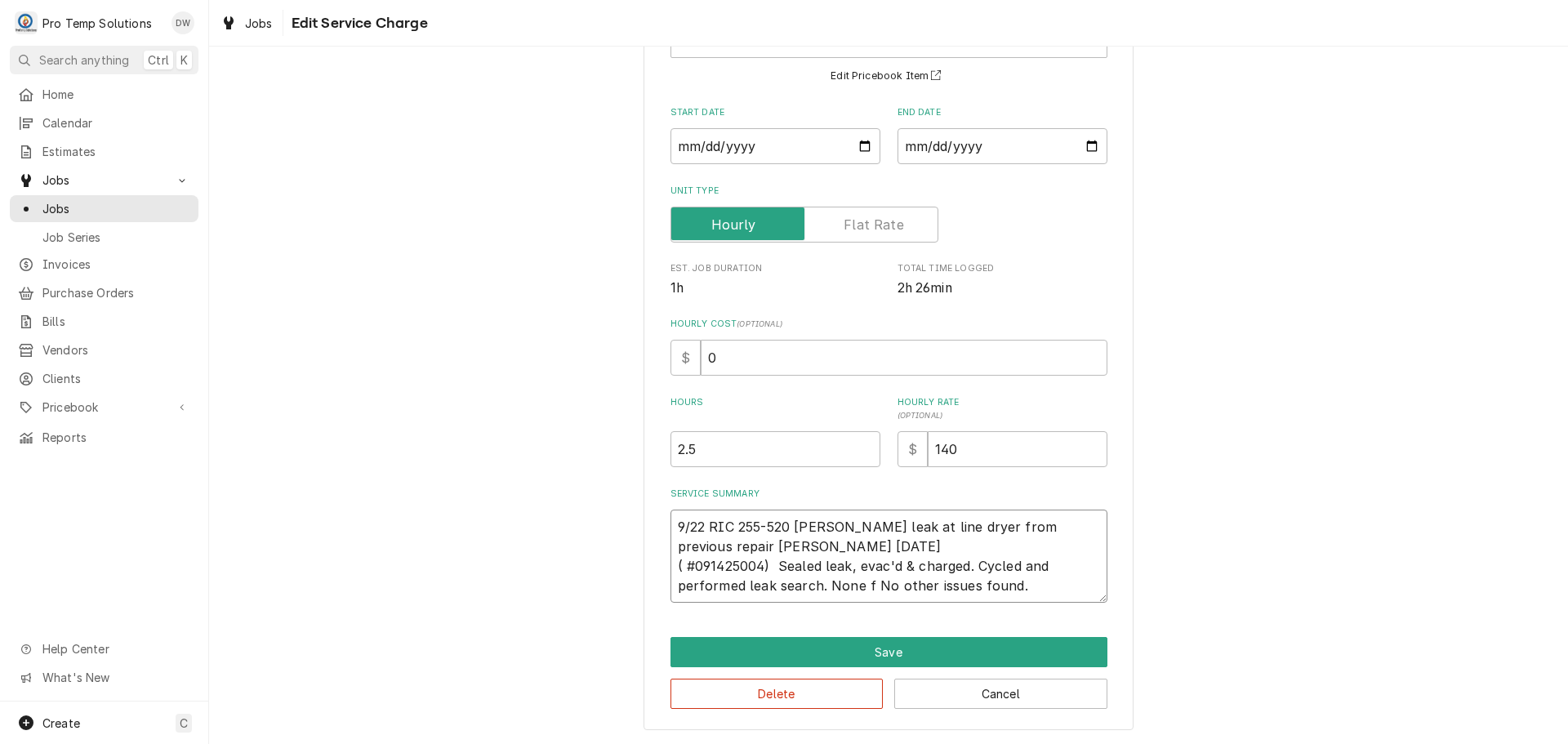
type textarea "x"
type textarea "9/22 RIC 255-520 KEVIN Found leak at line dryer from previous repair weldon 09/…"
type textarea "x"
type textarea "9/22 RIC 255-520 KEVIN Found leak at line dryer from previous repair weldon 09/…"
type textarea "x"
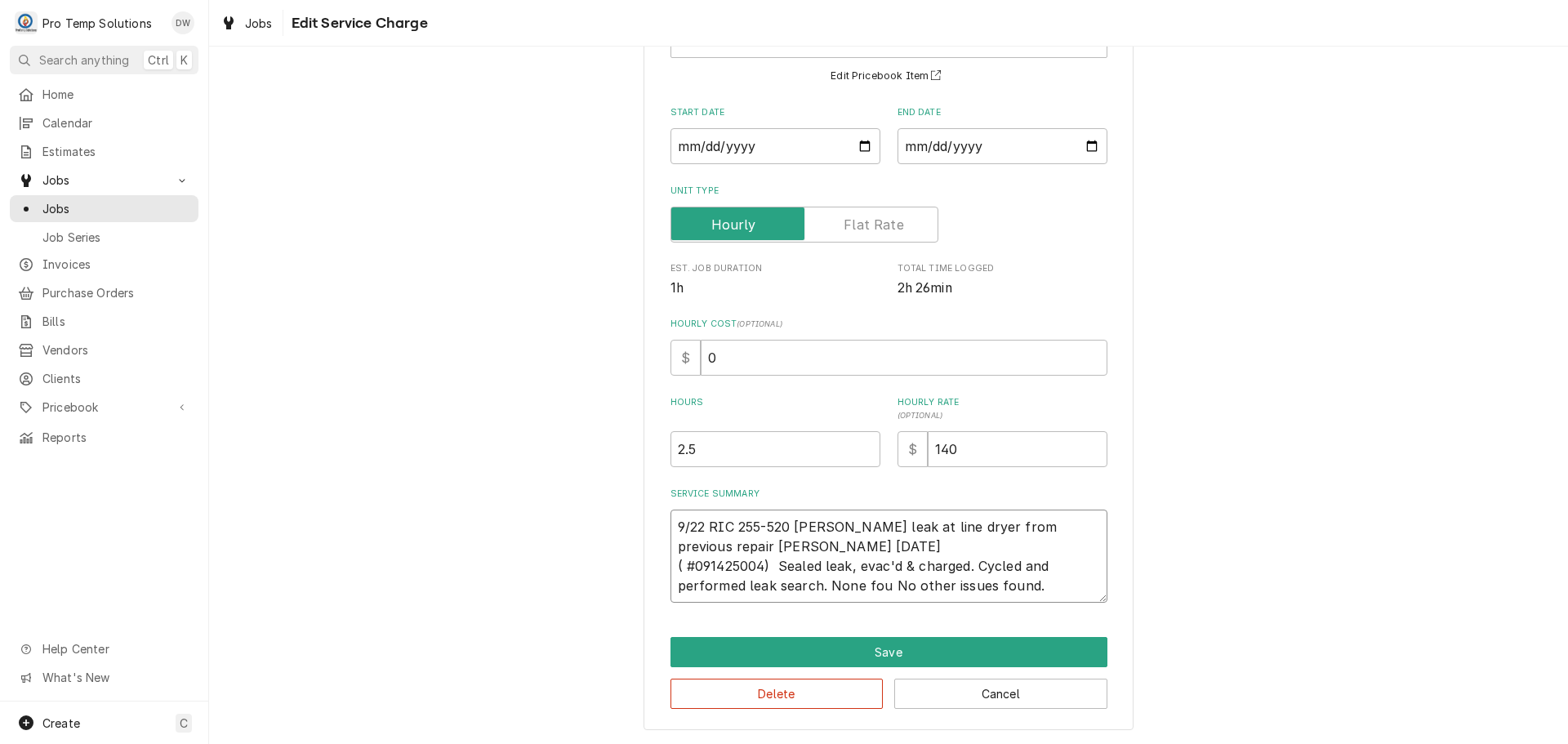
type textarea "9/22 RIC 255-520 KEVIN Found leak at line dryer from previous repair weldon 09/…"
type textarea "x"
type textarea "9/22 RIC 255-520 KEVIN Found leak at line dryer from previous repair weldon 09/…"
type textarea "x"
type textarea "9/22 RIC 255-520 KEVIN Found leak at line dryer from previous repair weldon 09/…"
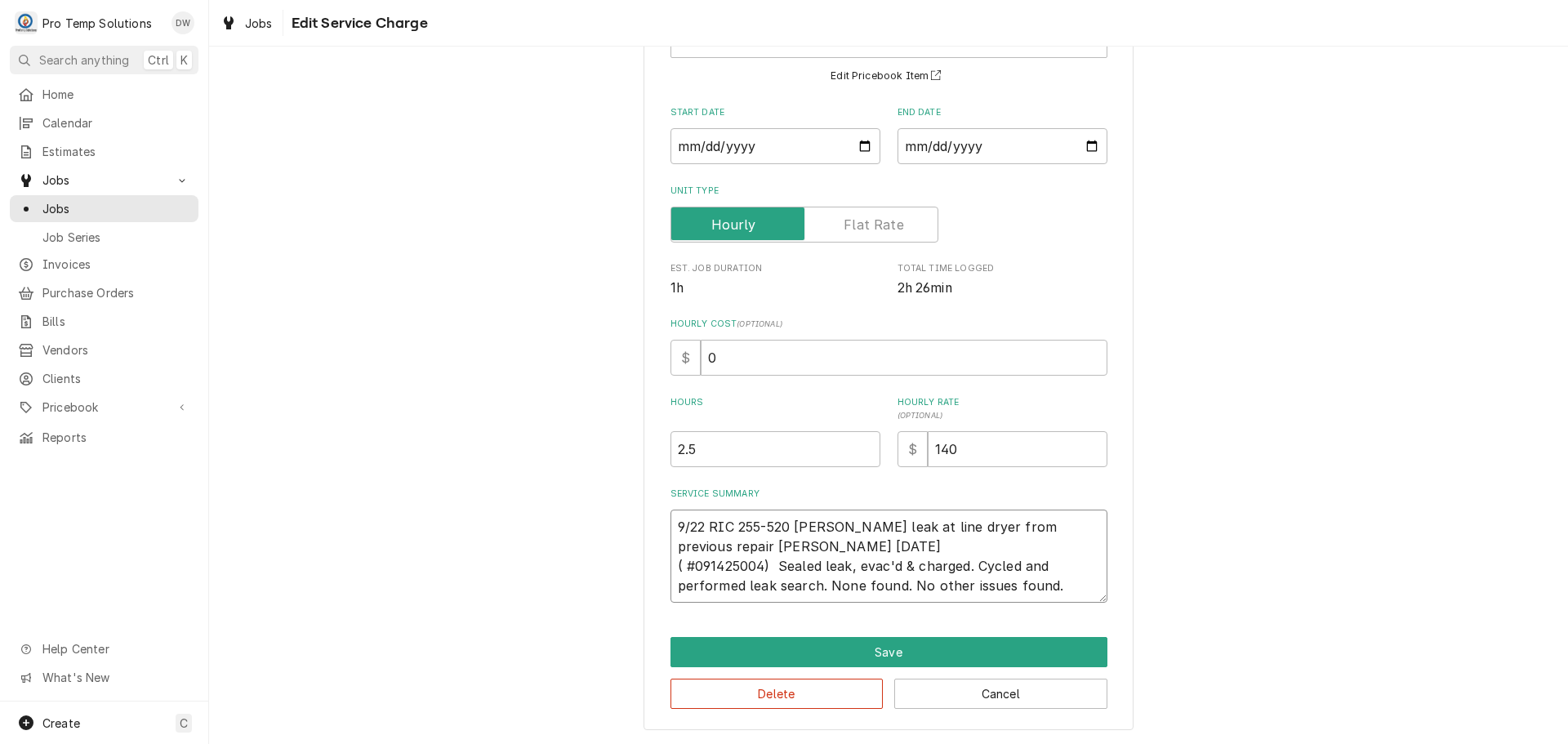
click at [1060, 588] on textarea "9/22 RIC 255-520 KEVIN Found leak at line dryer from previous repair weldon 09/…" at bounding box center [889, 557] width 437 height 94
type textarea "x"
type textarea "9/22 RIC 255-520 KEVIN Found leak at line dryer from previous repair weldon 09/…"
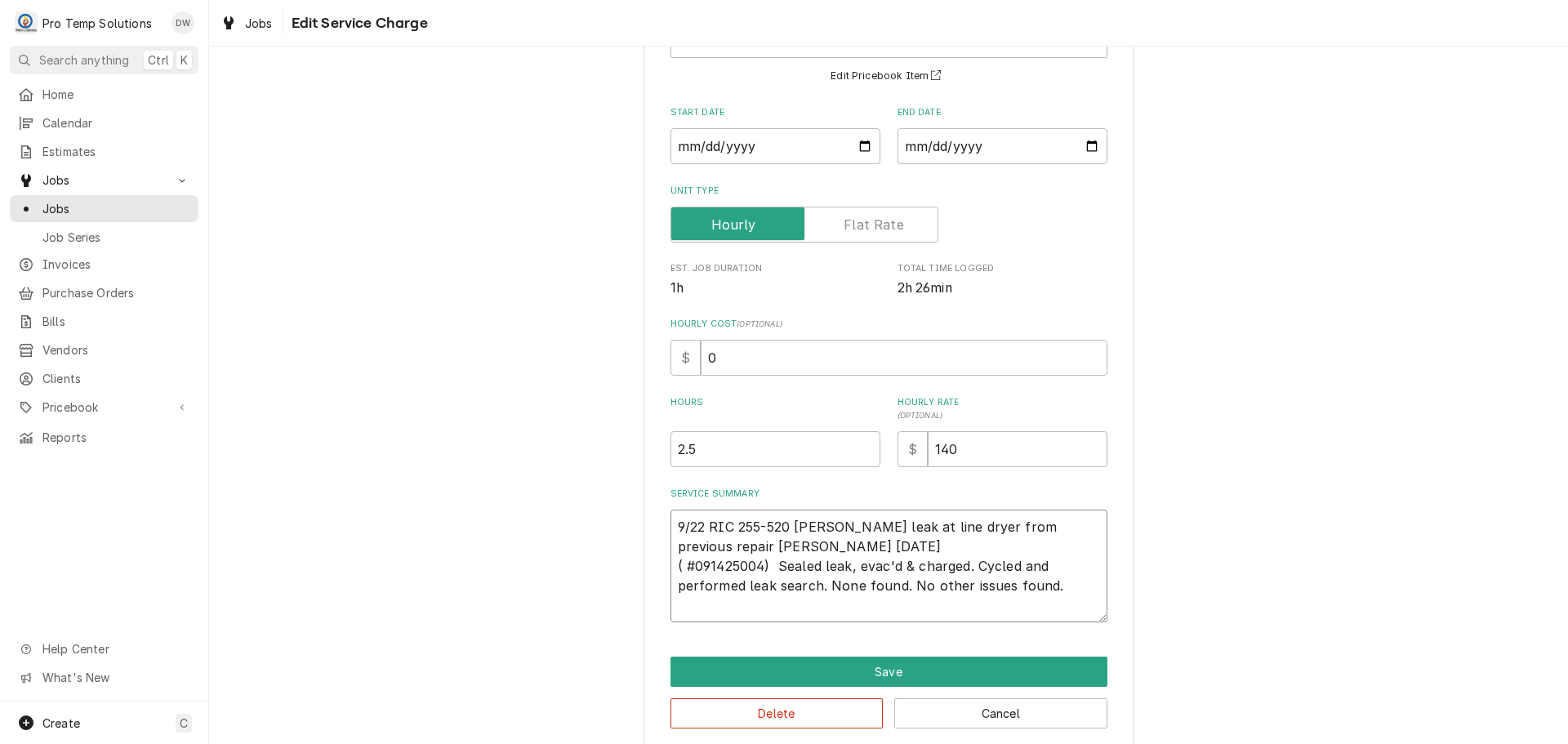
type textarea "x"
type textarea "9/22 RIC 255-520 KEVIN Found leak at line dryer from previous repair weldon 09/…"
type textarea "x"
type textarea "9/22 RIC 255-520 KEVIN Found leak at line dryer from previous repair weldon 09/…"
type textarea "x"
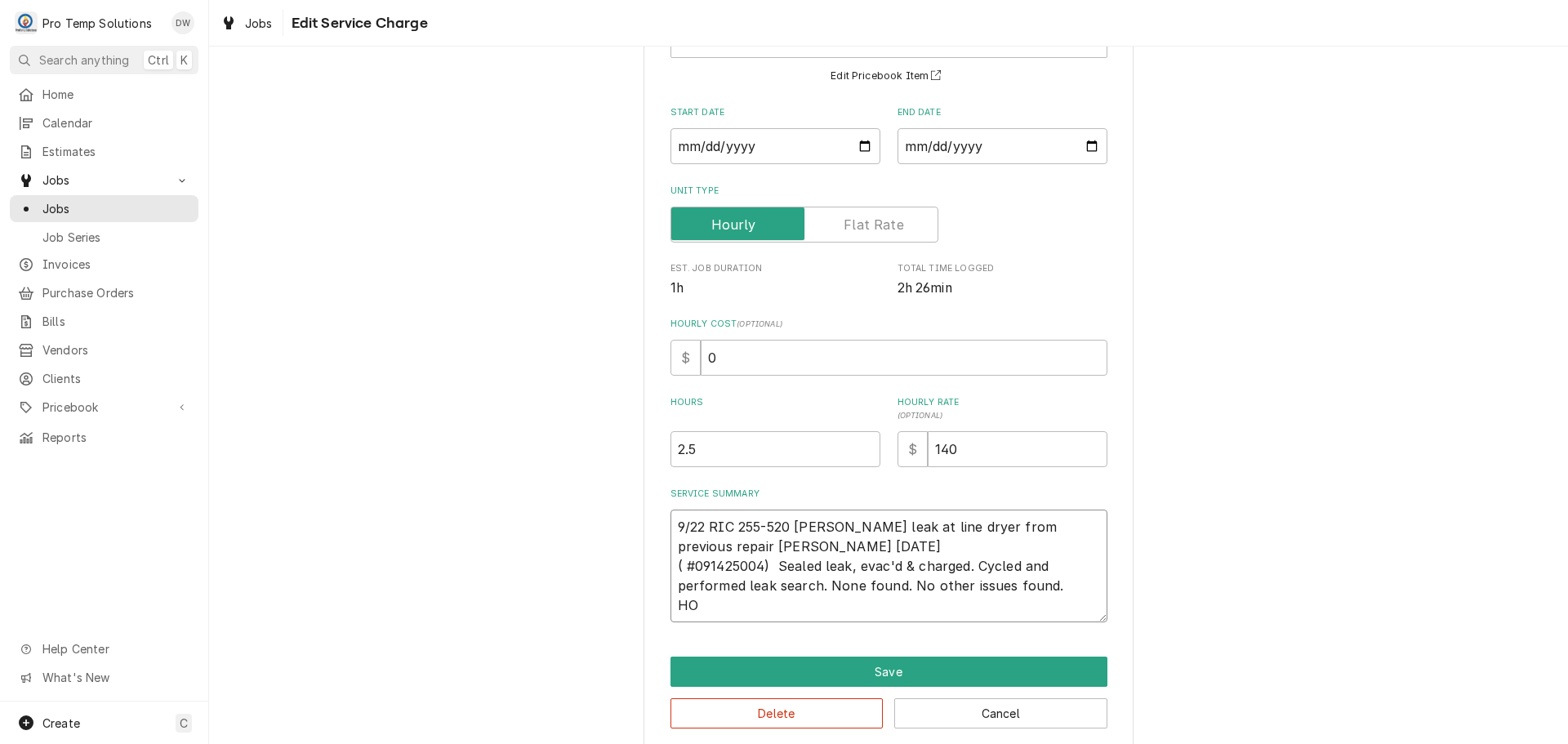
type textarea "9/22 RIC 255-520 KEVIN Found leak at line dryer from previous repair weldon 09/…"
type textarea "x"
type textarea "9/22 RIC 255-520 KEVIN Found leak at line dryer from previous repair weldon 09/…"
type textarea "x"
type textarea "9/22 RIC 255-520 KEVIN Found leak at line dryer from previous repair weldon 09/…"
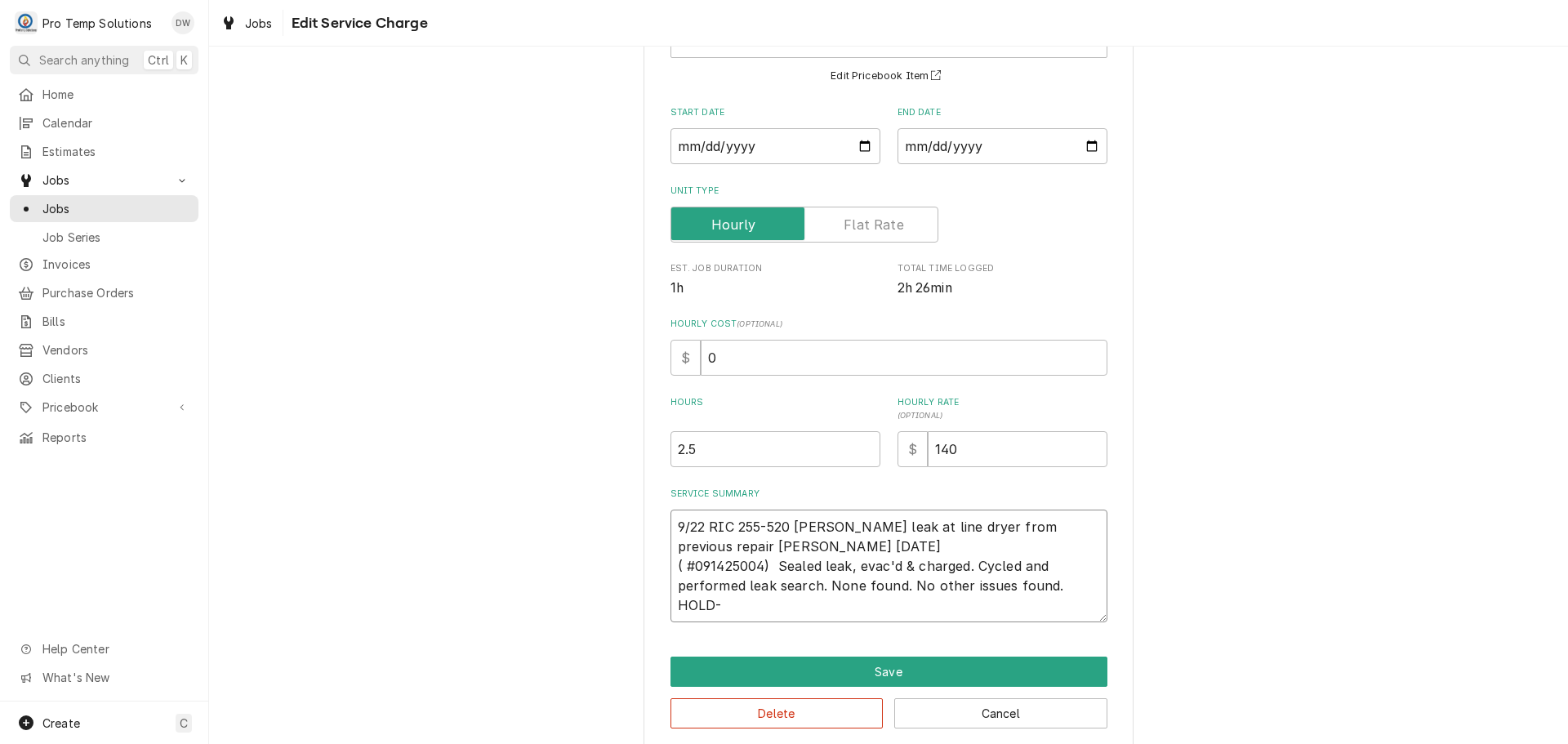
type textarea "x"
type textarea "9/22 RIC 255-520 KEVIN Found leak at line dryer from previous repair weldon 09/…"
type textarea "x"
type textarea "9/22 RIC 255-520 KEVIN Found leak at line dryer from previous repair weldon 09/…"
type textarea "x"
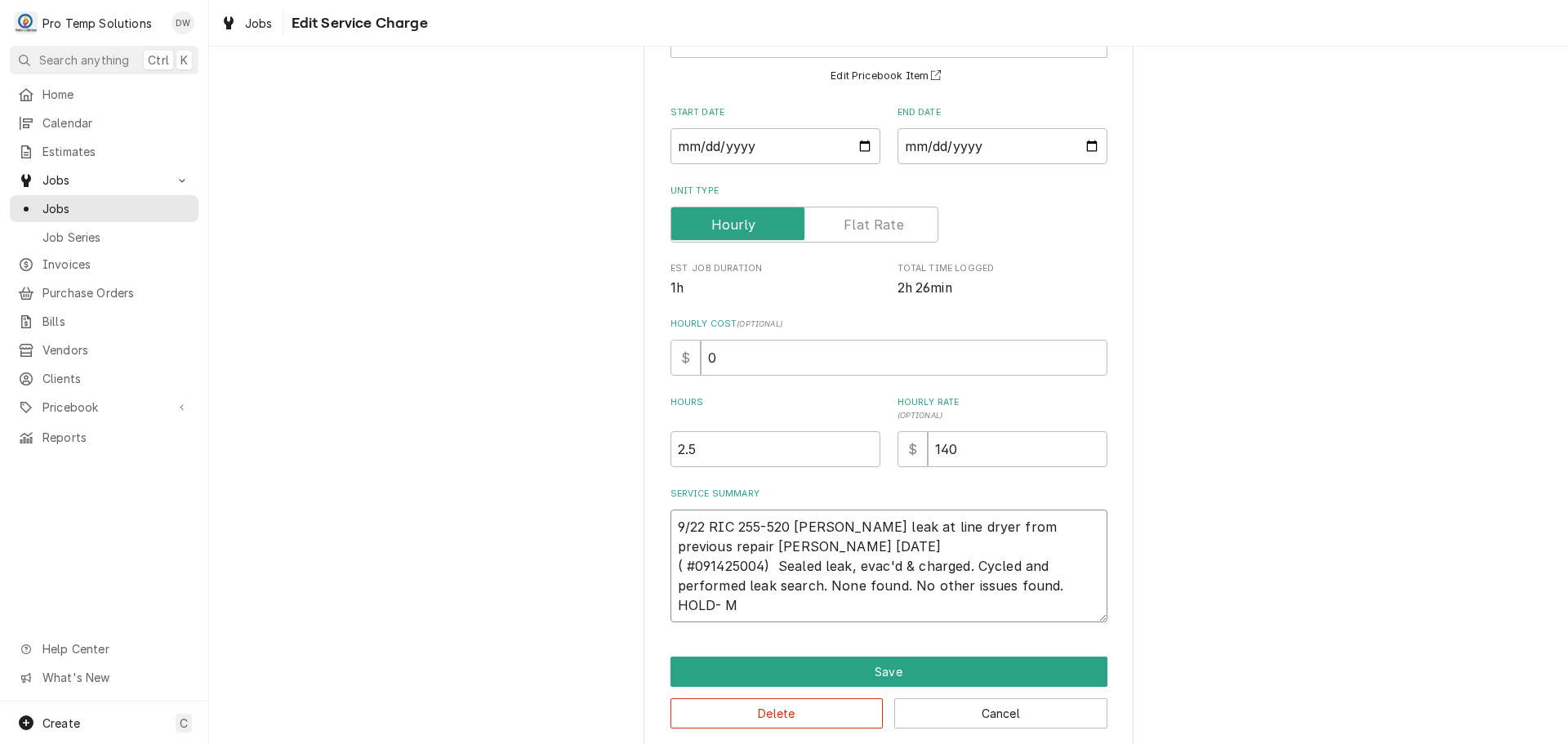
type textarea "9/22 RIC 255-520 KEVIN Found leak at line dryer from previous repair weldon 09/…"
type textarea "x"
type textarea "9/22 RIC 255-520 KEVIN Found leak at line dryer from previous repair weldon 09/…"
type textarea "x"
type textarea "9/22 RIC 255-520 KEVIN Found leak at line dryer from previous repair weldon 09/…"
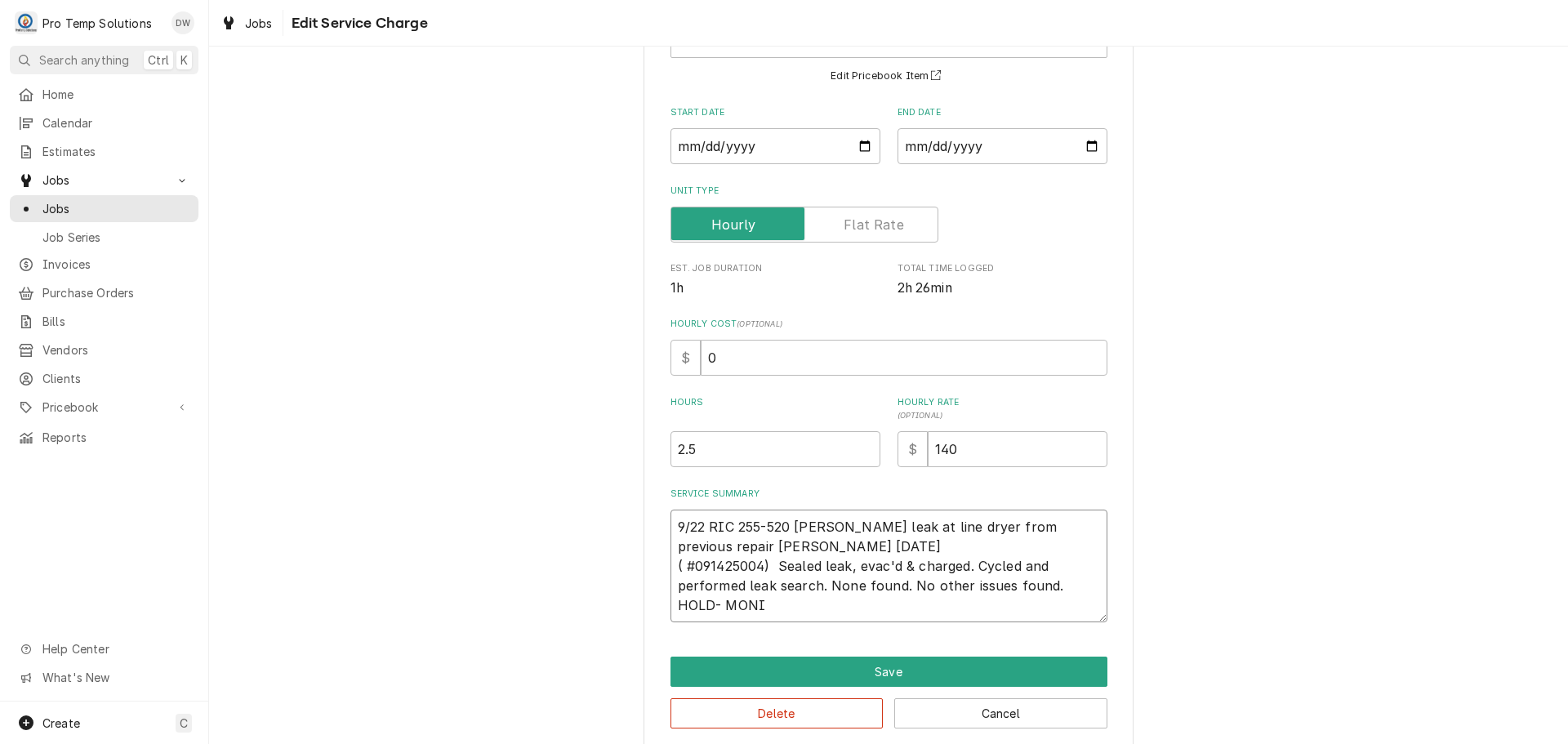
type textarea "x"
type textarea "9/22 RIC 255-520 KEVIN Found leak at line dryer from previous repair weldon 09/…"
type textarea "x"
type textarea "9/22 RIC 255-520 KEVIN Found leak at line dryer from previous repair weldon 09/…"
type textarea "x"
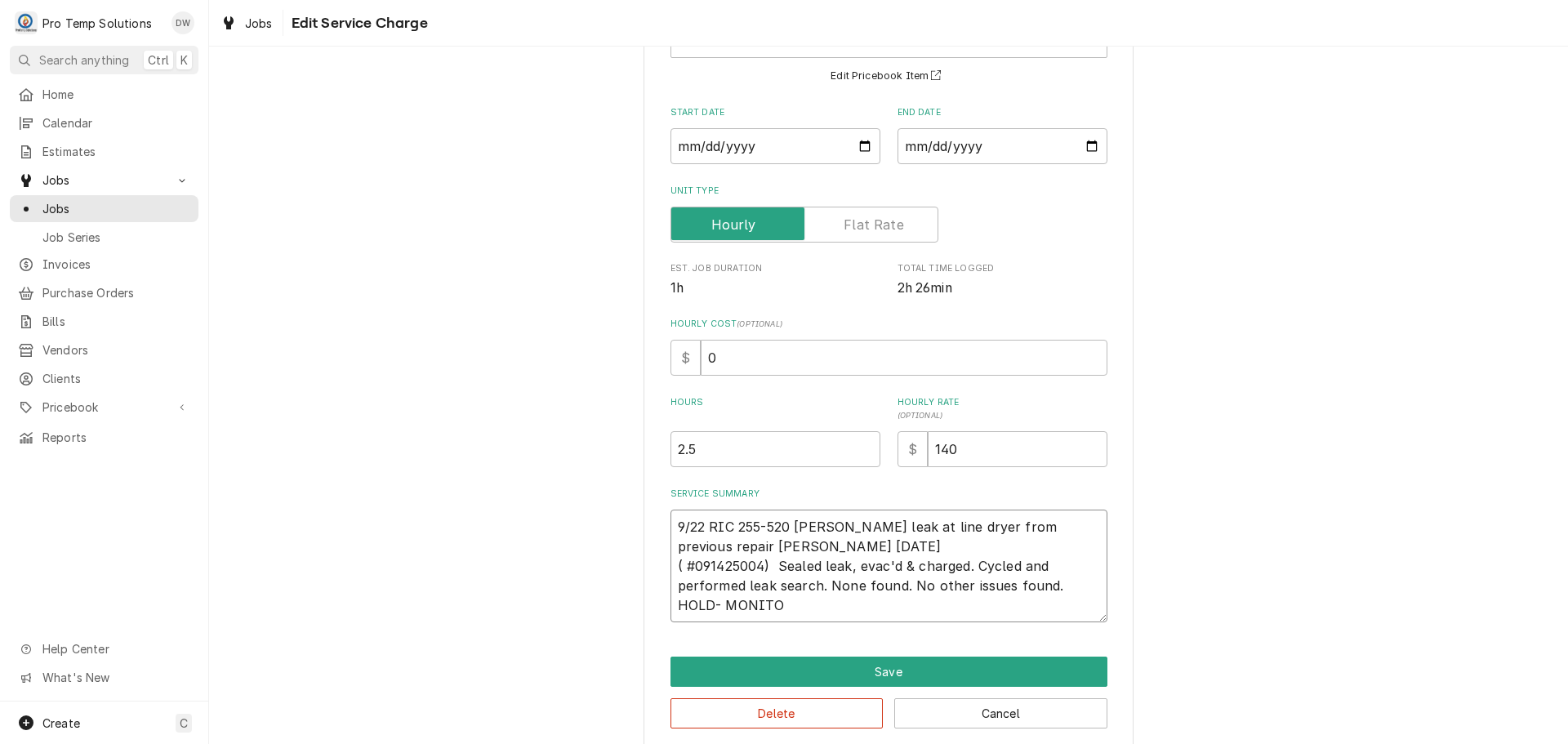
type textarea "9/22 RIC 255-520 KEVIN Found leak at line dryer from previous repair weldon 09/…"
type textarea "x"
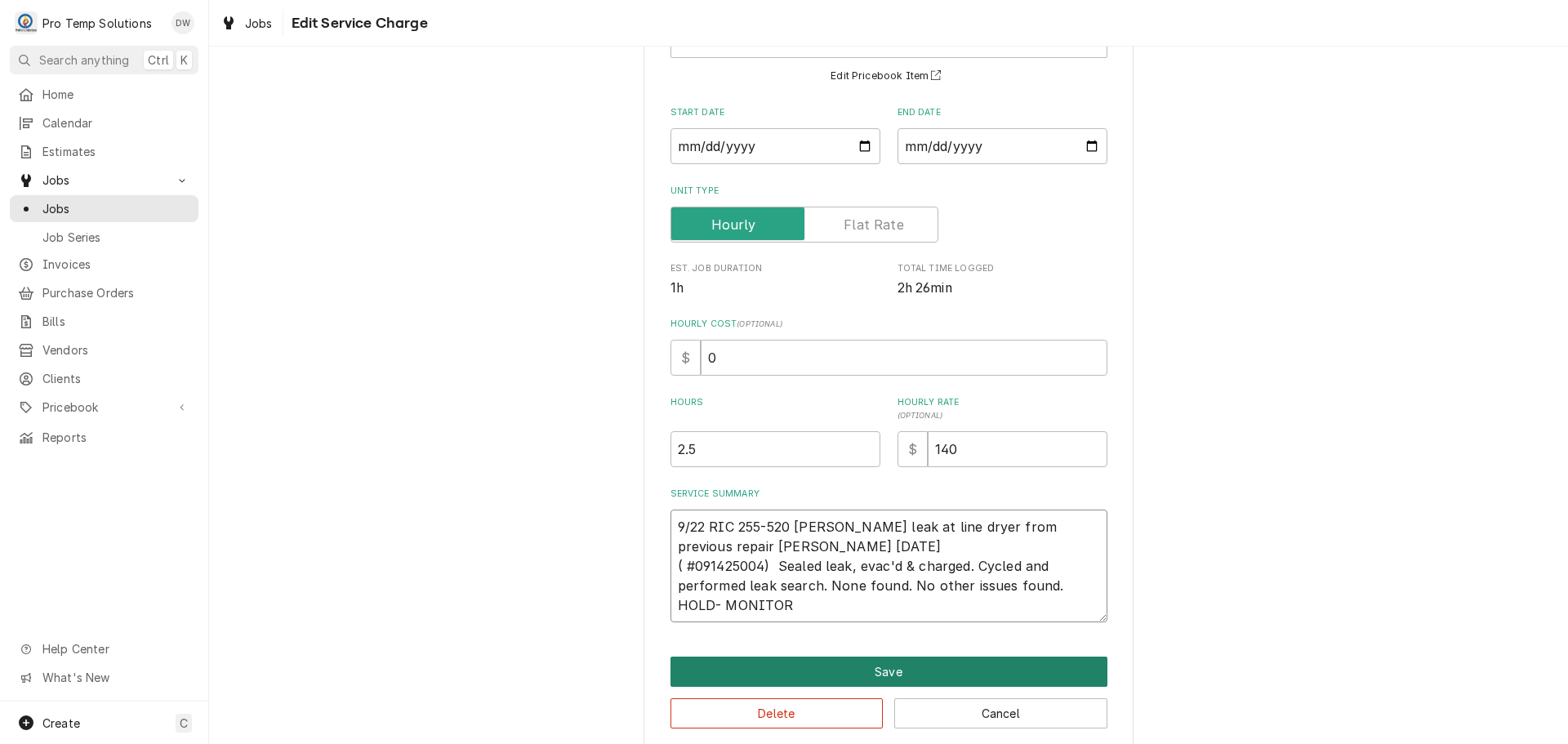
type textarea "9/22 RIC 255-520 KEVIN Found leak at line dryer from previous repair weldon 09/…"
click at [863, 665] on button "Save" at bounding box center [889, 673] width 437 height 31
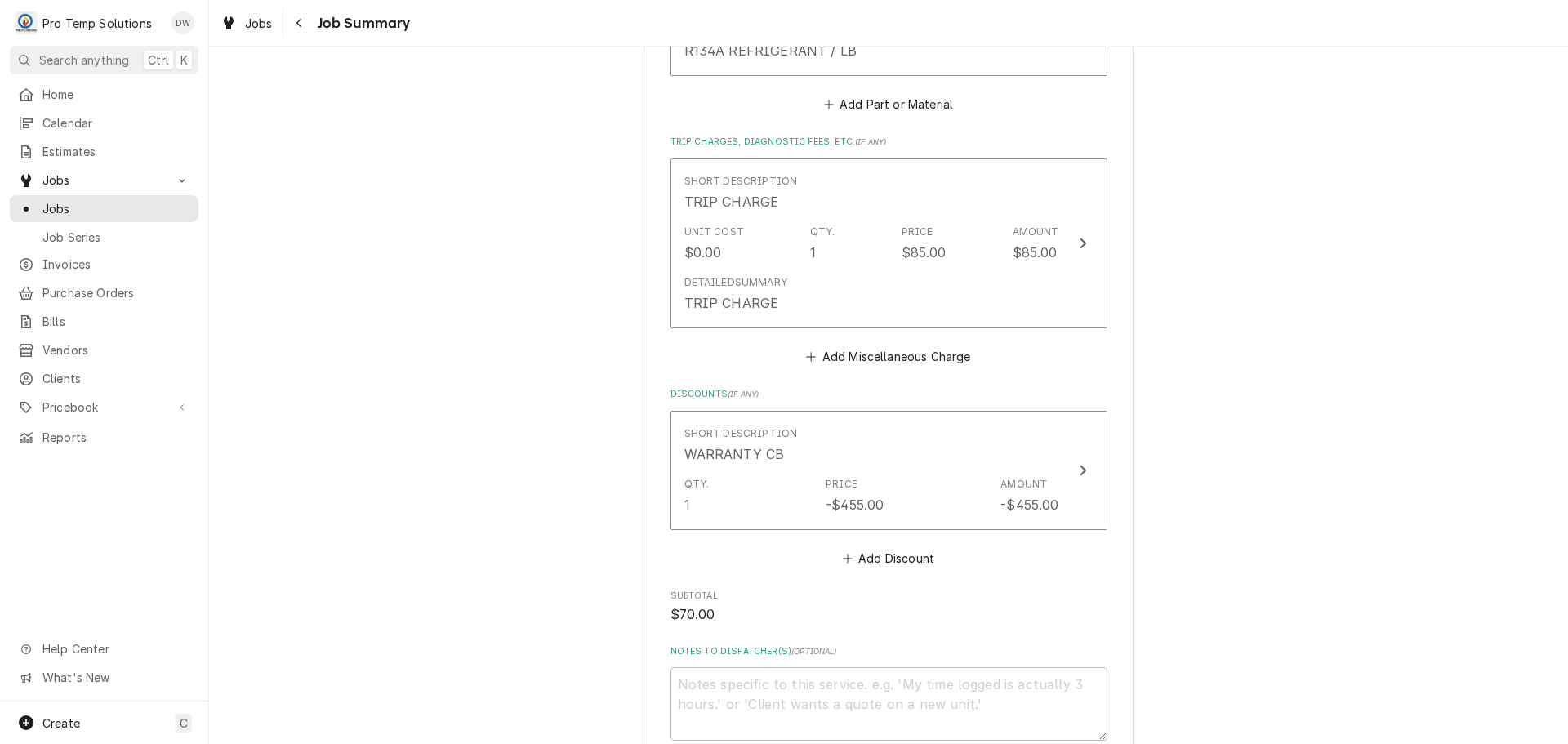
scroll to position [1308, 0]
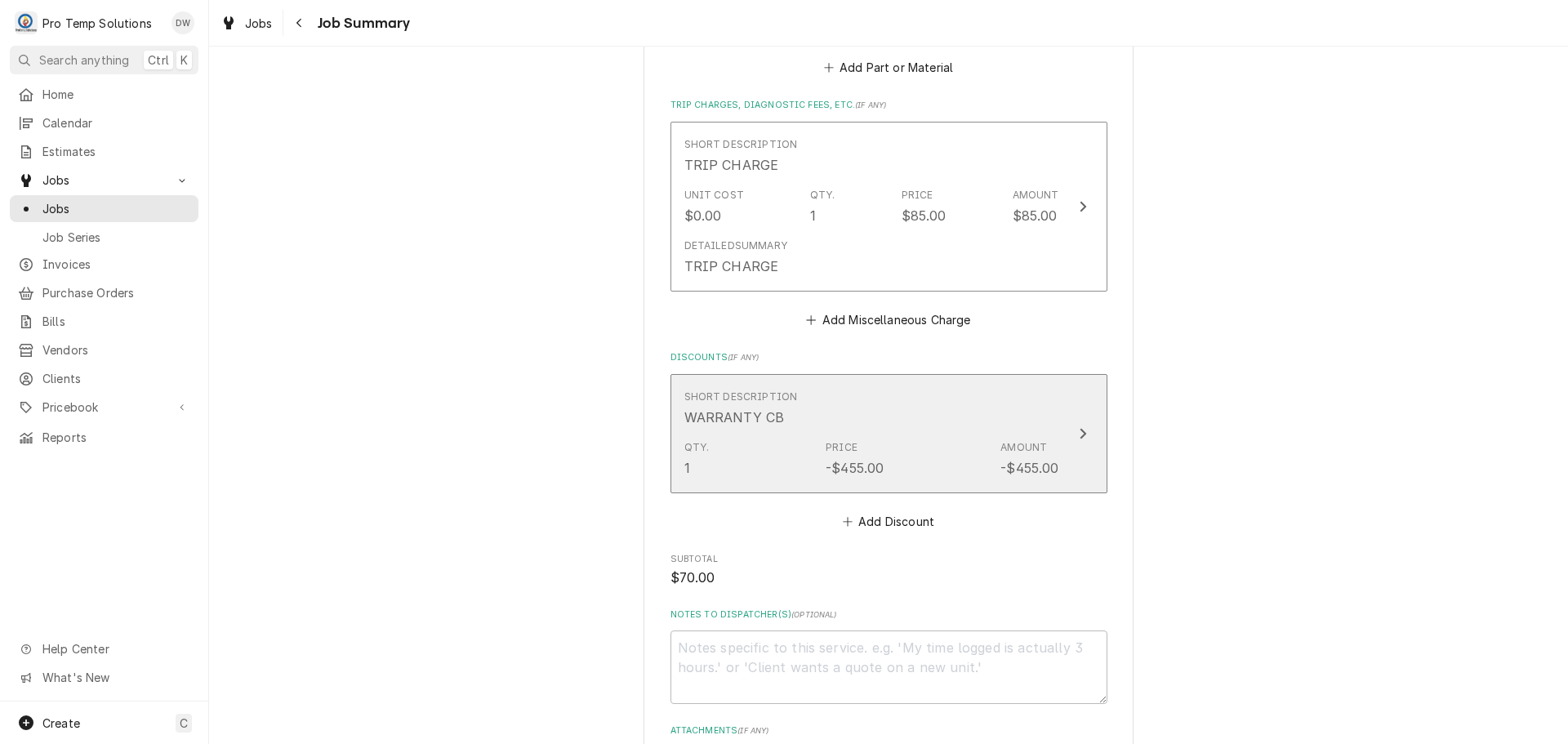
click at [1073, 433] on div "Update Line Item" at bounding box center [1083, 434] width 21 height 20
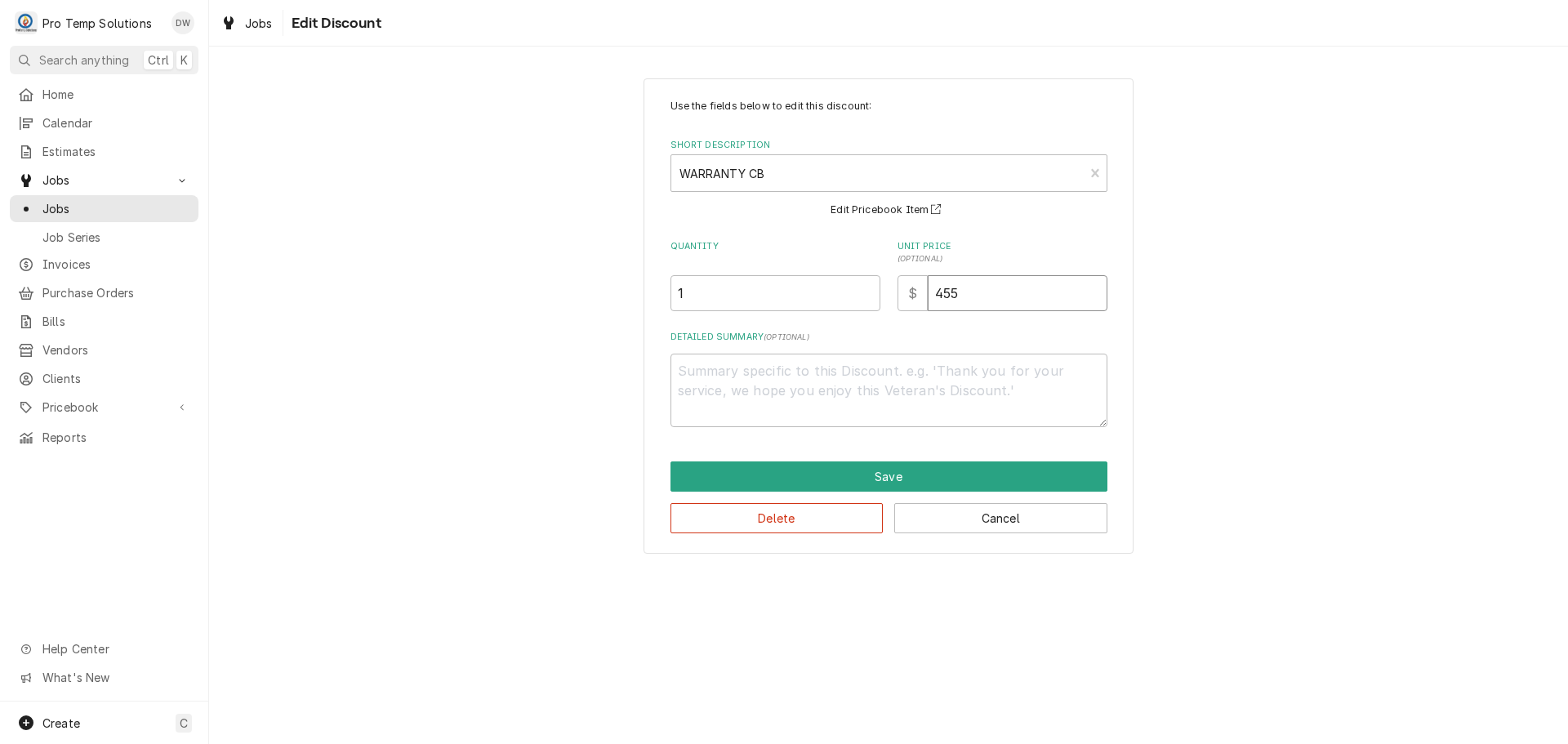
click at [984, 283] on input "455" at bounding box center [1017, 293] width 179 height 36
type textarea "x"
type input "45"
type textarea "x"
type input "4"
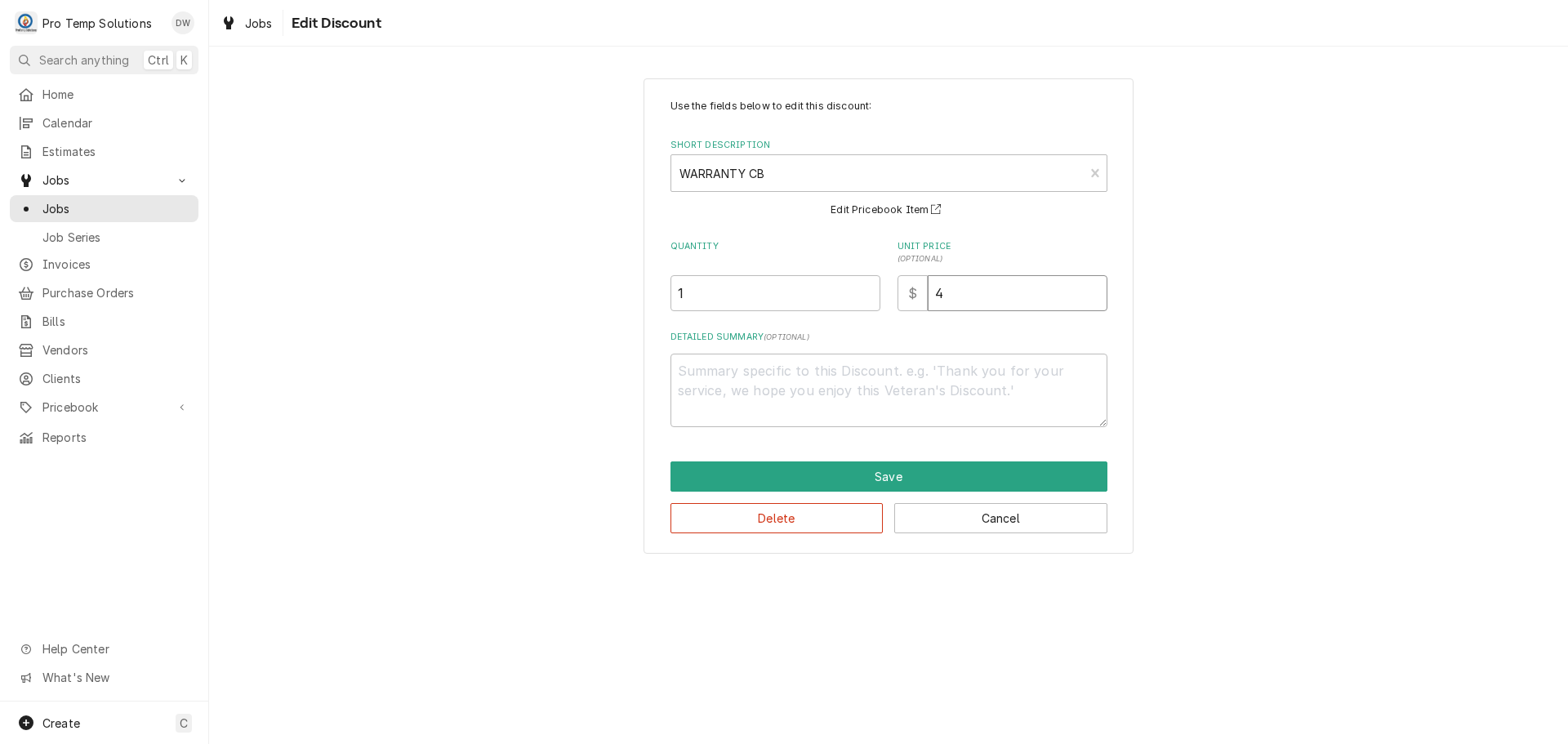
type textarea "x"
click at [822, 359] on textarea "Detailed Summary ( optional )" at bounding box center [889, 390] width 437 height 73
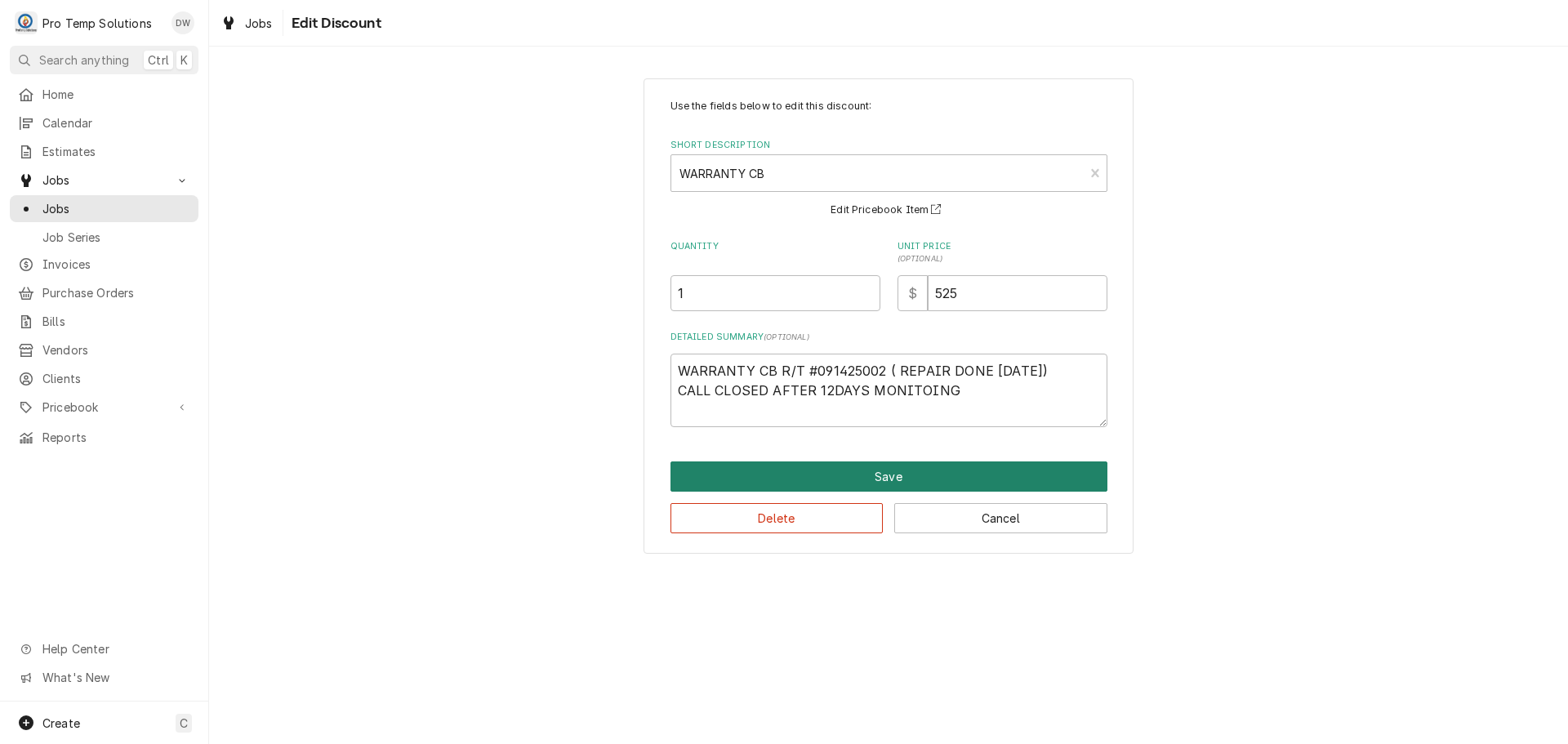
click at [885, 479] on button "Save" at bounding box center [889, 477] width 437 height 31
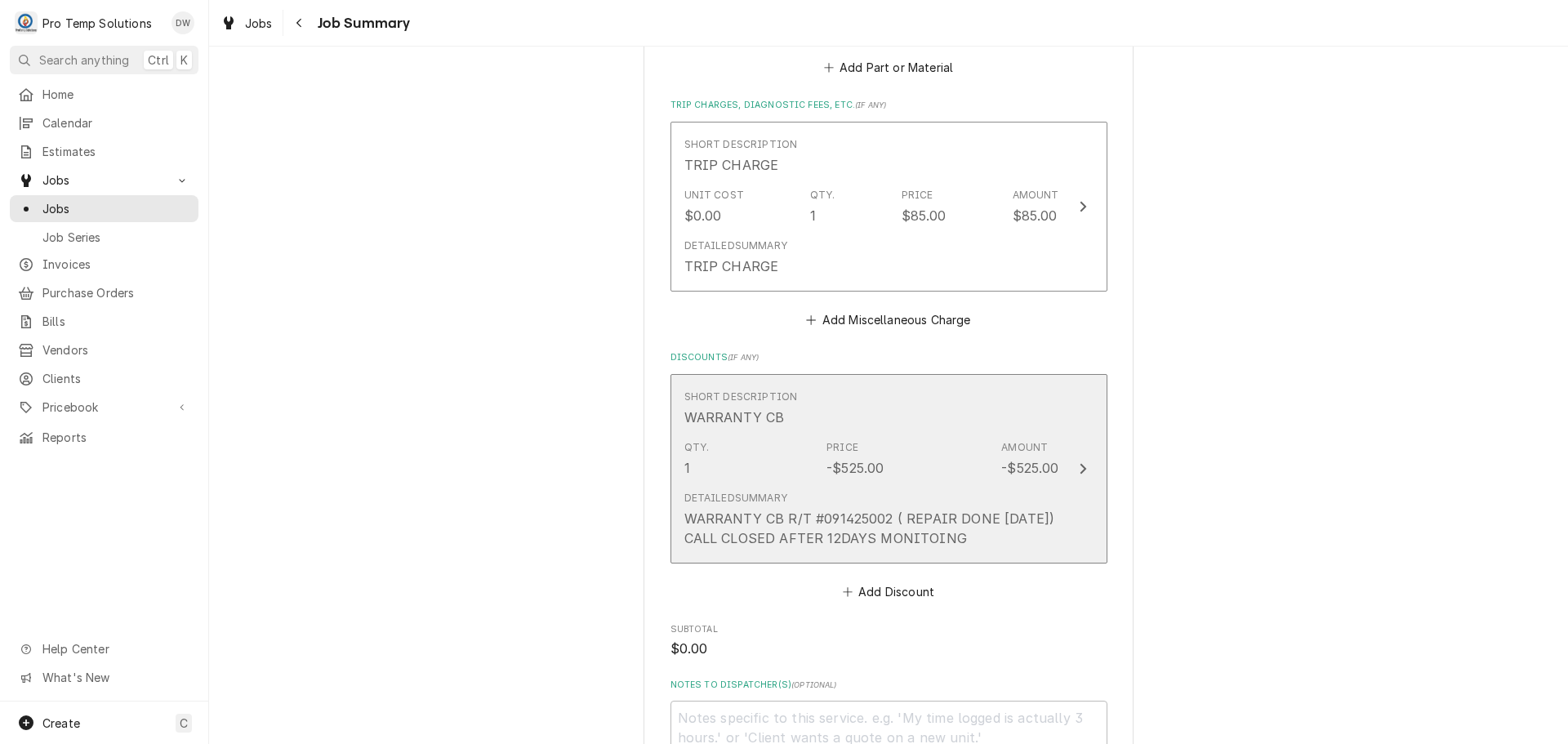
click at [1078, 475] on icon "Update Line Item" at bounding box center [1083, 469] width 8 height 13
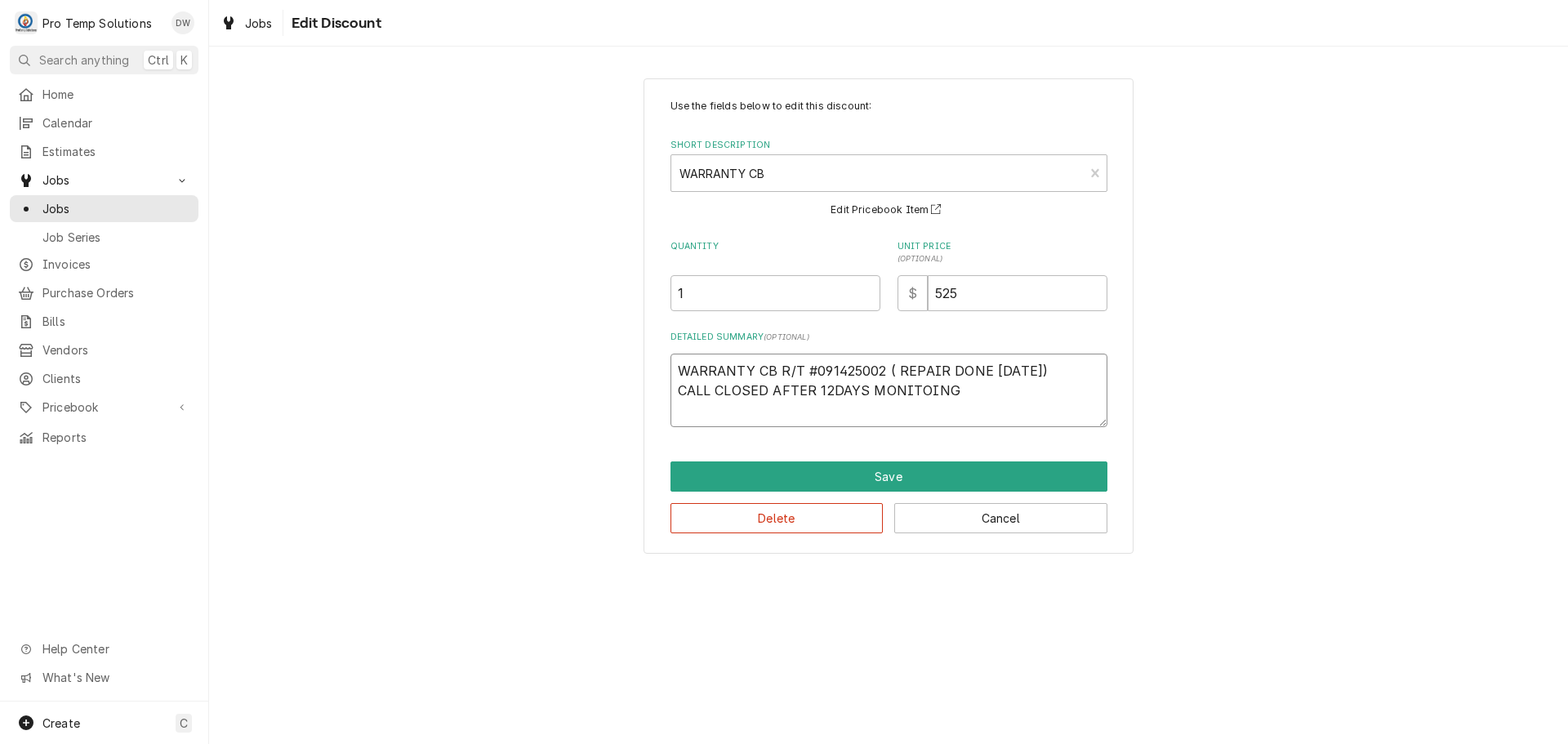
click at [943, 372] on textarea "WARRANTY CB R/T #091425002 ( REPAIR DONE 09/02/25) CALL CLOSED AFTER 12DAYS MON…" at bounding box center [889, 390] width 437 height 73
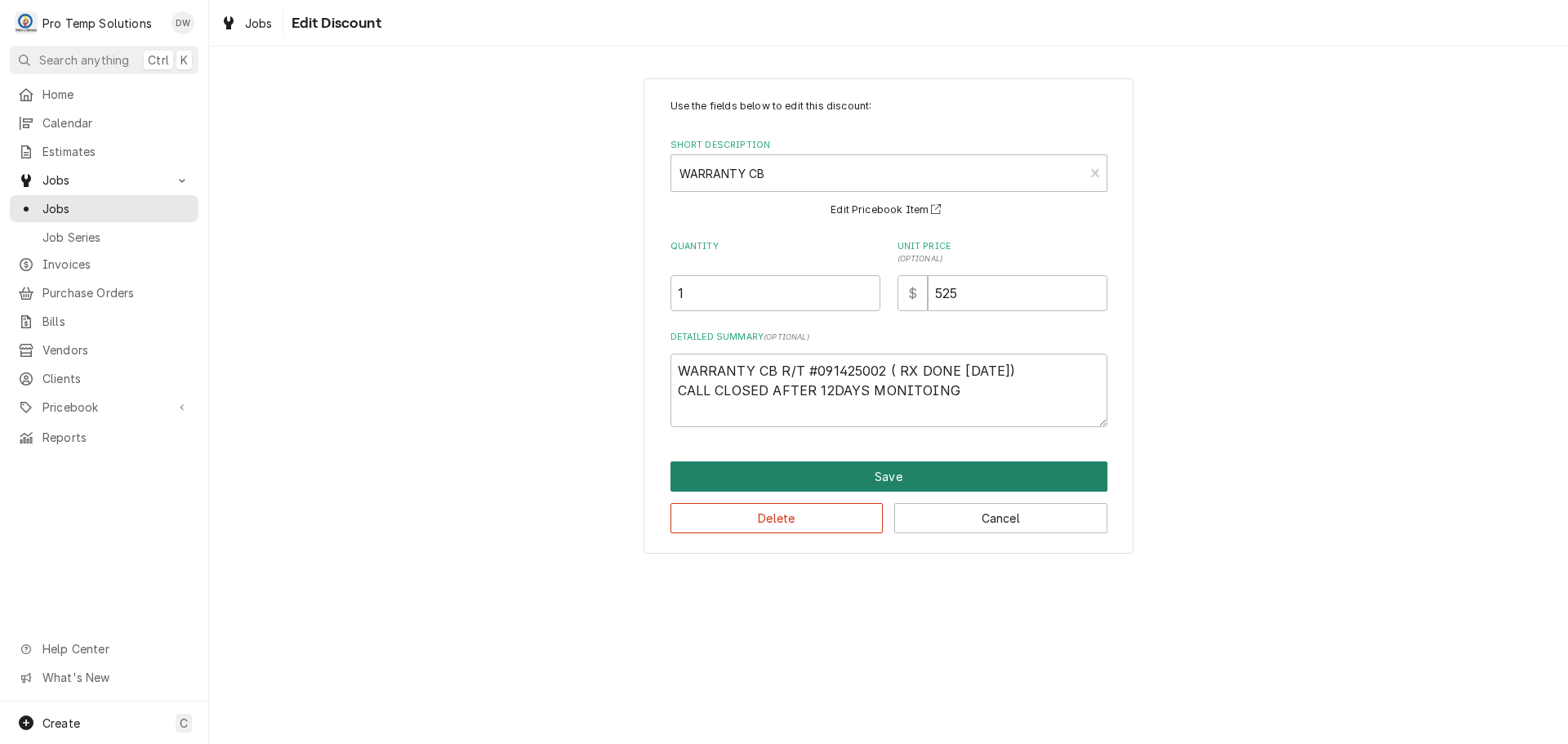
click at [886, 474] on button "Save" at bounding box center [889, 477] width 437 height 31
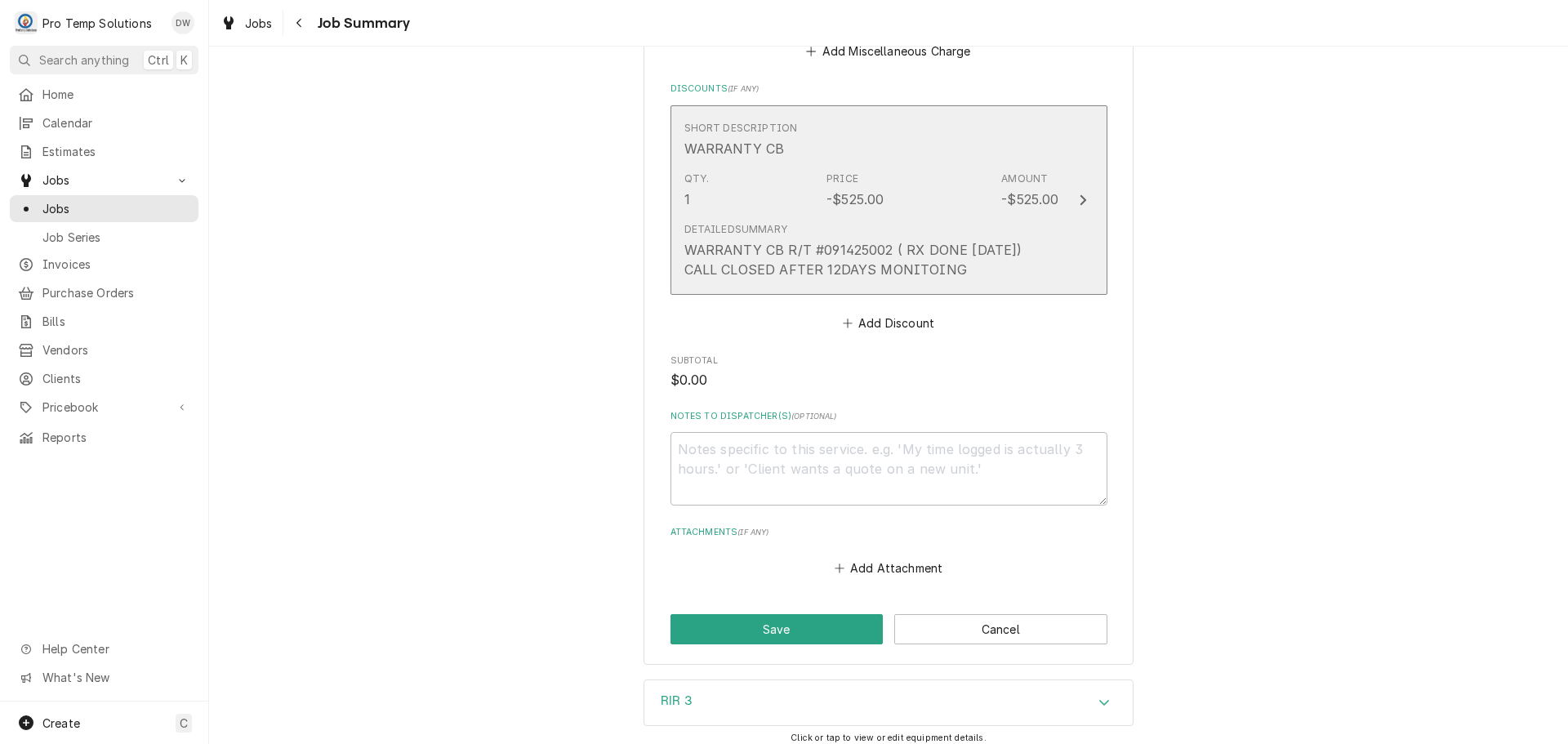
scroll to position [1665, 0]
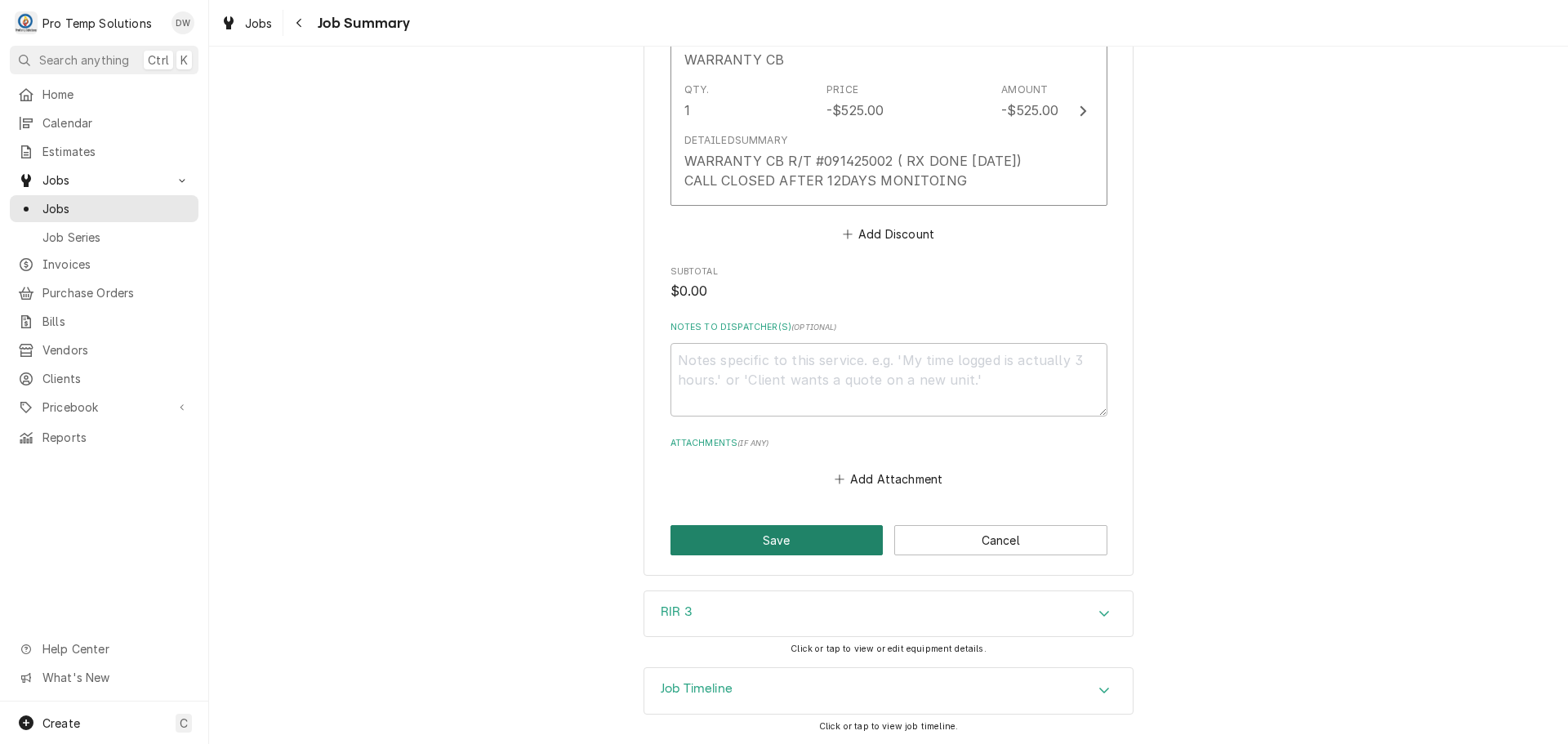
click at [761, 535] on button "Save" at bounding box center [777, 541] width 213 height 31
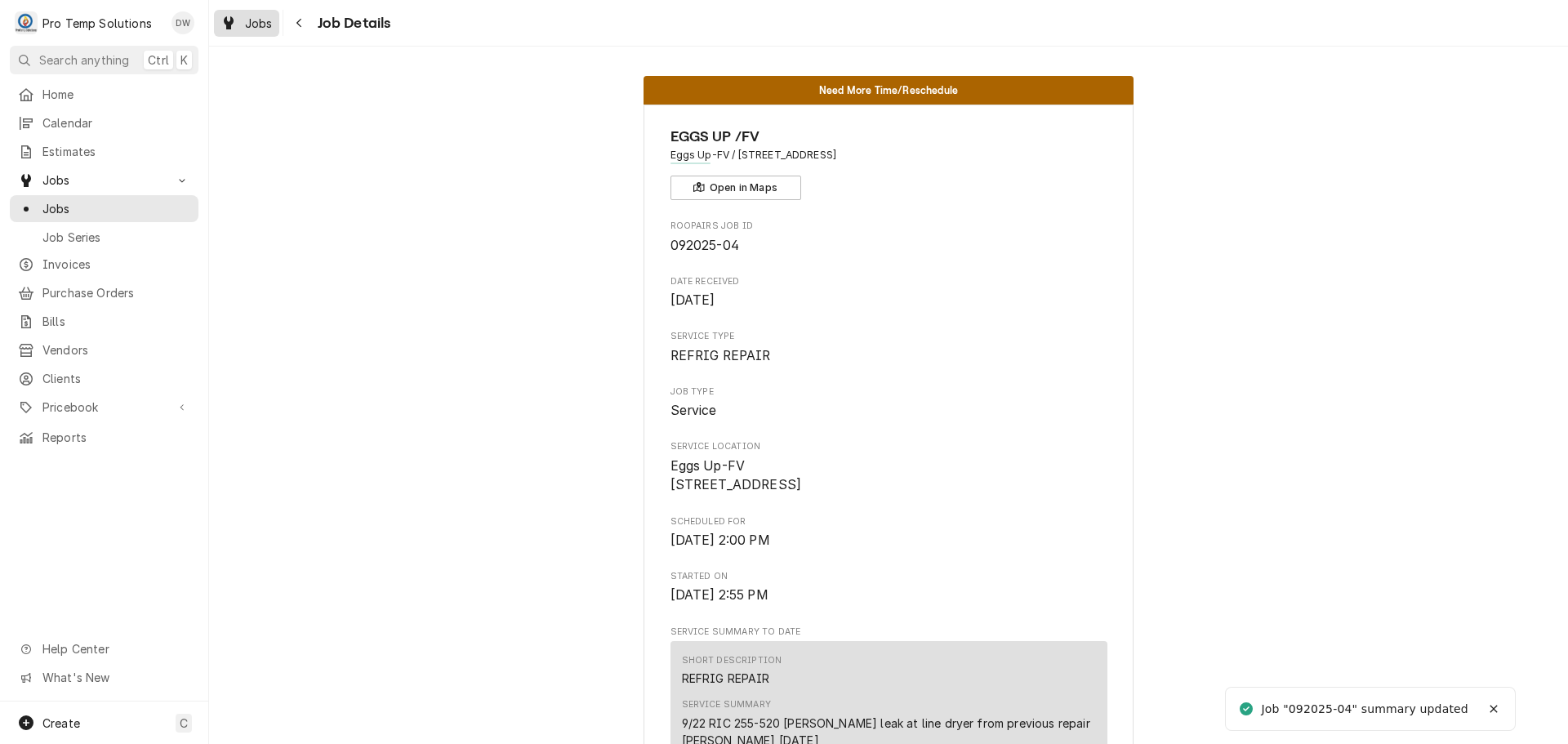
click at [263, 28] on span "Jobs" at bounding box center [258, 23] width 28 height 17
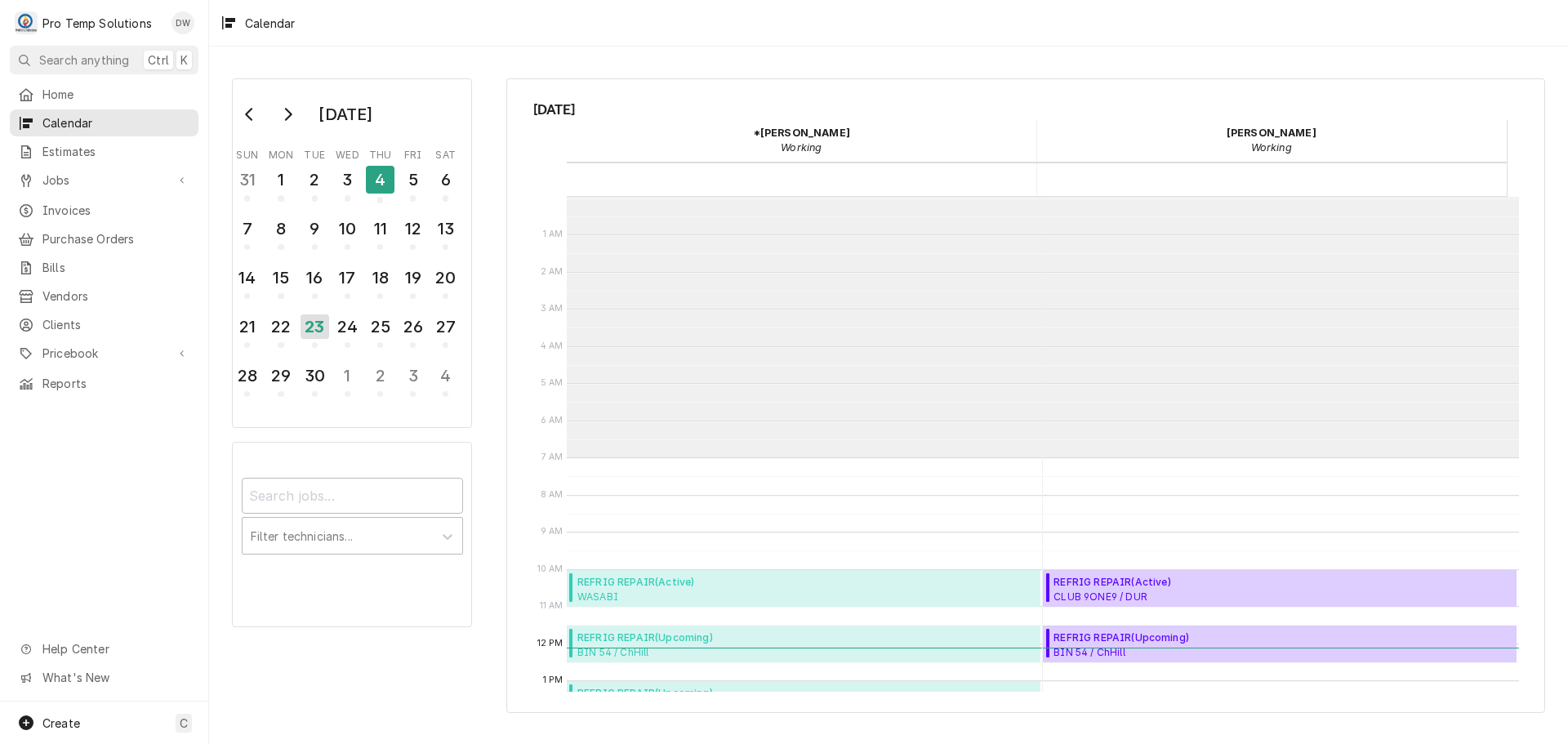
scroll to position [261, 0]
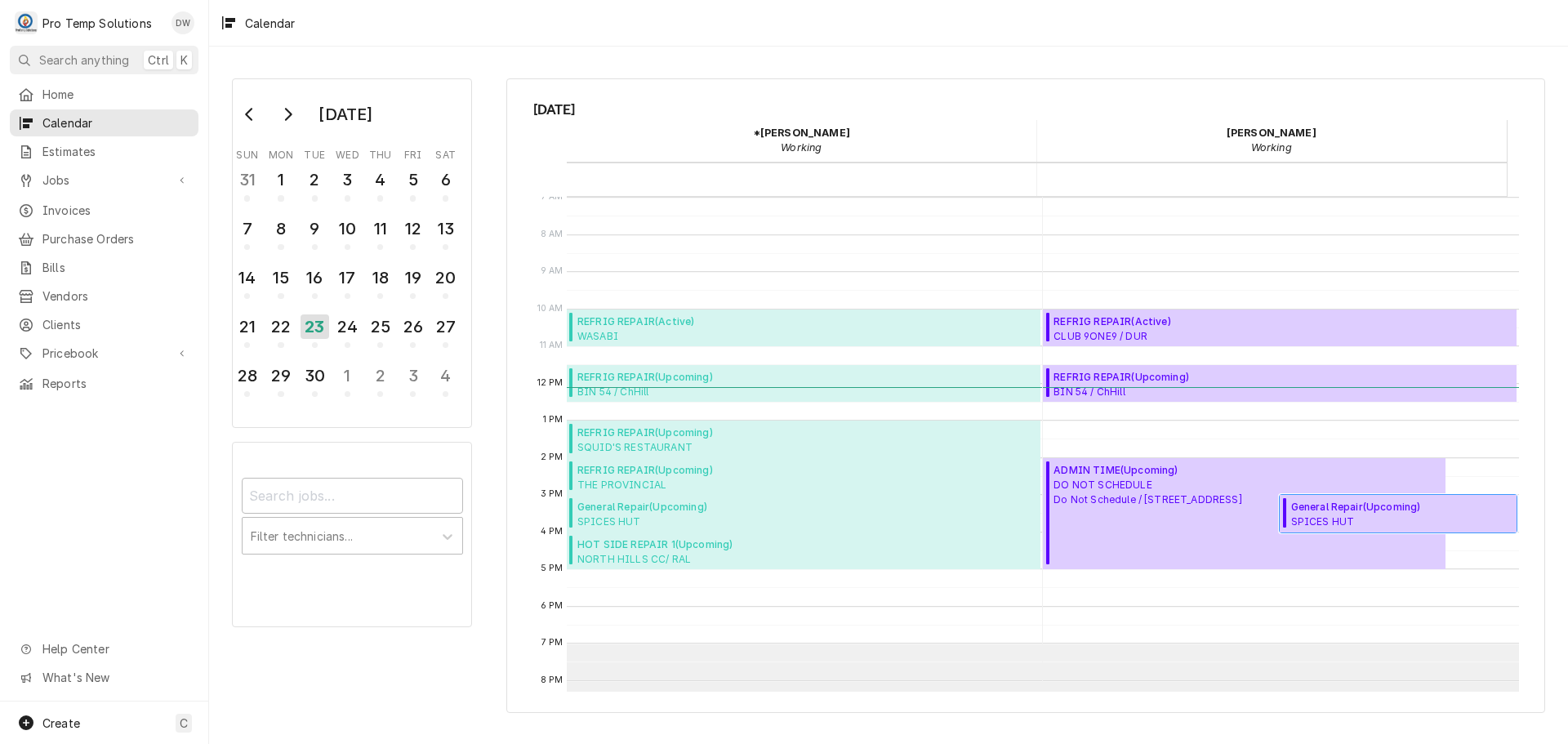
click at [1353, 503] on span "General Repair ( Upcoming )" at bounding box center [1401, 507] width 221 height 14
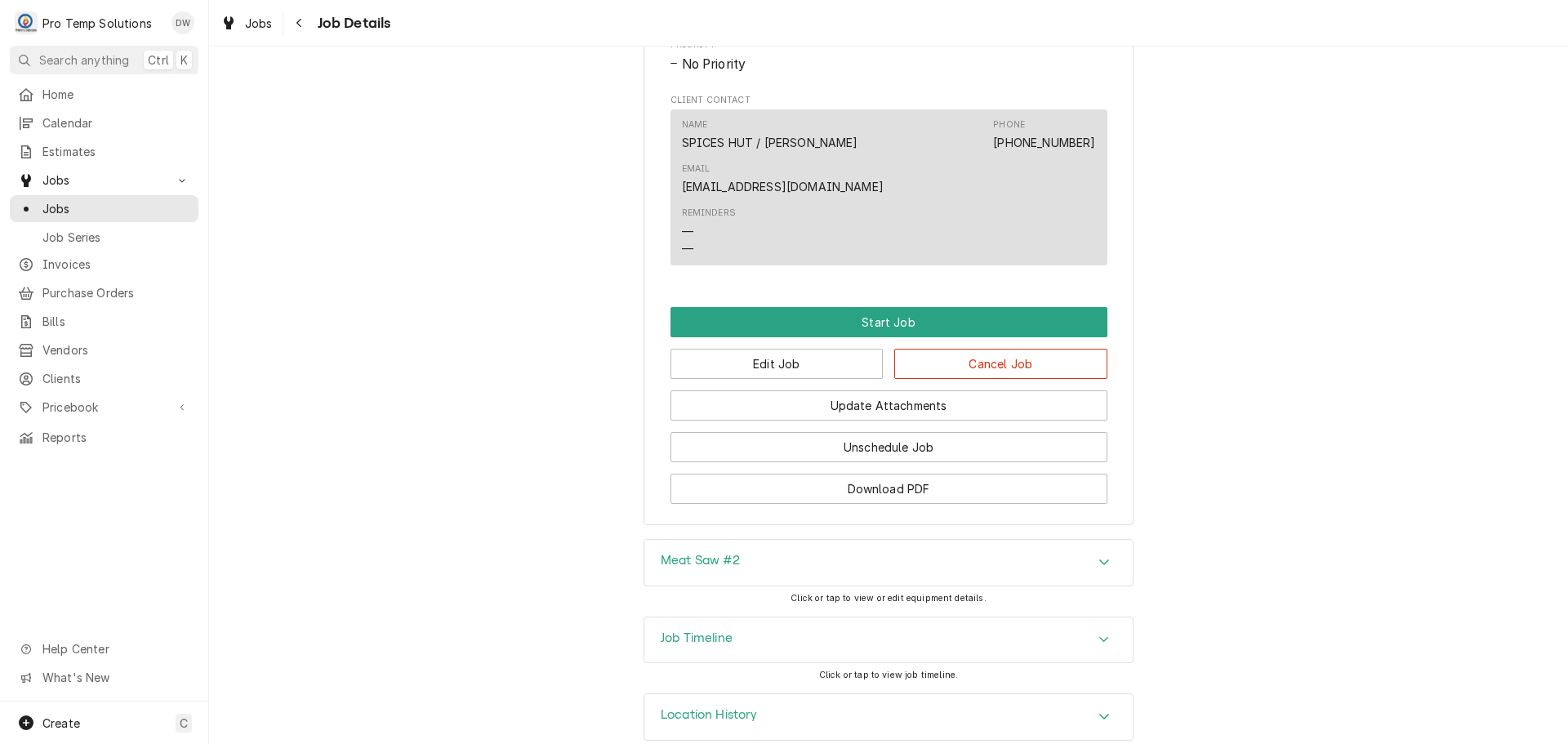
scroll to position [957, 0]
click at [773, 348] on button "Edit Job" at bounding box center [777, 363] width 213 height 31
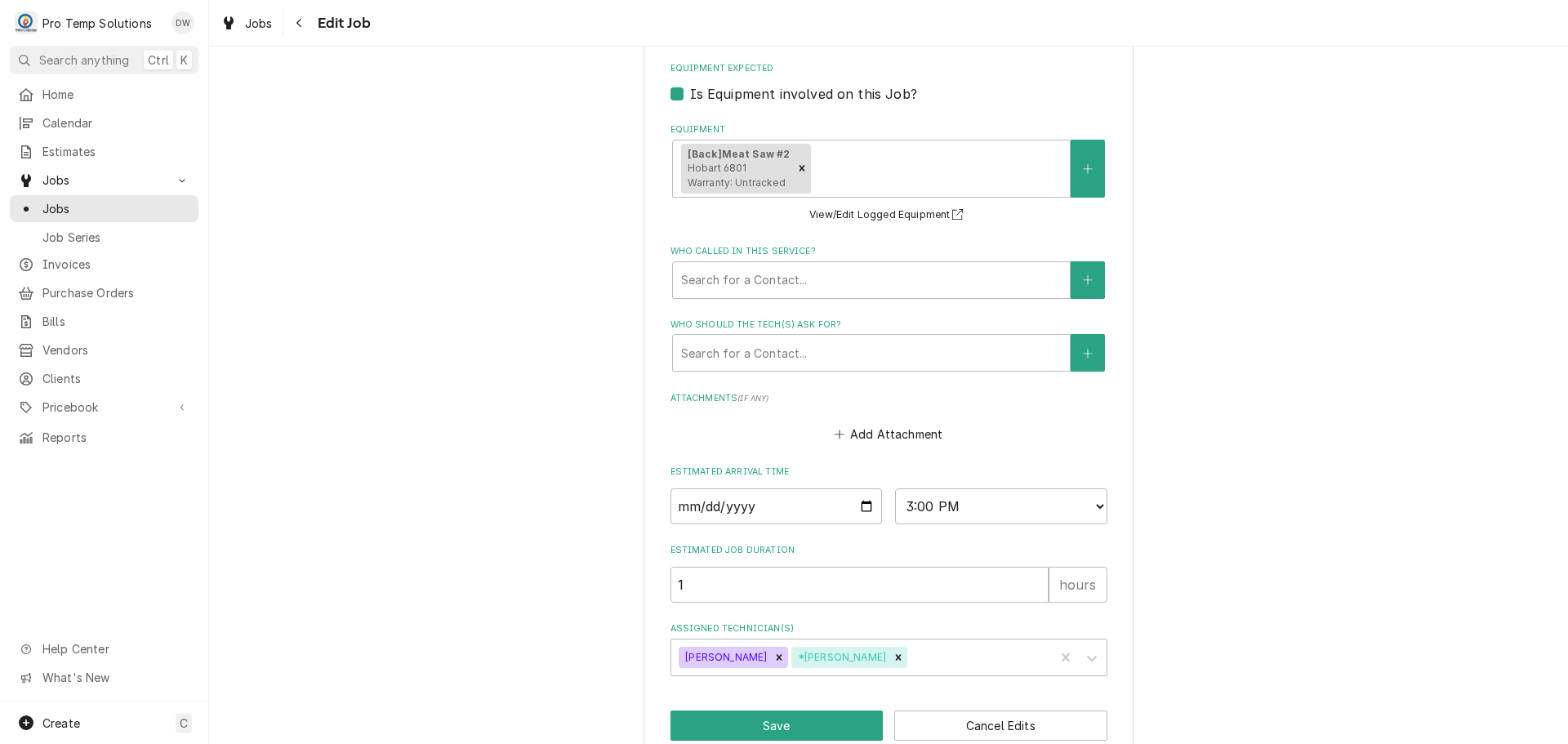
scroll to position [1161, 0]
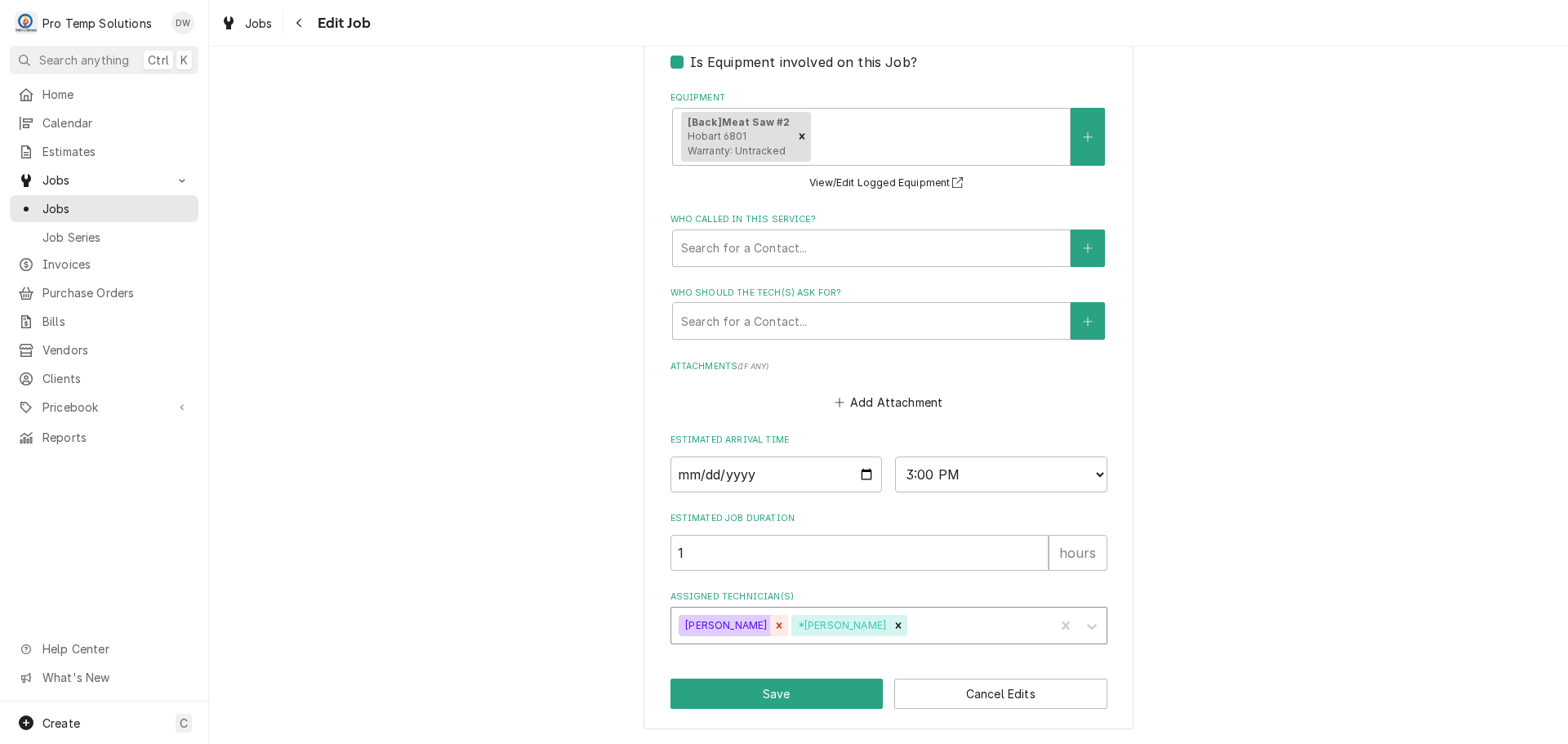
click at [773, 624] on icon "Remove Dakota Williams" at bounding box center [778, 625] width 11 height 11
click at [768, 689] on button "Save" at bounding box center [777, 695] width 213 height 31
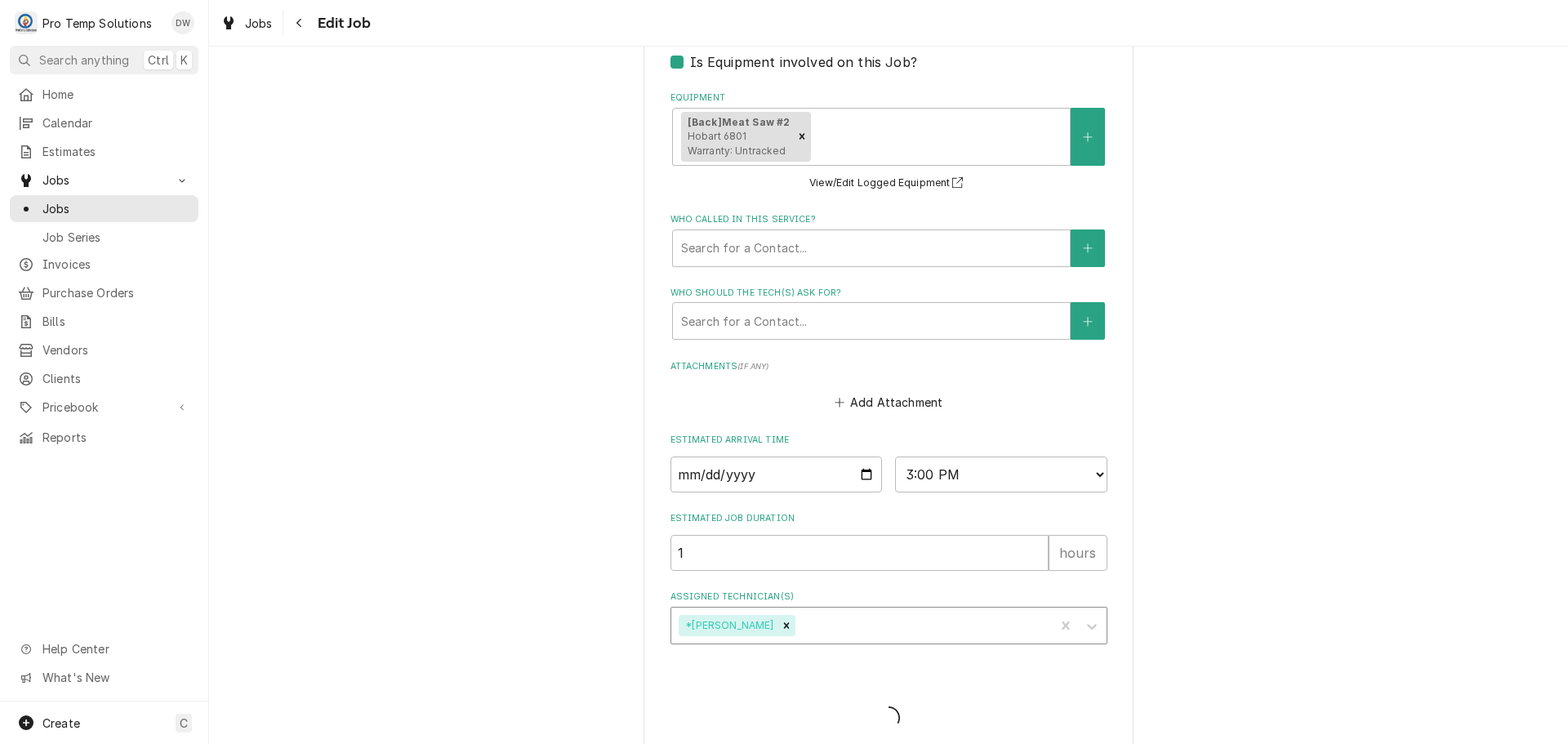
type textarea "x"
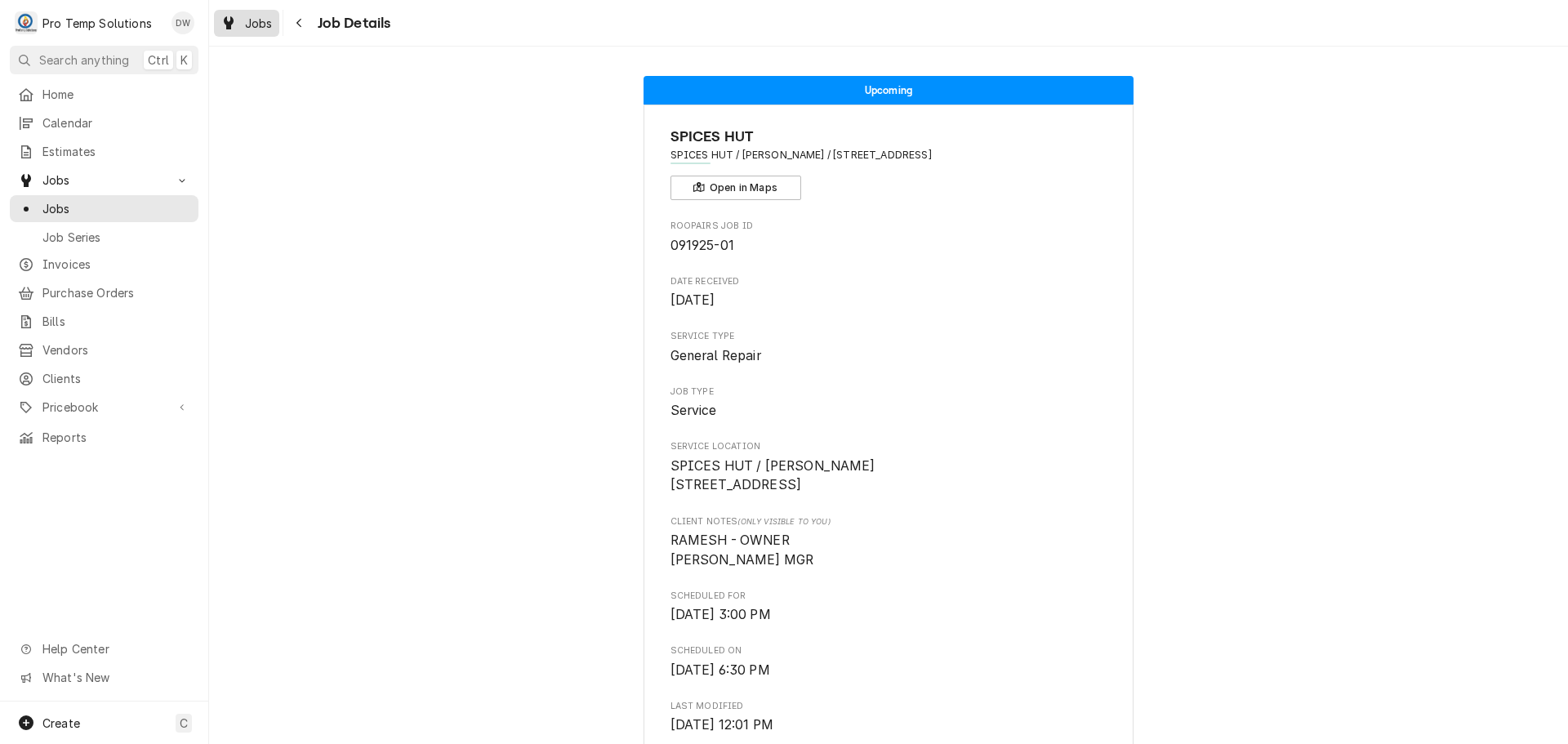
click at [248, 21] on span "Jobs" at bounding box center [258, 23] width 28 height 17
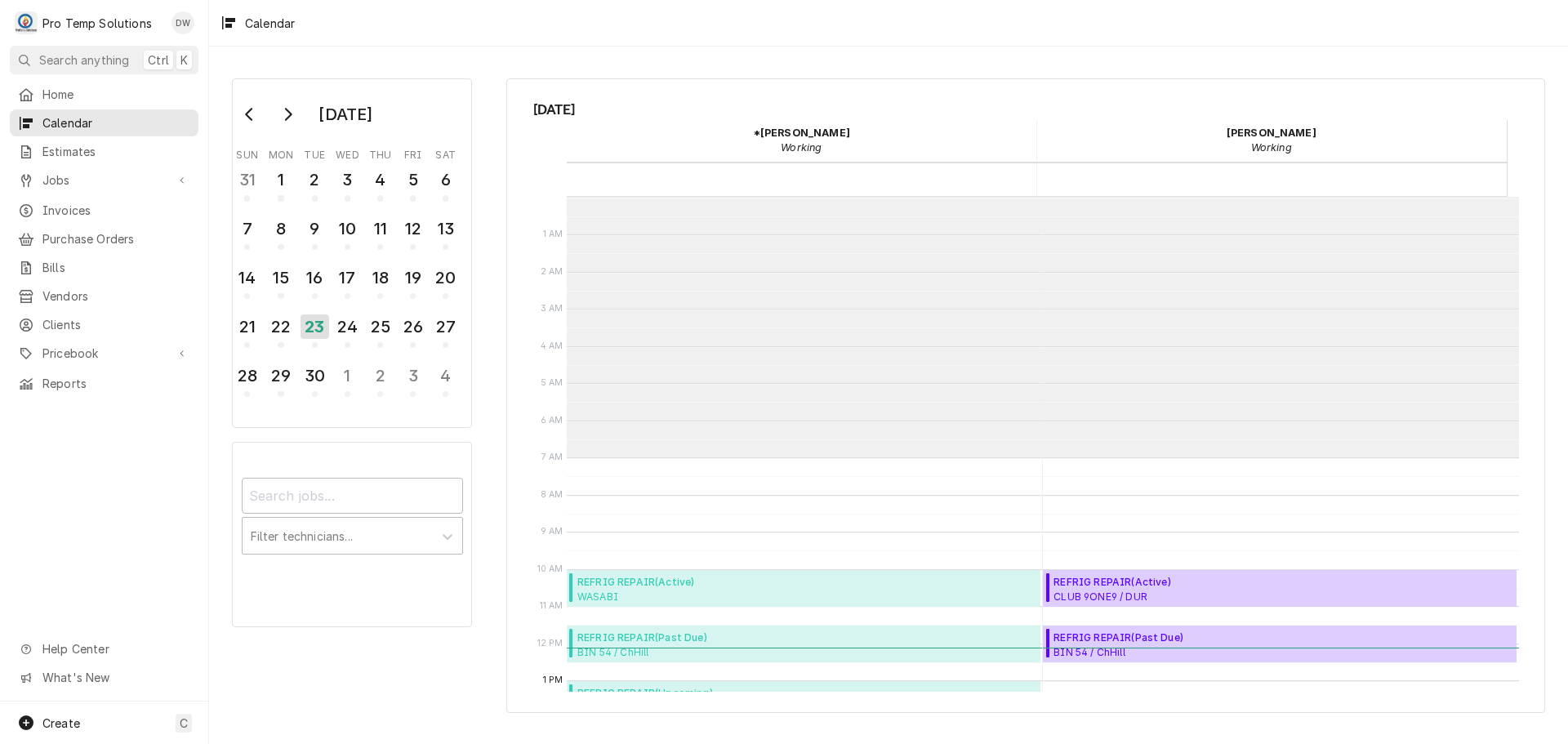
scroll to position [261, 0]
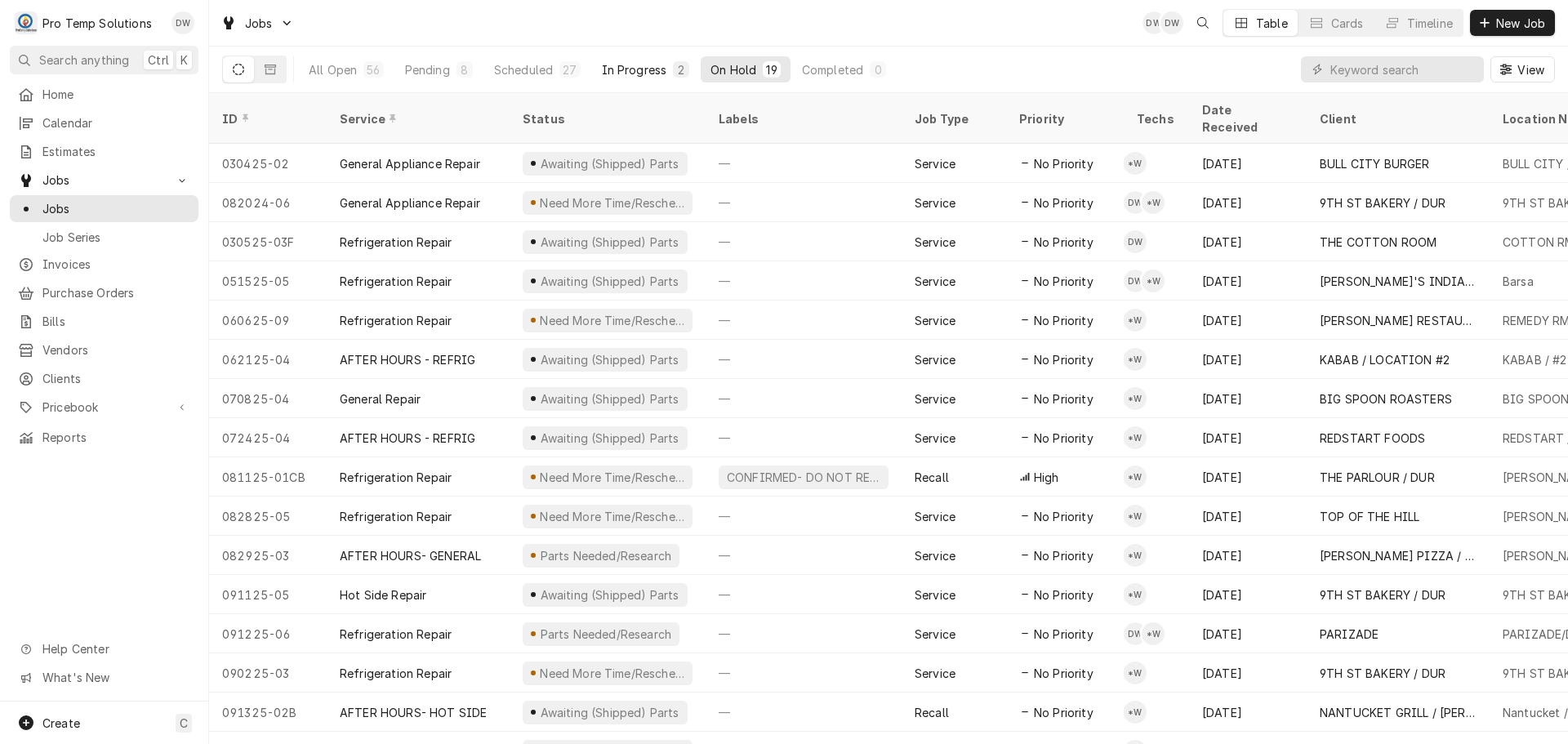
click at [626, 68] on div "In Progress" at bounding box center [634, 70] width 65 height 17
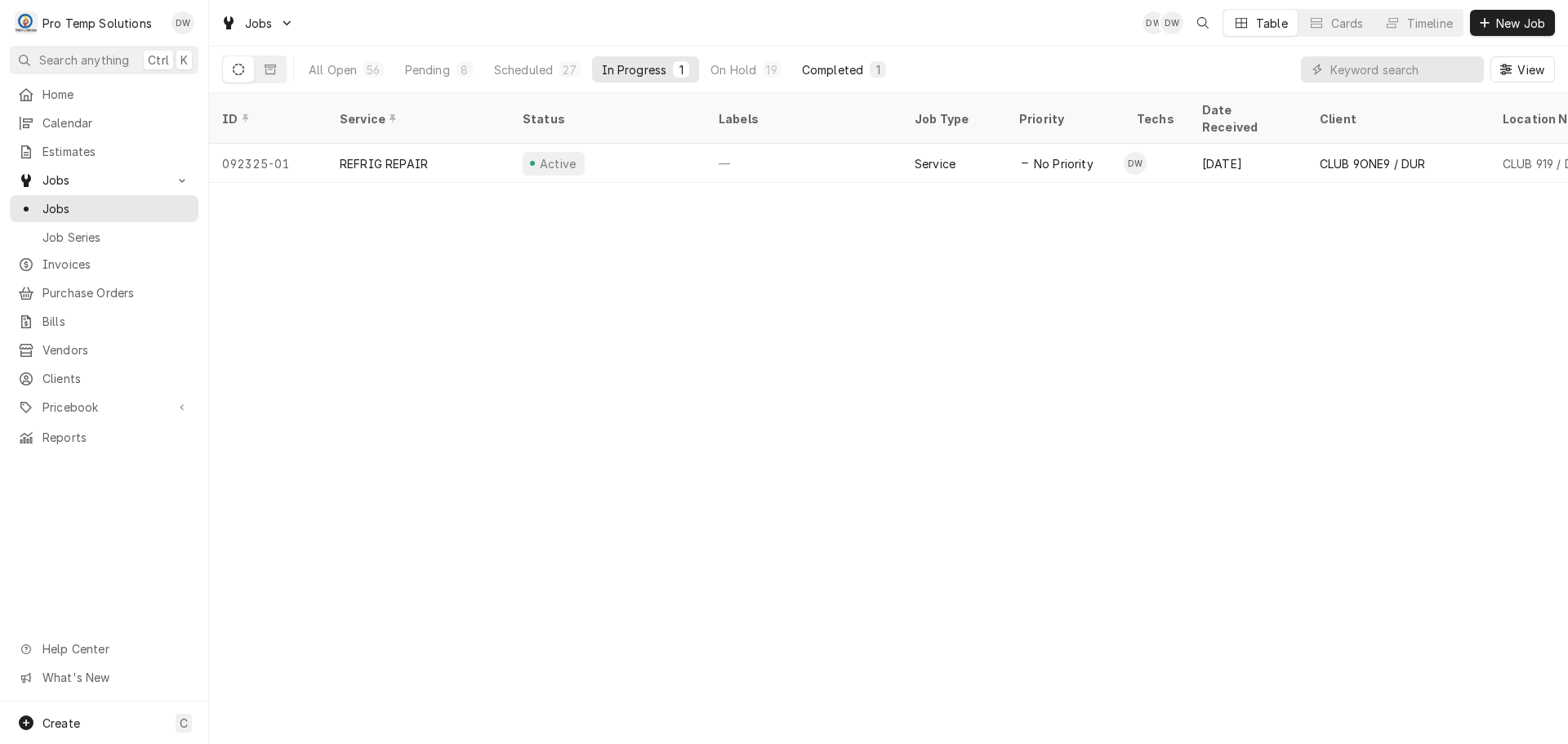
click at [835, 68] on div "Completed" at bounding box center [833, 70] width 61 height 17
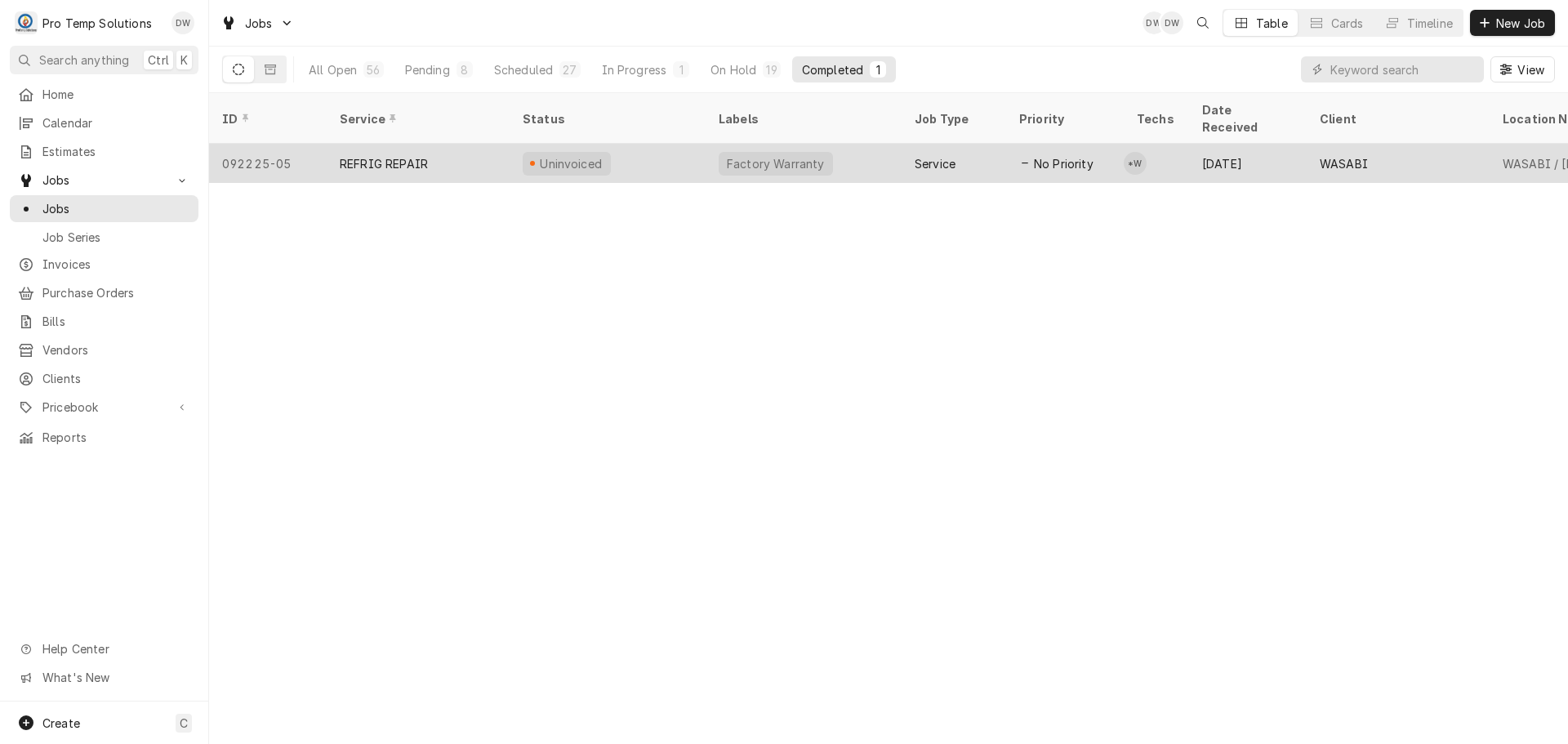
click at [846, 144] on div "Factory Warranty" at bounding box center [803, 163] width 196 height 39
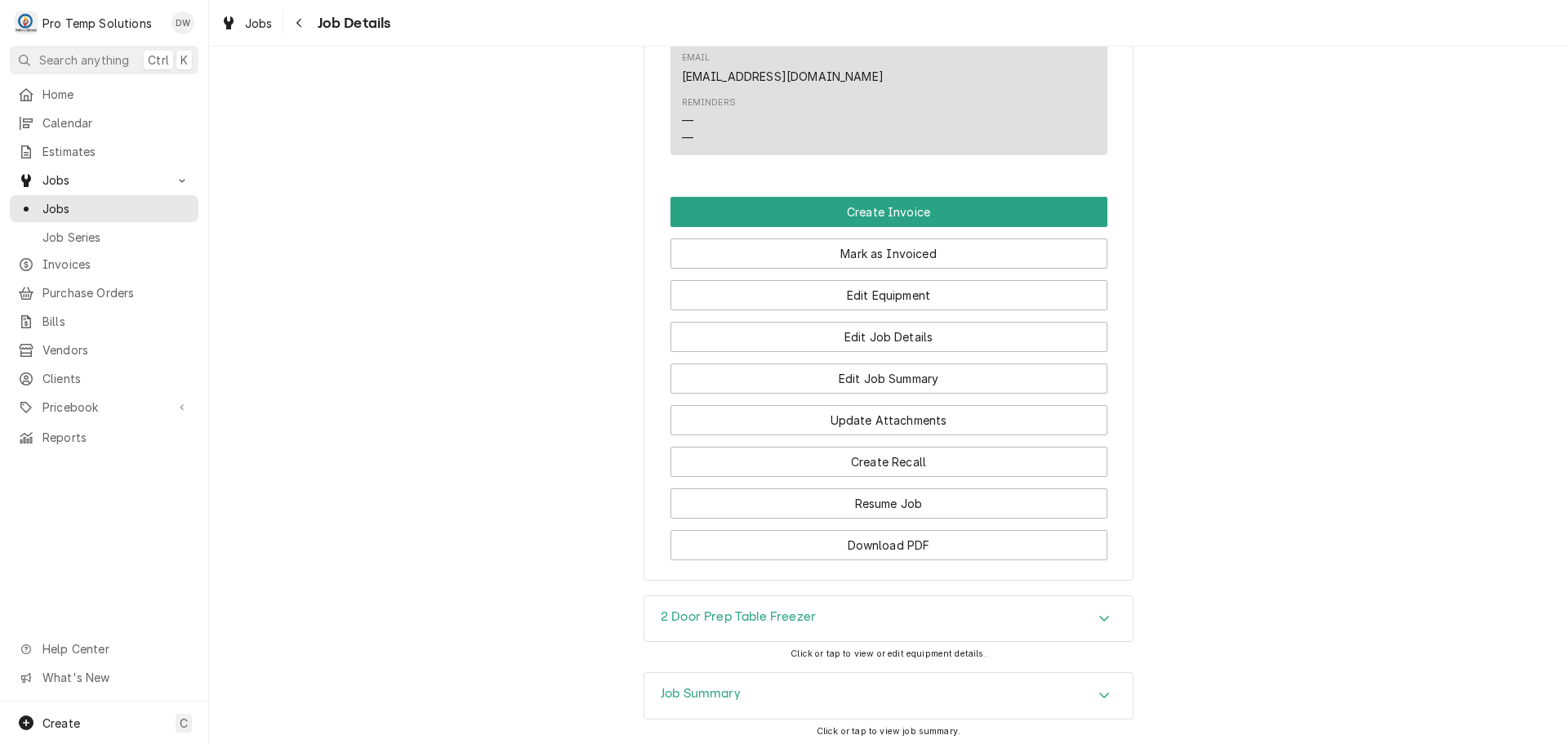
scroll to position [1262, 0]
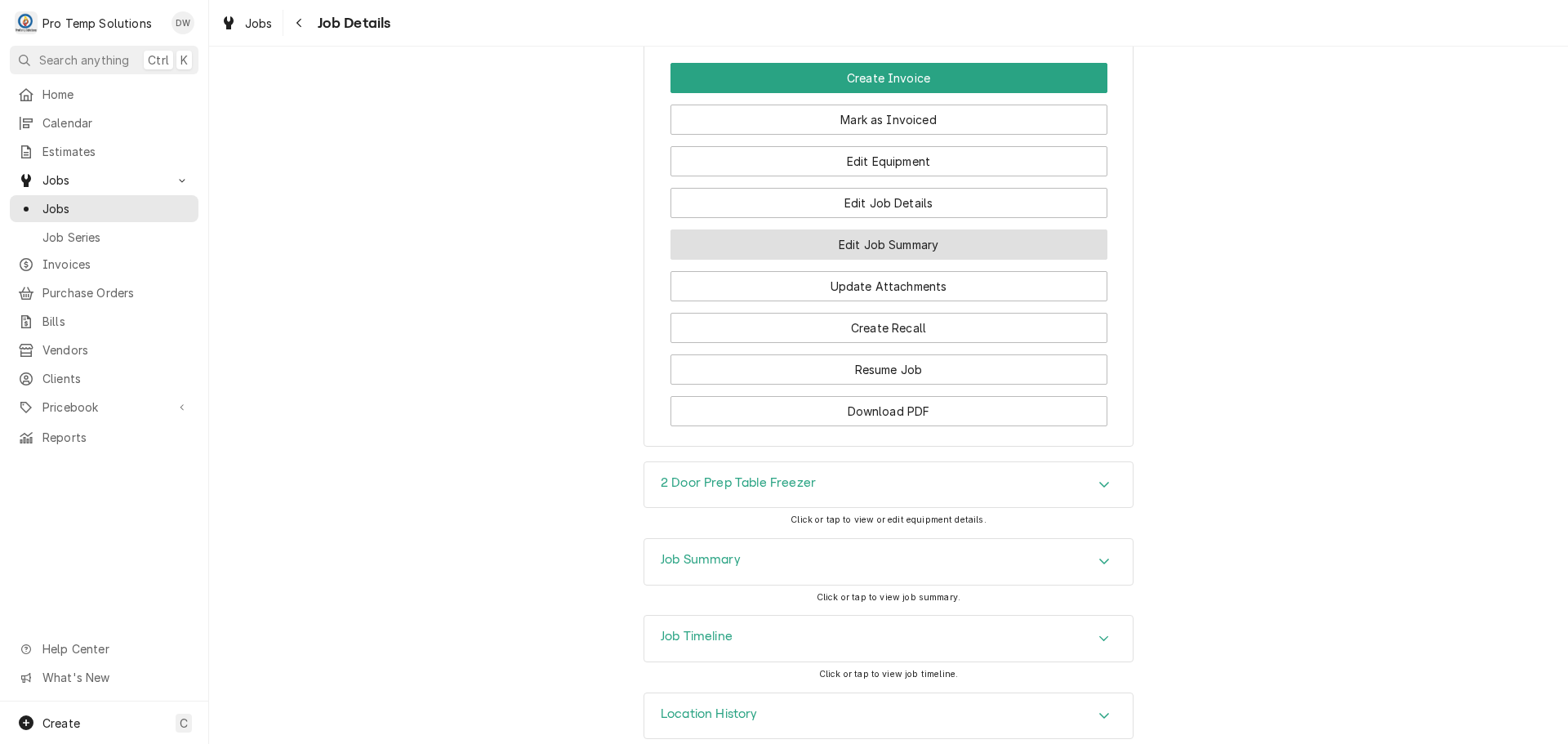
click at [889, 230] on button "Edit Job Summary" at bounding box center [889, 245] width 437 height 31
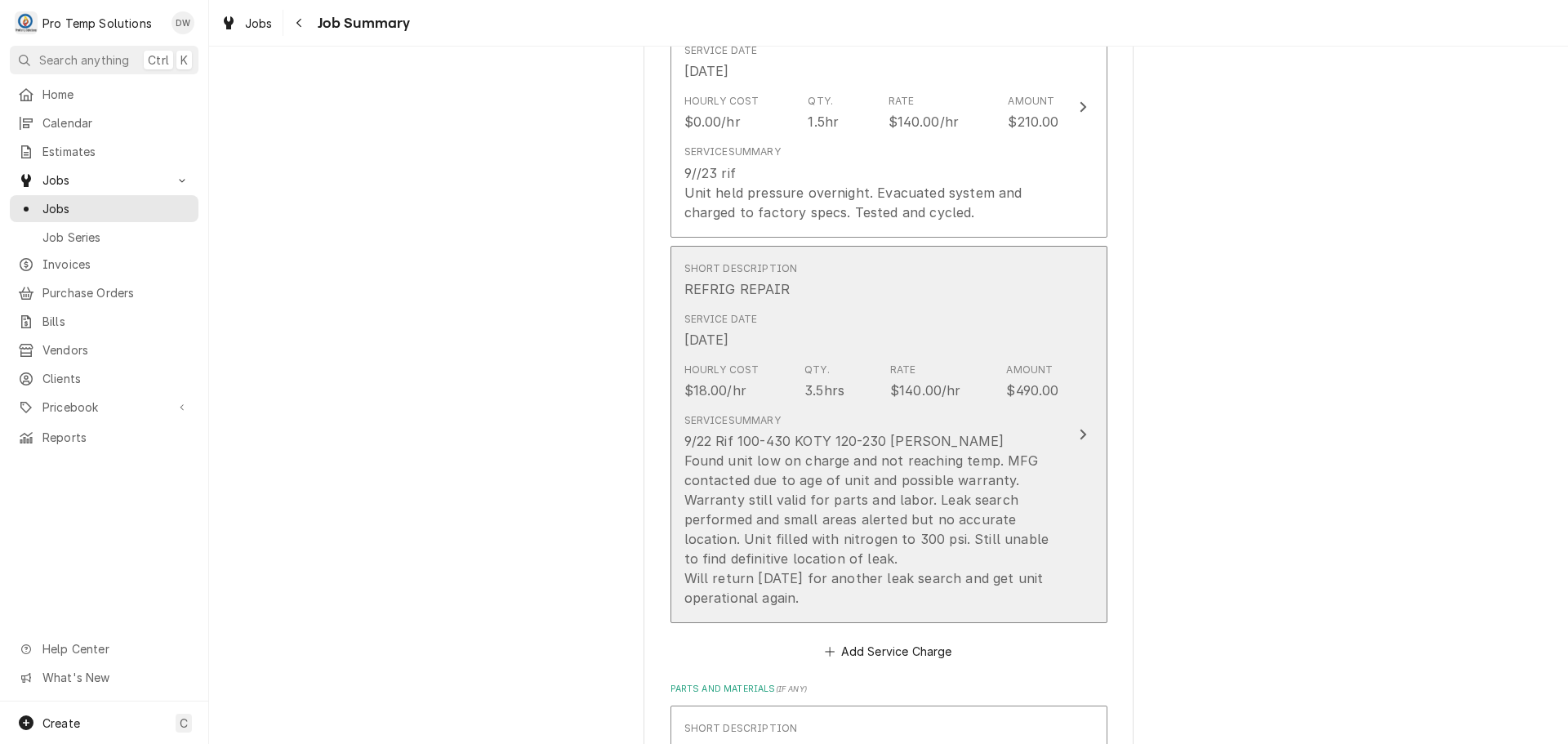
scroll to position [572, 0]
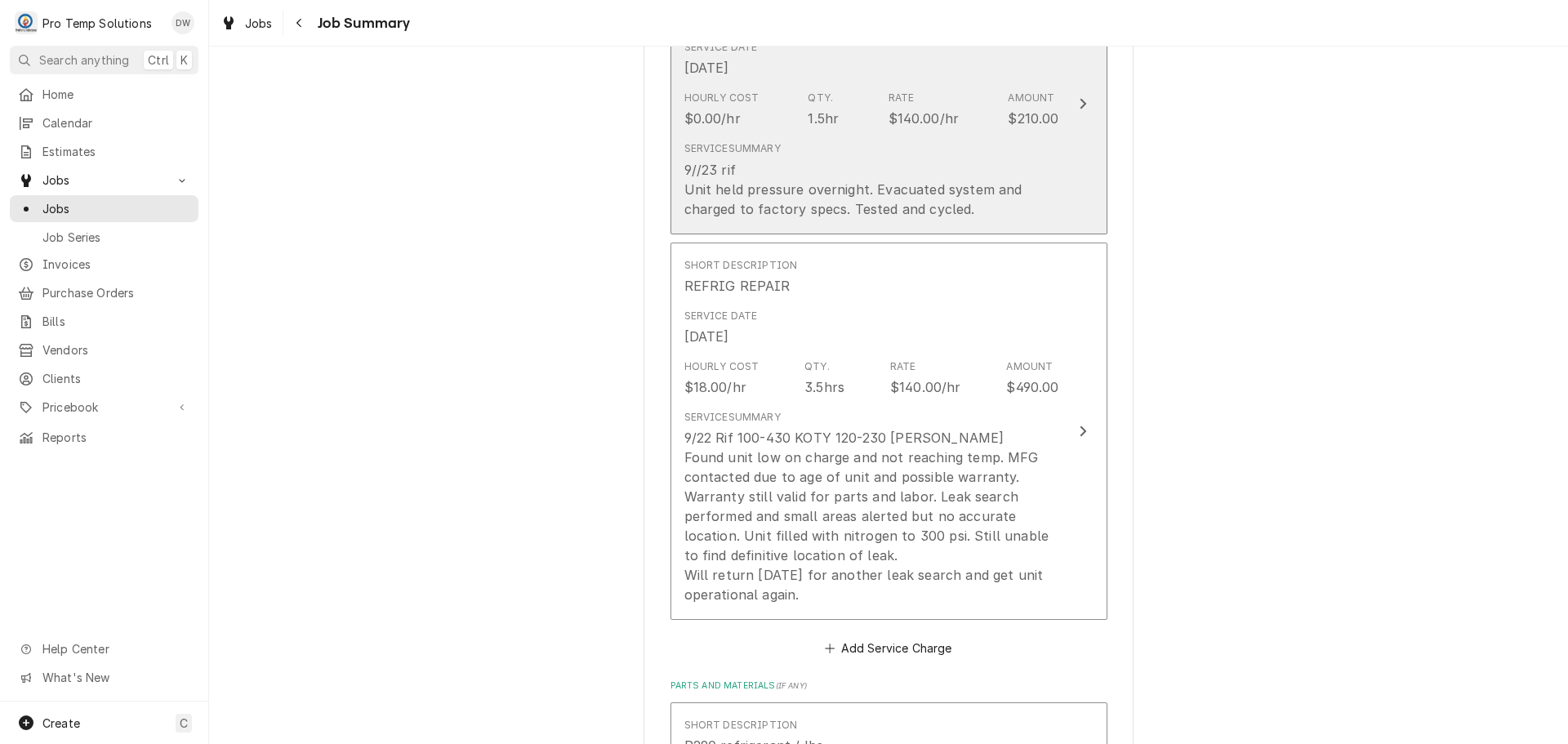
click at [1079, 104] on icon "Update Line Item" at bounding box center [1083, 104] width 7 height 10
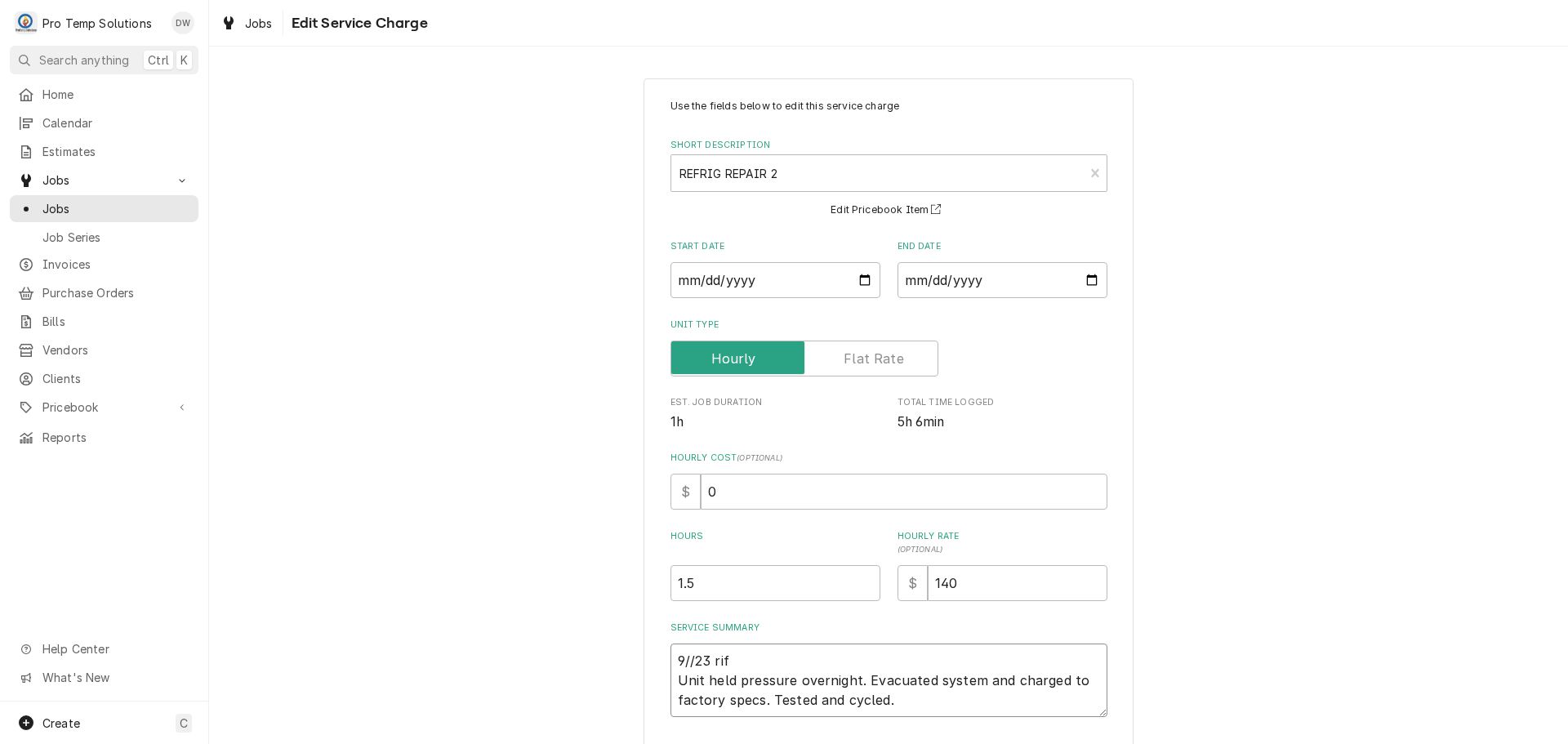
click at [736, 652] on textarea "9//23 rif Unit held pressure overnight. Evacuated system and charged to factory…" at bounding box center [889, 680] width 437 height 73
type textarea "x"
type textarea "9//23 ri Unit held pressure overnight. Evacuated system and charged to factory …"
type textarea "x"
type textarea "9//23 r Unit held pressure overnight. Evacuated system and charged to factory s…"
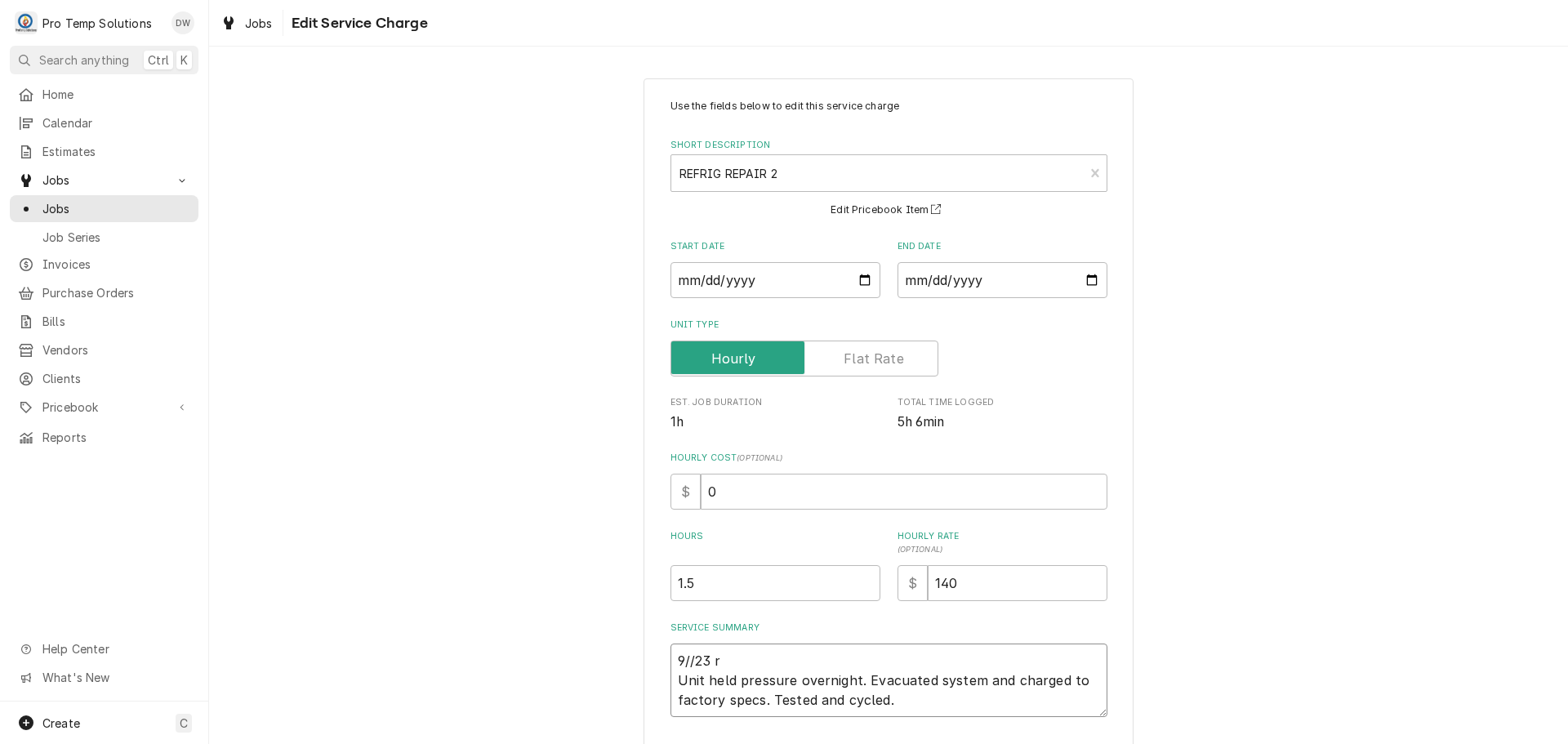
type textarea "x"
type textarea "9//23 Unit held pressure overnight. Evacuated system and charged to factory spe…"
type textarea "x"
type textarea "9//23 r Unit held pressure overnight. Evacuated system and charged to factory s…"
type textarea "x"
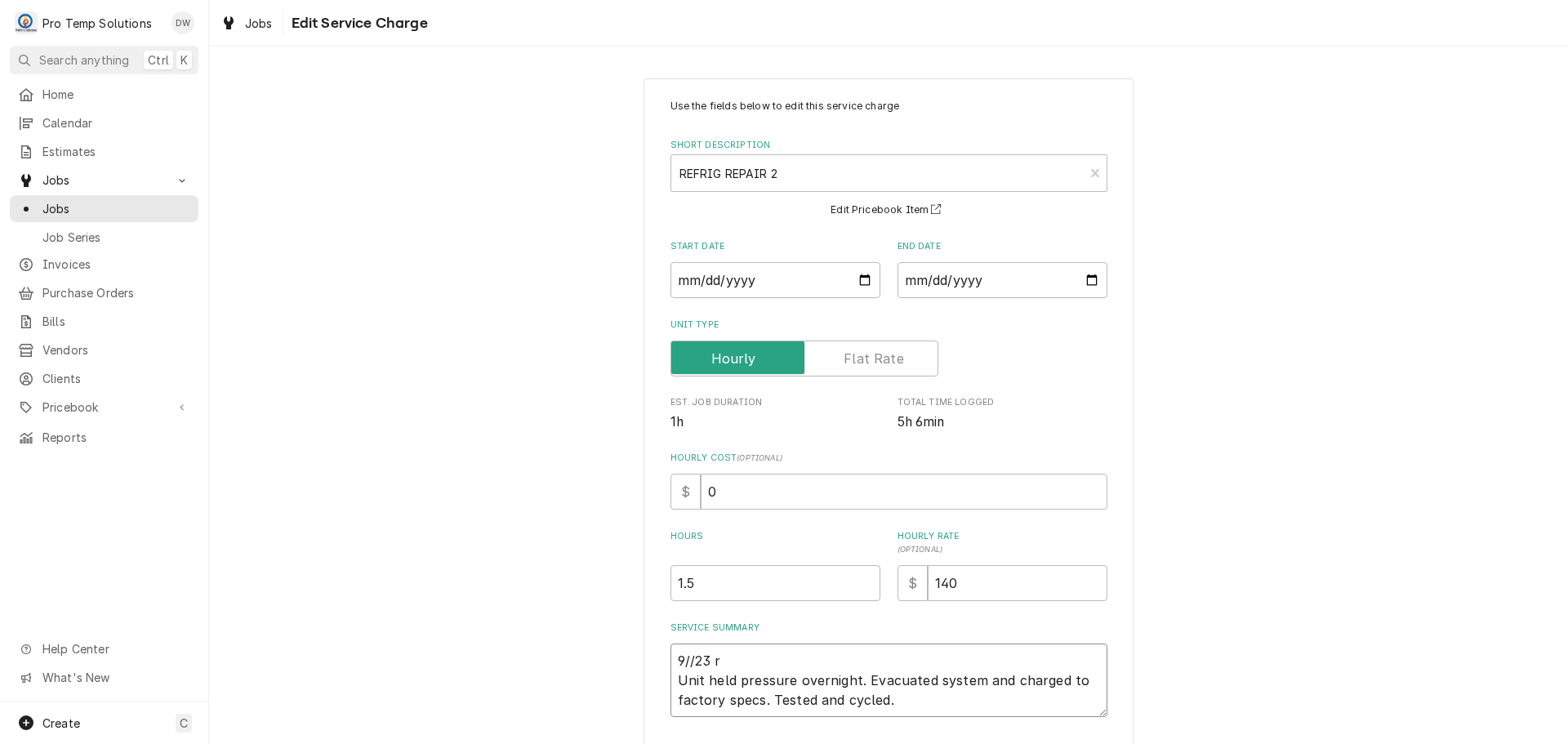
type textarea "9//23 ri Unit held pressure overnight. Evacuated system and charged to factory …"
type textarea "x"
type textarea "9//23 rif Unit held pressure overnight. Evacuated system and charged to factory…"
type textarea "x"
type textarea "9//23 rif Unit held pressure overnight. Evacuated system and charged to factory…"
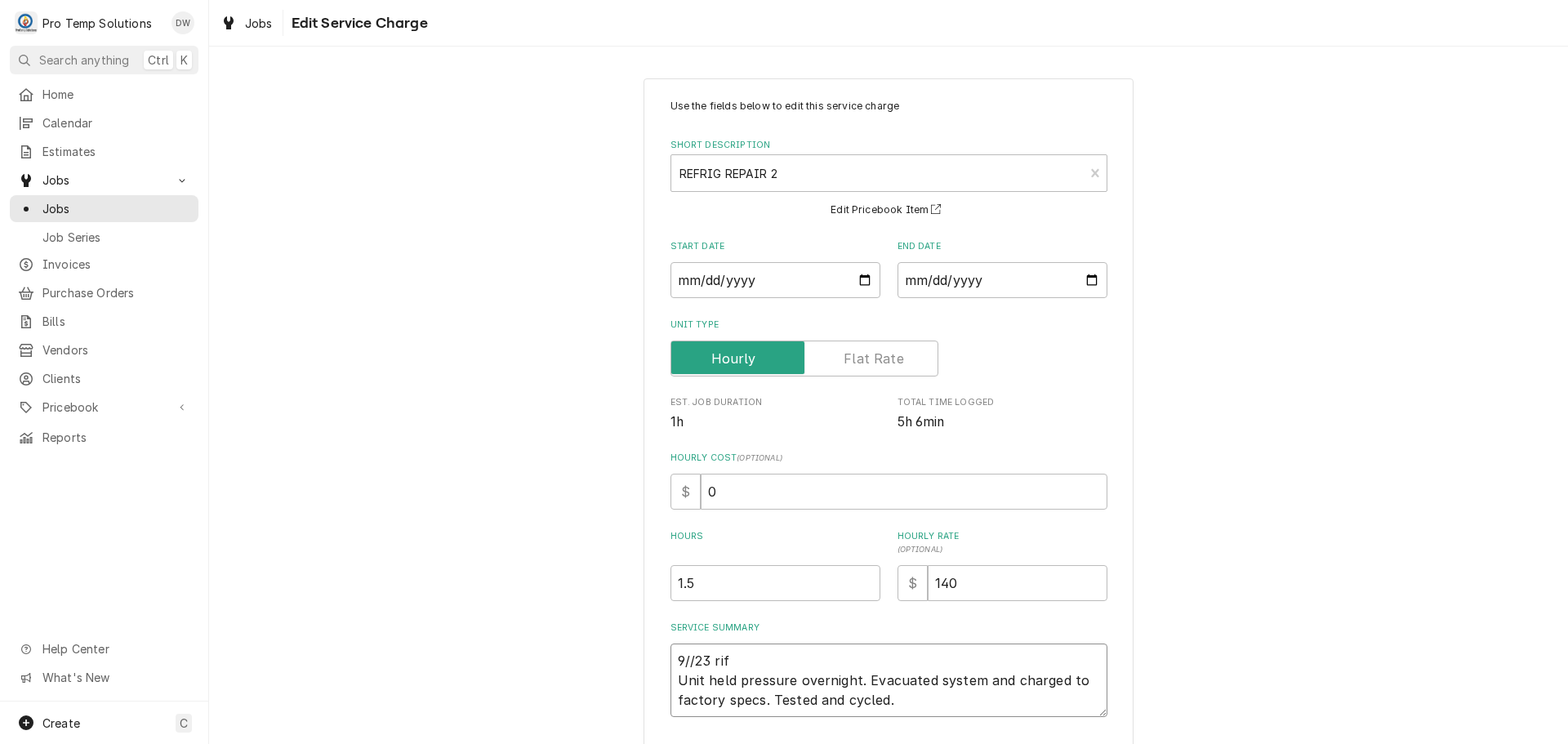
type textarea "x"
type textarea "9//23 rif Unit held pressure overnight. Evacuated system and charged to factory…"
type textarea "x"
type textarea "9//23 ri Unit held pressure overnight. Evacuated system and charged to factory …"
type textarea "x"
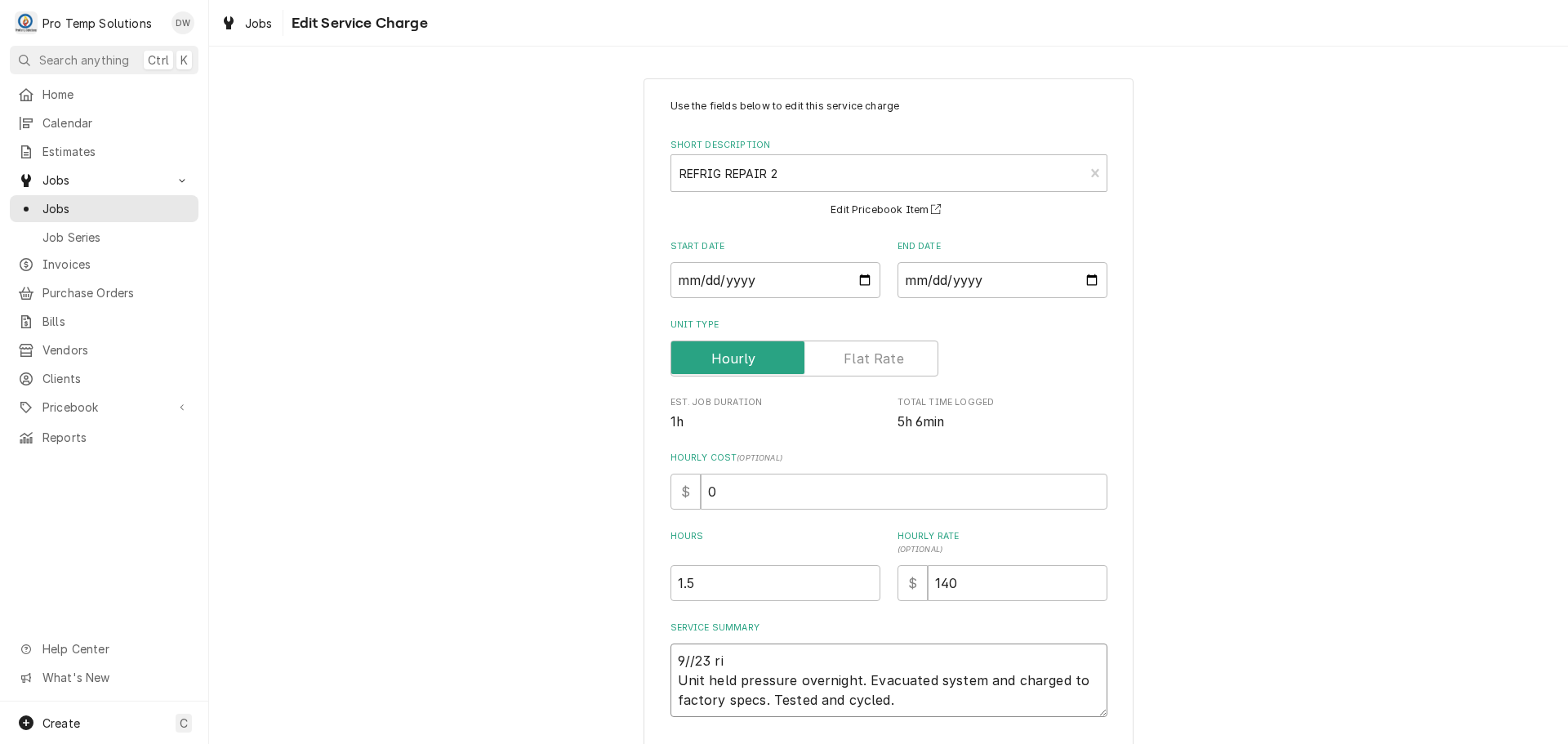
type textarea "9//23 r Unit held pressure overnight. Evacuated system and charged to factory s…"
type textarea "x"
type textarea "9//23 Unit held pressure overnight. Evacuated system and charged to factory spe…"
type textarea "x"
type textarea "9//23 R Unit held pressure overnight. Evacuated system and charged to factory s…"
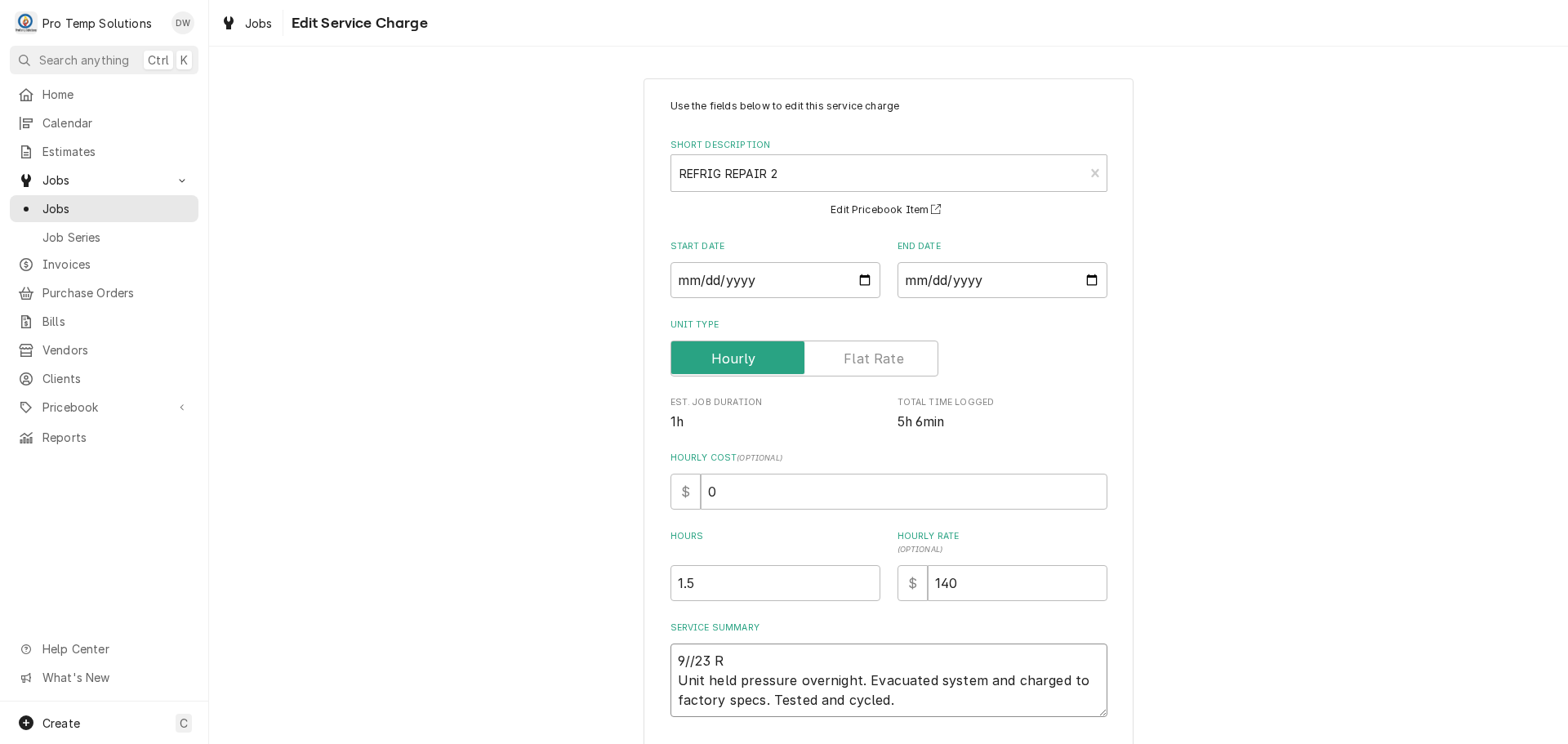
type textarea "x"
type textarea "9//23 RI Unit held pressure overnight. Evacuated system and charged to factory …"
type textarea "x"
type textarea "9//23 RIF Unit held pressure overnight. Evacuated system and charged to factory…"
type textarea "x"
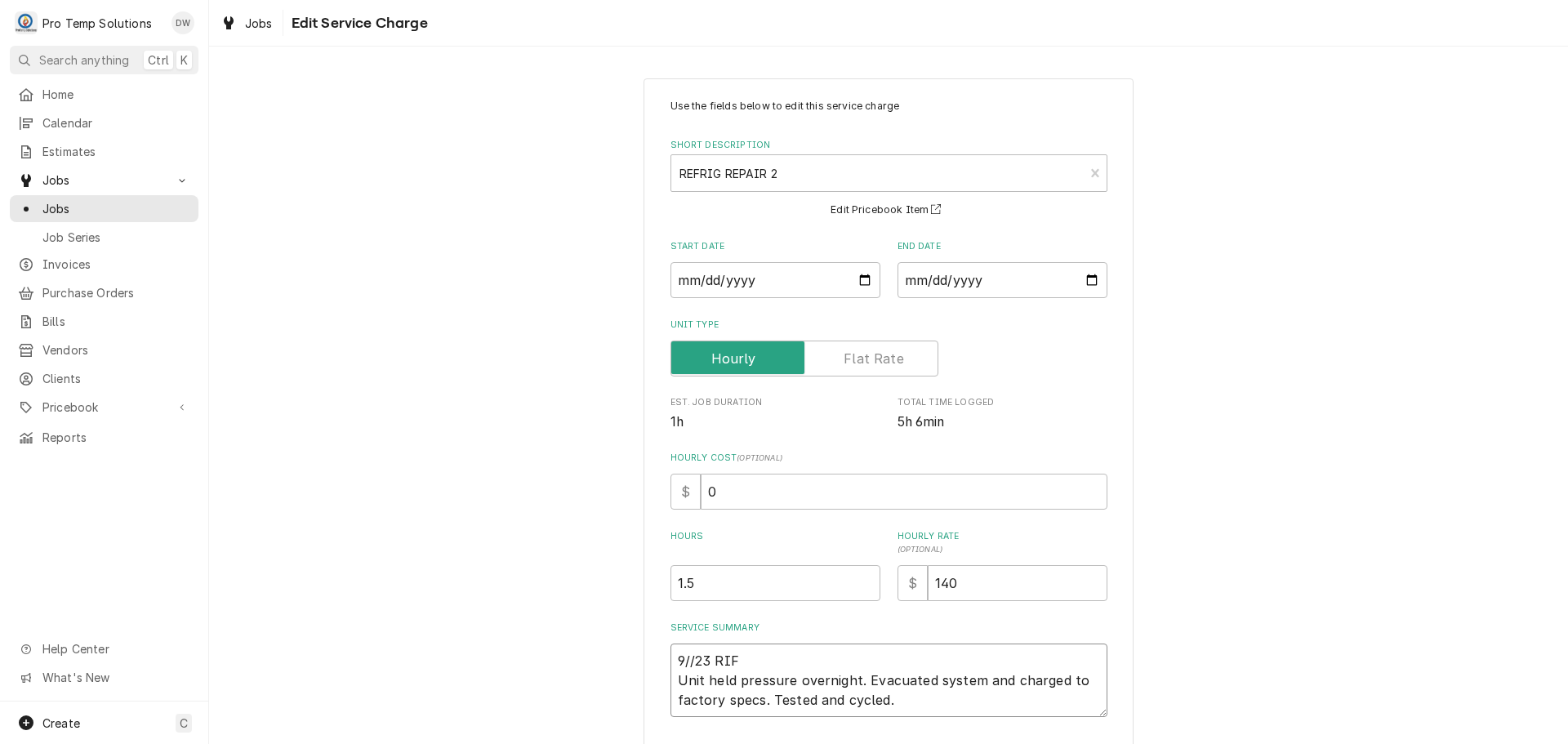
type textarea "9//23 RIF Unit held pressure overnight. Evacuated system and charged to factory…"
type textarea "x"
type textarea "9//23 RIF 1 Unit held pressure overnight. Evacuated system and charged to facto…"
type textarea "x"
type textarea "9//23 RIF 10 Unit held pressure overnight. Evacuated system and charged to fact…"
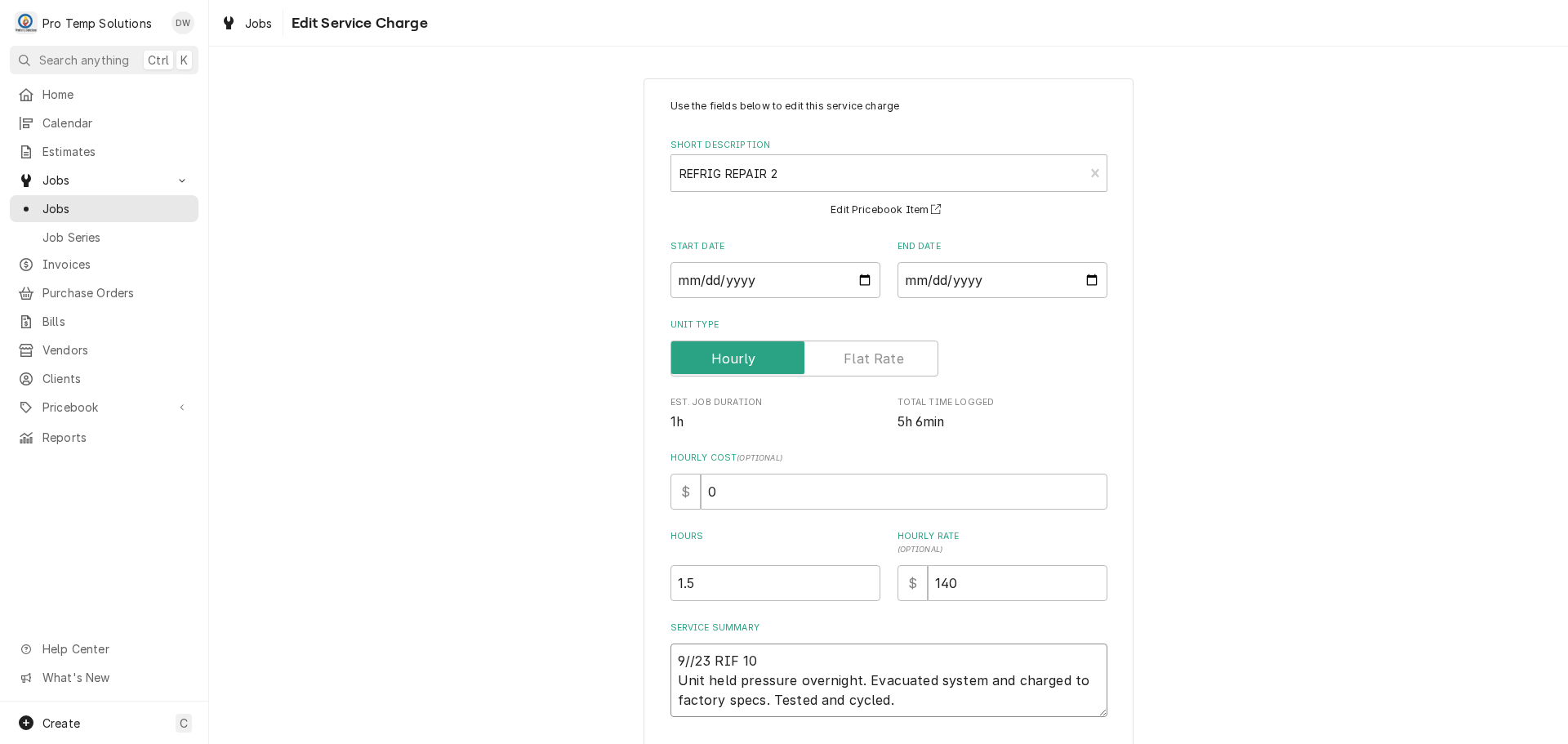
type textarea "x"
type textarea "9//23 RIF 102 Unit held pressure overnight. Evacuated system and charged to fac…"
type textarea "x"
type textarea "9//23 RIF 1025 Unit held pressure overnight. Evacuated system and charged to fa…"
type textarea "x"
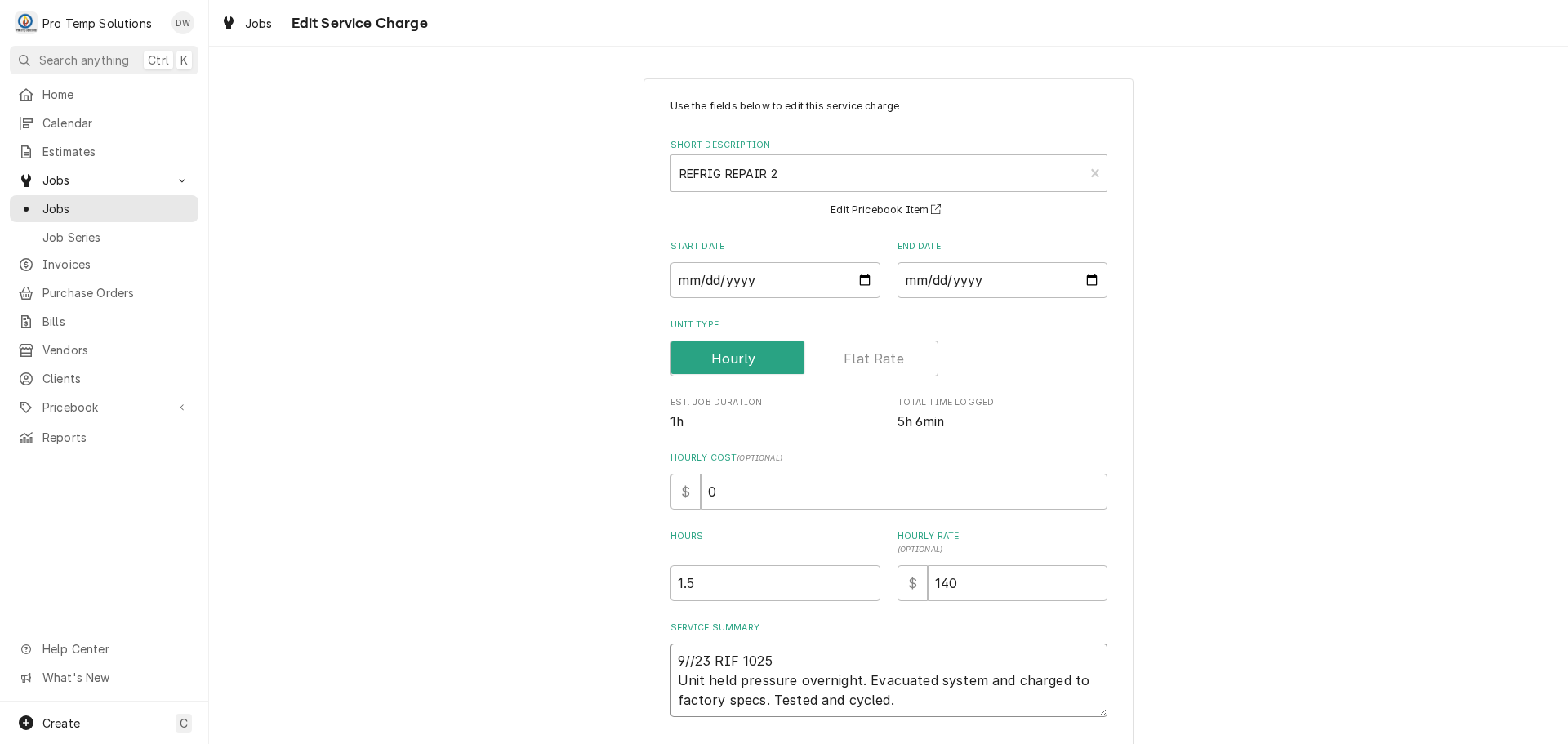
type textarea "9//23 RIF 1025- Unit held pressure overnight. Evacuated system and charged to f…"
type textarea "x"
type textarea "9//23 RIF 1025-1 Unit held pressure overnight. Evacuated system and charged to …"
type textarea "x"
type textarea "9//23 RIF 1025-12 Unit held pressure overnight. Evacuated system and charged to…"
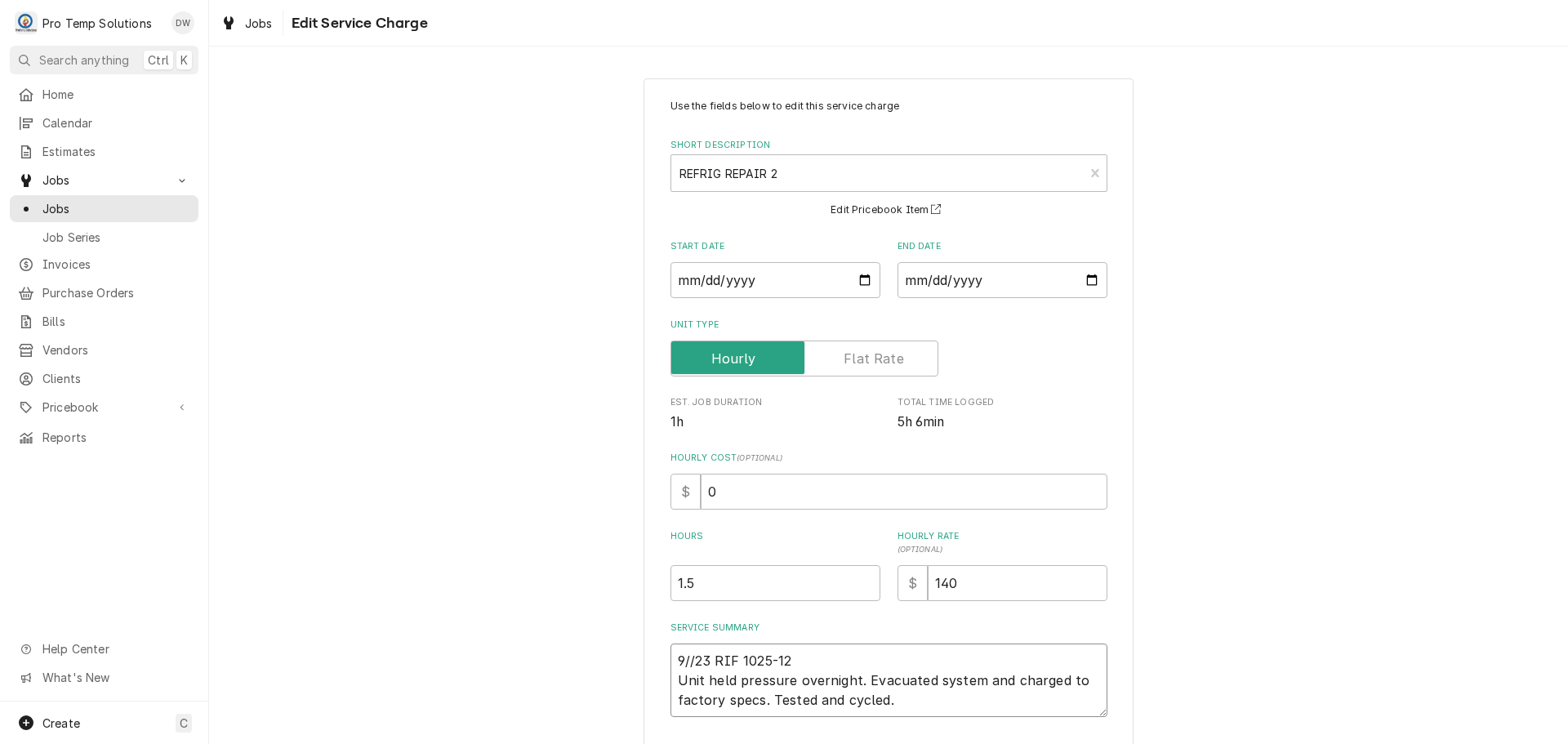
type textarea "x"
type textarea "9//23 RIF 1025-120 Unit held pressure overnight. Evacuated system and charged t…"
type textarea "x"
type textarea "9//23 RIF [DATE]-[DATE] Unit held pressure overnight. Evacuated system and char…"
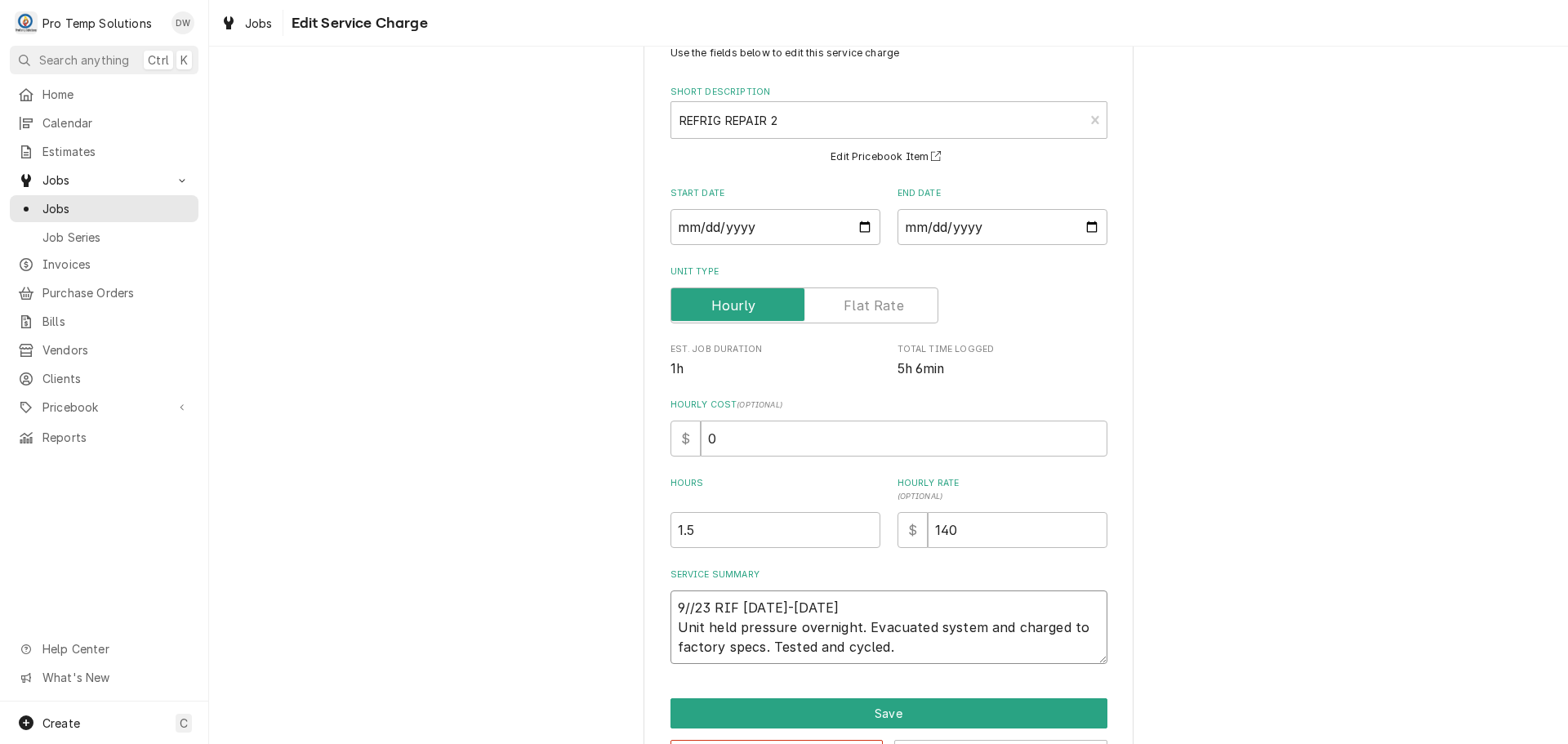
scroll to position [115, 0]
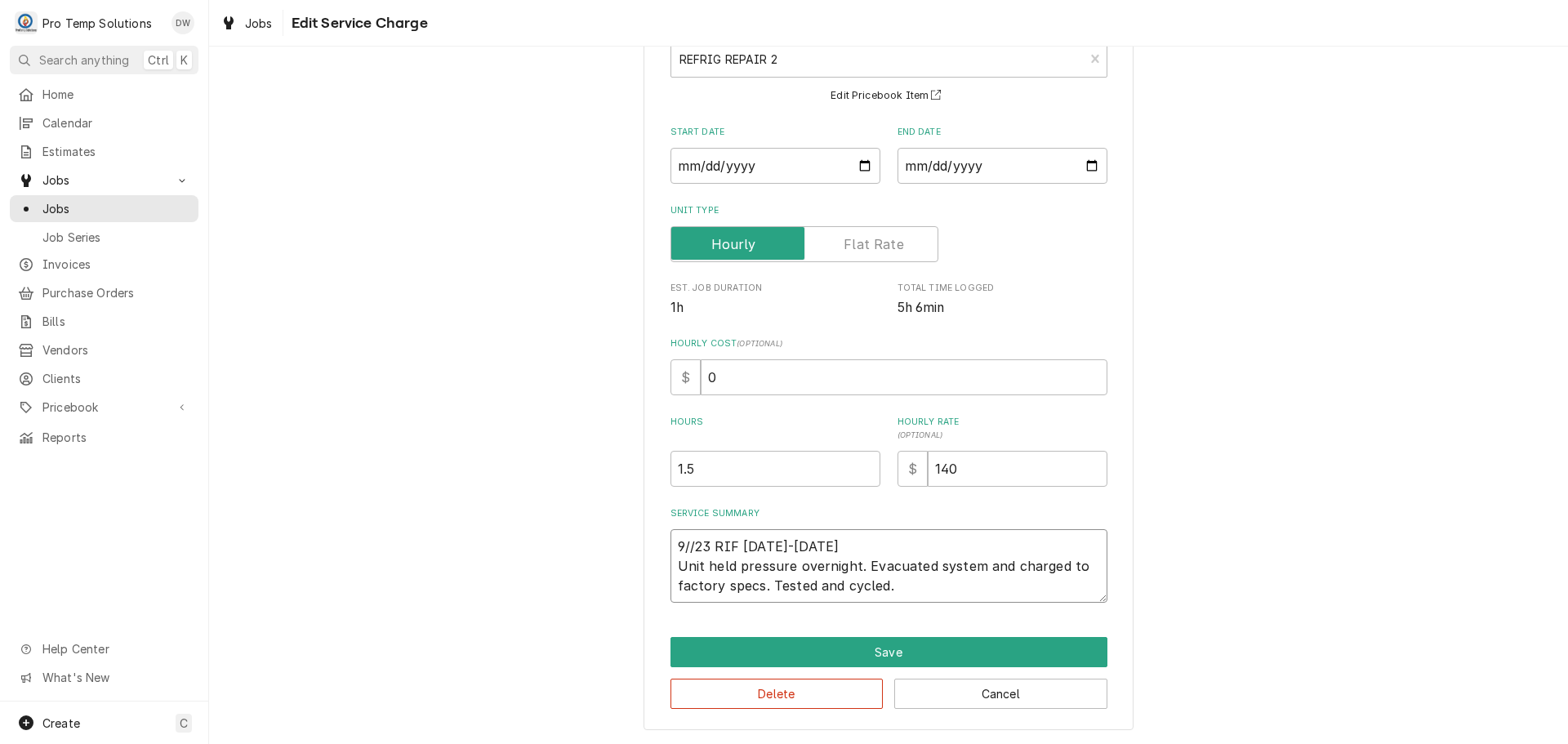
type textarea "x"
type textarea "9//23 RIF [DATE]-[DATE] Unit held pressure overnight. Evacuated system and char…"
type textarea "x"
type textarea "9//23 RIF [DATE]-[DATE] K Unit held pressure overnight. Evacuated system and ch…"
type textarea "x"
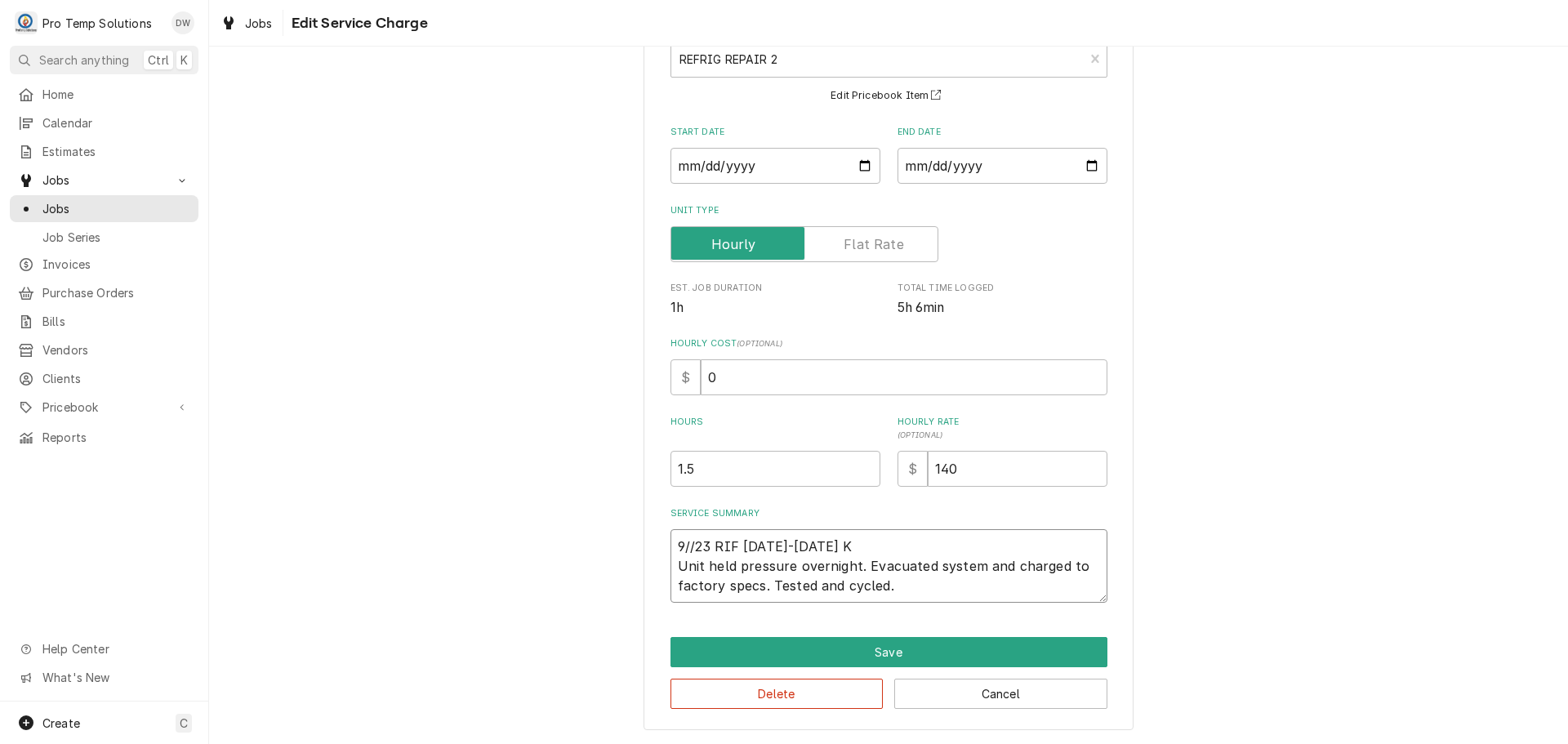
type textarea "9//23 RIF [DATE]-[DATE] KE Unit held pressure overnight. Evacuated system and c…"
type textarea "x"
type textarea "9//23 RIF [DATE]-[DATE] KEV Unit held pressure overnight. Evacuated system and …"
type textarea "x"
type textarea "9//23 RIF [DATE]-[DATE] KEVI Unit held pressure overnight. Evacuated system and…"
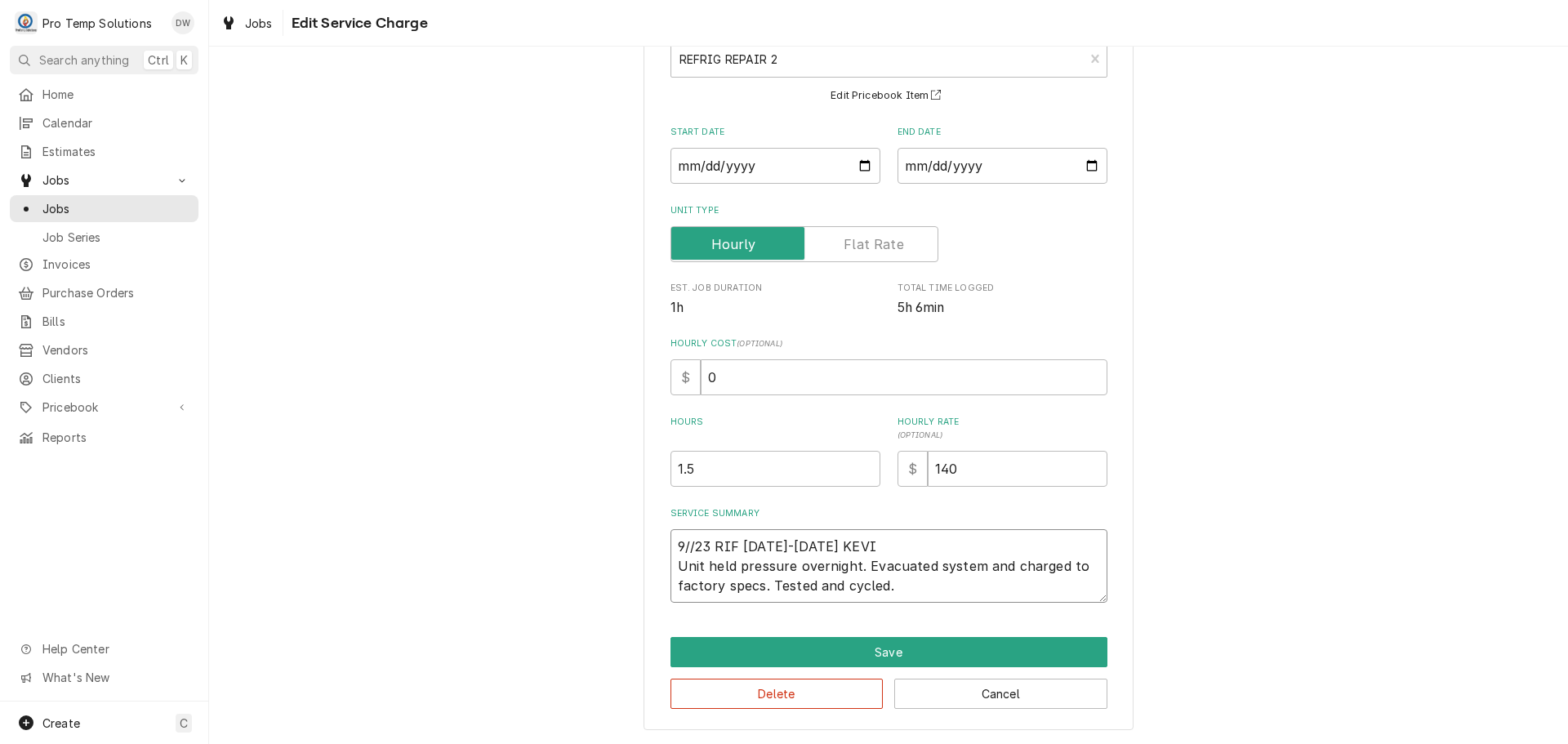
type textarea "x"
type textarea "9//23 RIF [DATE]-[DATE] [PERSON_NAME] held pressure overnight. Evacuated system…"
type textarea "x"
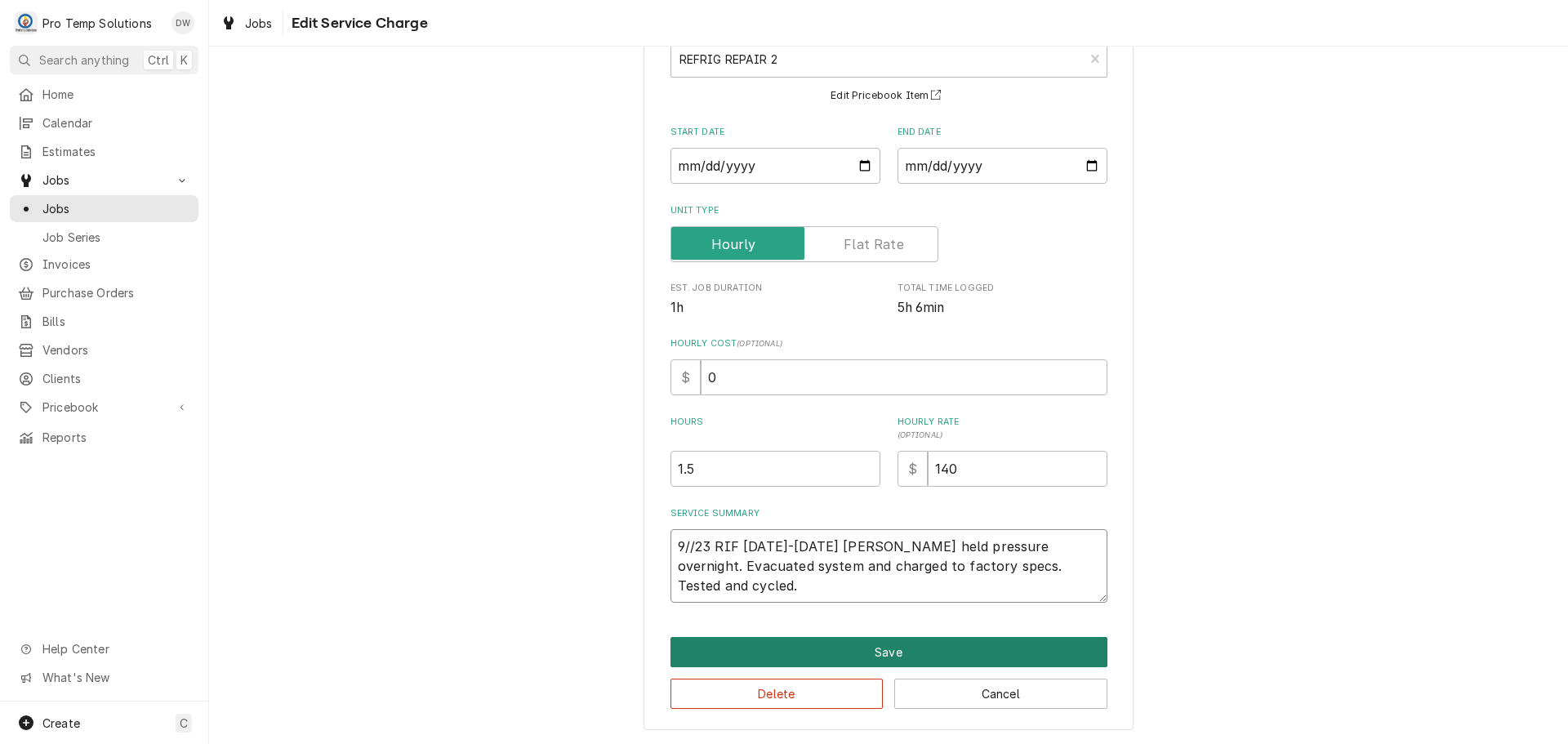
type textarea "9//23 RIF [DATE]-[DATE] [PERSON_NAME] held pressure overnight. Evacuated system…"
click at [880, 650] on button "Save" at bounding box center [889, 653] width 437 height 31
type textarea "x"
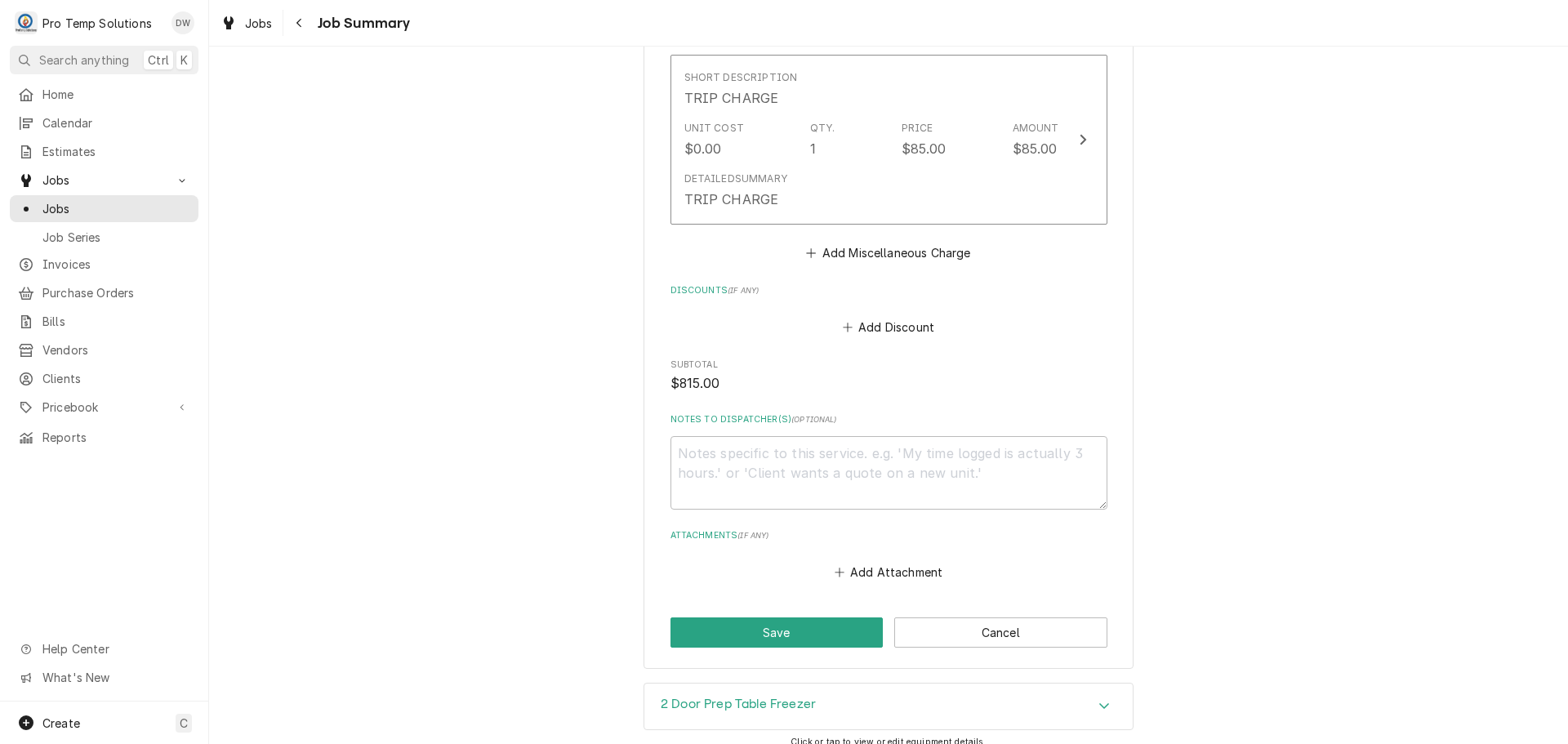
scroll to position [1616, 0]
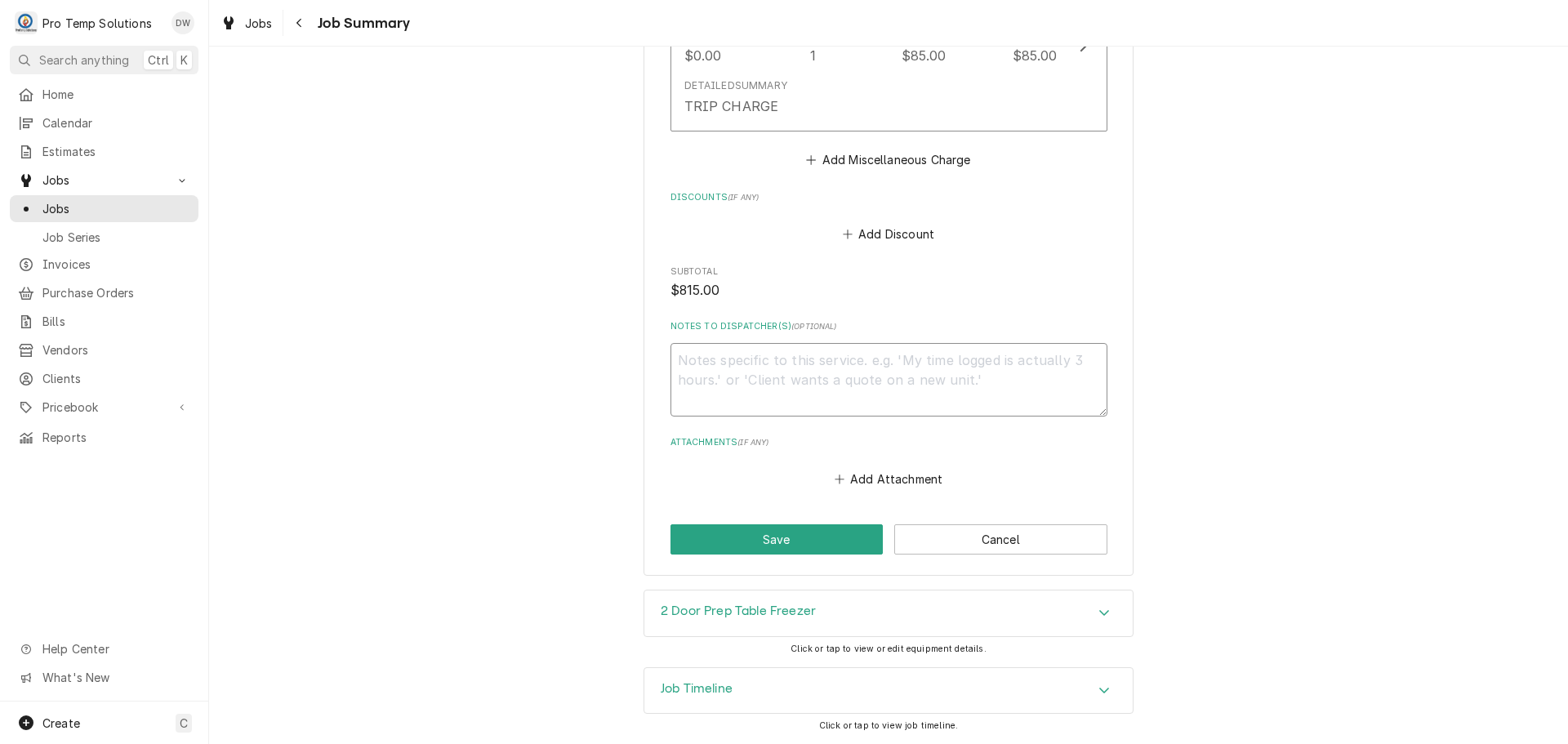
click at [781, 374] on textarea "Notes to Dispatcher(s) ( optional )" at bounding box center [889, 380] width 437 height 73
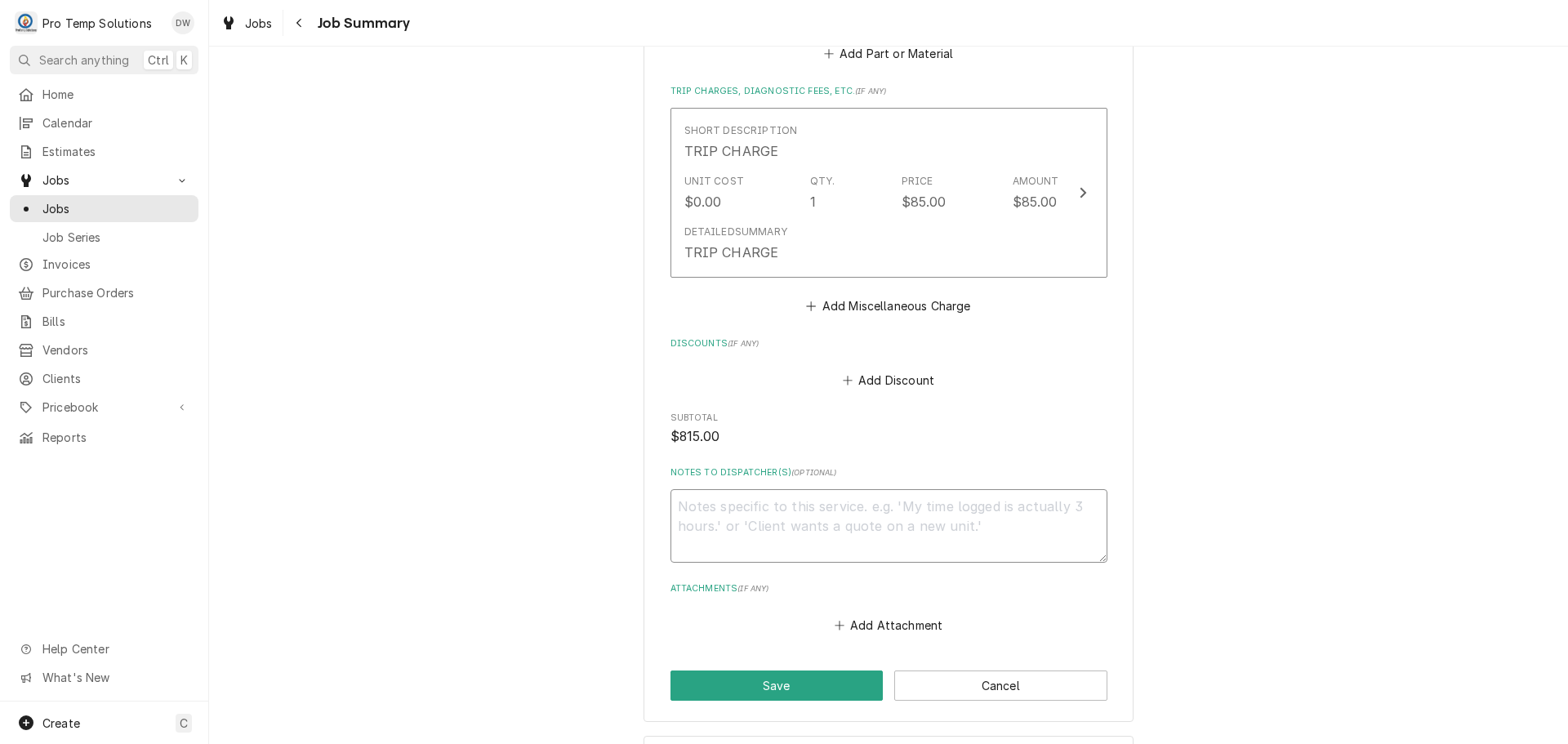
scroll to position [1535, 0]
